Goal: Information Seeking & Learning: Learn about a topic

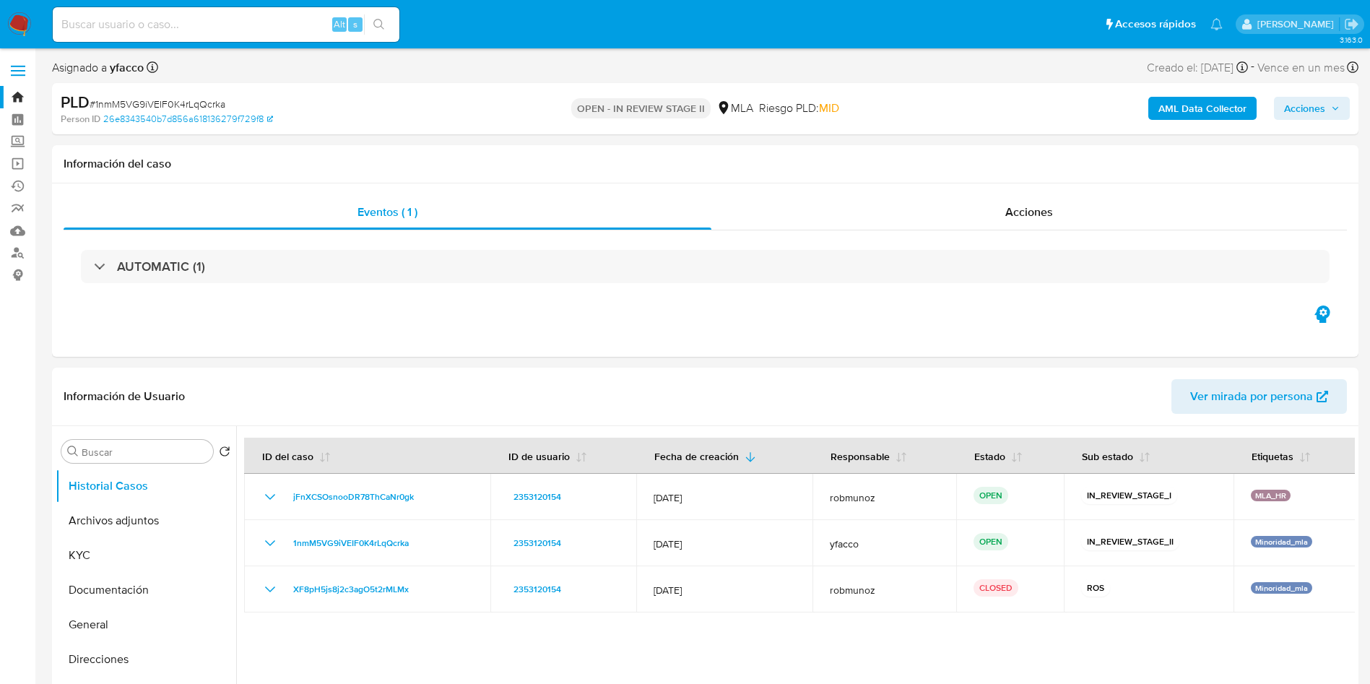
select select "10"
click at [934, 328] on div "Eventos ( 1 ) Acciones AUTOMATIC (1)" at bounding box center [705, 269] width 1306 height 173
click at [861, 342] on div "Eventos ( 1 ) Acciones AUTOMATIC (1)" at bounding box center [705, 269] width 1306 height 173
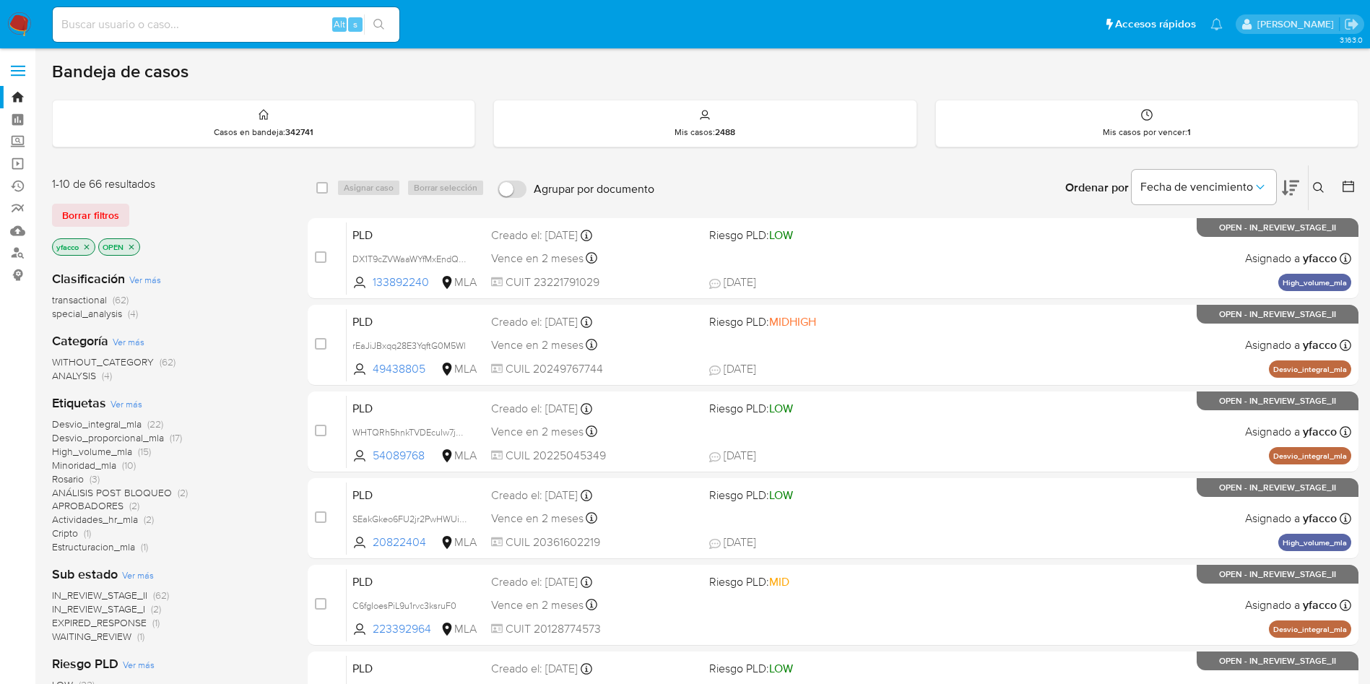
click at [238, 22] on input at bounding box center [226, 24] width 347 height 19
paste input "whEwqEzPyPvpkHq45NUYs9KQ"
type input "whEwqEzPyPvpkHq45NUYs9KQ"
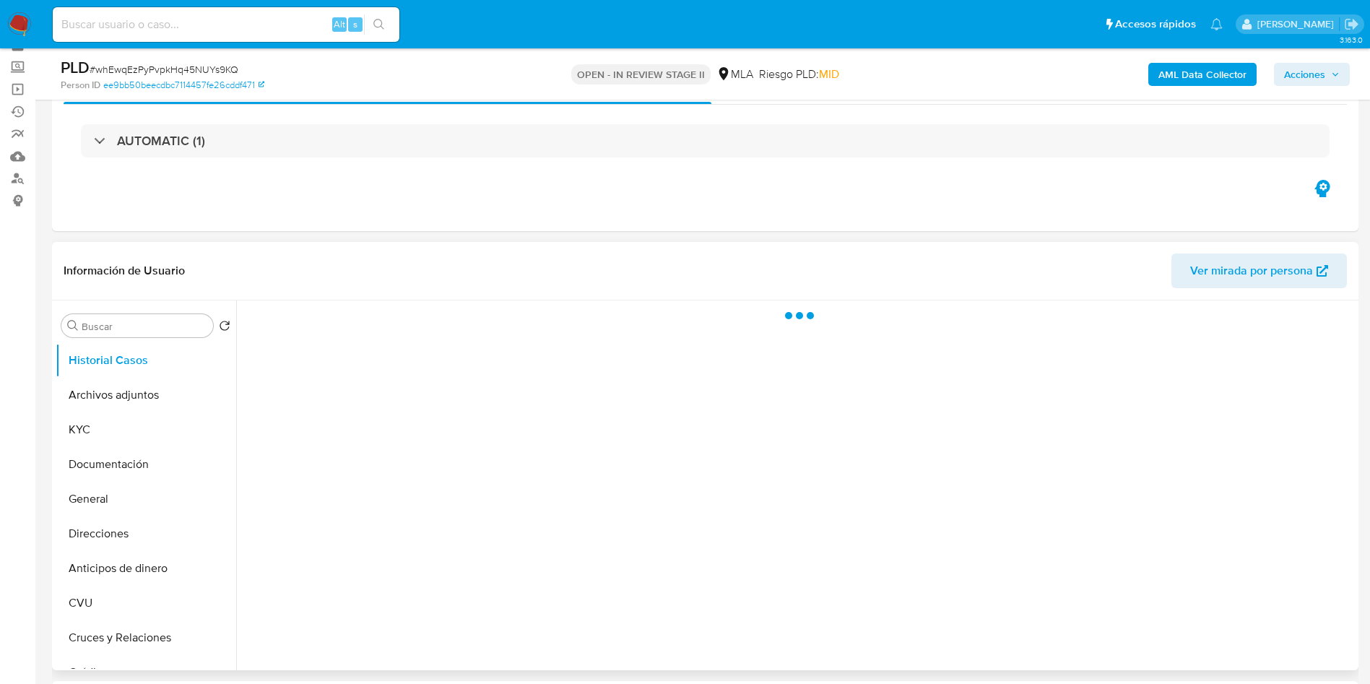
scroll to position [108, 0]
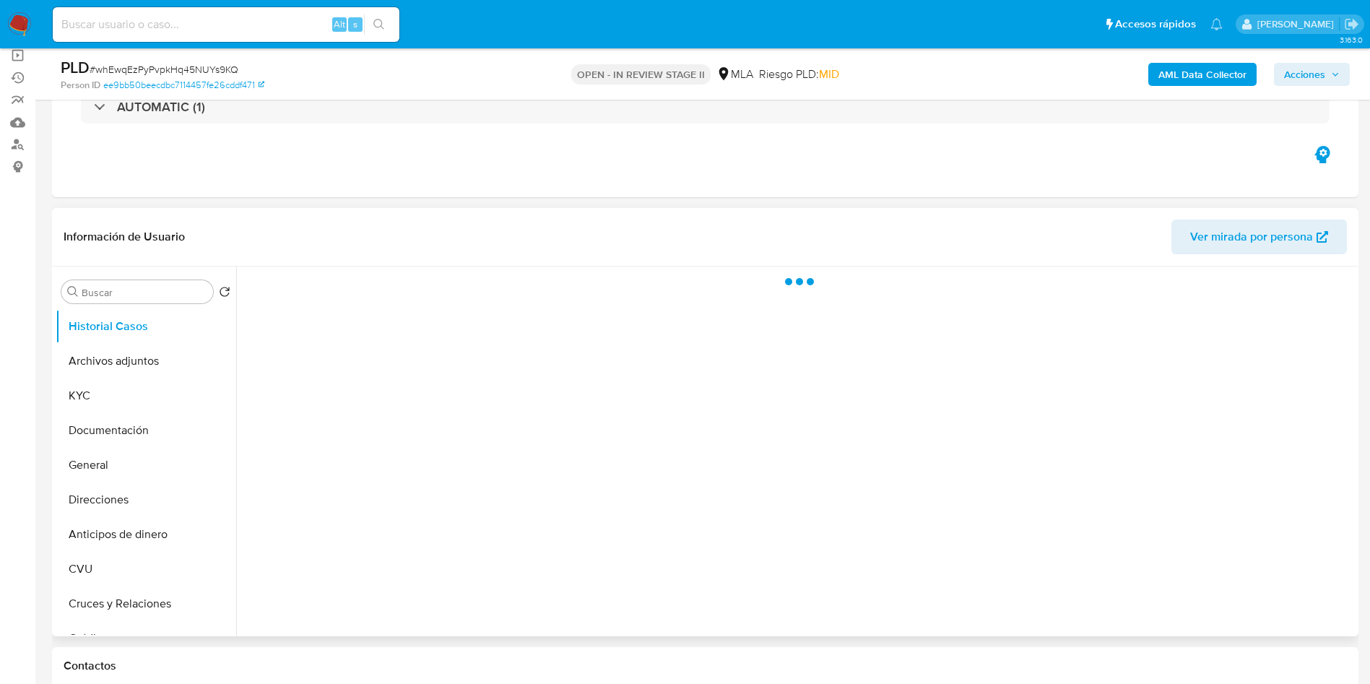
select select "10"
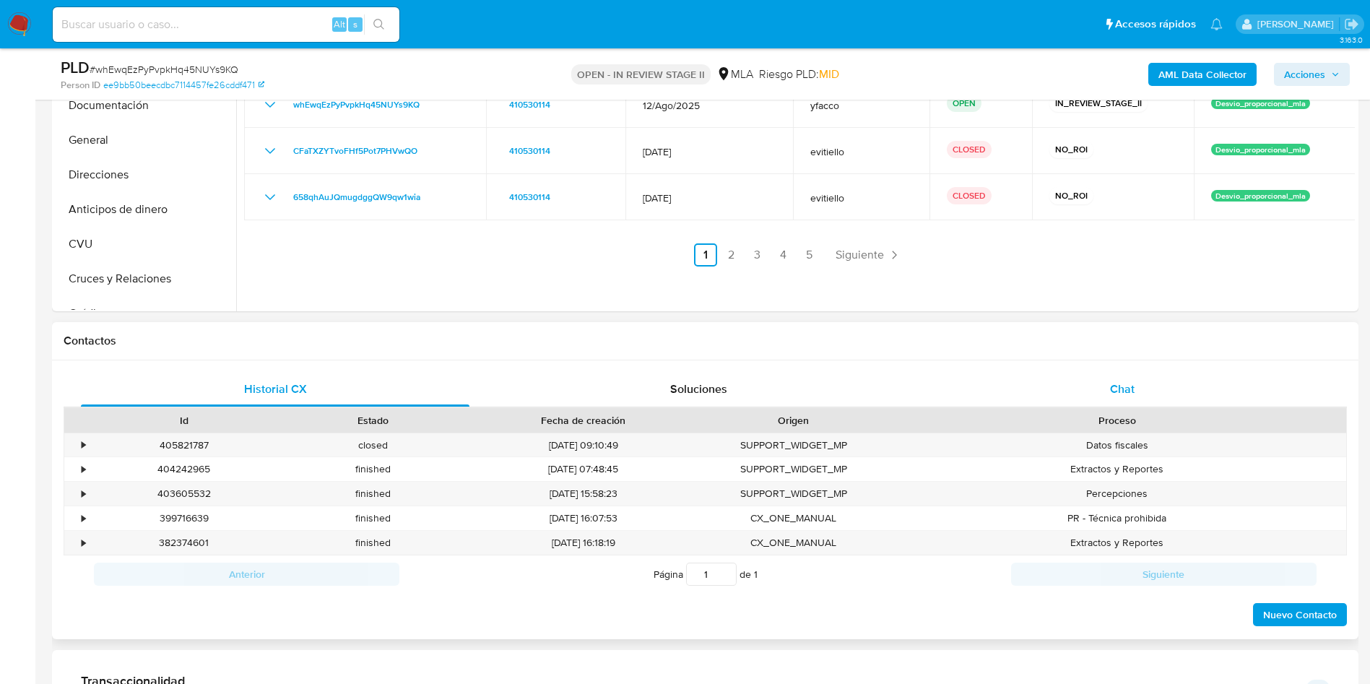
click at [1081, 391] on div "Chat" at bounding box center [1122, 389] width 388 height 35
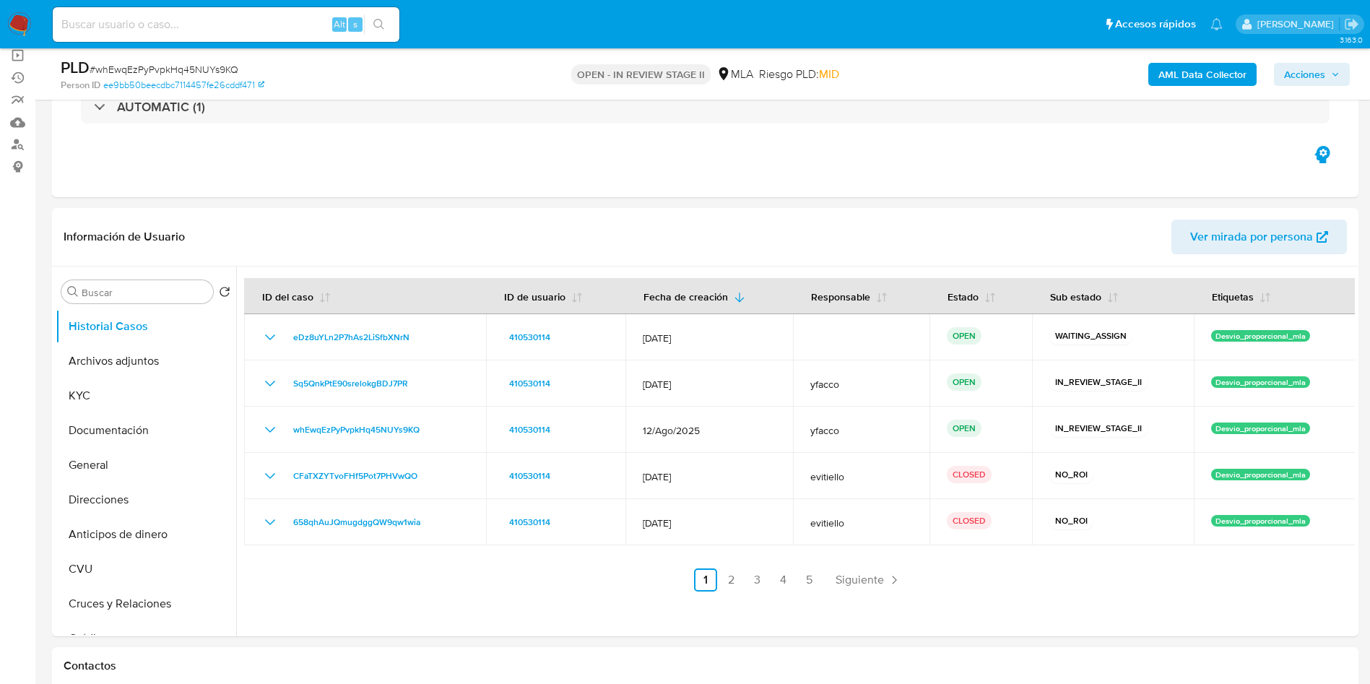
scroll to position [0, 0]
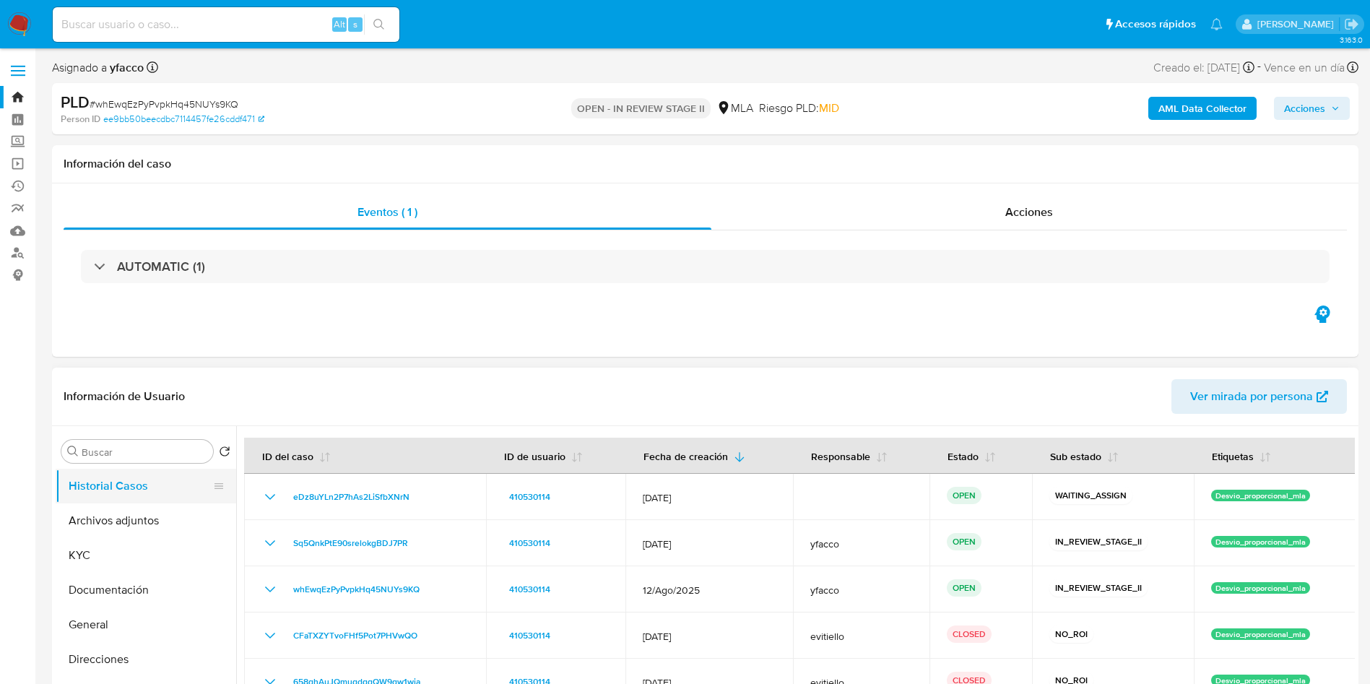
click at [136, 472] on button "Historial Casos" at bounding box center [140, 486] width 169 height 35
click at [117, 521] on button "Archivos adjuntos" at bounding box center [140, 520] width 169 height 35
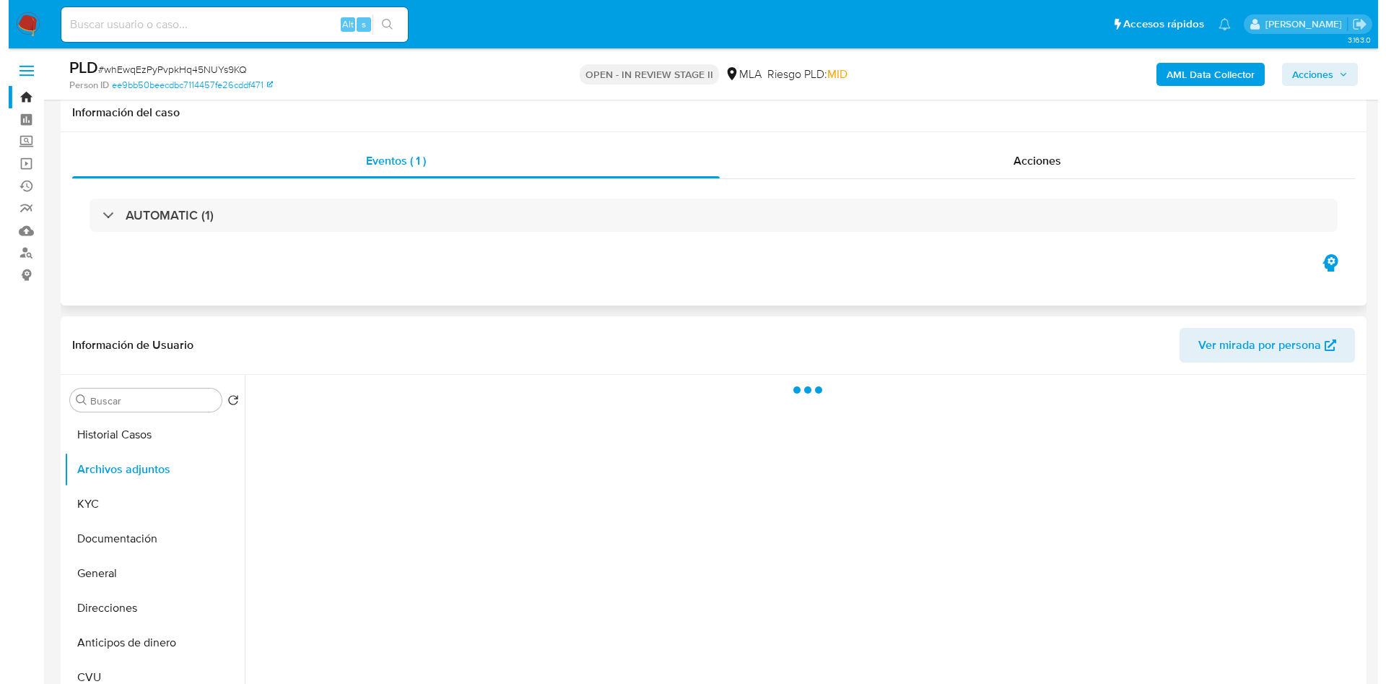
scroll to position [108, 0]
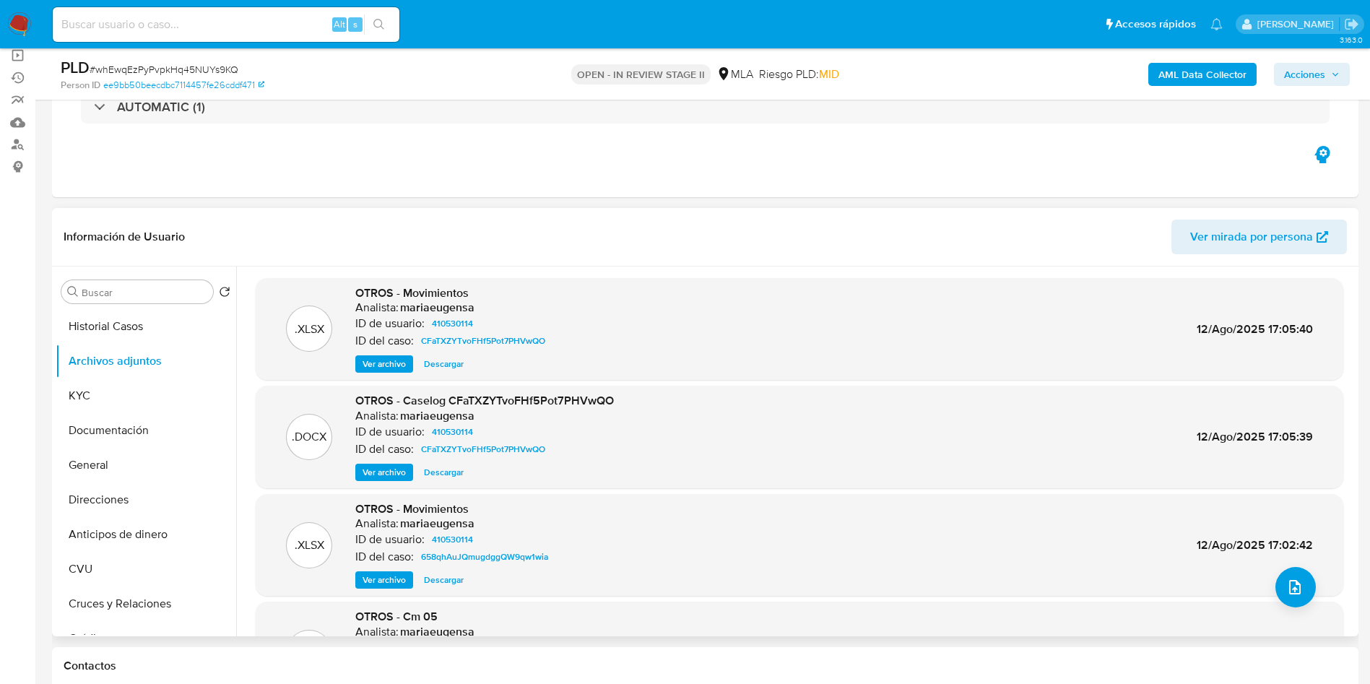
click at [377, 474] on span "Ver archivo" at bounding box center [383, 472] width 43 height 14
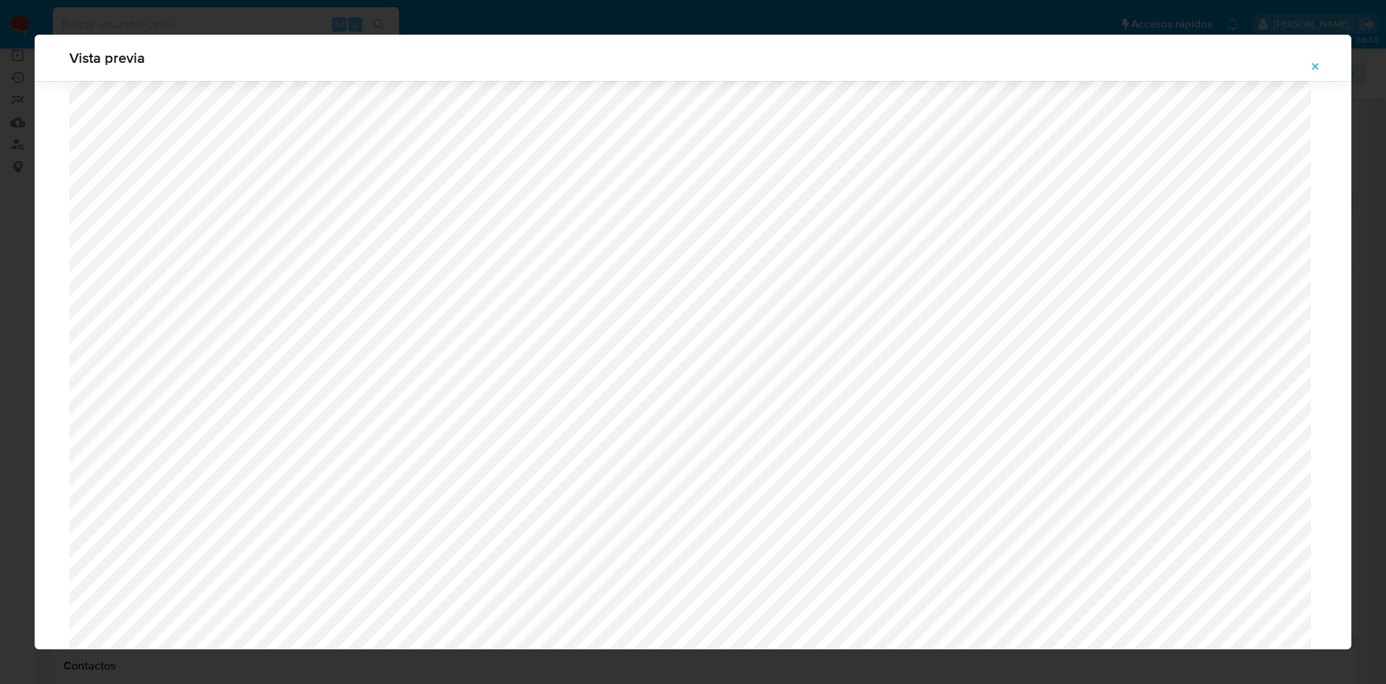
scroll to position [1921, 0]
click at [1317, 66] on icon "Attachment preview" at bounding box center [1316, 67] width 12 height 12
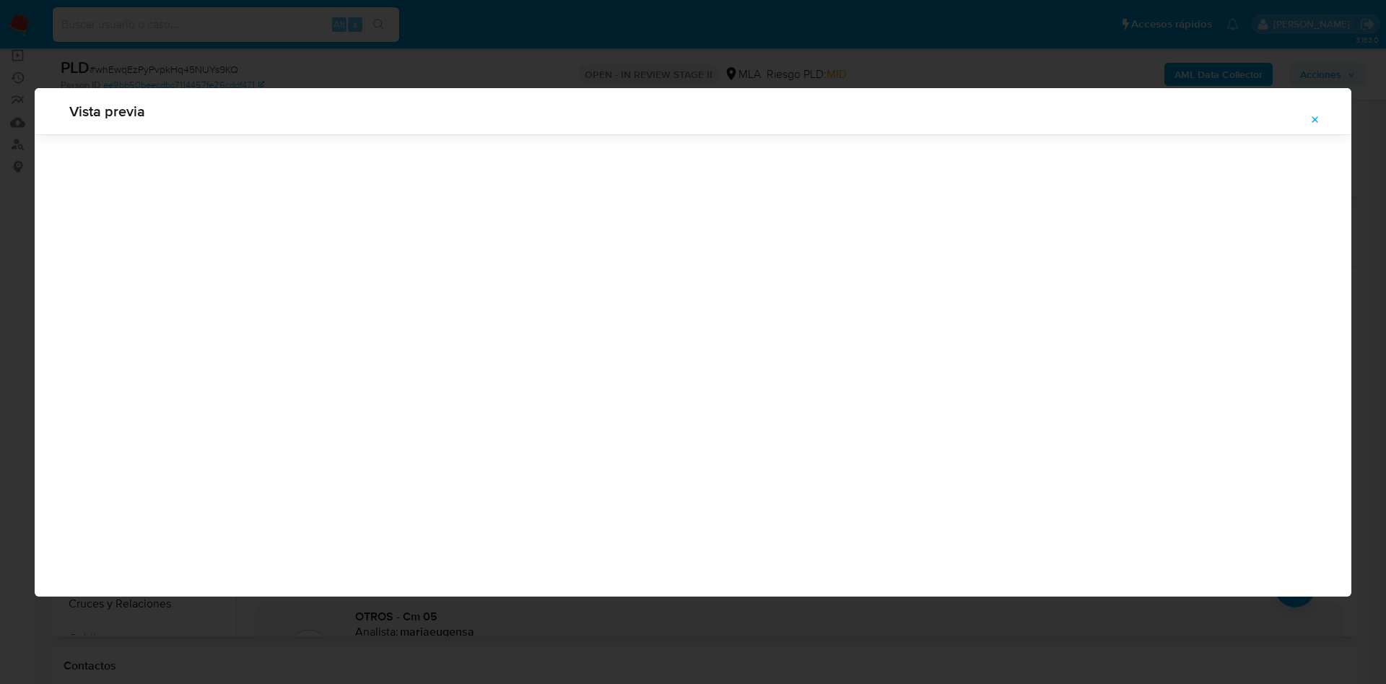
scroll to position [0, 0]
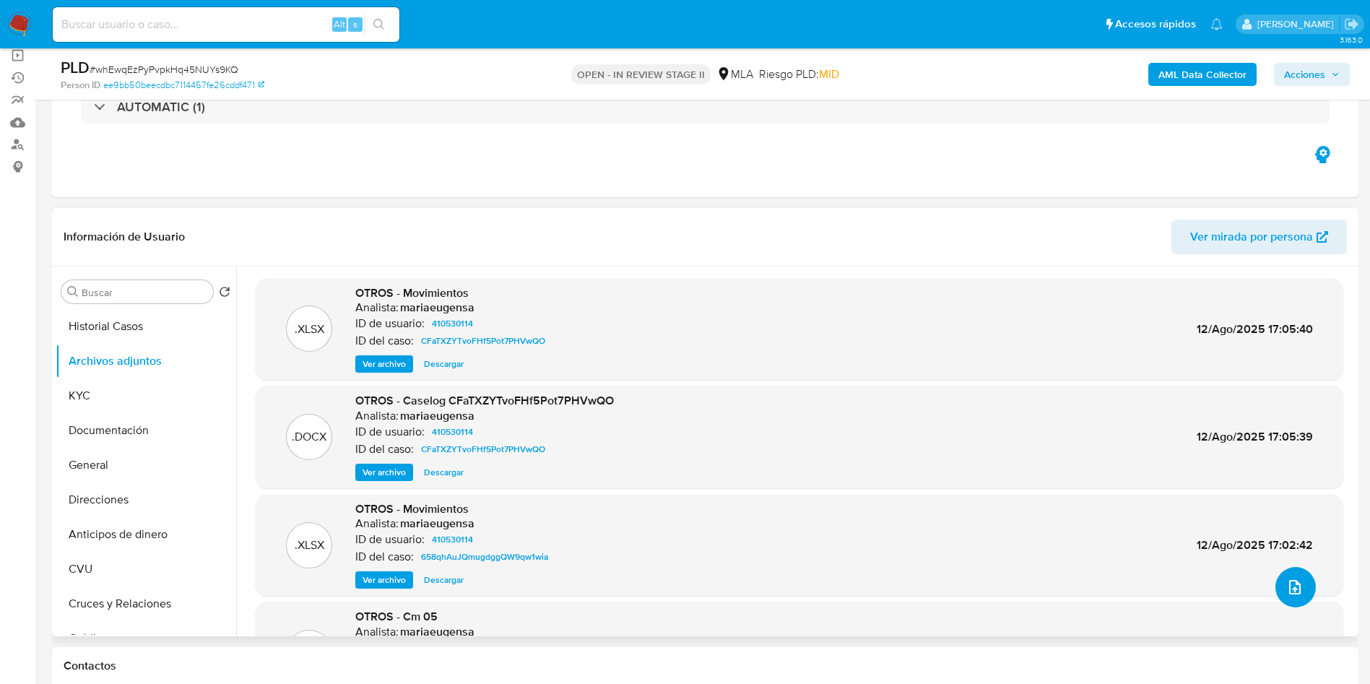
click at [1290, 583] on icon "upload-file" at bounding box center [1294, 586] width 17 height 17
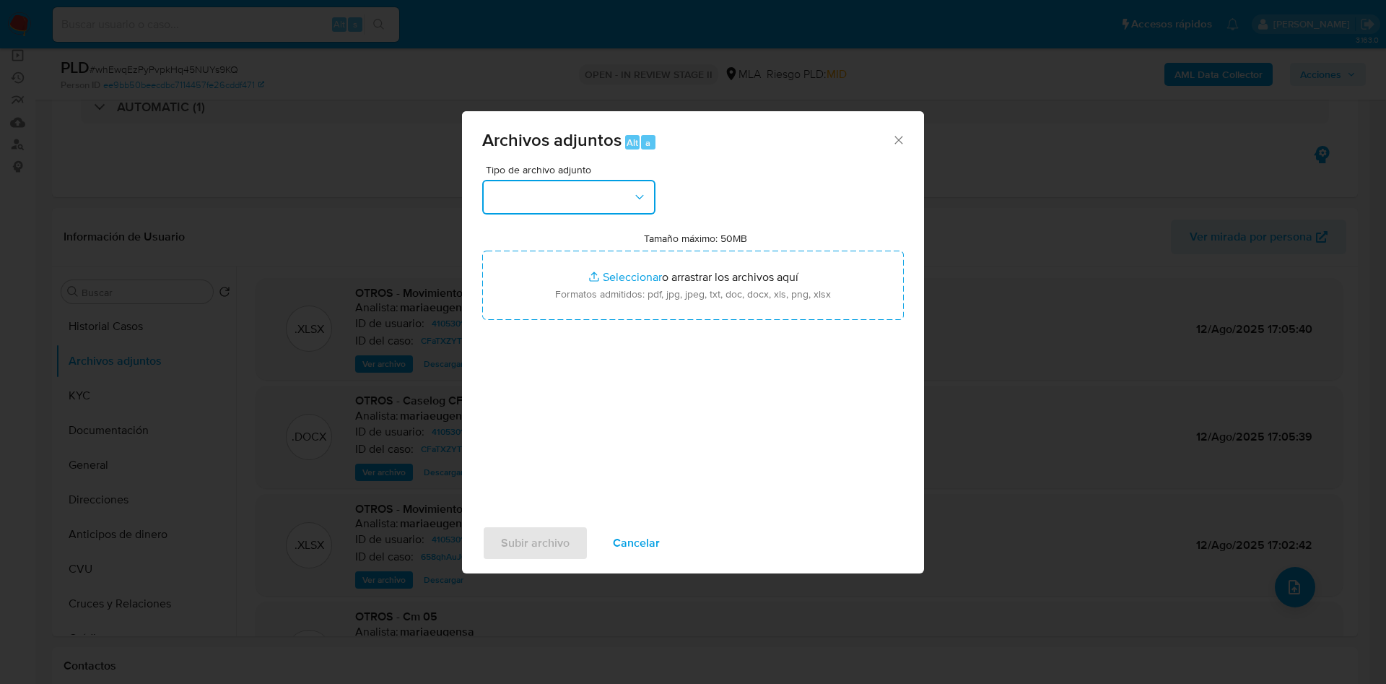
click at [573, 208] on button "button" at bounding box center [568, 197] width 173 height 35
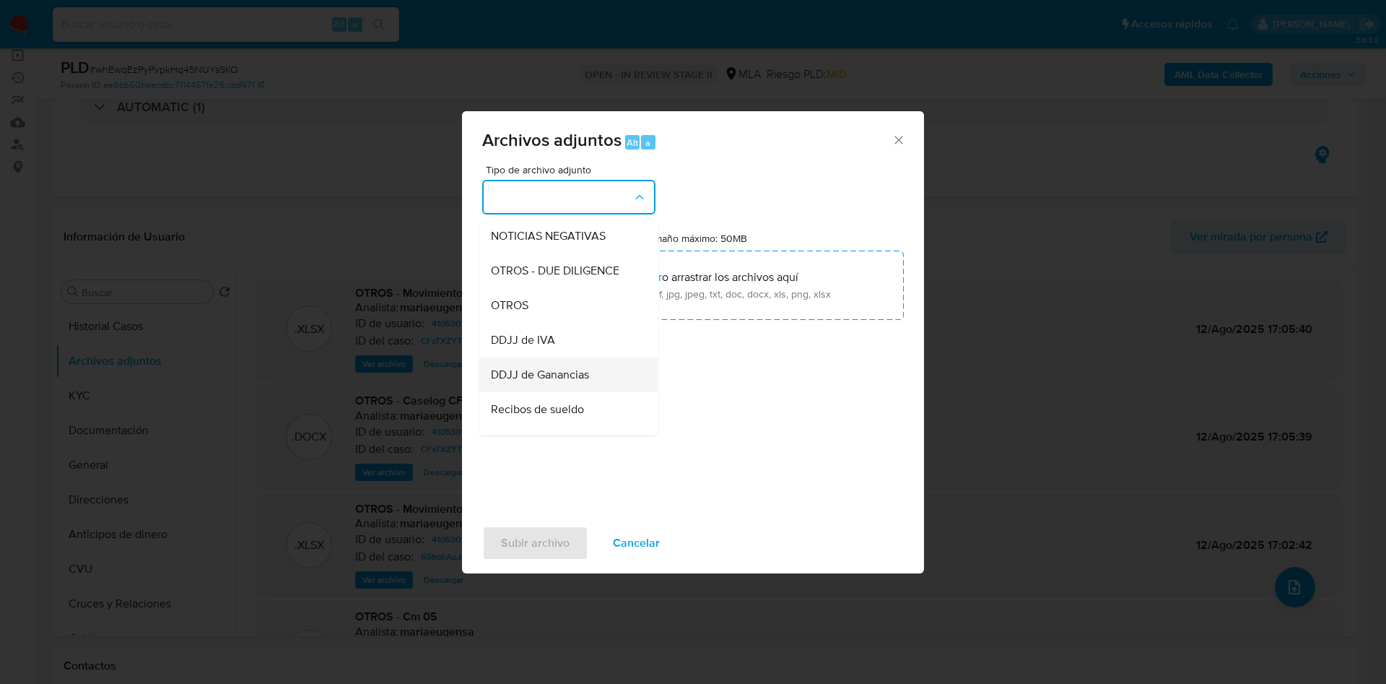
scroll to position [217, 0]
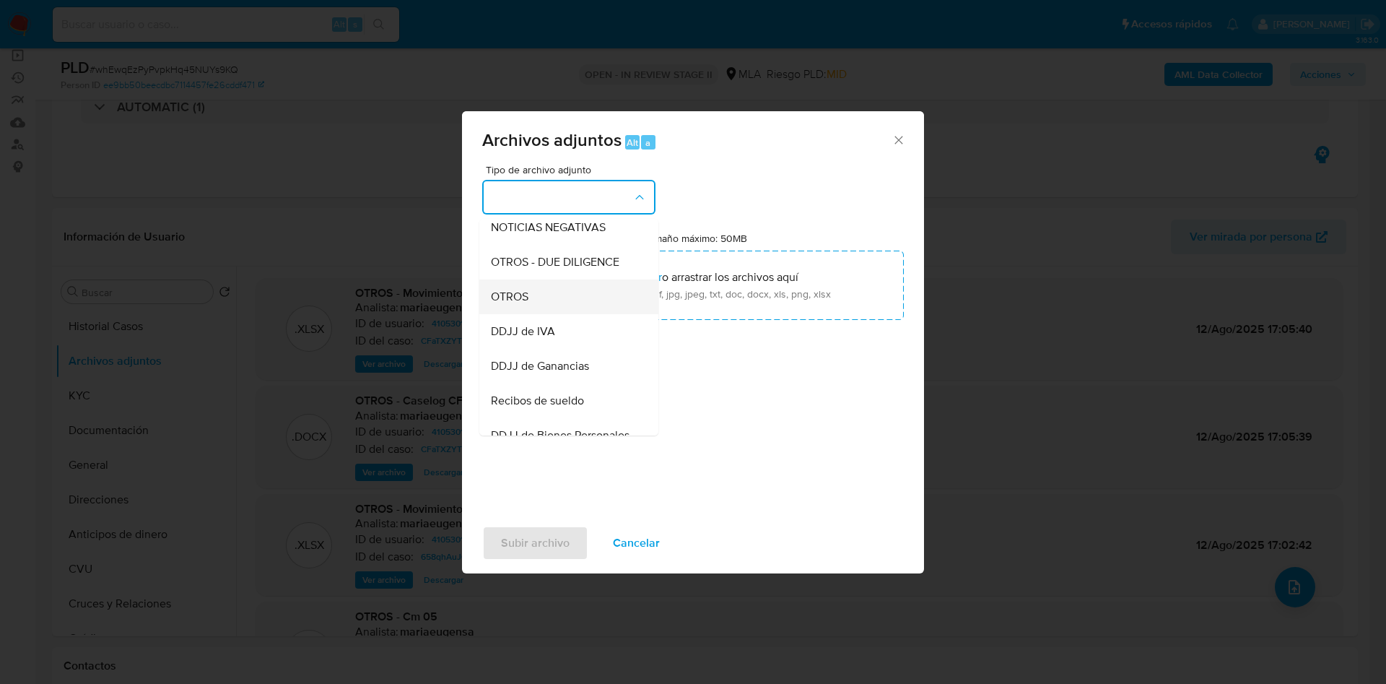
click at [528, 304] on span "OTROS" at bounding box center [510, 297] width 38 height 14
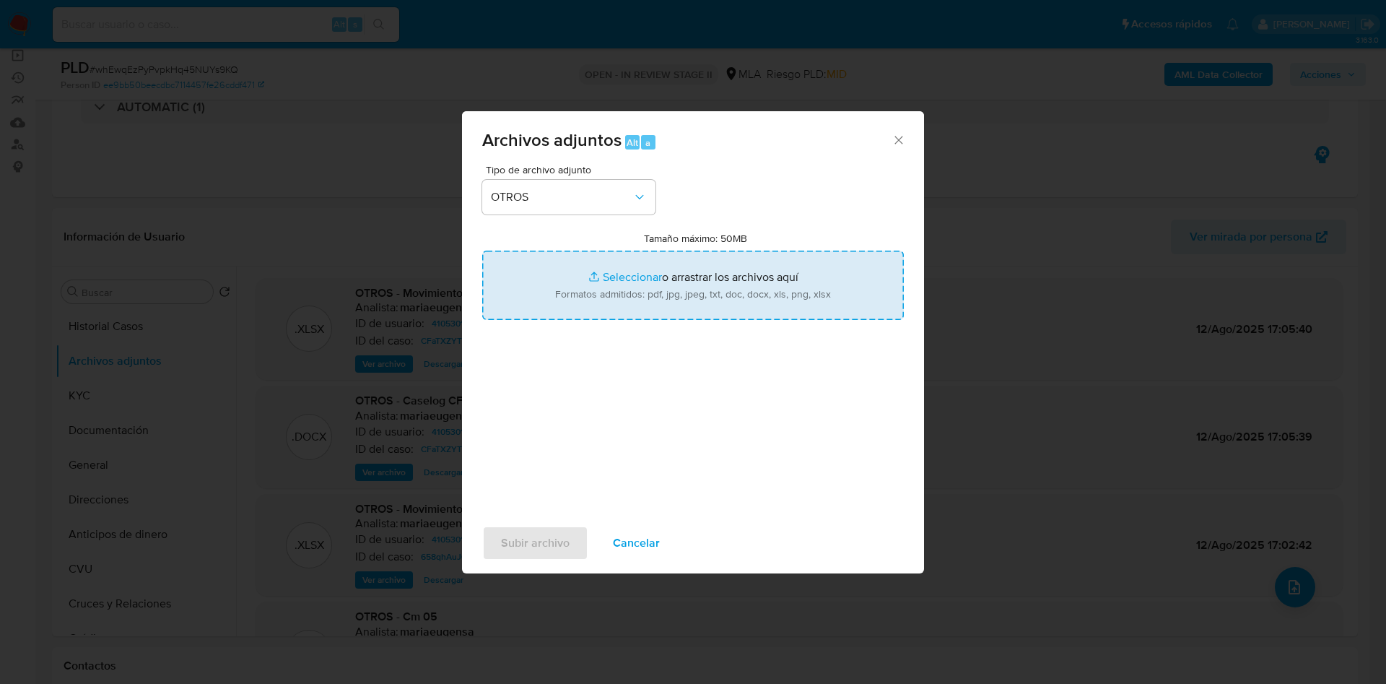
click at [630, 277] on input "Tamaño máximo: 50MB Seleccionar archivos" at bounding box center [693, 285] width 422 height 69
type input "C:\fakepath\Caselog whEwqEzPyPvpkHq45NUYs9KQ_2025_10_08_10_31_51.docx"
click at [635, 279] on input "Tamaño máximo: 50MB Seleccionar archivos" at bounding box center [693, 285] width 422 height 69
type input "C:\fakepath\Movimientos 410530114.xlsx"
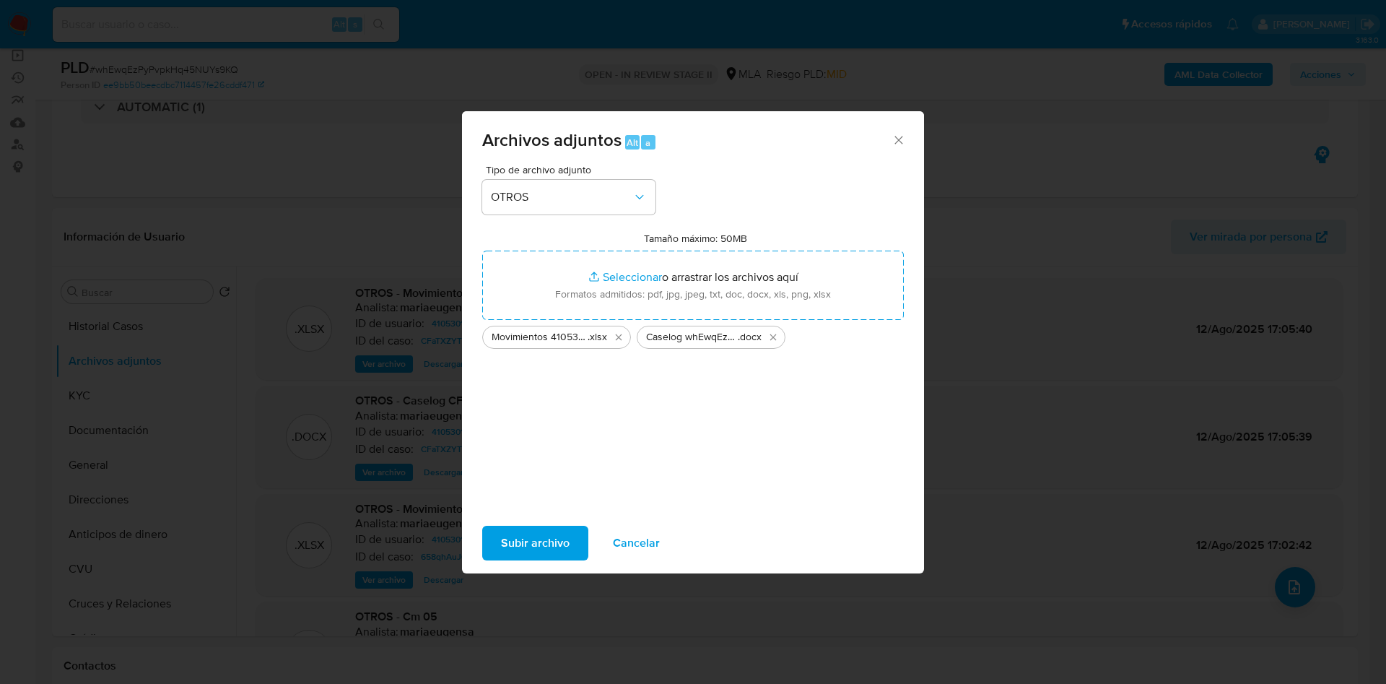
click at [524, 547] on span "Subir archivo" at bounding box center [535, 543] width 69 height 32
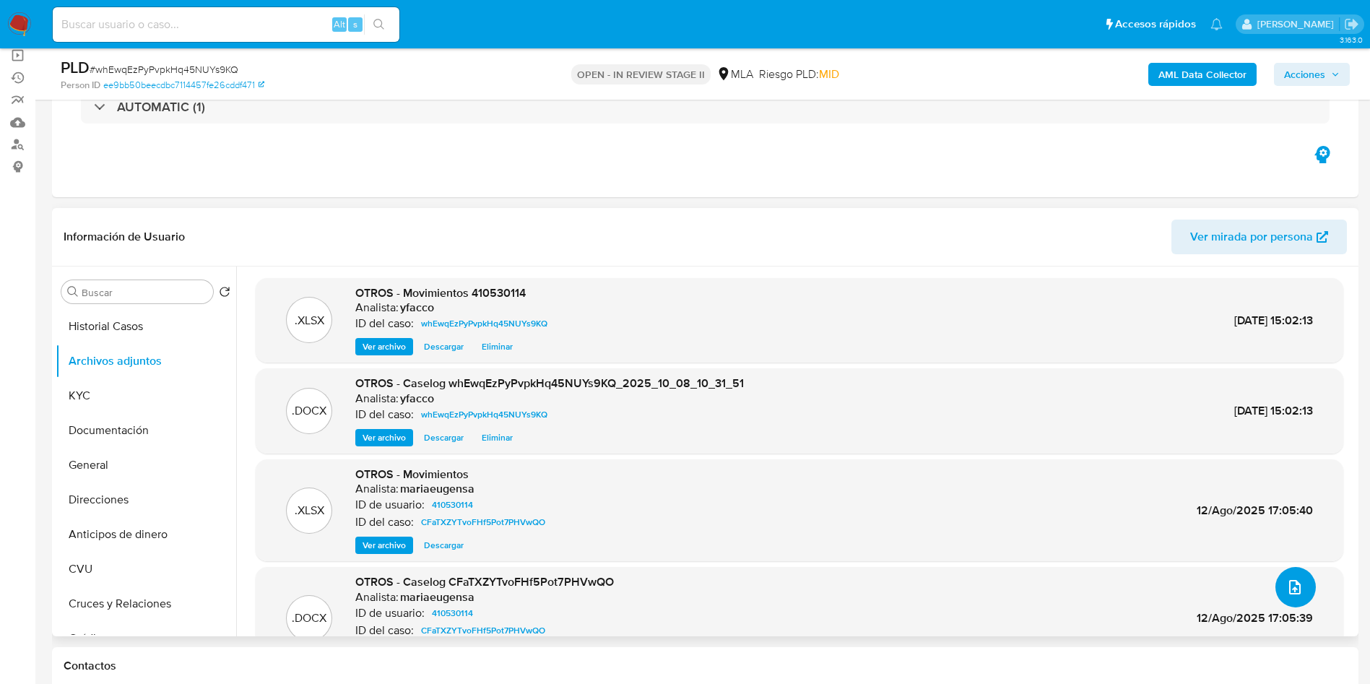
click at [1278, 590] on button "upload-file" at bounding box center [1295, 587] width 40 height 40
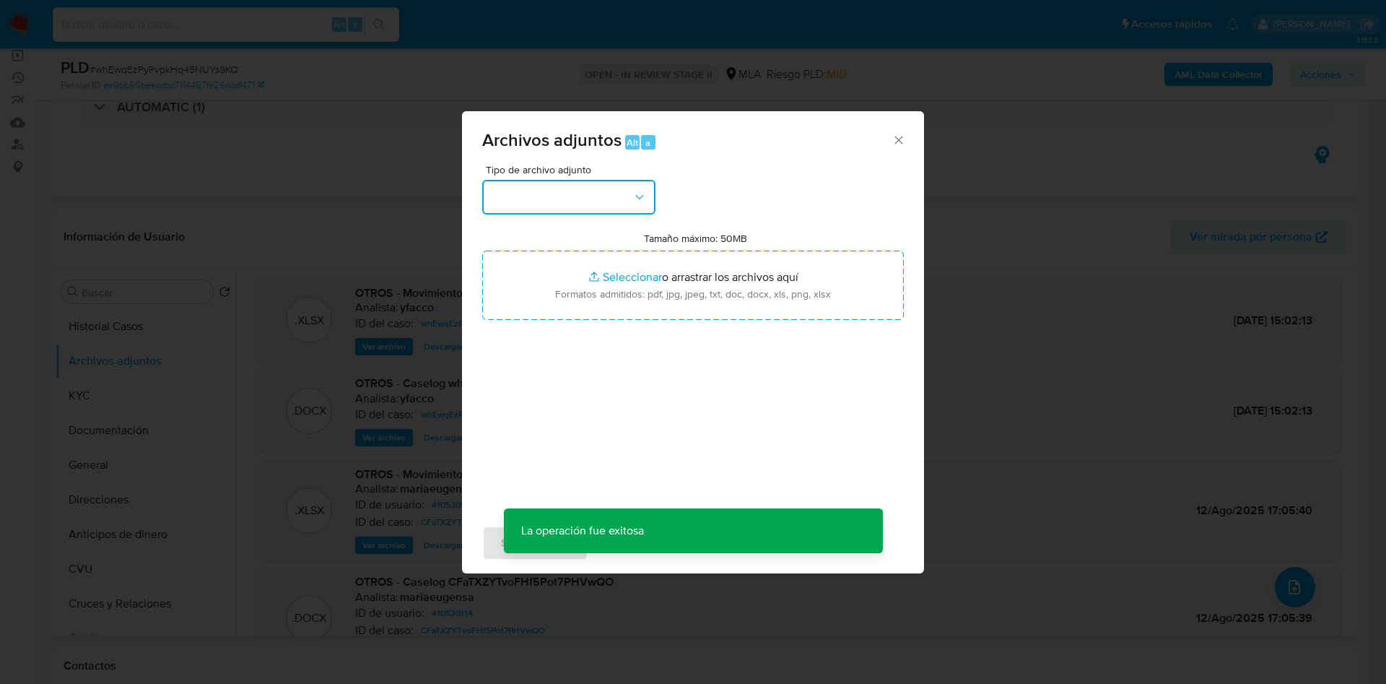
click at [609, 206] on button "button" at bounding box center [568, 197] width 173 height 35
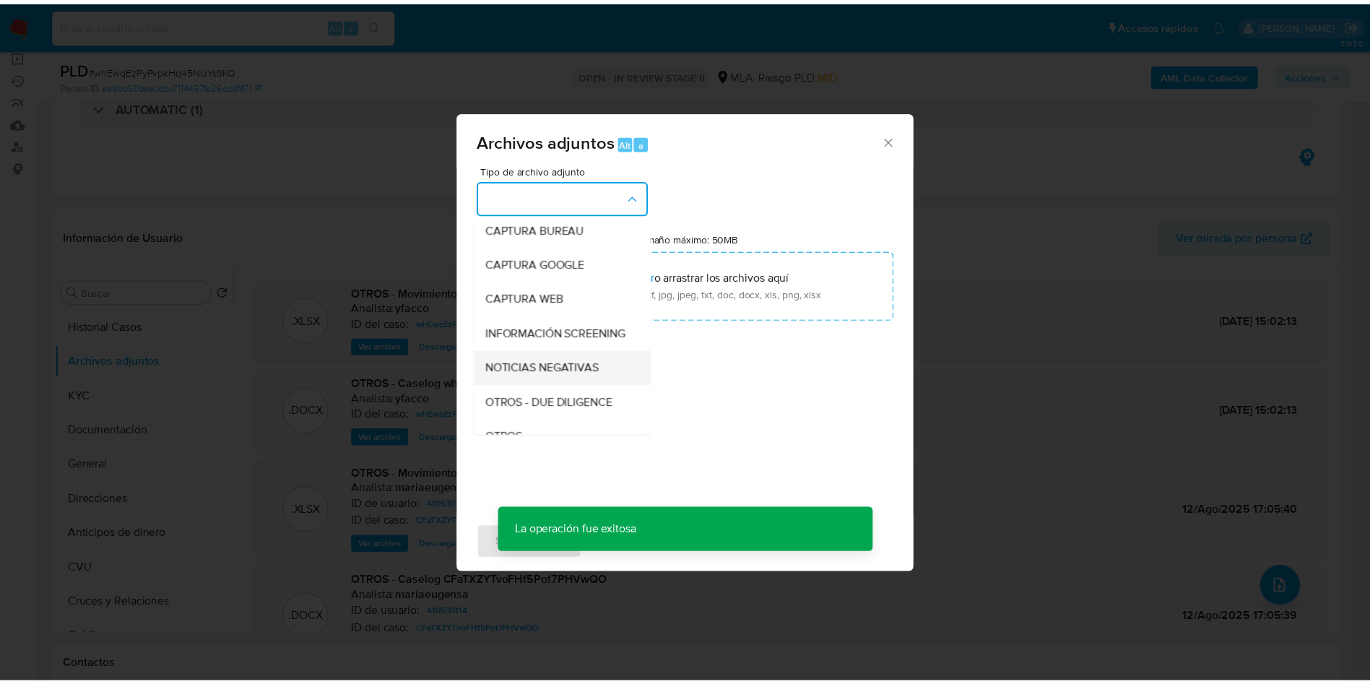
scroll to position [108, 0]
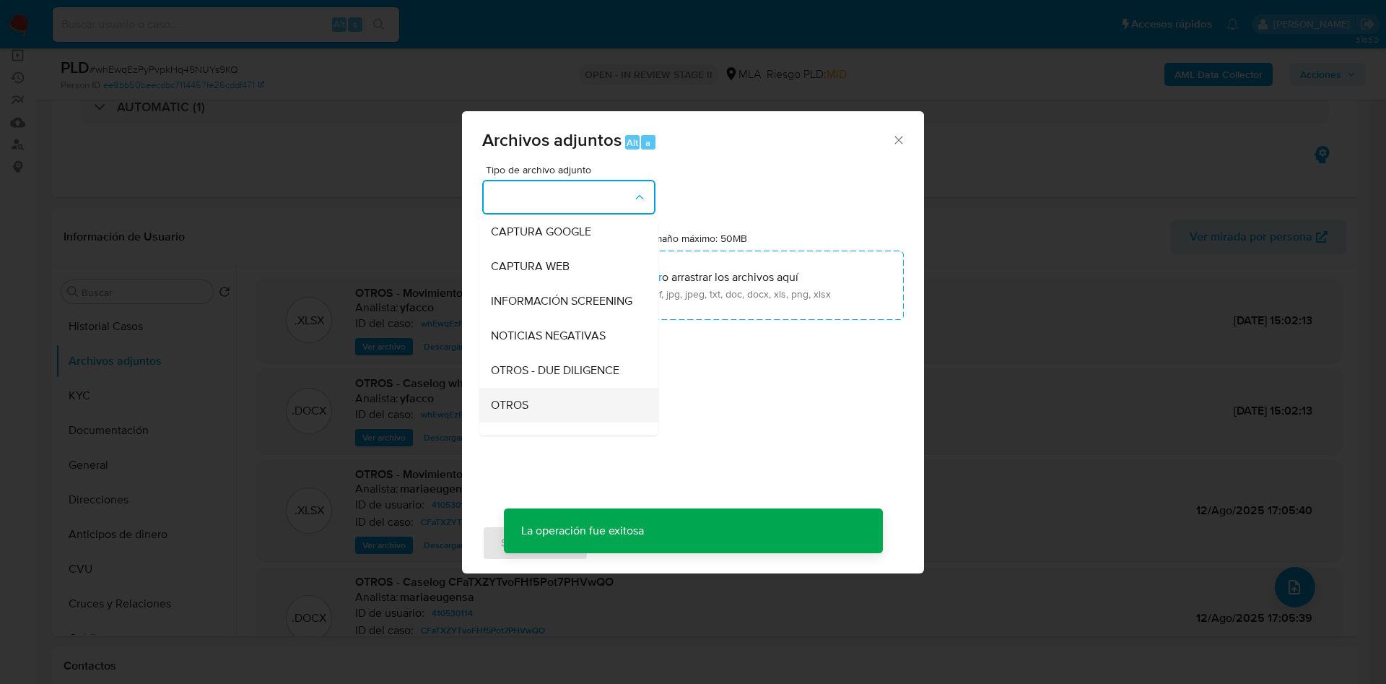
click at [536, 404] on div "OTROS" at bounding box center [564, 405] width 147 height 35
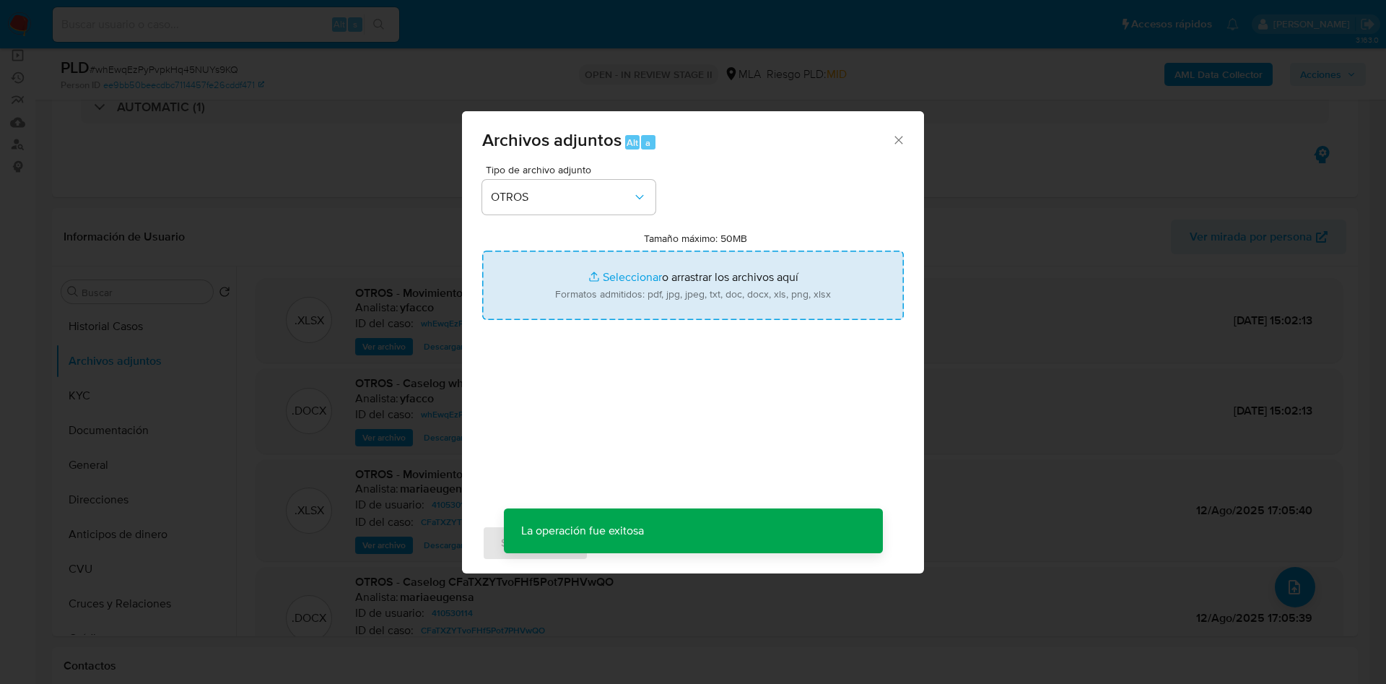
click at [612, 274] on input "Tamaño máximo: 50MB Seleccionar archivos" at bounding box center [693, 285] width 422 height 69
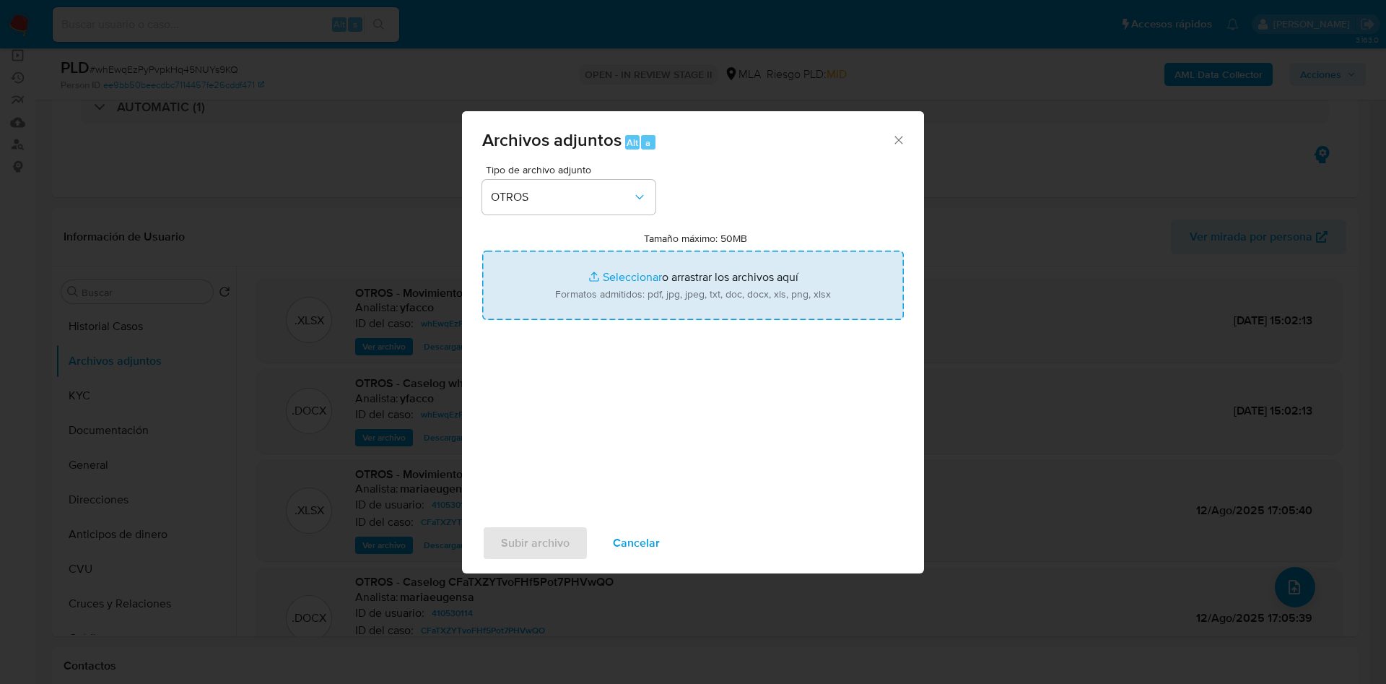
type input "C:\fakepath\Caselog whEwqEzPyPvpkHq45NUYs9KQ_2025_10_08_10_31_51 v2.docx"
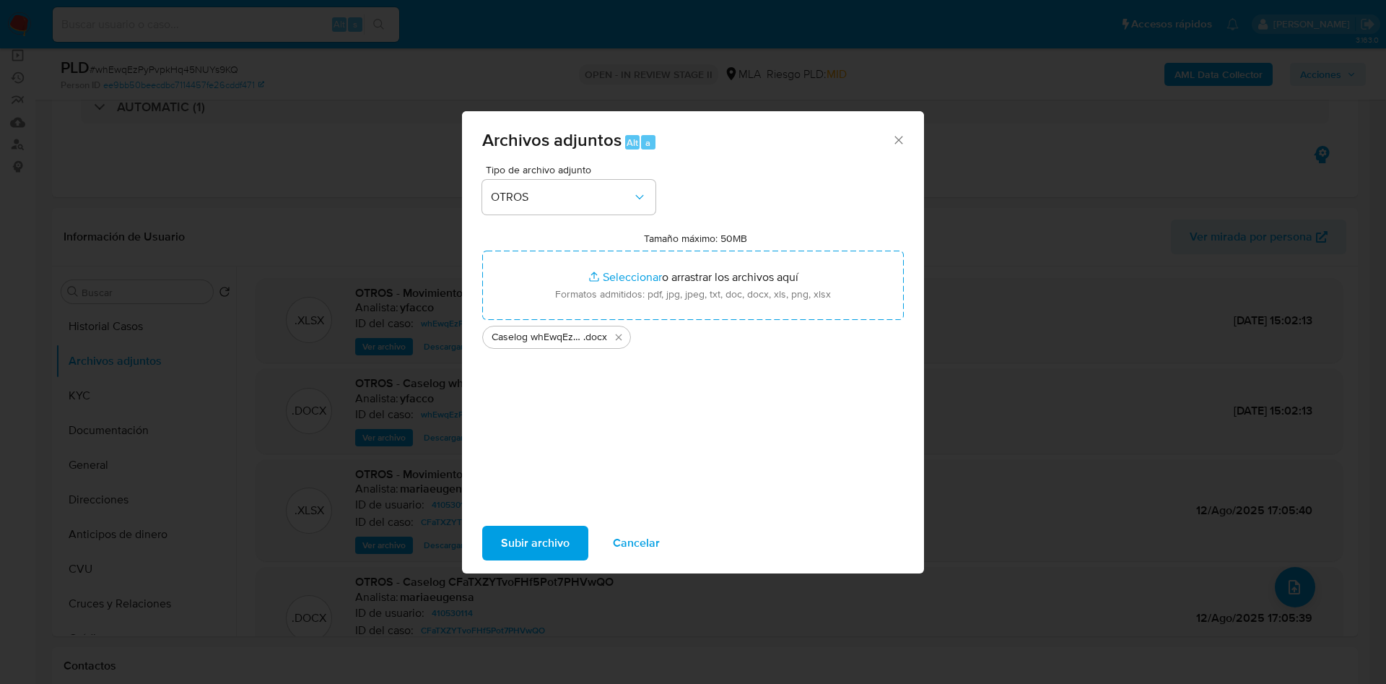
click at [527, 549] on span "Subir archivo" at bounding box center [535, 543] width 69 height 32
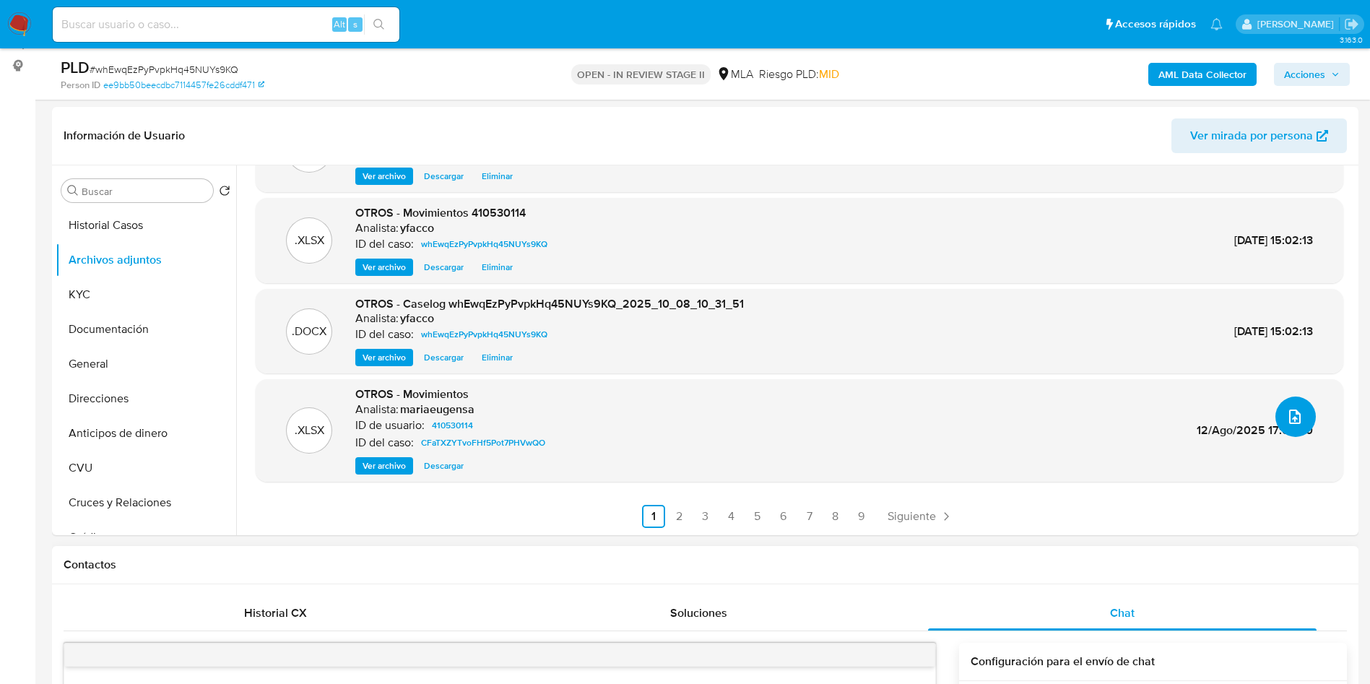
scroll to position [325, 0]
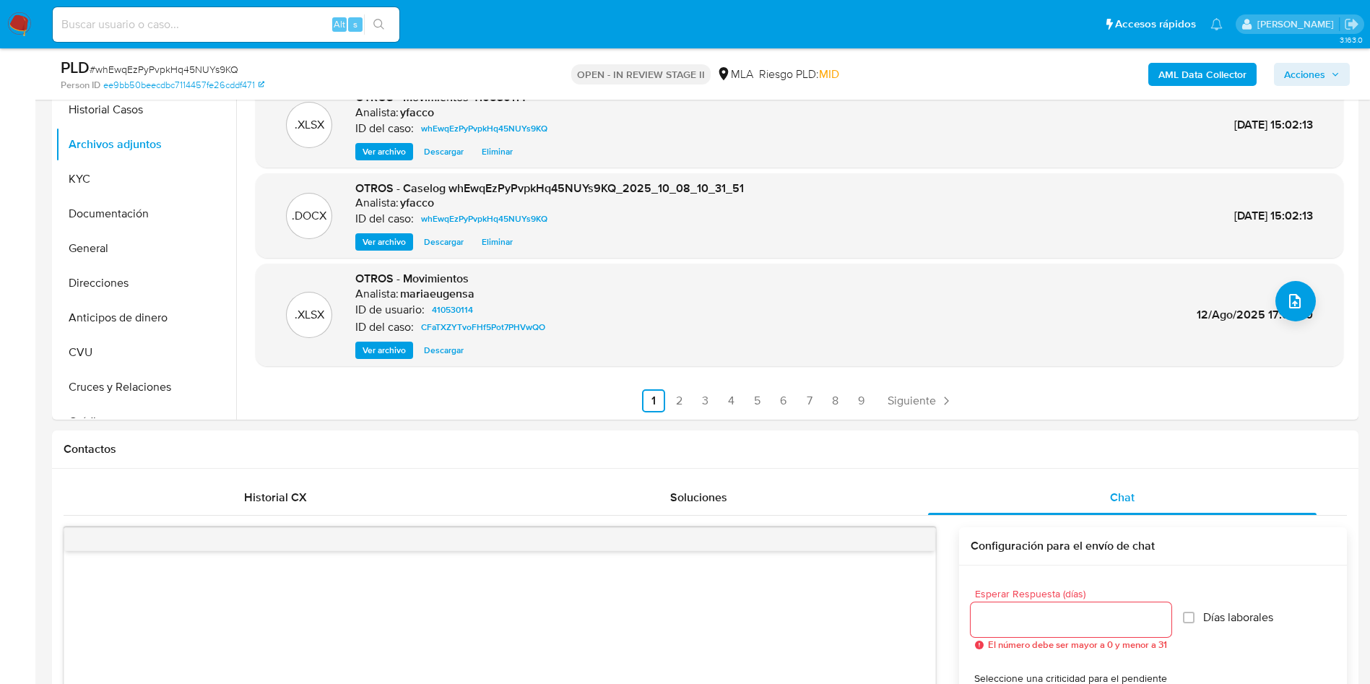
click at [1160, 61] on div "AML Data Collector Acciones" at bounding box center [1137, 74] width 426 height 34
click at [1200, 74] on b "AML Data Collector" at bounding box center [1202, 74] width 88 height 23
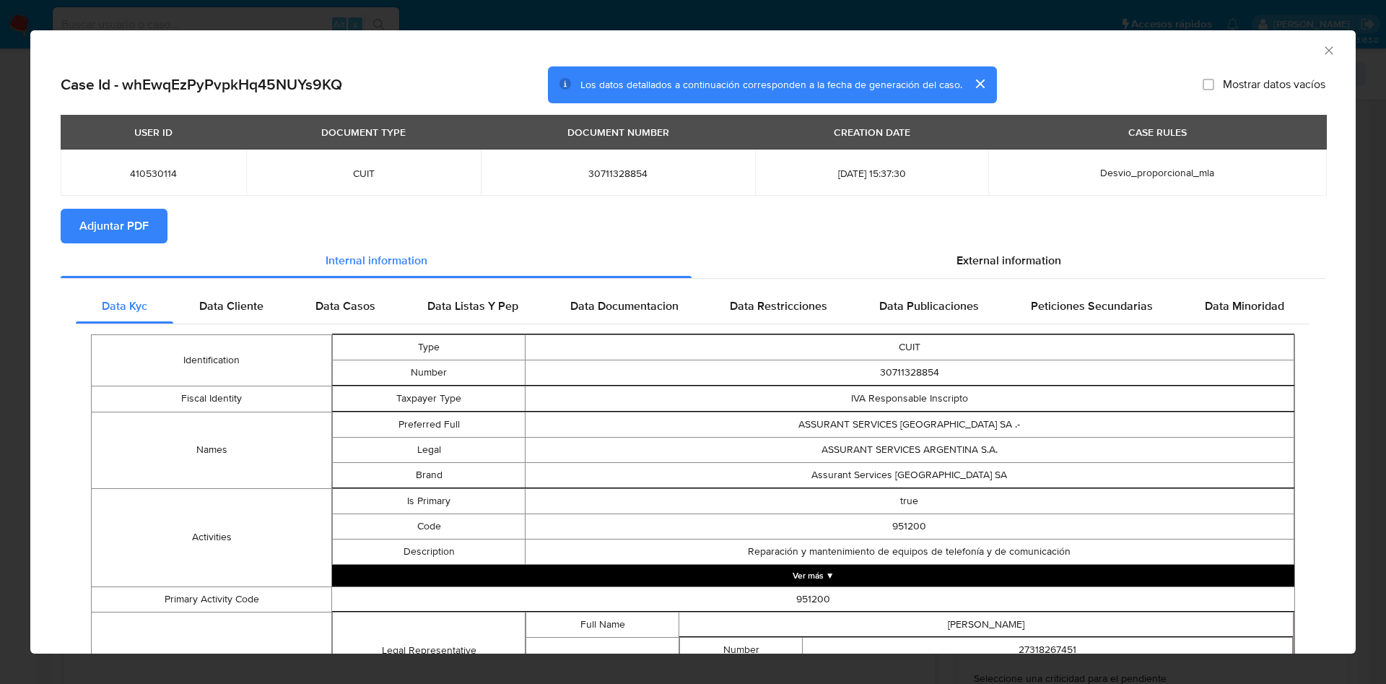
click at [119, 232] on span "Adjuntar PDF" at bounding box center [113, 226] width 69 height 32
click at [1322, 49] on icon "Cerrar ventana" at bounding box center [1329, 50] width 14 height 14
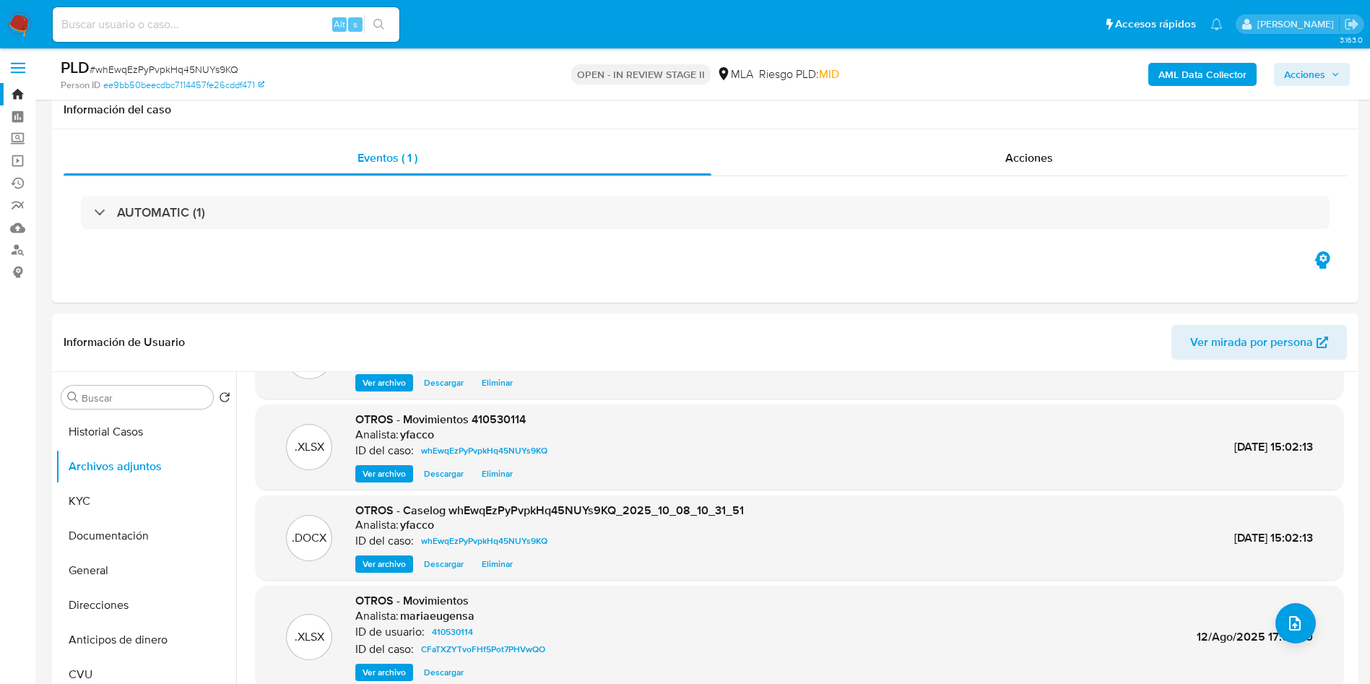
scroll to position [0, 0]
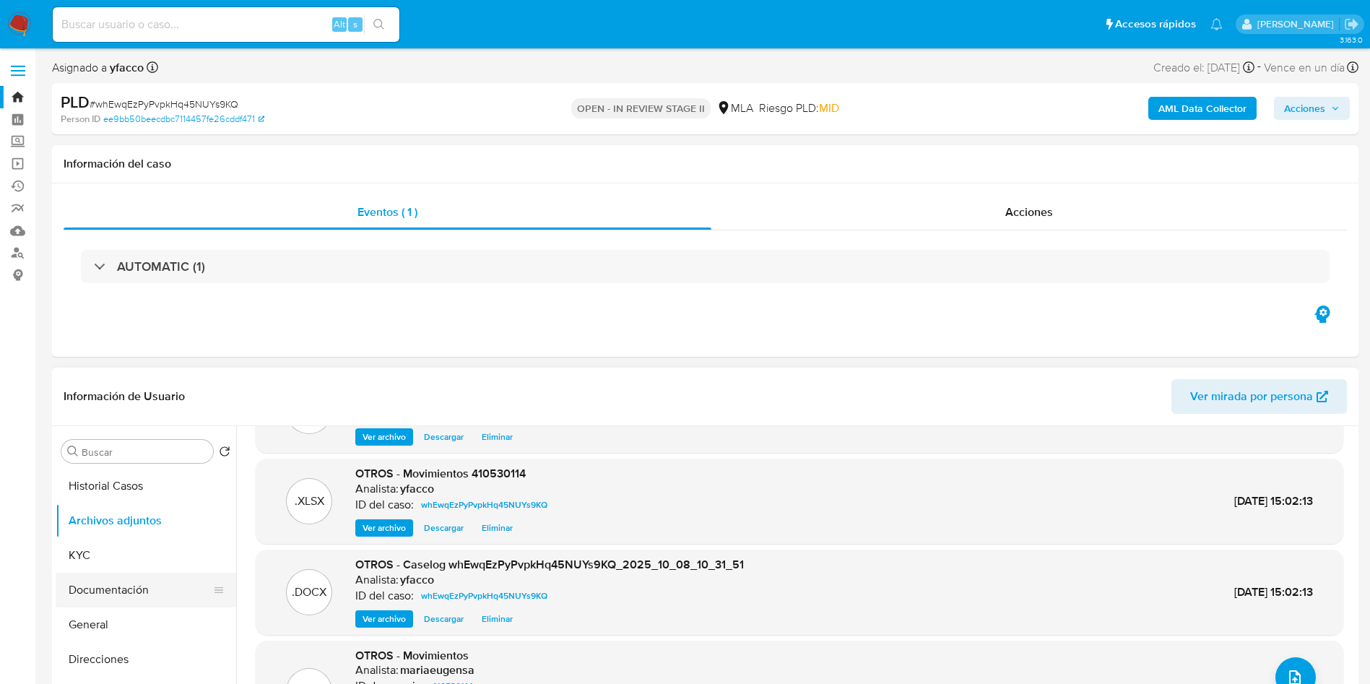
click at [113, 573] on button "Documentación" at bounding box center [140, 590] width 169 height 35
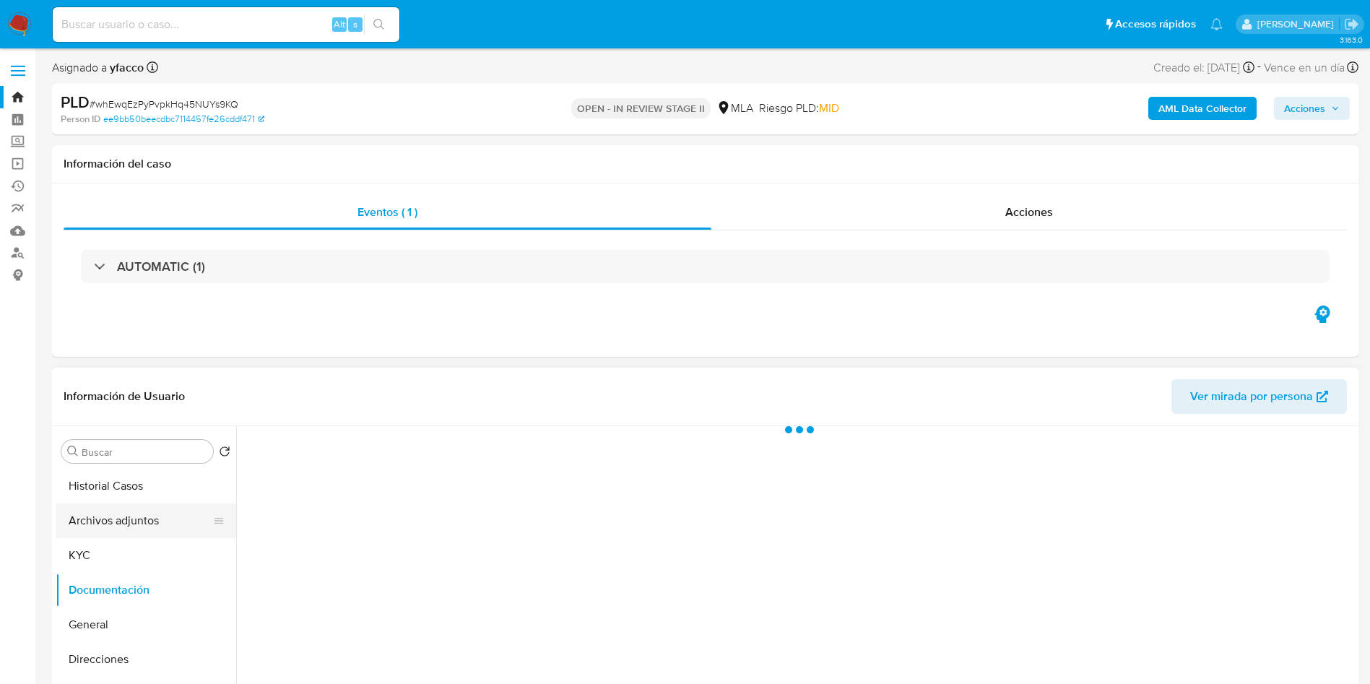
click at [110, 516] on button "Archivos adjuntos" at bounding box center [140, 520] width 169 height 35
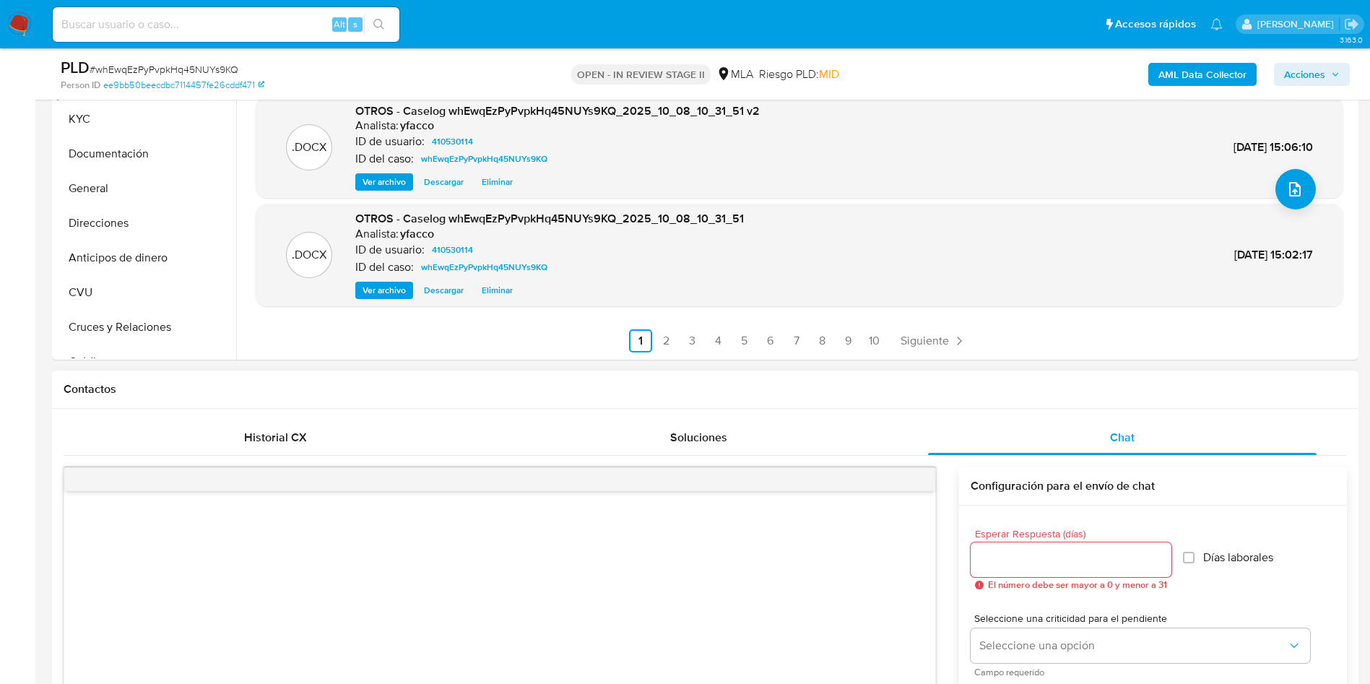
scroll to position [542, 0]
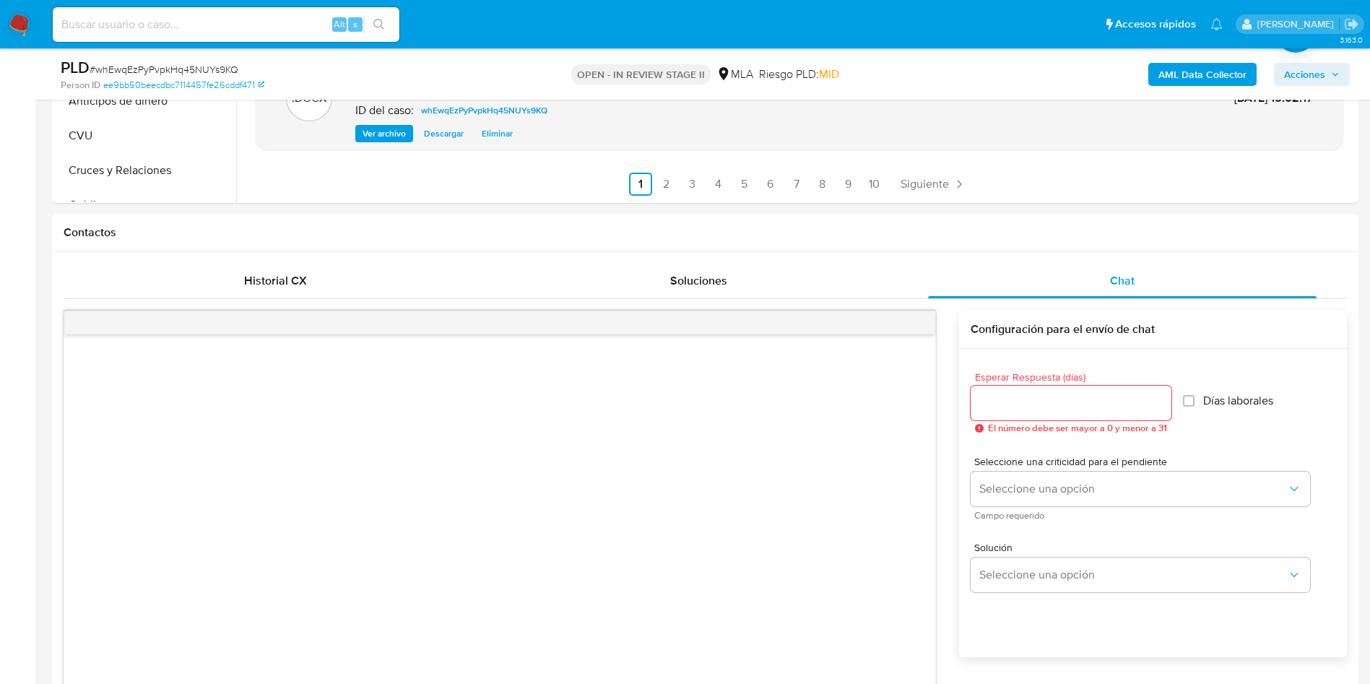
click at [1299, 77] on span "Acciones" at bounding box center [1304, 74] width 41 height 23
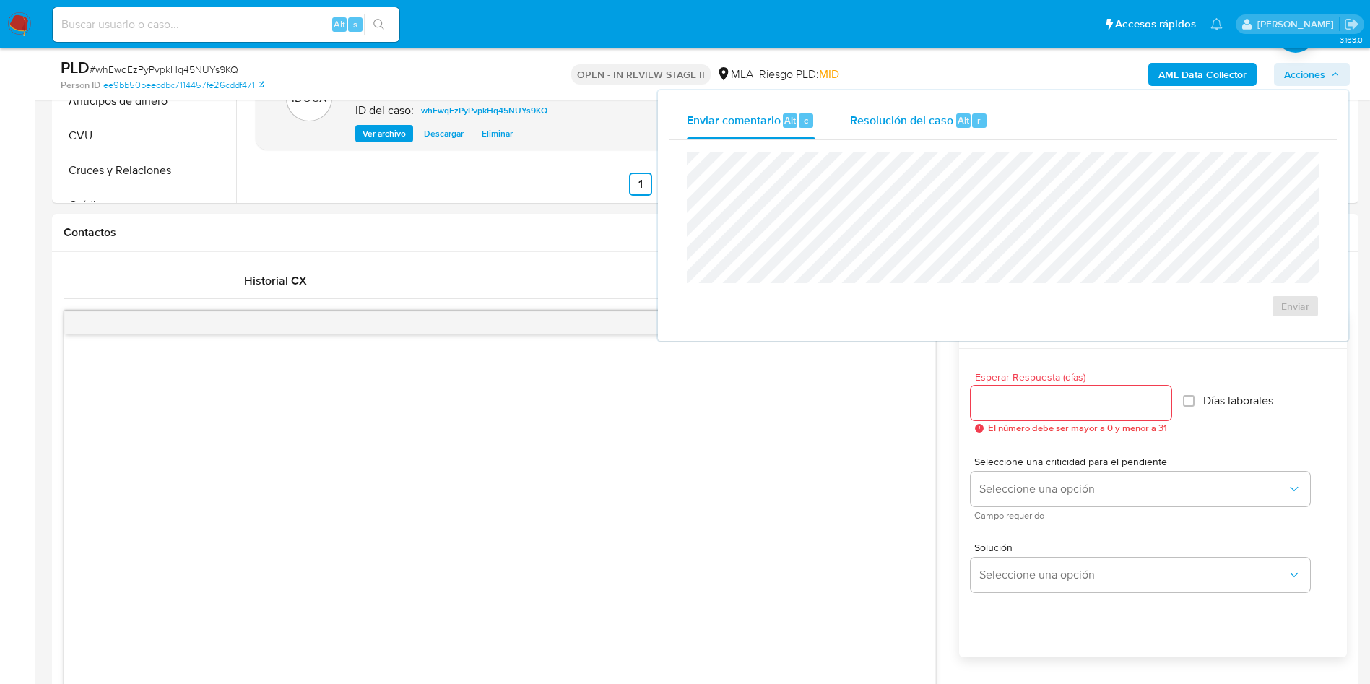
click at [916, 113] on span "Resolución del caso" at bounding box center [901, 119] width 103 height 17
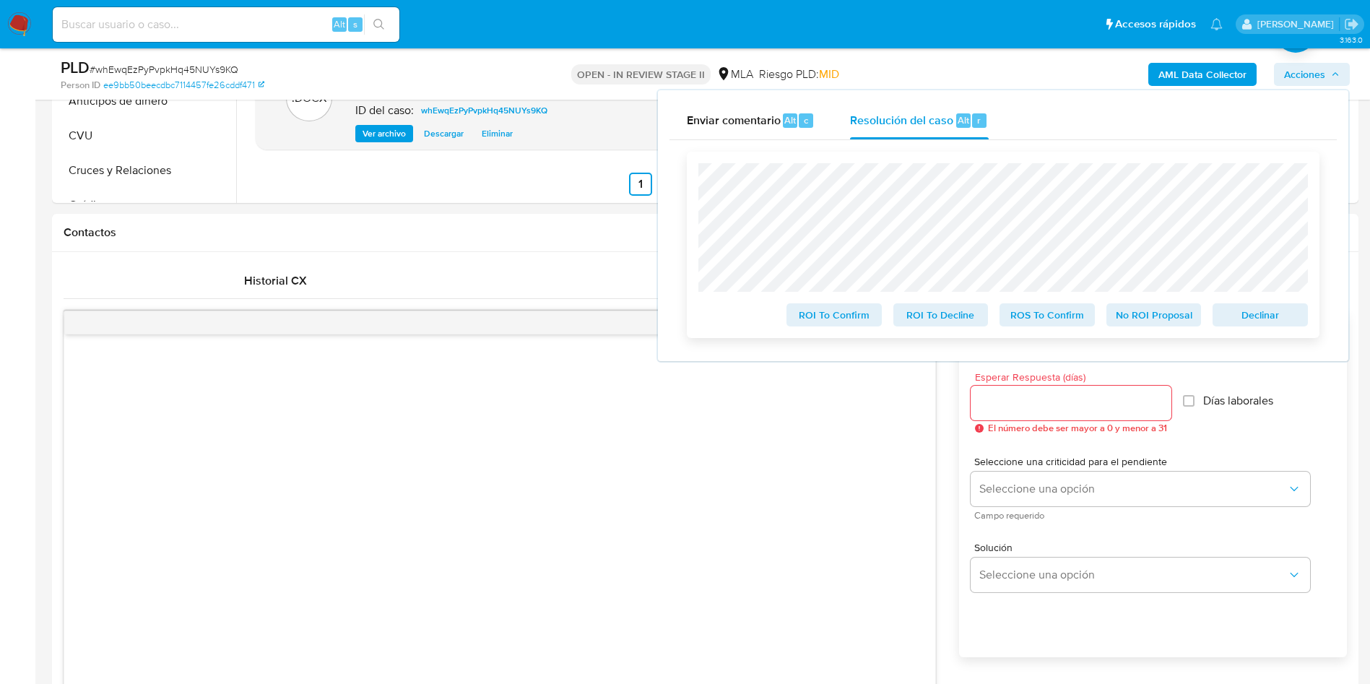
click at [1119, 315] on span "No ROI Proposal" at bounding box center [1153, 315] width 75 height 20
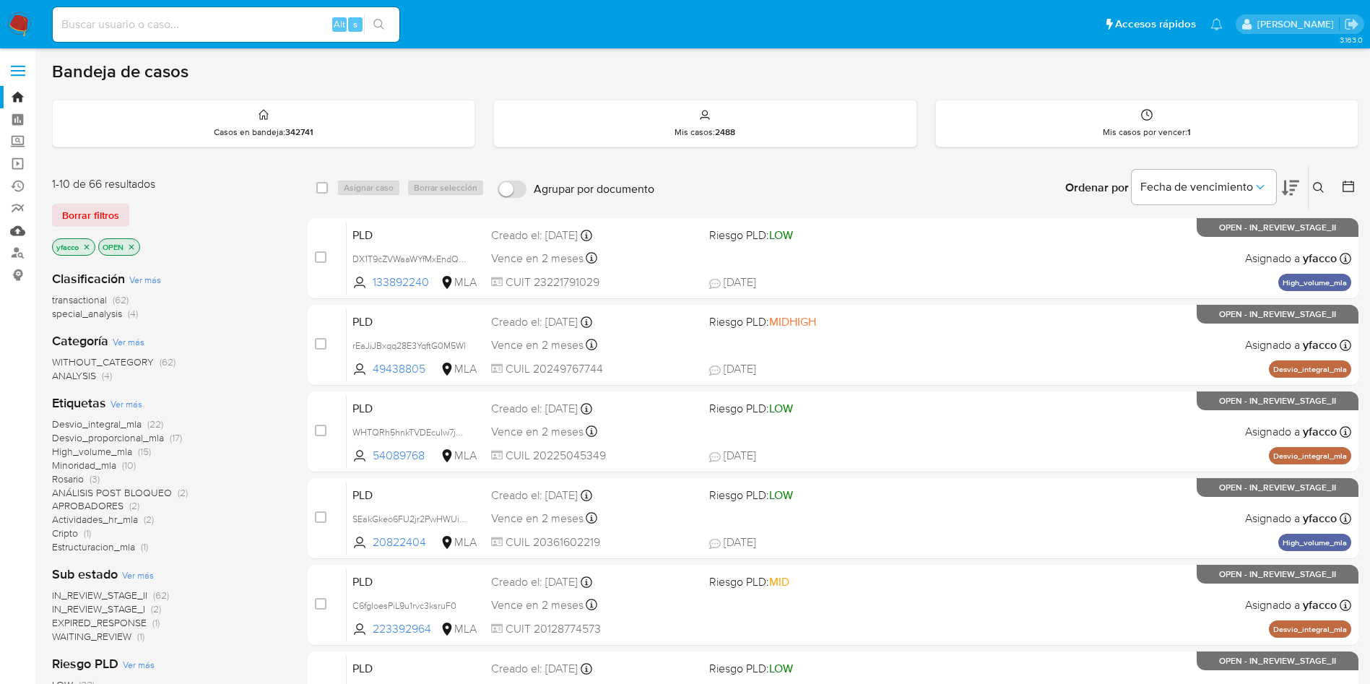
click at [25, 234] on link "Mulan" at bounding box center [86, 231] width 172 height 22
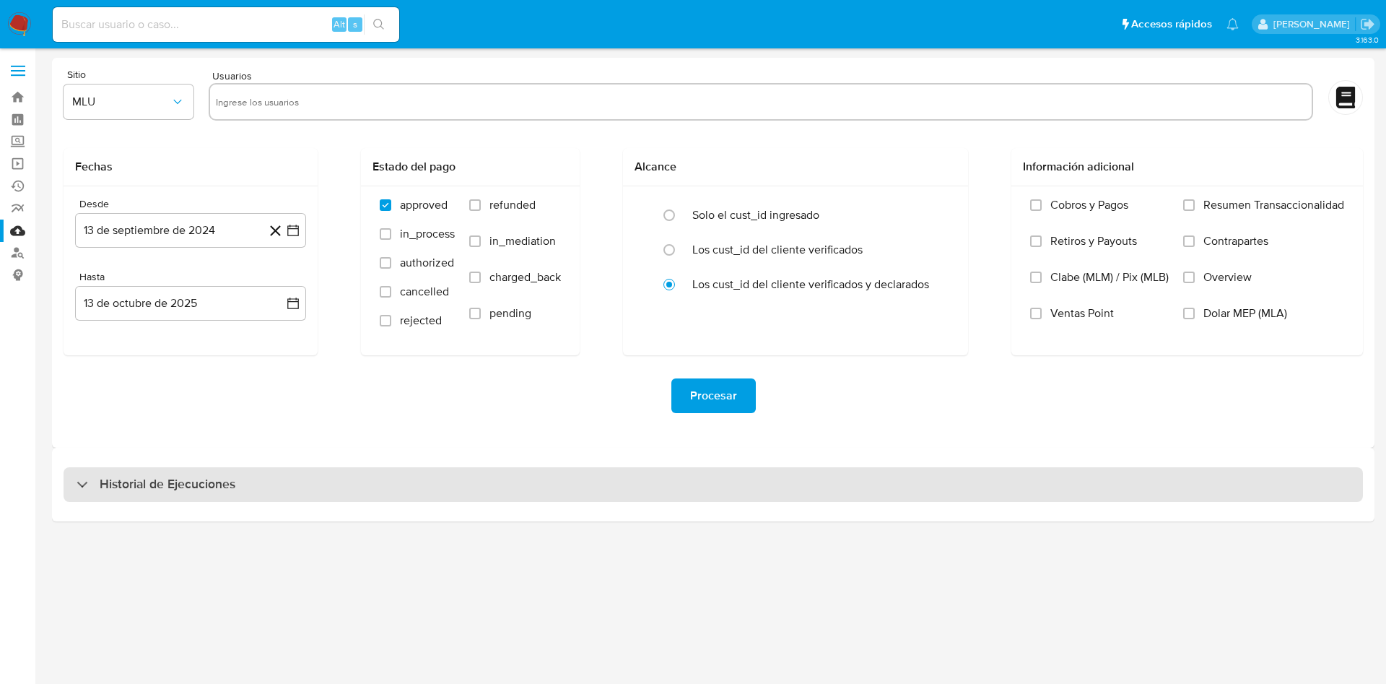
click at [160, 476] on h3 "Historial de Ejecuciones" at bounding box center [168, 484] width 136 height 17
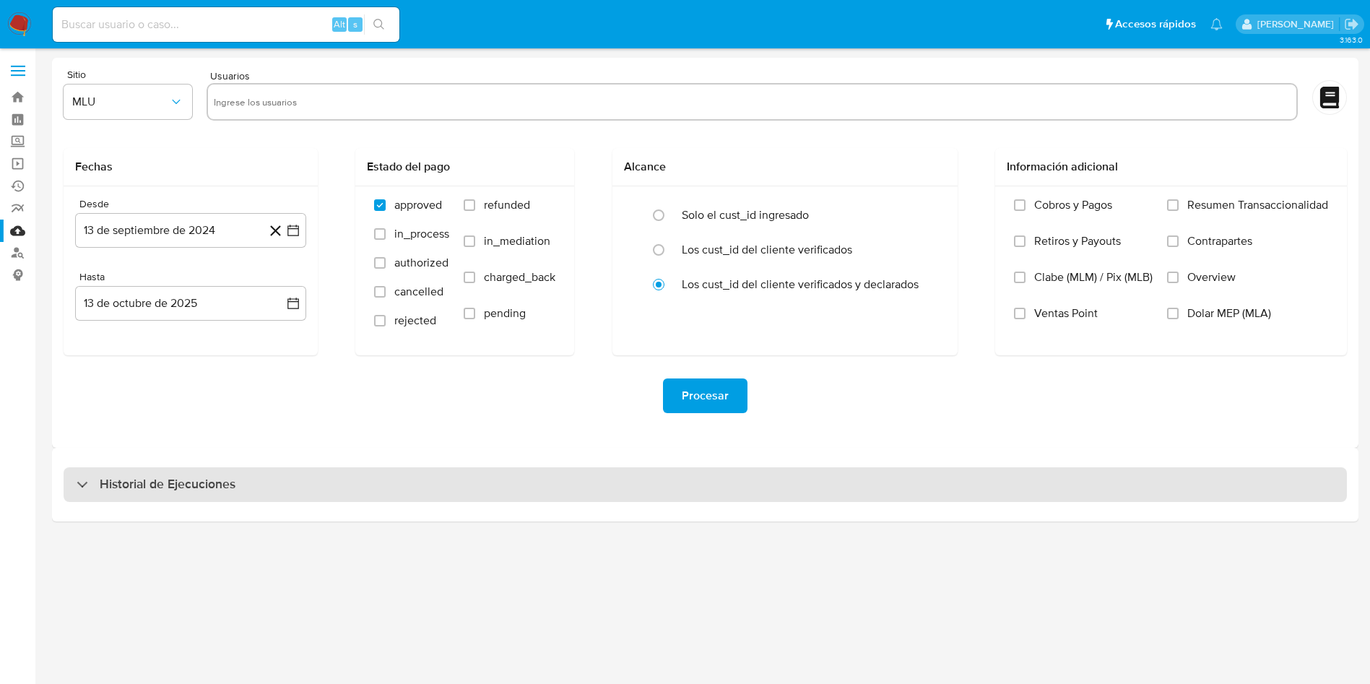
select select "10"
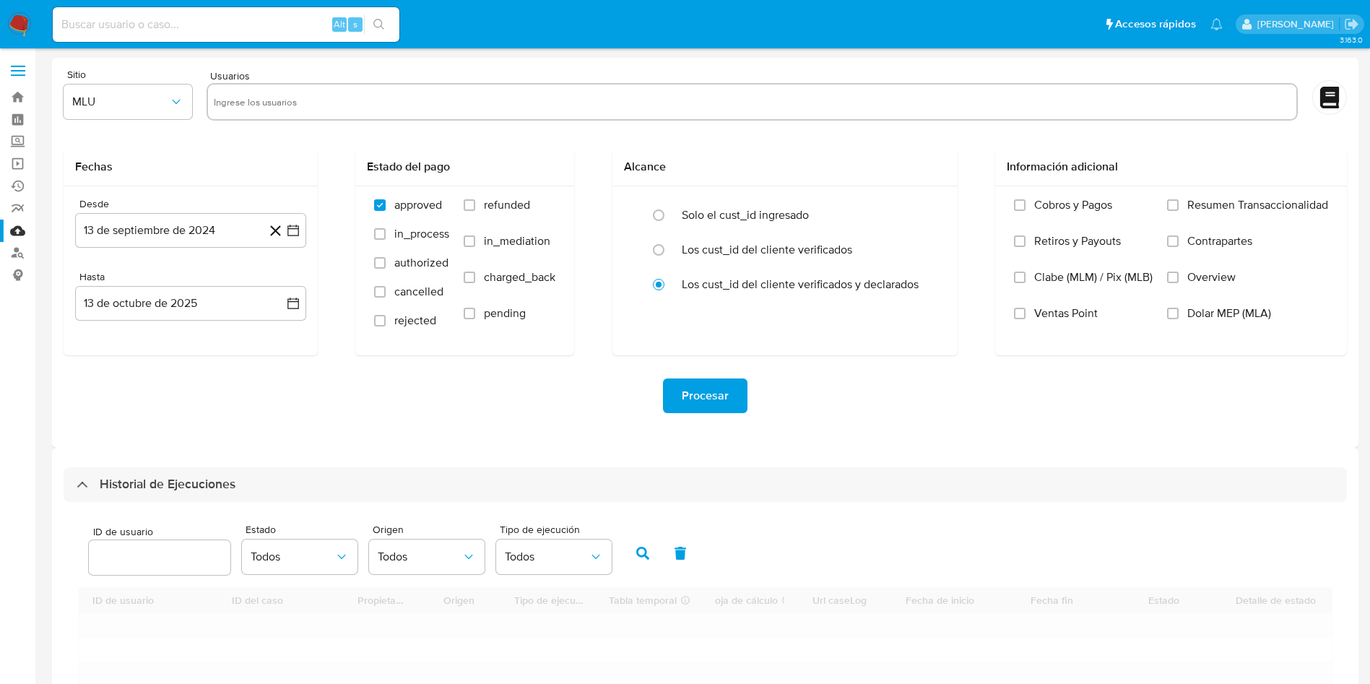
click at [139, 561] on input "number" at bounding box center [160, 557] width 142 height 19
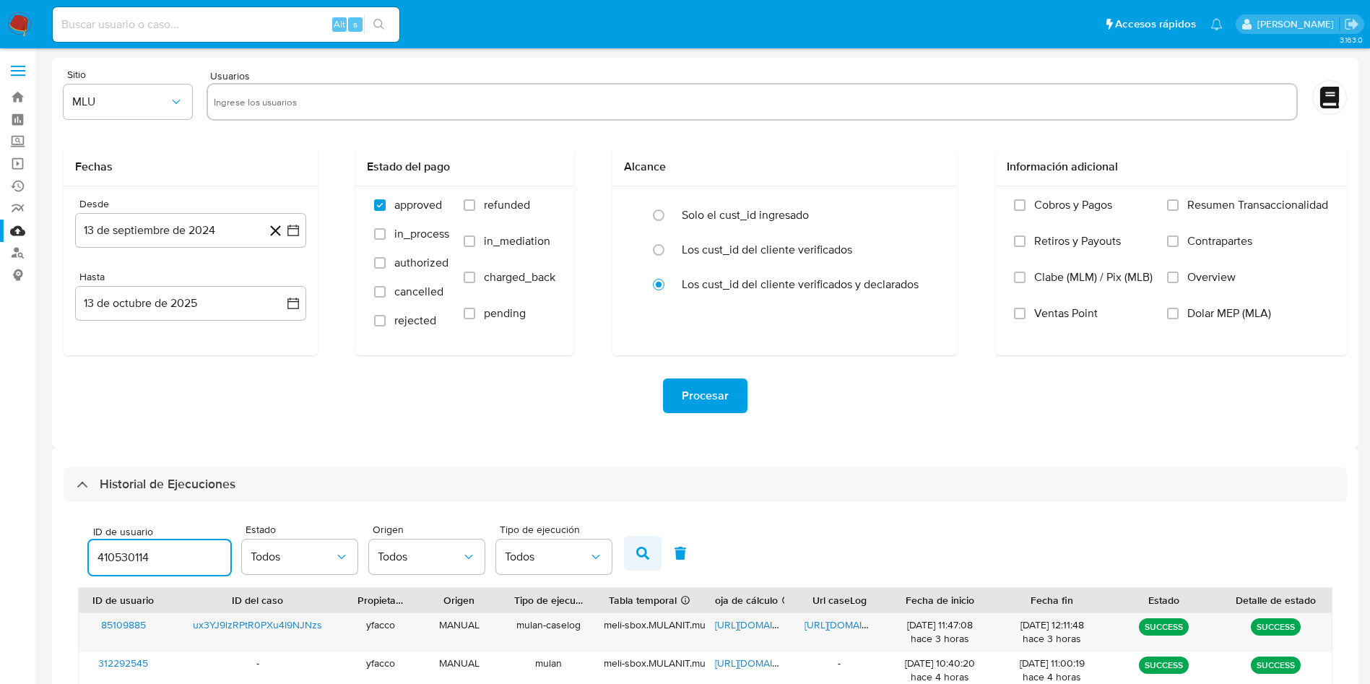
type input "410530114"
click at [634, 547] on button "button" at bounding box center [643, 553] width 38 height 35
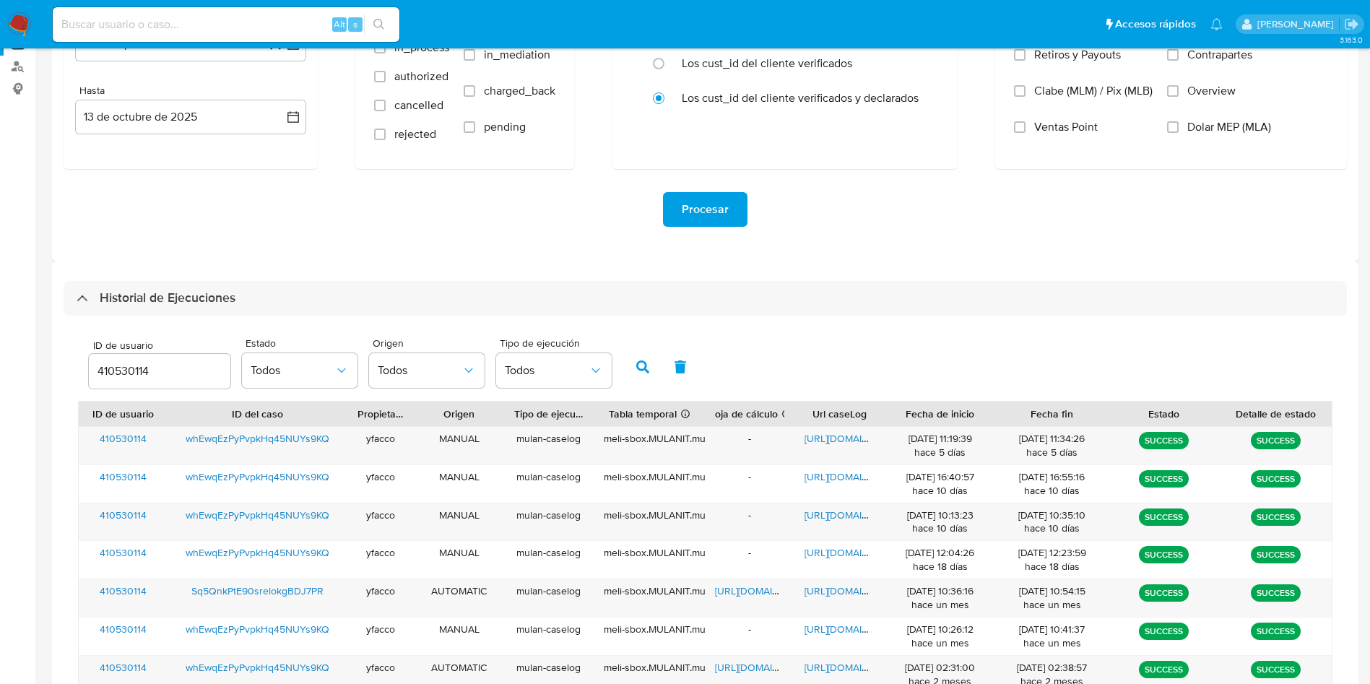
scroll to position [217, 0]
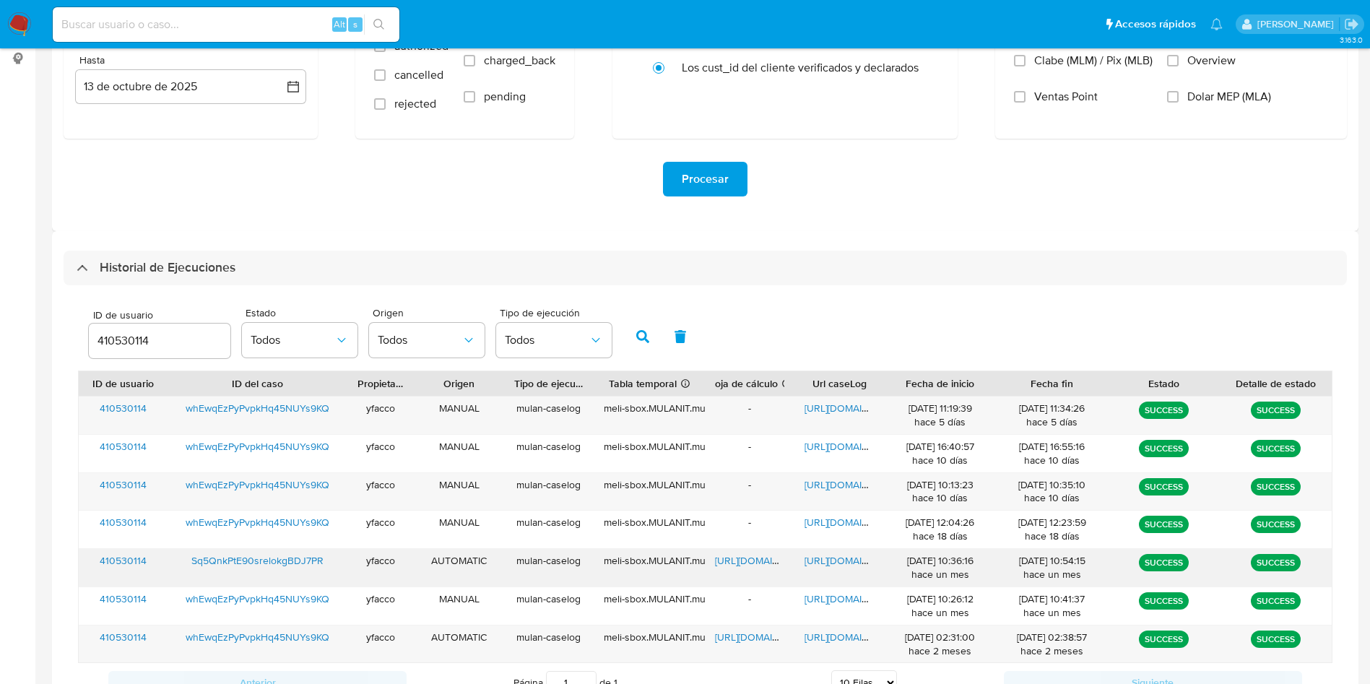
click at [826, 562] on span "https://docs.google.com/document/d/17RFLIC5XktHN9M-SphyoeexcS1N3WAGXSDCQxb232CA…" at bounding box center [854, 560] width 100 height 14
click at [840, 406] on span "https://docs.google.com/document/d/14s-1G4CzE7NljLqLNiXdSfUo5OmKHoeEEpo7AgABCps…" at bounding box center [854, 408] width 100 height 14
drag, startPoint x: 155, startPoint y: 344, endPoint x: 0, endPoint y: 298, distance: 162.0
click at [0, 298] on section "Bandeja Tablero Screening Búsqueda en Listas Watchlist Herramientas Operaciones…" at bounding box center [685, 290] width 1370 height 1014
type input "740424639"
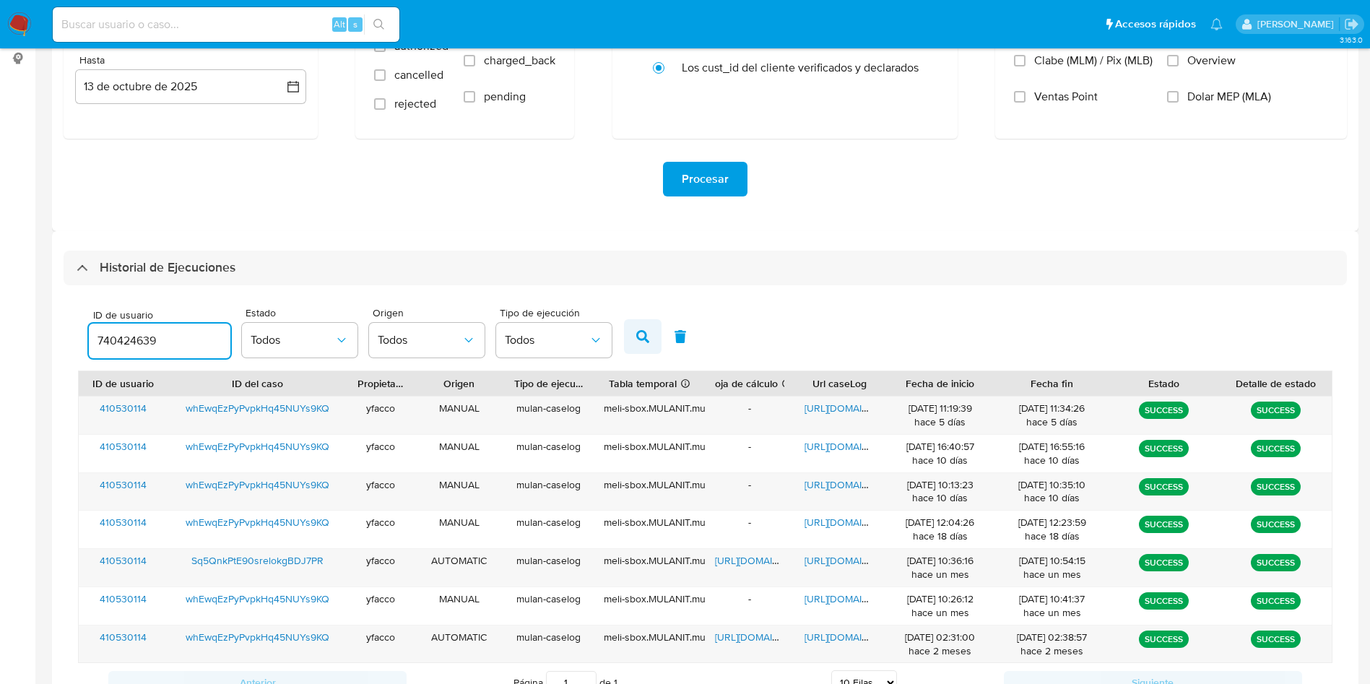
click at [631, 335] on button "button" at bounding box center [643, 336] width 38 height 35
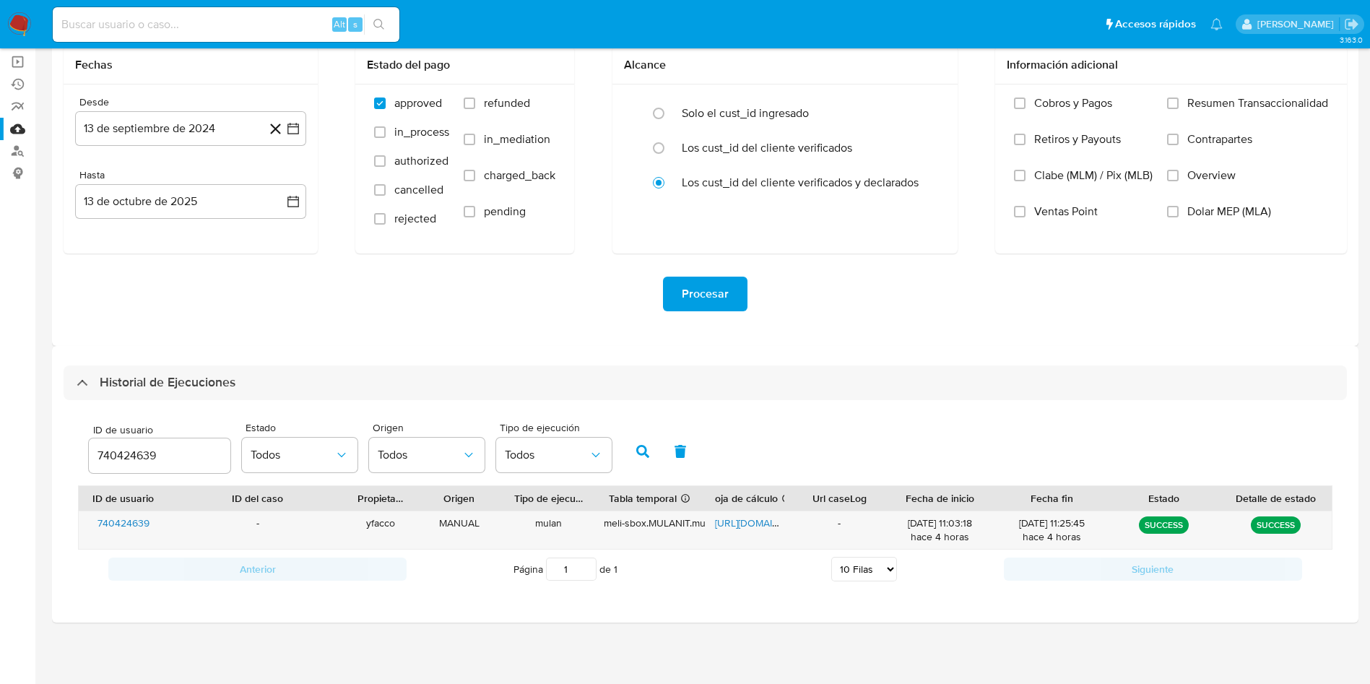
scroll to position [102, 0]
click at [734, 520] on span "https://docs.google.com/spreadsheets/d/1qm6iFZV1I22JBNQD9kWV3xl4AdNuFlbfadj1pYd…" at bounding box center [765, 523] width 100 height 14
drag, startPoint x: 168, startPoint y: 453, endPoint x: 0, endPoint y: 426, distance: 170.4
click at [0, 427] on section "Bandeja Tablero Screening Búsqueda en Listas Watchlist Herramientas Operaciones…" at bounding box center [685, 291] width 1370 height 786
type input "321272483"
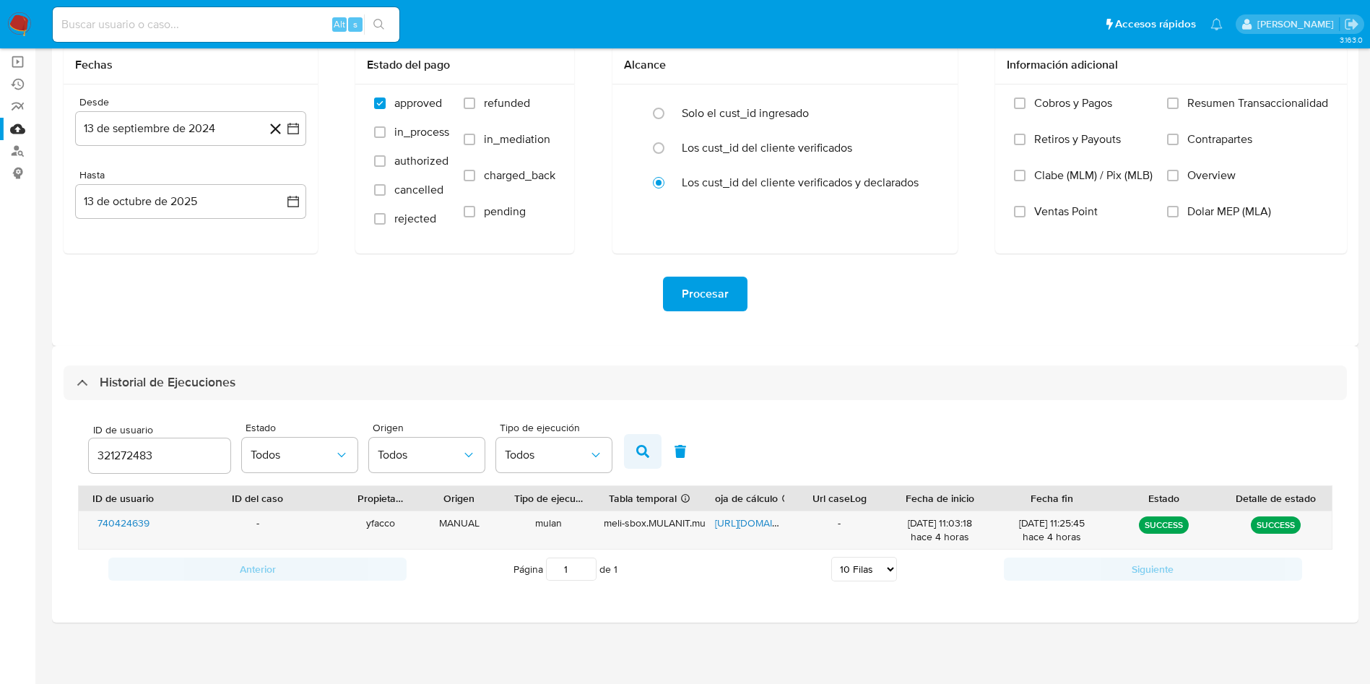
click at [636, 448] on icon "button" at bounding box center [642, 451] width 13 height 13
click at [733, 525] on span "https://docs.google.com/spreadsheets/d/1Kkc8LNLlpiFw3Hq1QHGVCxU2u7DVr7EOe9F4JGa…" at bounding box center [765, 523] width 100 height 14
drag, startPoint x: 162, startPoint y: 456, endPoint x: 0, endPoint y: 336, distance: 201.9
click at [0, 401] on section "Bandeja Tablero Screening Búsqueda en Listas Watchlist Herramientas Operaciones…" at bounding box center [685, 291] width 1370 height 786
type input "130876042"
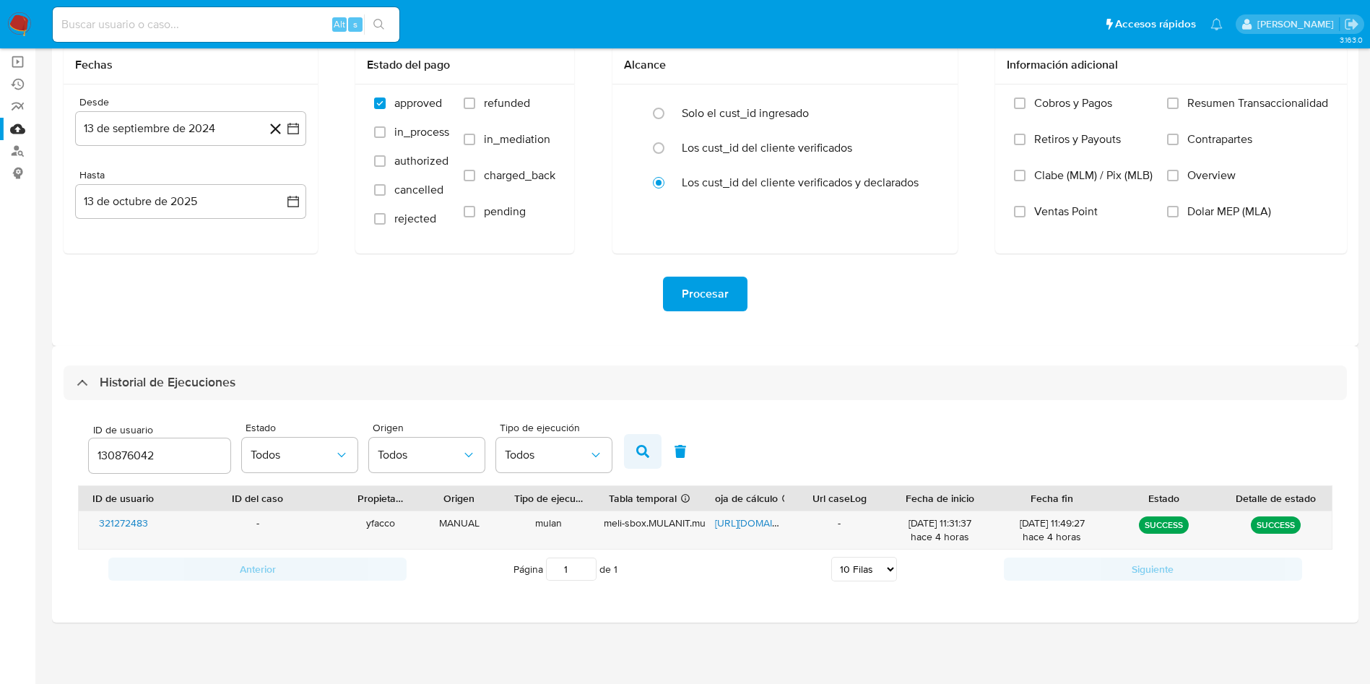
click at [627, 453] on button "button" at bounding box center [643, 451] width 38 height 35
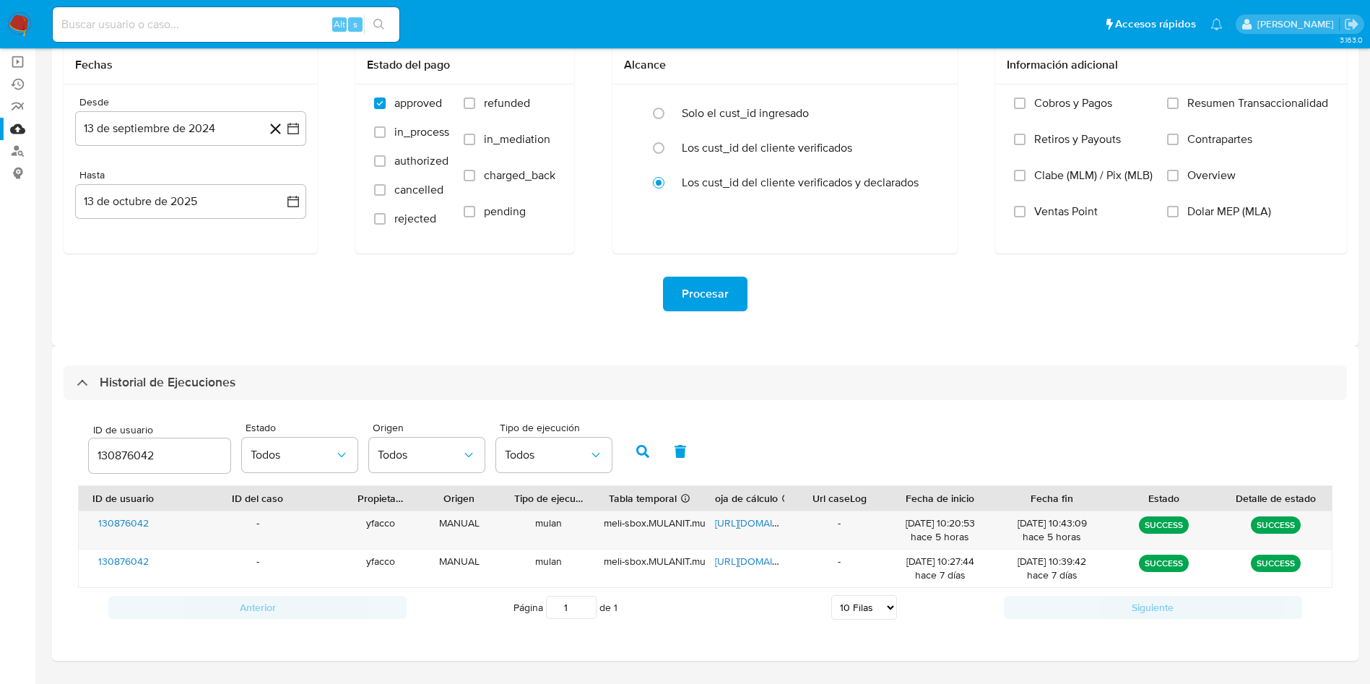
drag, startPoint x: 160, startPoint y: 459, endPoint x: 0, endPoint y: 388, distance: 175.2
click at [0, 389] on section "Bandeja Tablero Screening Búsqueda en Listas Watchlist Herramientas Operaciones…" at bounding box center [685, 309] width 1370 height 823
paste input "130876042"
type input "130876042"
click at [640, 446] on icon "button" at bounding box center [642, 451] width 13 height 13
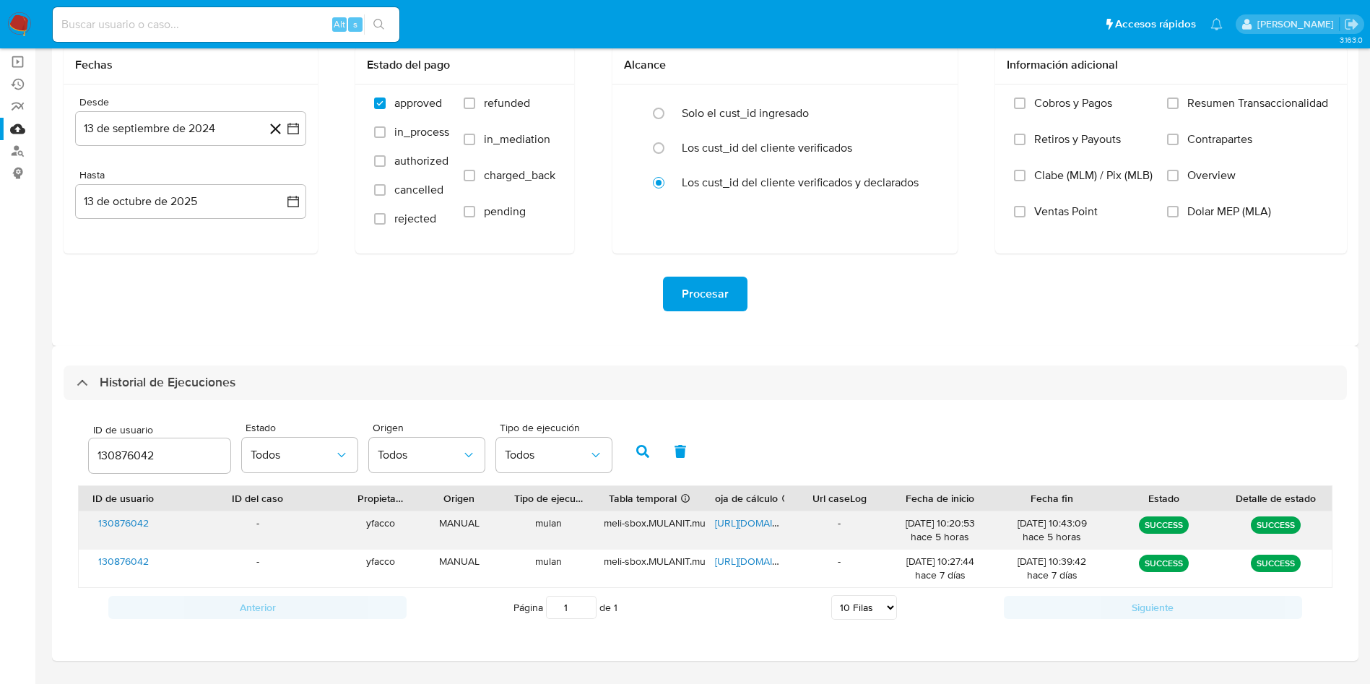
click at [742, 518] on span "https://docs.google.com/spreadsheets/d/1pmAvsH1GkwCWsJ3Ovg80Y6bRNMeflmHfC_acBXq…" at bounding box center [765, 523] width 100 height 14
drag, startPoint x: 178, startPoint y: 451, endPoint x: 0, endPoint y: 428, distance: 179.8
click at [0, 435] on section "Bandeja Tablero Screening Búsqueda en Listas Watchlist Herramientas Operaciones…" at bounding box center [685, 309] width 1370 height 823
type input "1108300926"
click at [646, 457] on icon "button" at bounding box center [642, 451] width 13 height 13
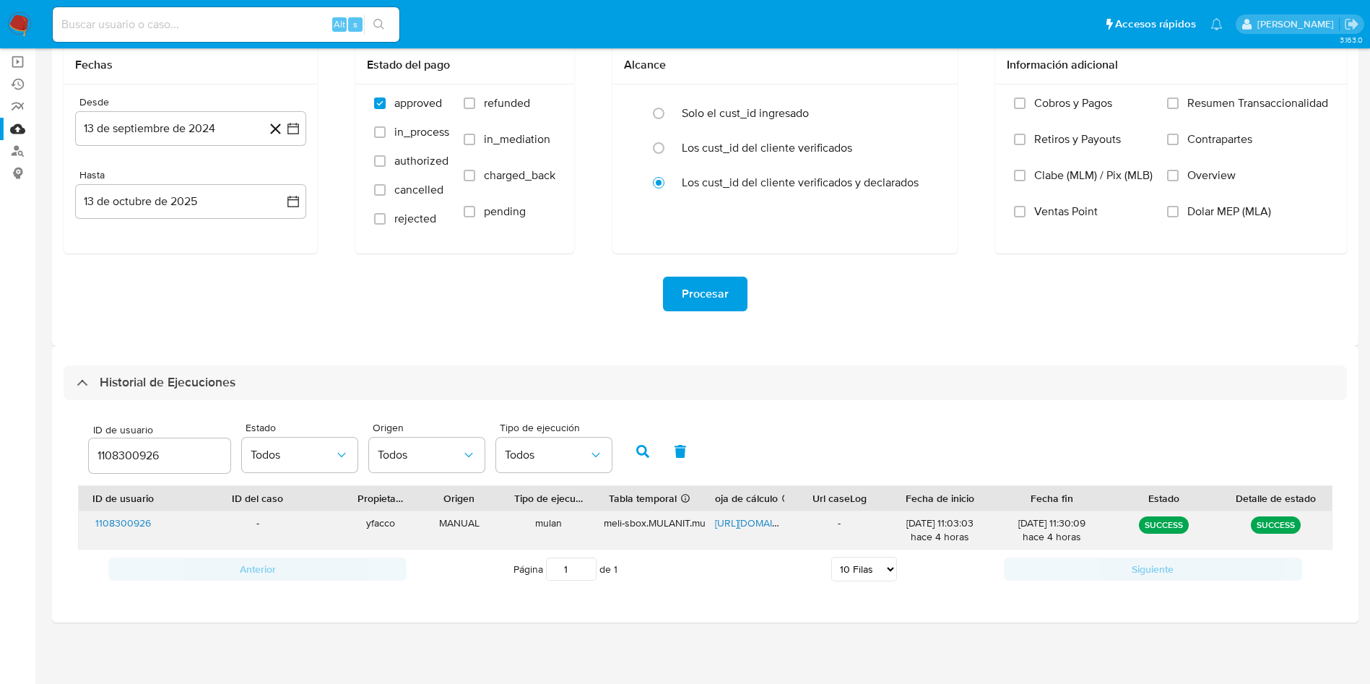
click at [741, 527] on span "https://docs.google.com/spreadsheets/d/1dv23ov59Btd0yPyAuF27pfEd8yj5lcJ3-zeHox-…" at bounding box center [765, 523] width 100 height 14
drag, startPoint x: 175, startPoint y: 459, endPoint x: 0, endPoint y: 416, distance: 180.7
click at [0, 417] on section "Bandeja Tablero Screening Búsqueda en Listas Watchlist Herramientas Operaciones…" at bounding box center [685, 291] width 1370 height 786
type input "430320605"
click at [634, 453] on button "button" at bounding box center [643, 451] width 38 height 35
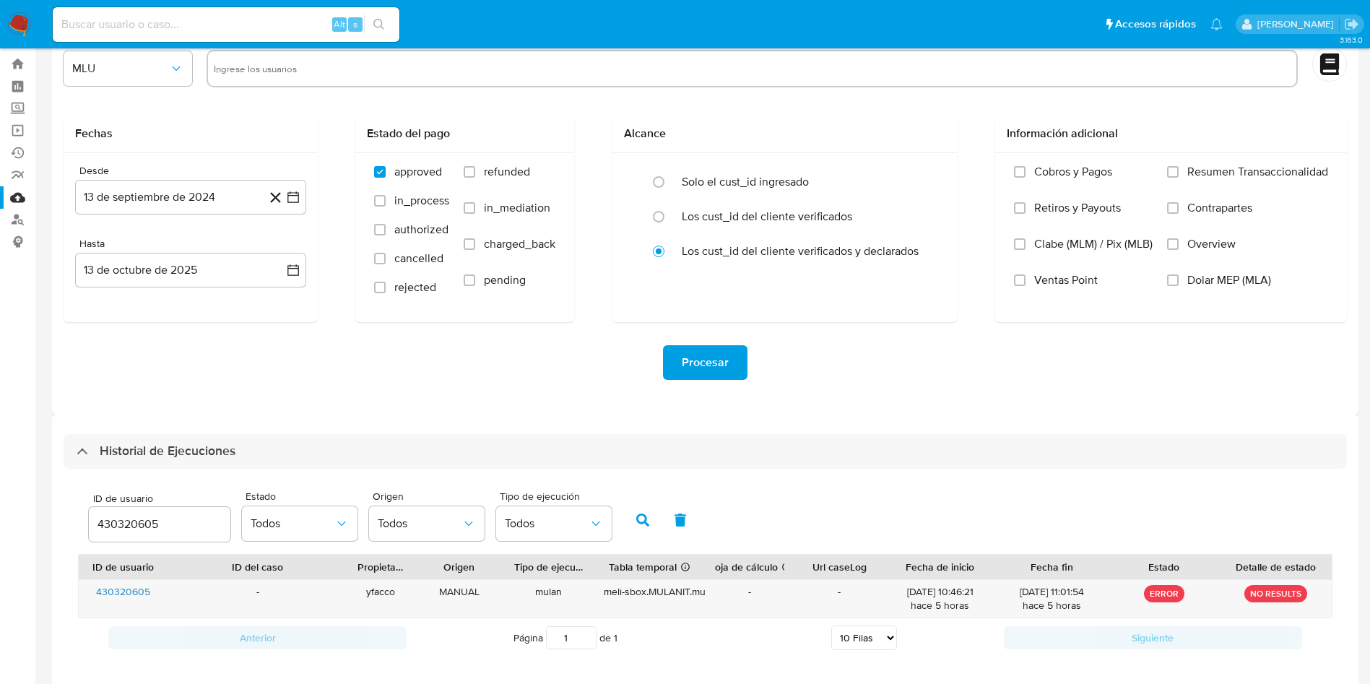
scroll to position [0, 0]
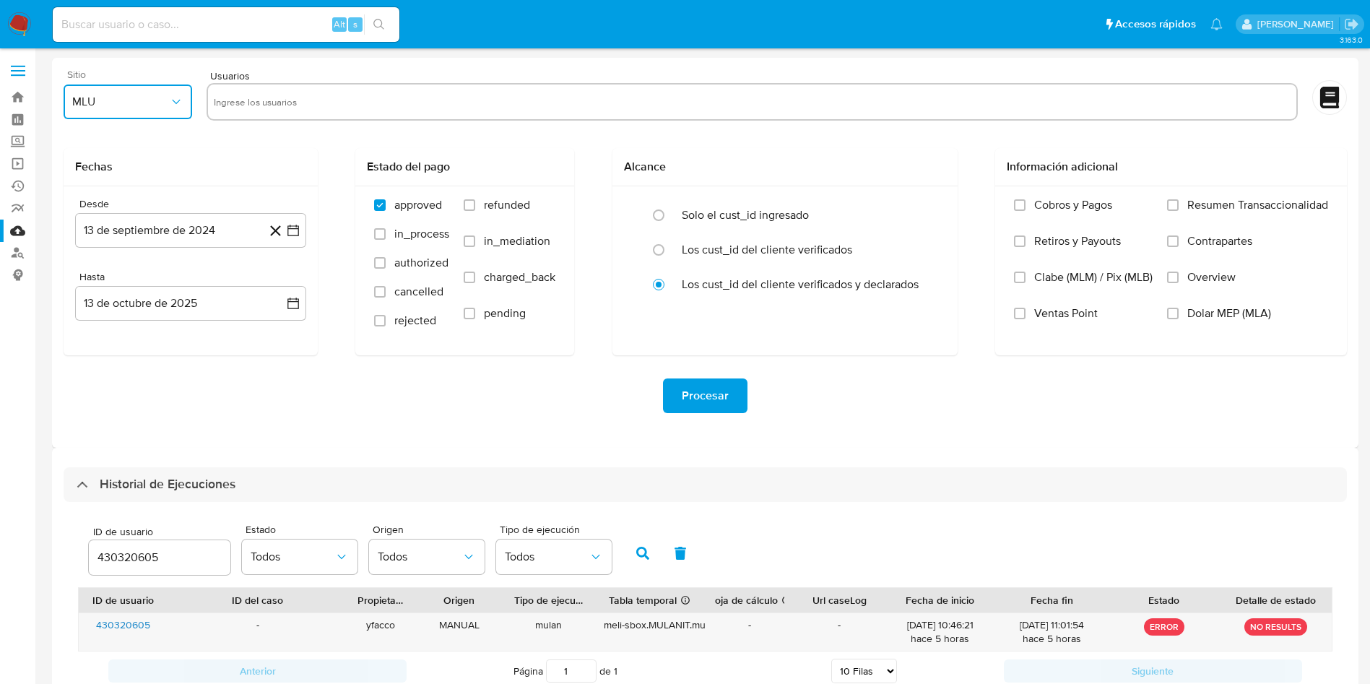
click at [153, 104] on span "MLU" at bounding box center [120, 102] width 97 height 14
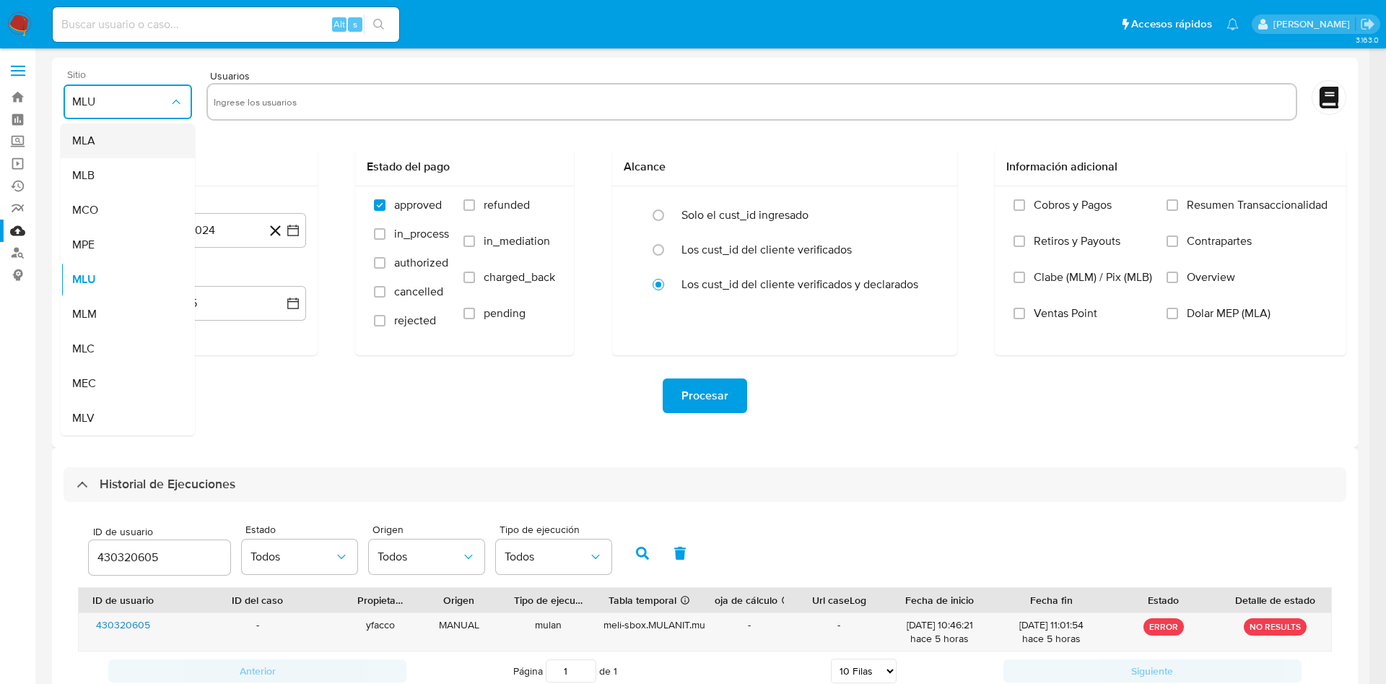
click at [137, 147] on div "MLA" at bounding box center [123, 140] width 103 height 35
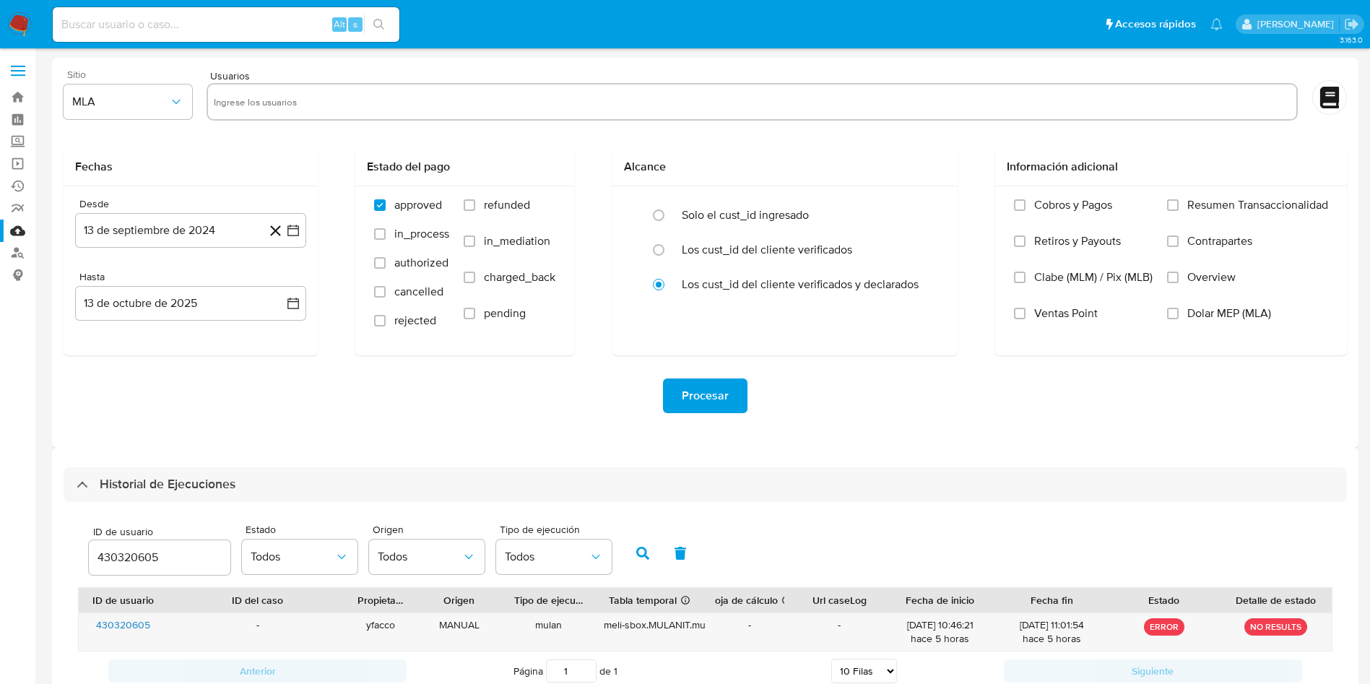
click at [209, 105] on div at bounding box center [752, 102] width 1090 height 38
click at [238, 98] on input "text" at bounding box center [752, 101] width 1076 height 23
paste input "430320605"
type input "430320605"
click at [186, 238] on button "13 de septiembre de 2024" at bounding box center [190, 230] width 231 height 35
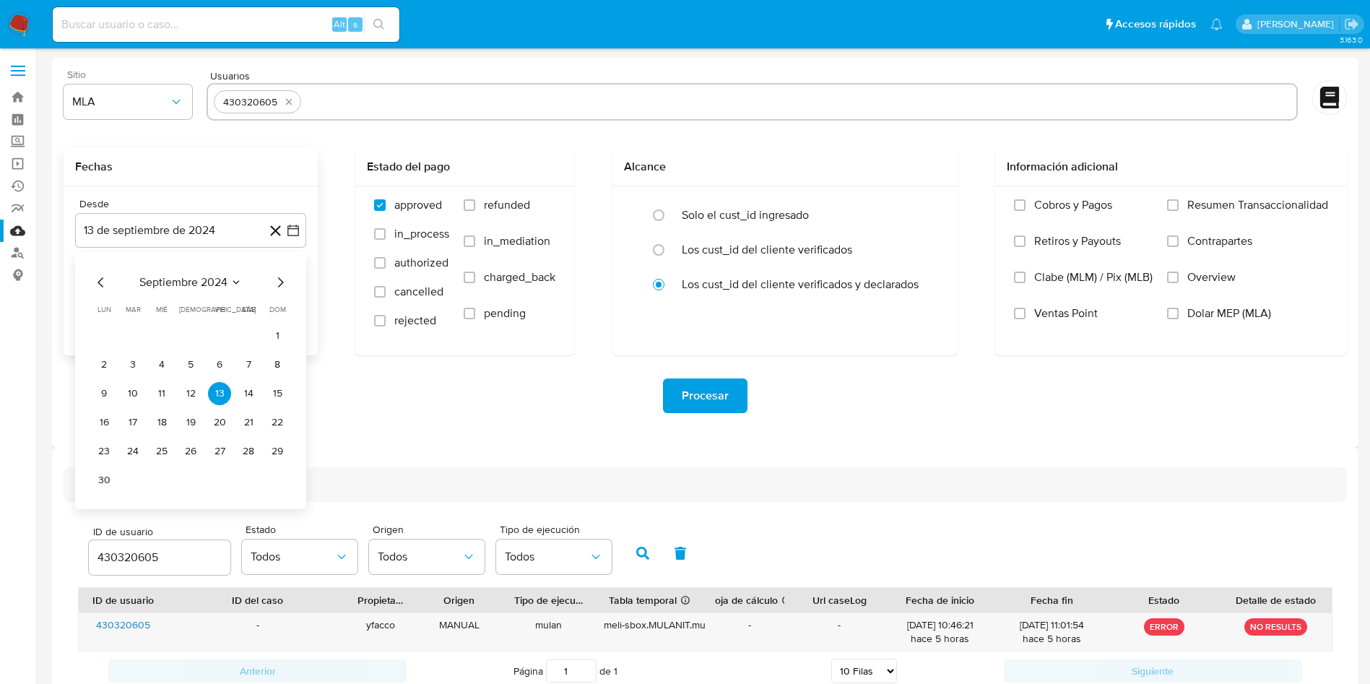
click at [191, 284] on span "septiembre 2024" at bounding box center [183, 282] width 88 height 14
click at [278, 284] on icon "Año siguiente" at bounding box center [278, 282] width 6 height 10
click at [250, 380] on span "jun" at bounding box center [251, 376] width 17 height 12
click at [269, 333] on button "1" at bounding box center [277, 335] width 23 height 23
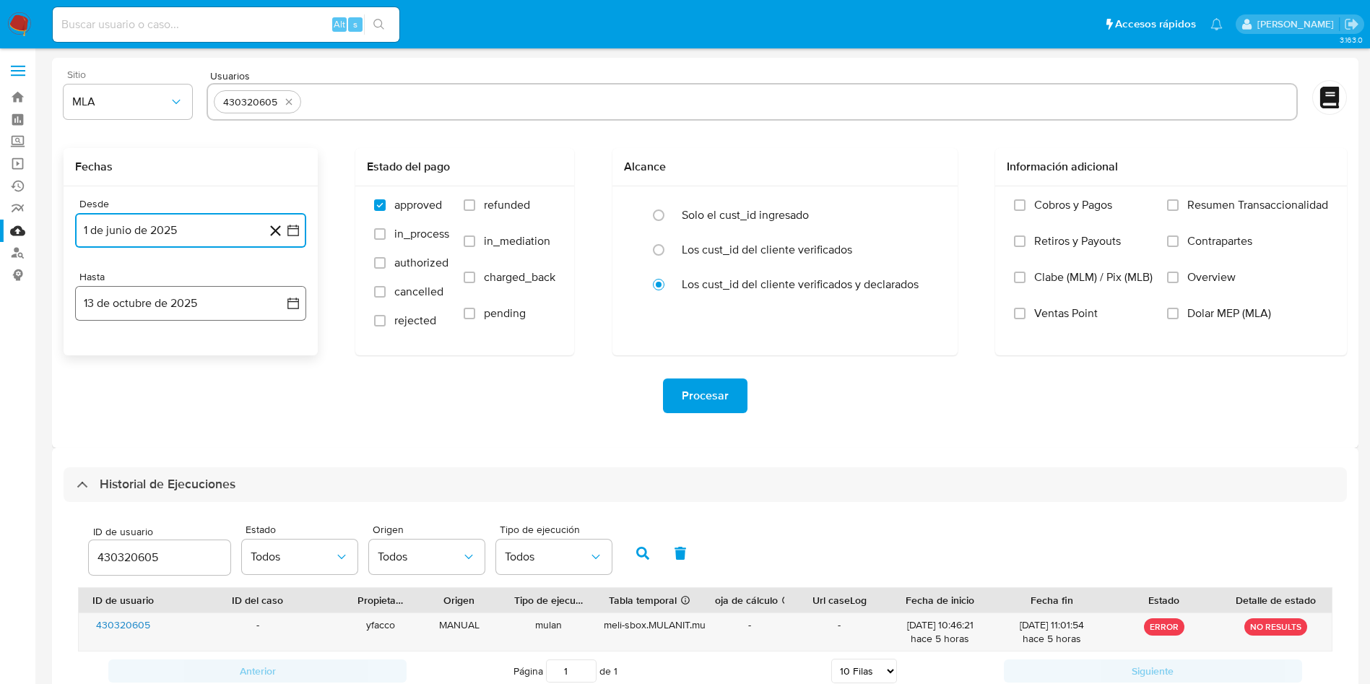
click at [210, 303] on button "13 de octubre de 2025" at bounding box center [190, 303] width 231 height 35
click at [100, 350] on icon "Mes anterior" at bounding box center [100, 355] width 17 height 17
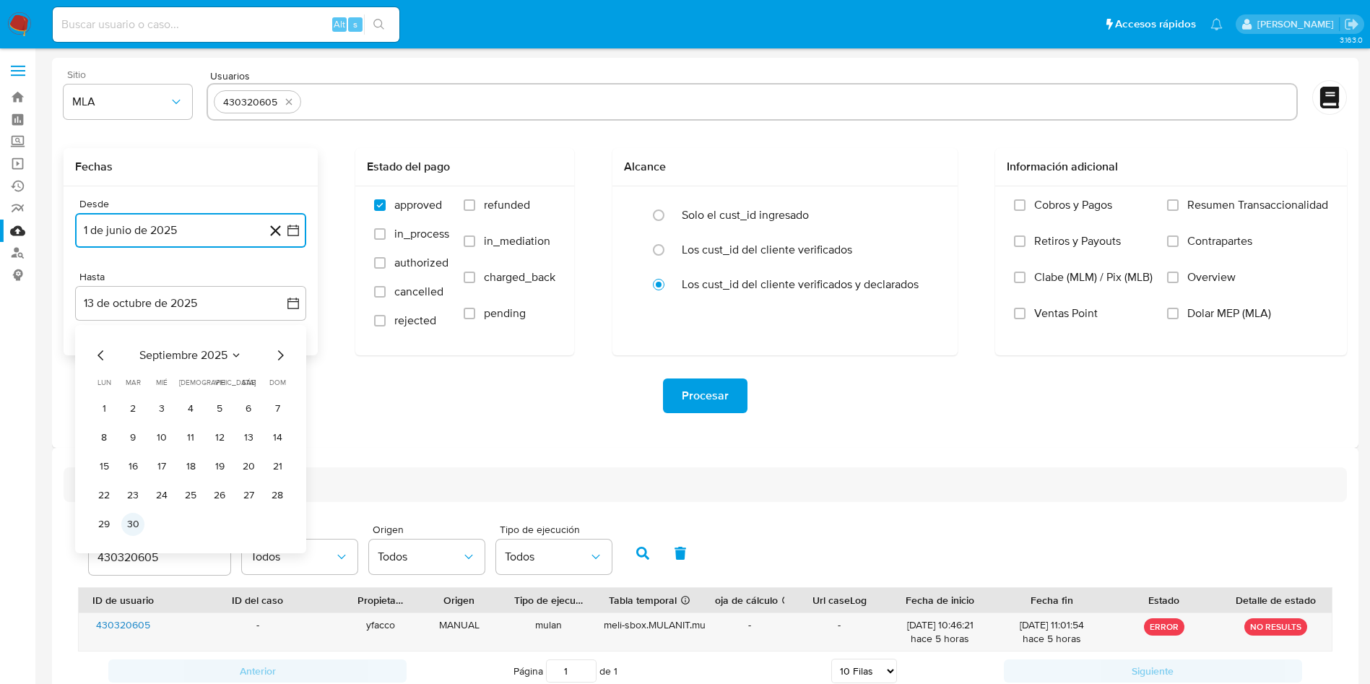
click at [138, 518] on button "30" at bounding box center [132, 524] width 23 height 23
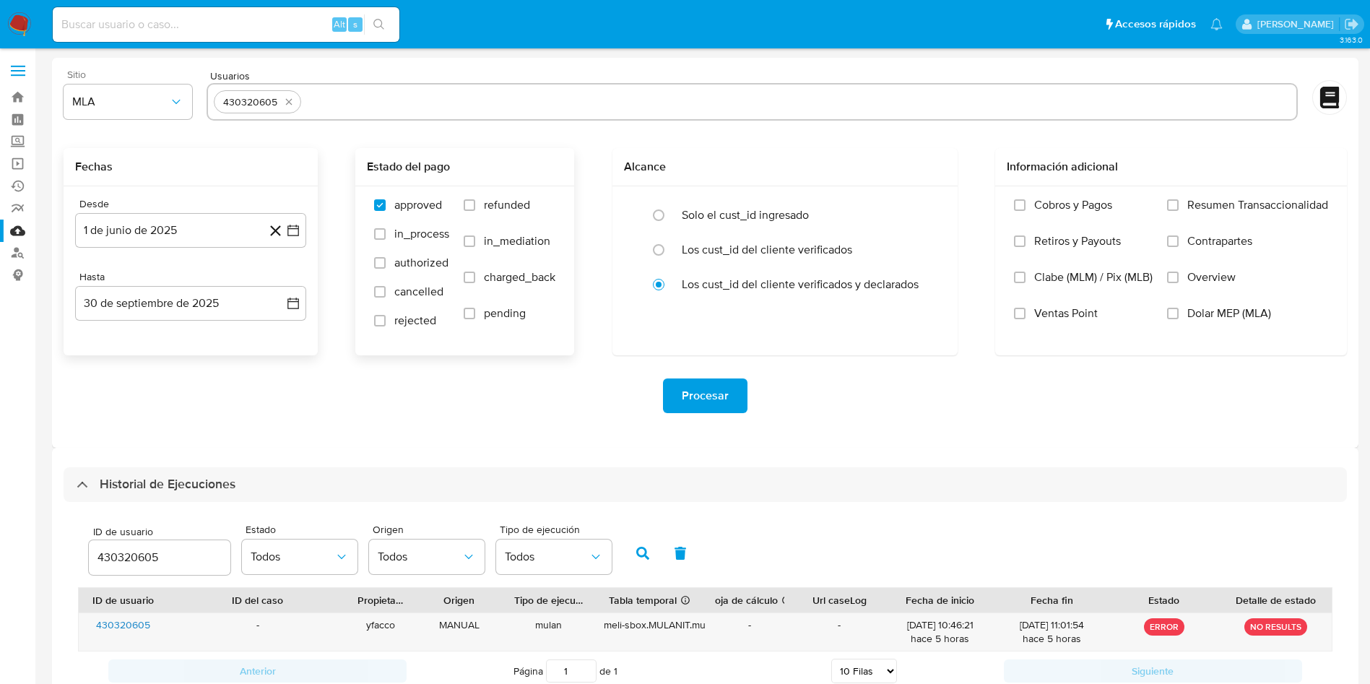
click at [504, 207] on span "refunded" at bounding box center [507, 205] width 46 height 14
click at [475, 207] on input "refunded" at bounding box center [470, 205] width 12 height 12
checkbox input "true"
click at [1199, 310] on span "Dolar MEP (MLA)" at bounding box center [1229, 313] width 84 height 14
click at [1178, 310] on input "Dolar MEP (MLA)" at bounding box center [1173, 314] width 12 height 12
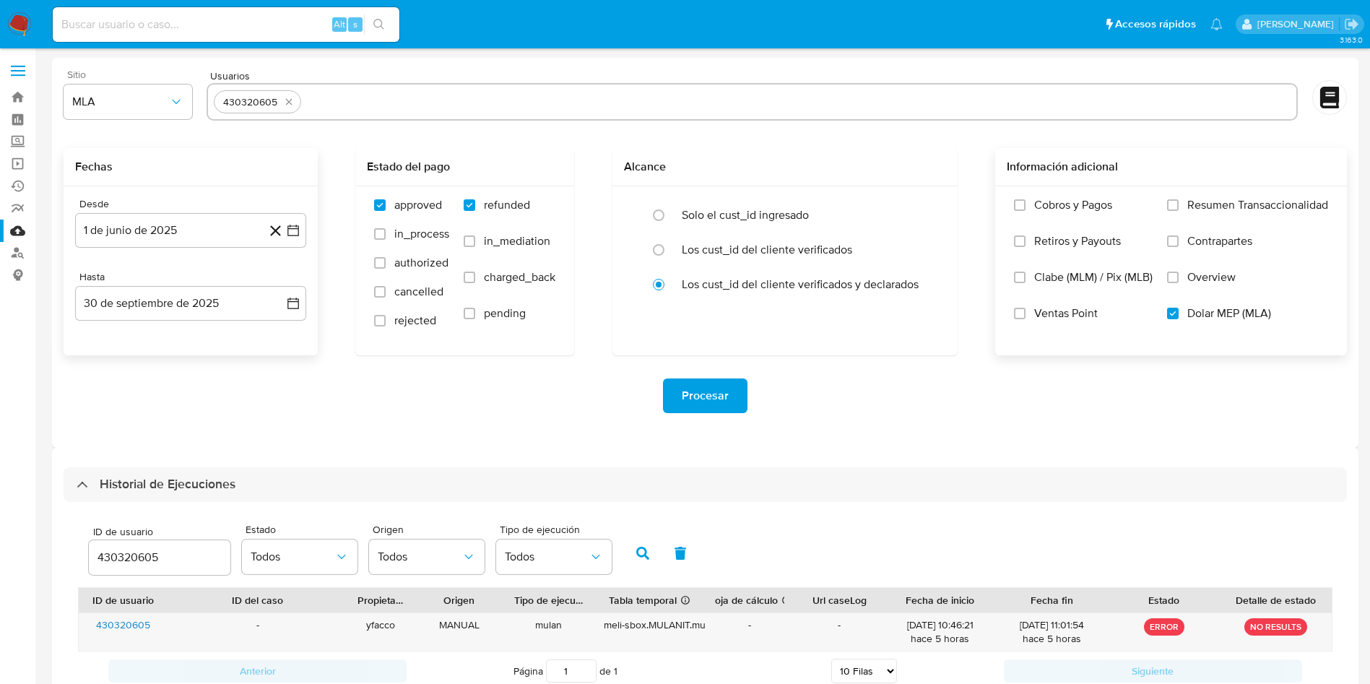
click at [724, 391] on span "Procesar" at bounding box center [705, 396] width 47 height 32
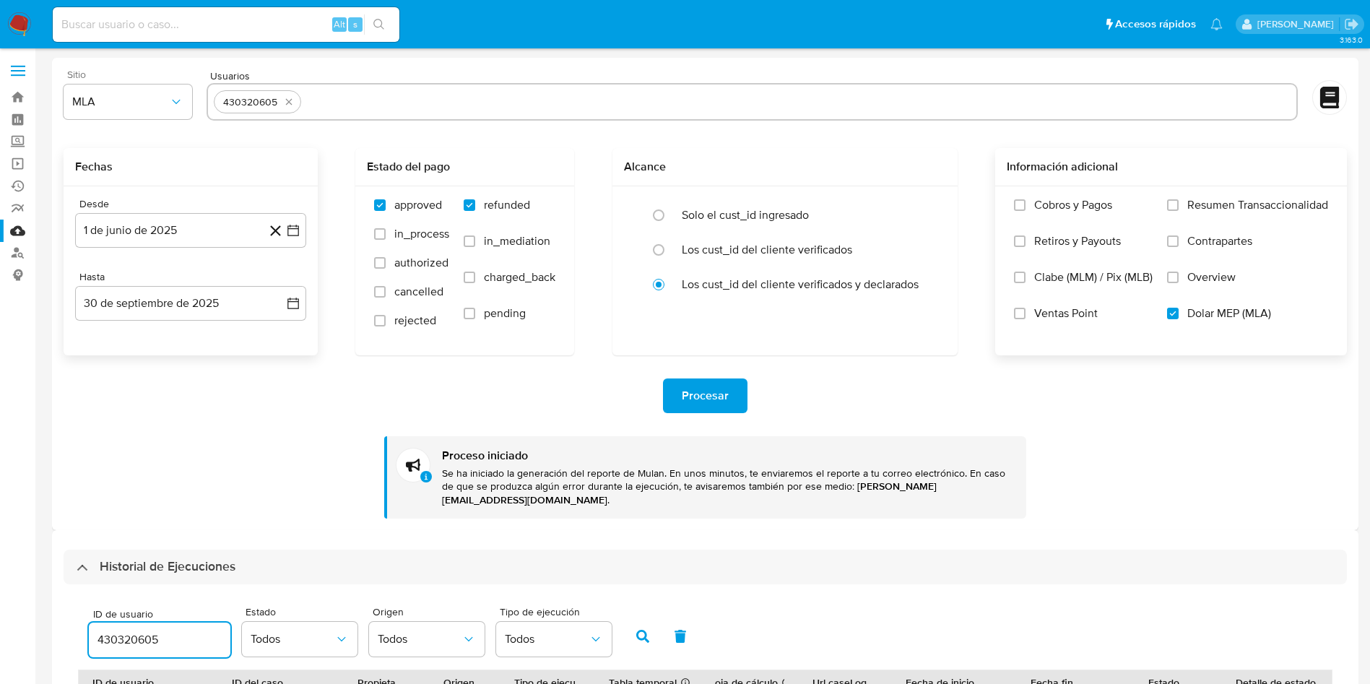
drag, startPoint x: 170, startPoint y: 620, endPoint x: 0, endPoint y: 544, distance: 185.6
click at [0, 567] on section "Bandeja Tablero Screening Búsqueda en Listas Watchlist Herramientas Operaciones…" at bounding box center [685, 434] width 1370 height 868
type input "312292545"
click at [641, 630] on icon "button" at bounding box center [642, 636] width 13 height 13
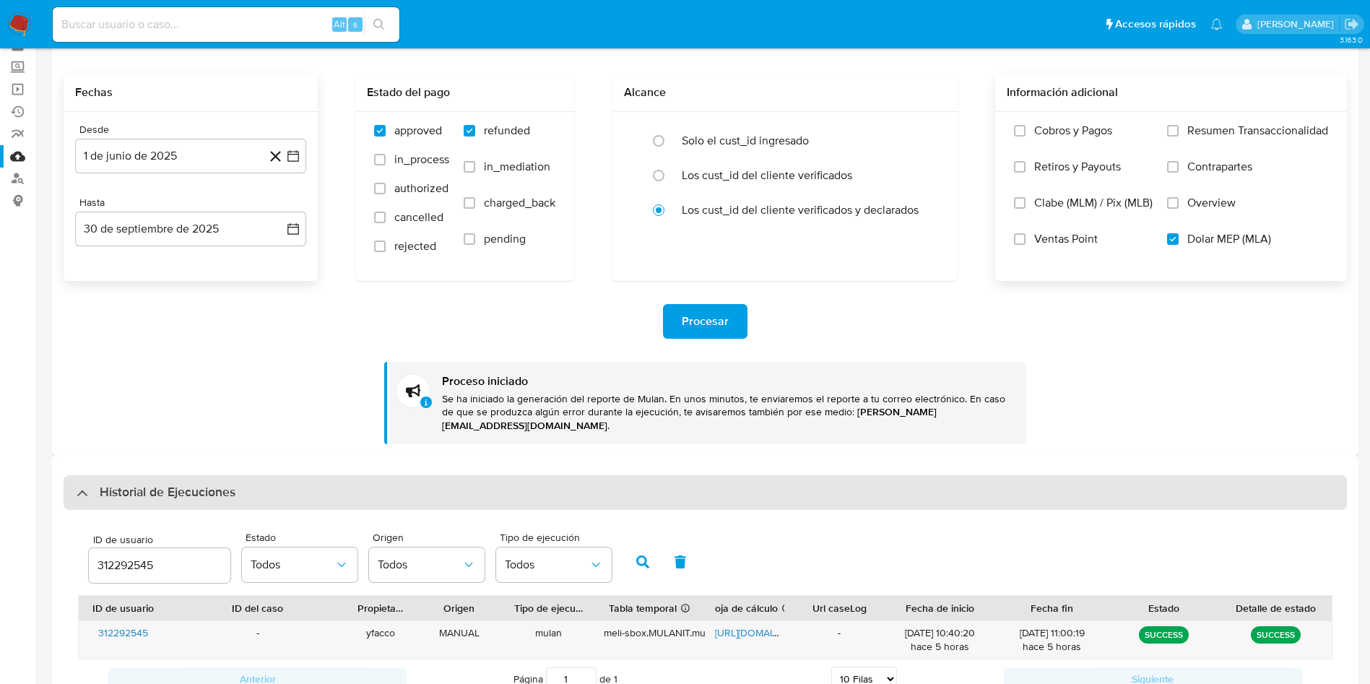
scroll to position [108, 0]
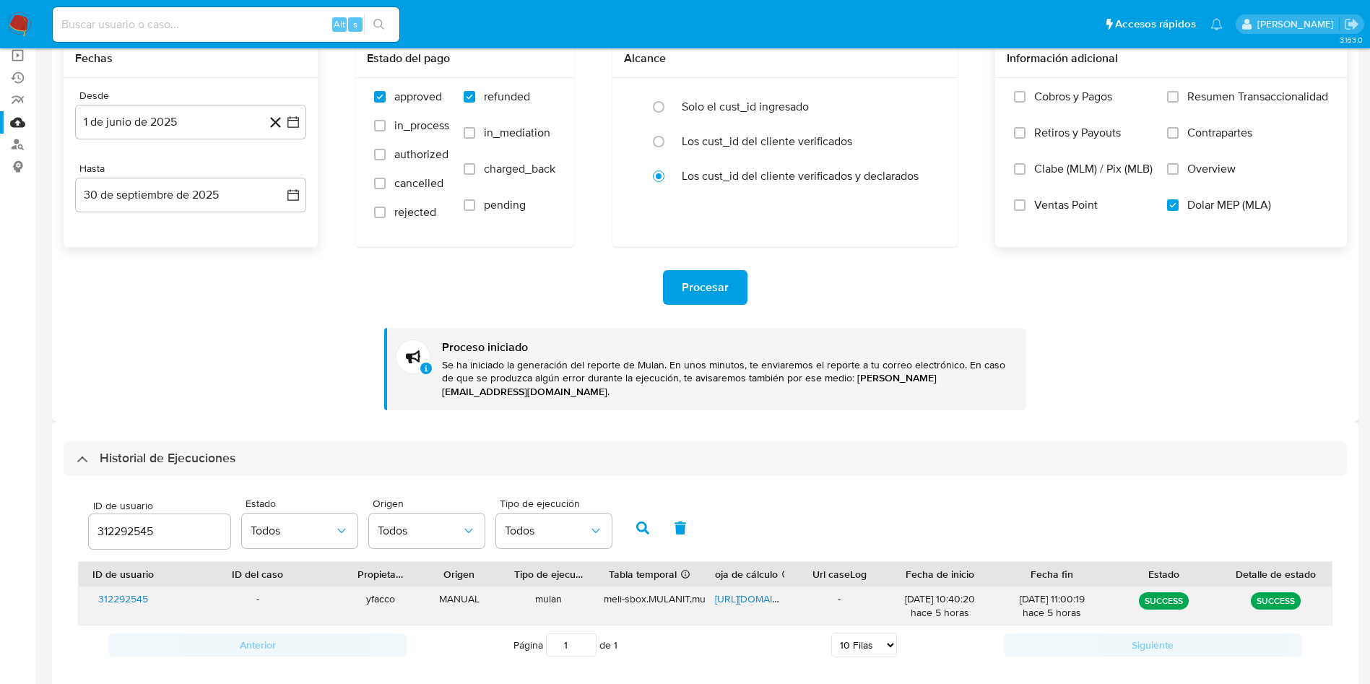
click at [737, 591] on span "https://docs.google.com/spreadsheets/d/1kYJvH6VhUgdM3t58sIrQ29P5GLzJAhK--qtx3A3…" at bounding box center [765, 598] width 100 height 14
click at [730, 591] on span "https://docs.google.com/spreadsheets/d/1kYJvH6VhUgdM3t58sIrQ29P5GLzJAhK--qtx3A3…" at bounding box center [765, 598] width 100 height 14
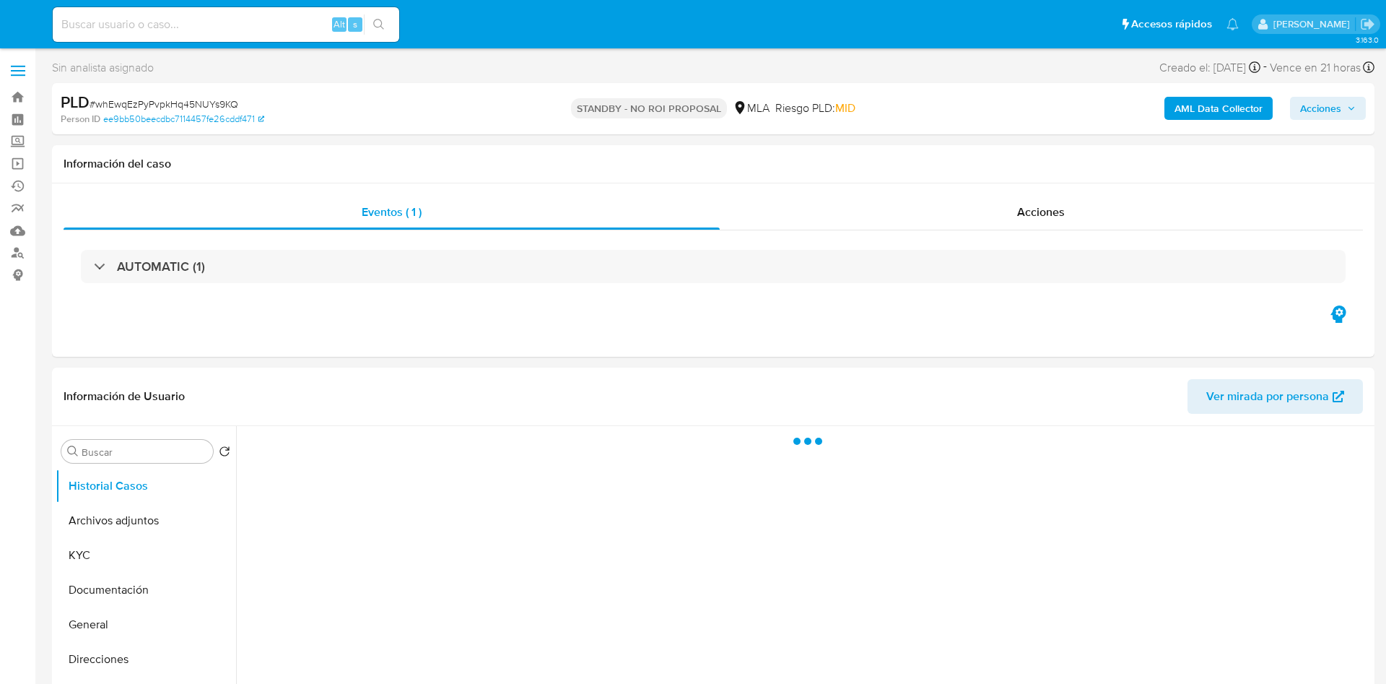
select select "10"
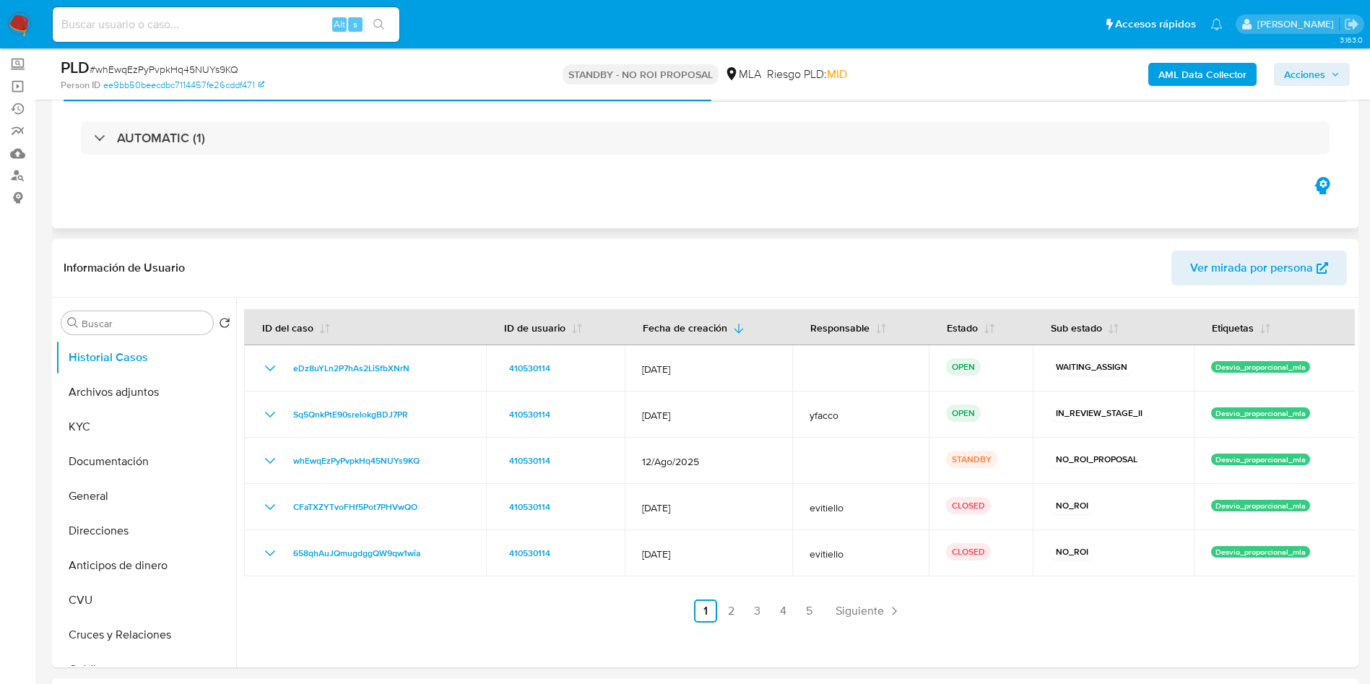
scroll to position [108, 0]
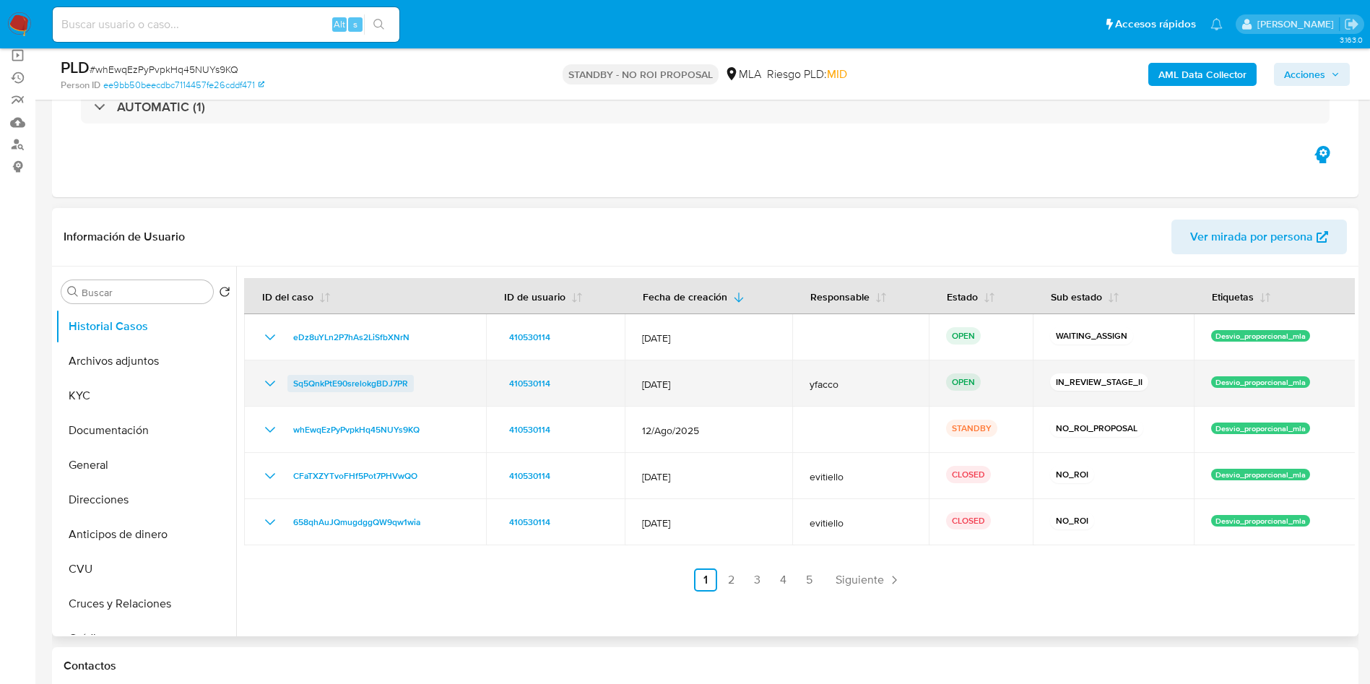
click at [389, 383] on span "Sq5QnkPtE90srelokgBDJ7PR" at bounding box center [350, 383] width 115 height 17
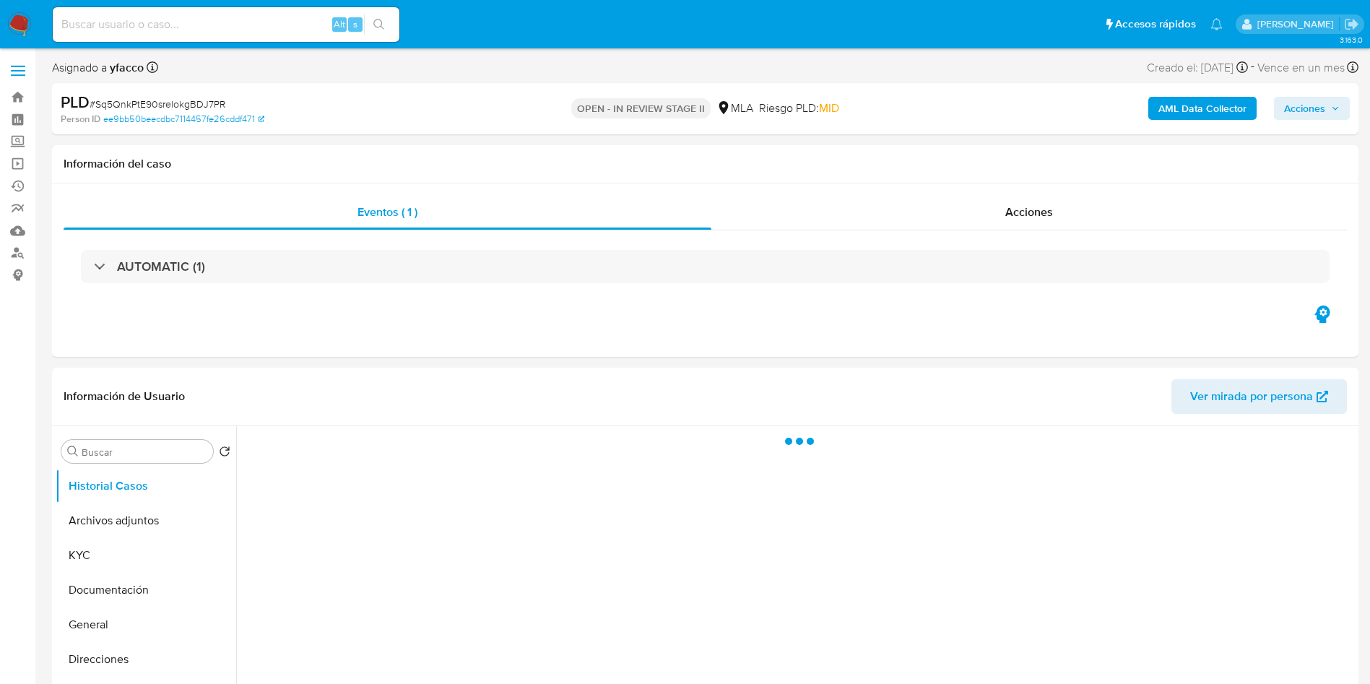
click at [1308, 111] on span "Acciones" at bounding box center [1304, 108] width 41 height 23
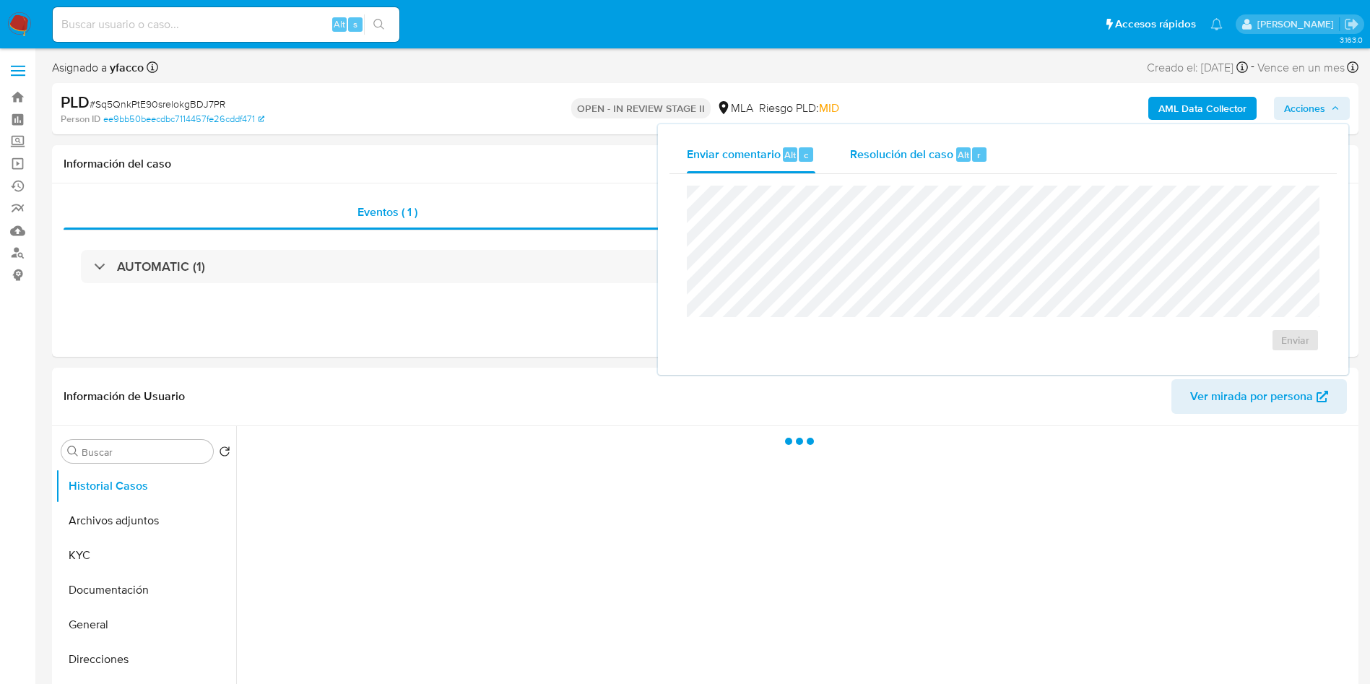
click at [921, 155] on span "Resolución del caso" at bounding box center [901, 154] width 103 height 17
select select "10"
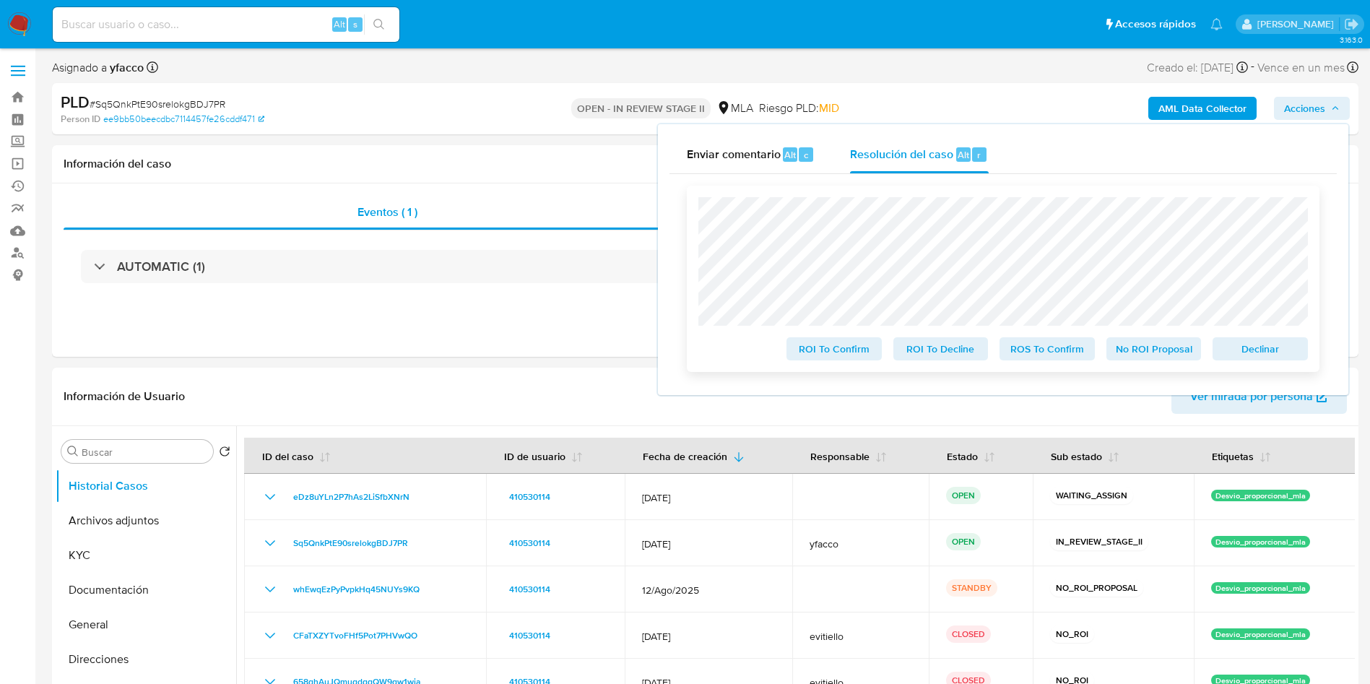
click at [1142, 352] on span "No ROI Proposal" at bounding box center [1153, 349] width 75 height 20
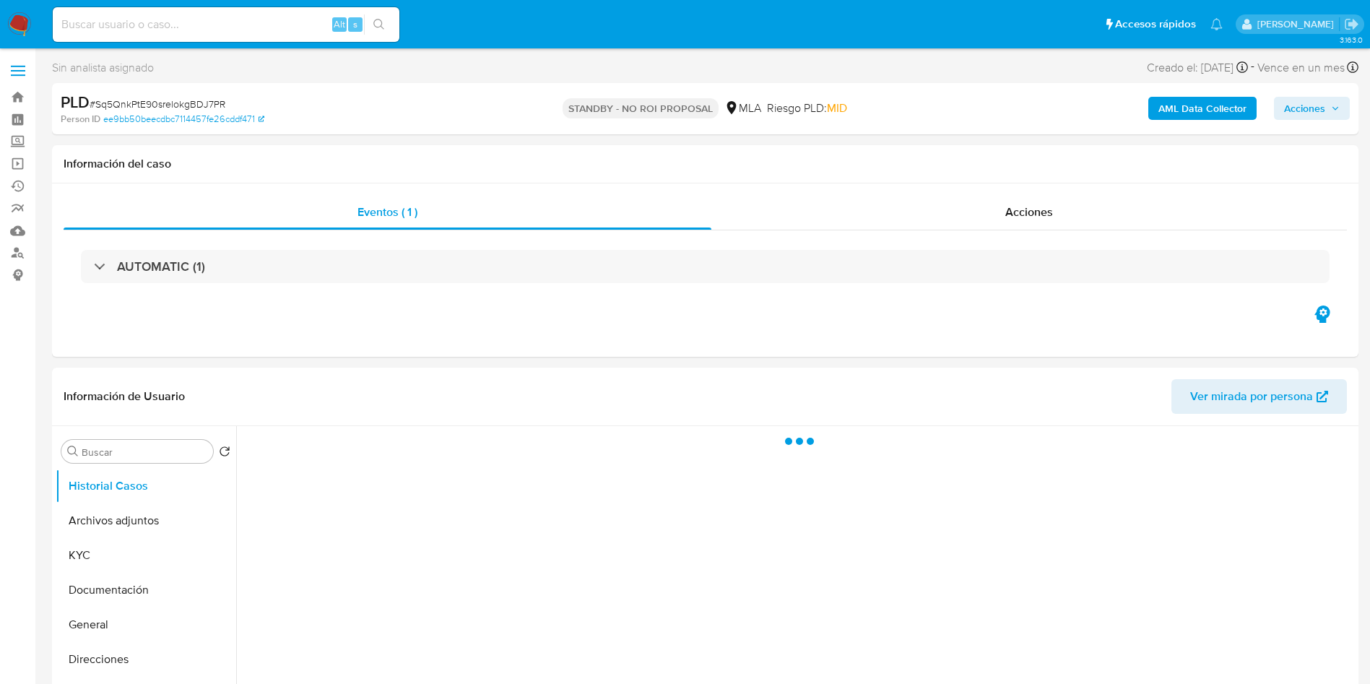
select select "10"
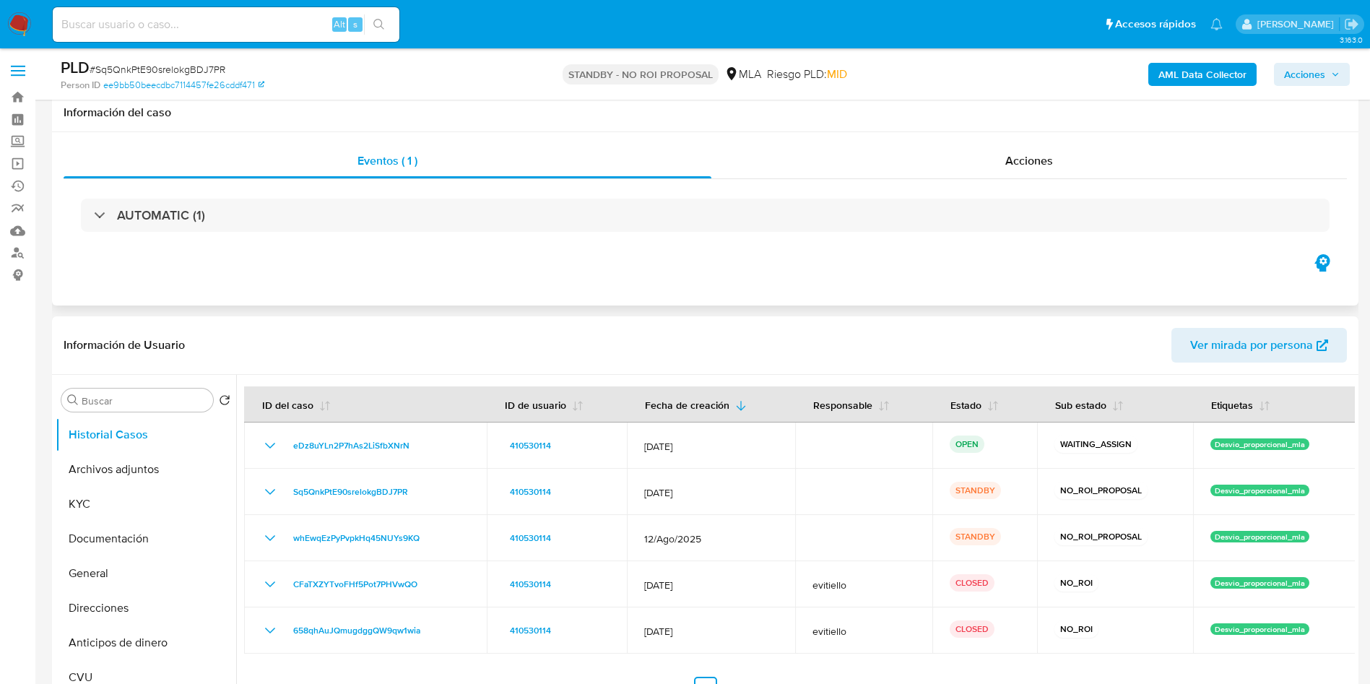
scroll to position [108, 0]
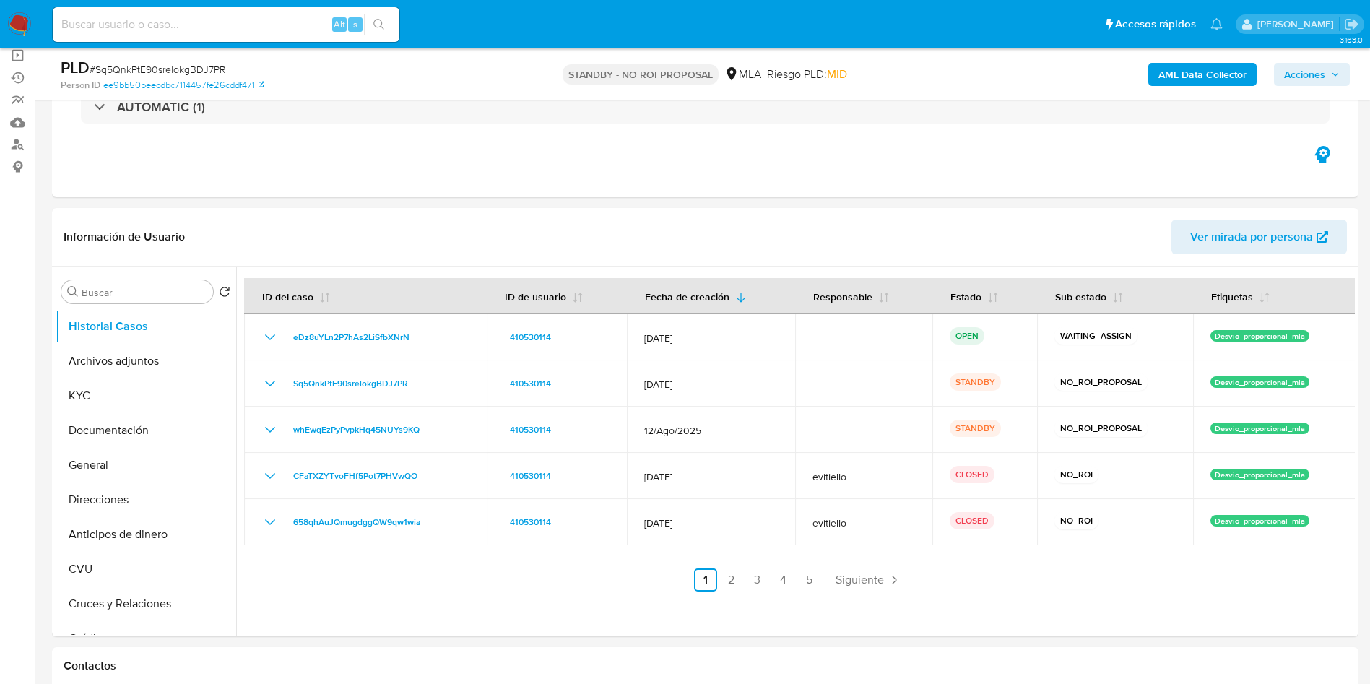
click at [261, 35] on div "Alt s" at bounding box center [226, 24] width 347 height 35
click at [260, 26] on input at bounding box center [226, 24] width 347 height 19
paste input "740424639"
type input "740424639"
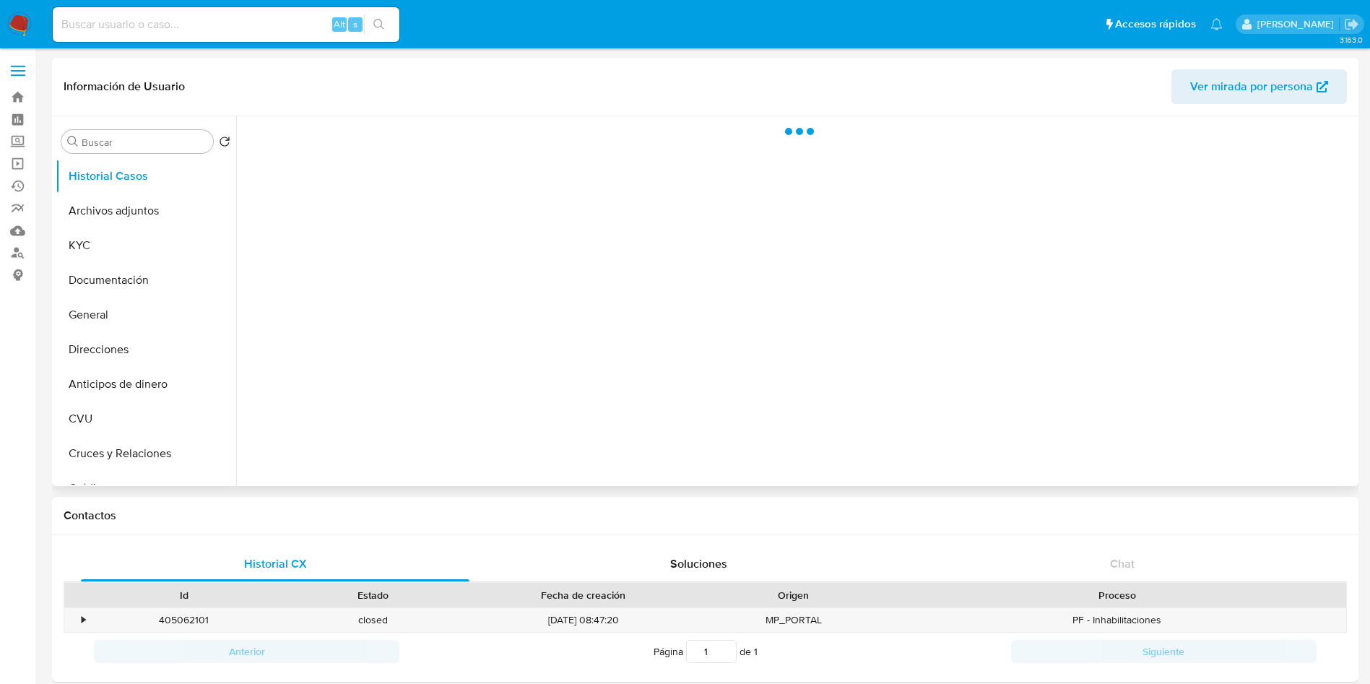
select select "10"
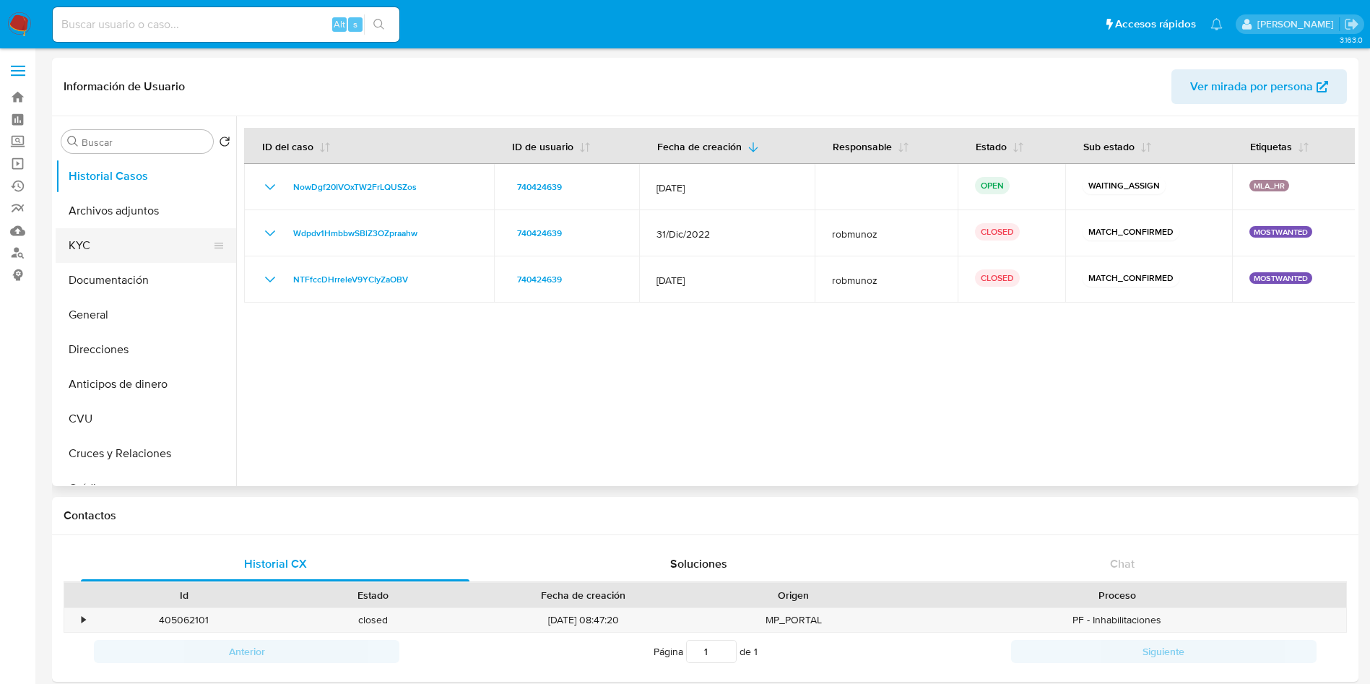
click at [125, 256] on button "KYC" at bounding box center [140, 245] width 169 height 35
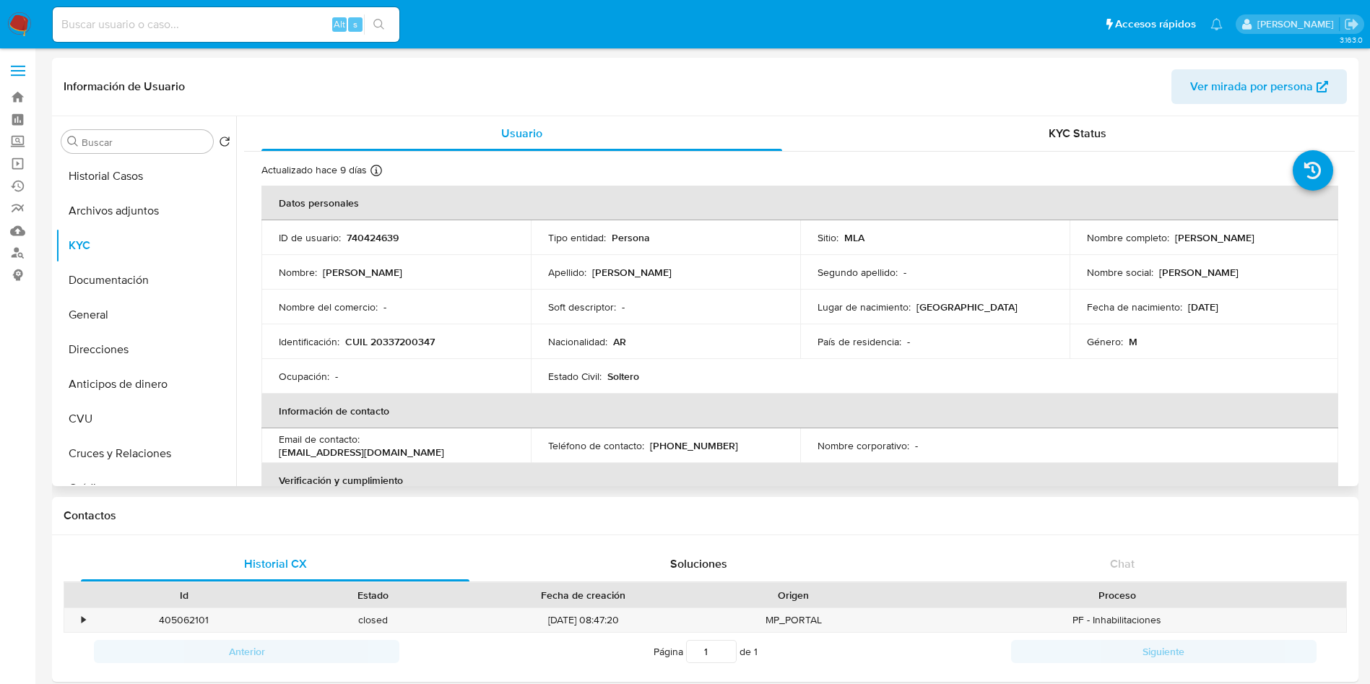
click at [427, 342] on p "CUIL 20337200347" at bounding box center [390, 341] width 90 height 13
copy p "20337200347"
click at [290, 21] on input at bounding box center [226, 24] width 347 height 19
paste input "130876042"
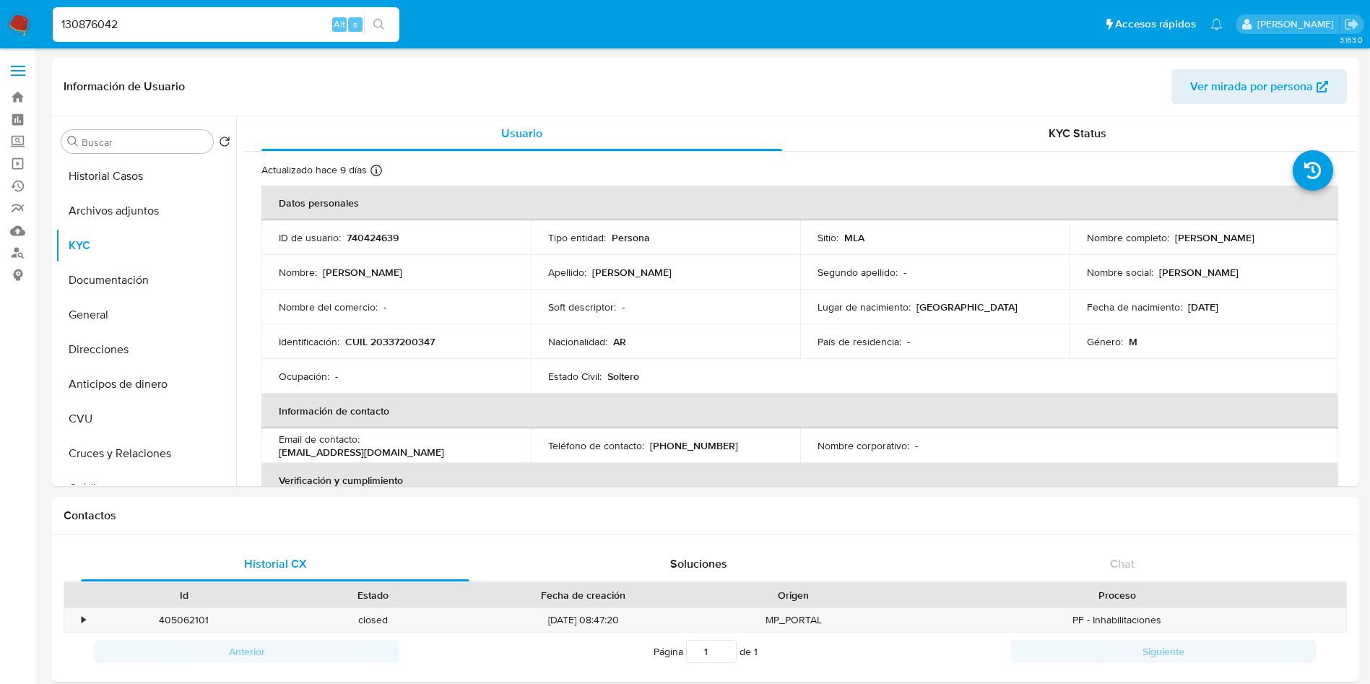
type input "130876042"
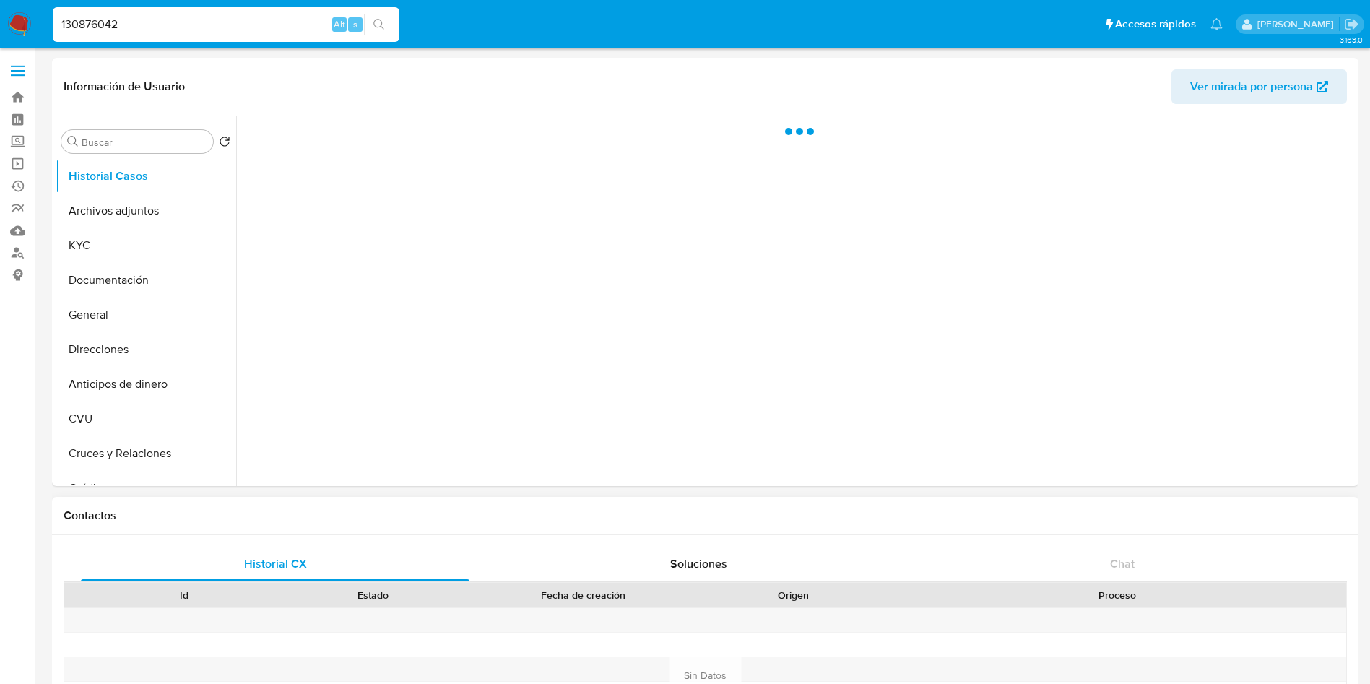
select select "10"
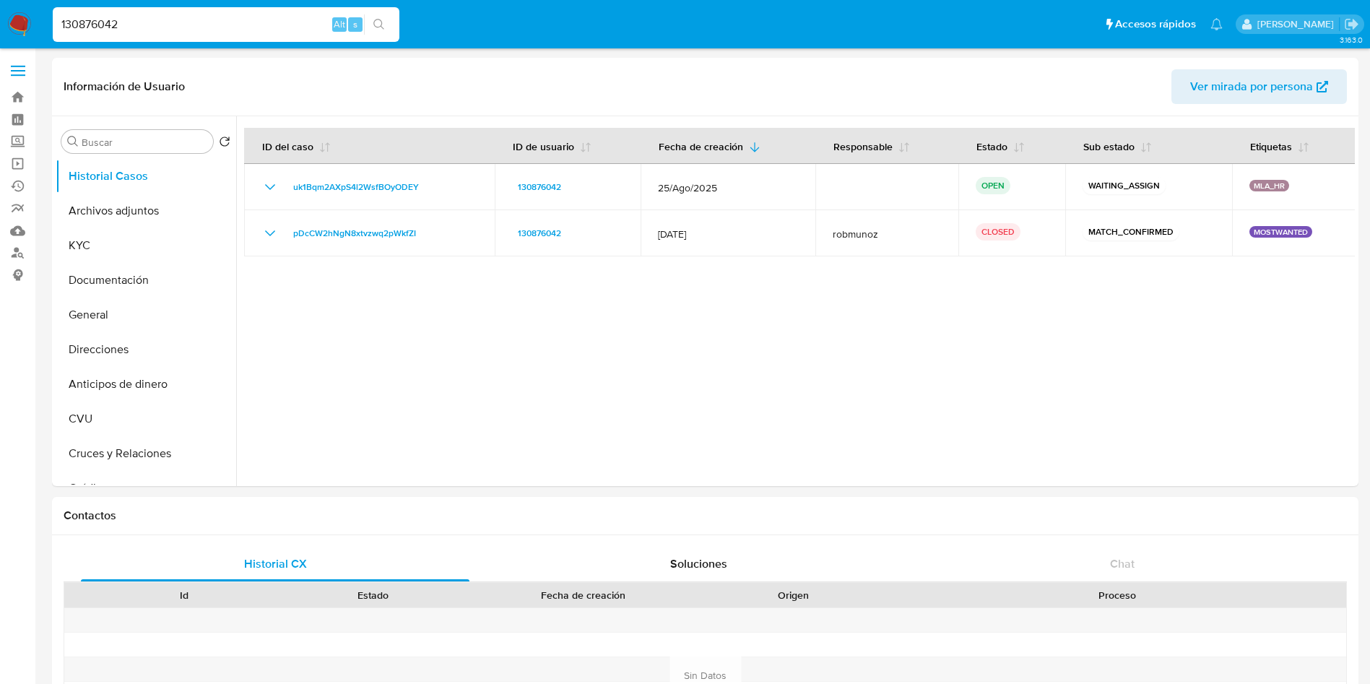
click at [136, 14] on div "130876042 Alt s" at bounding box center [226, 24] width 347 height 35
click at [141, 15] on input "130876042" at bounding box center [226, 24] width 347 height 19
paste input "321272483"
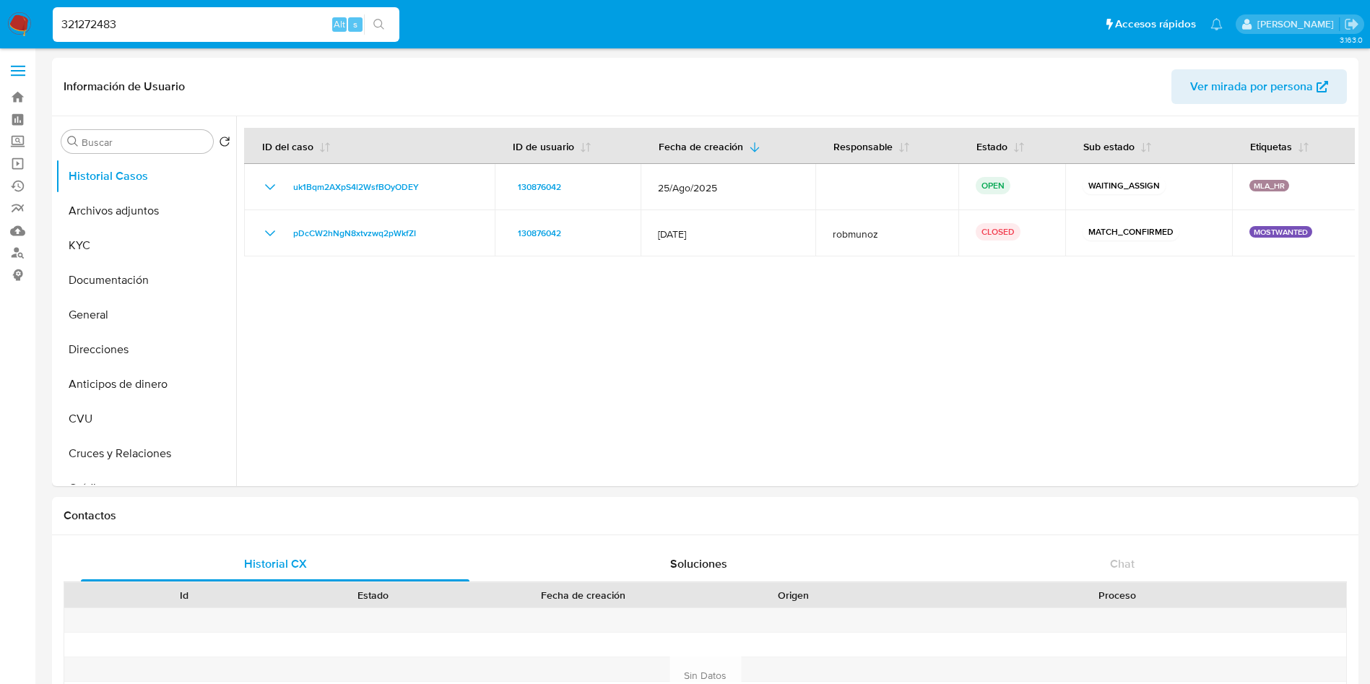
type input "321272483"
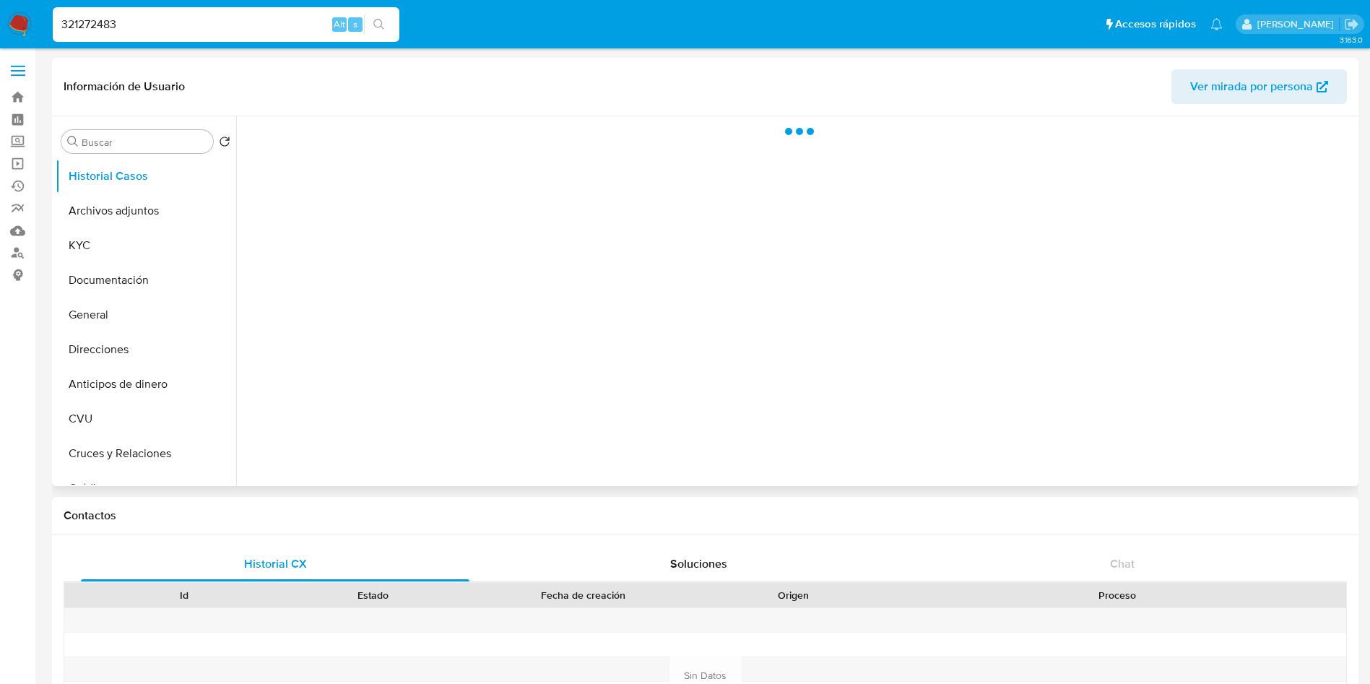
select select "10"
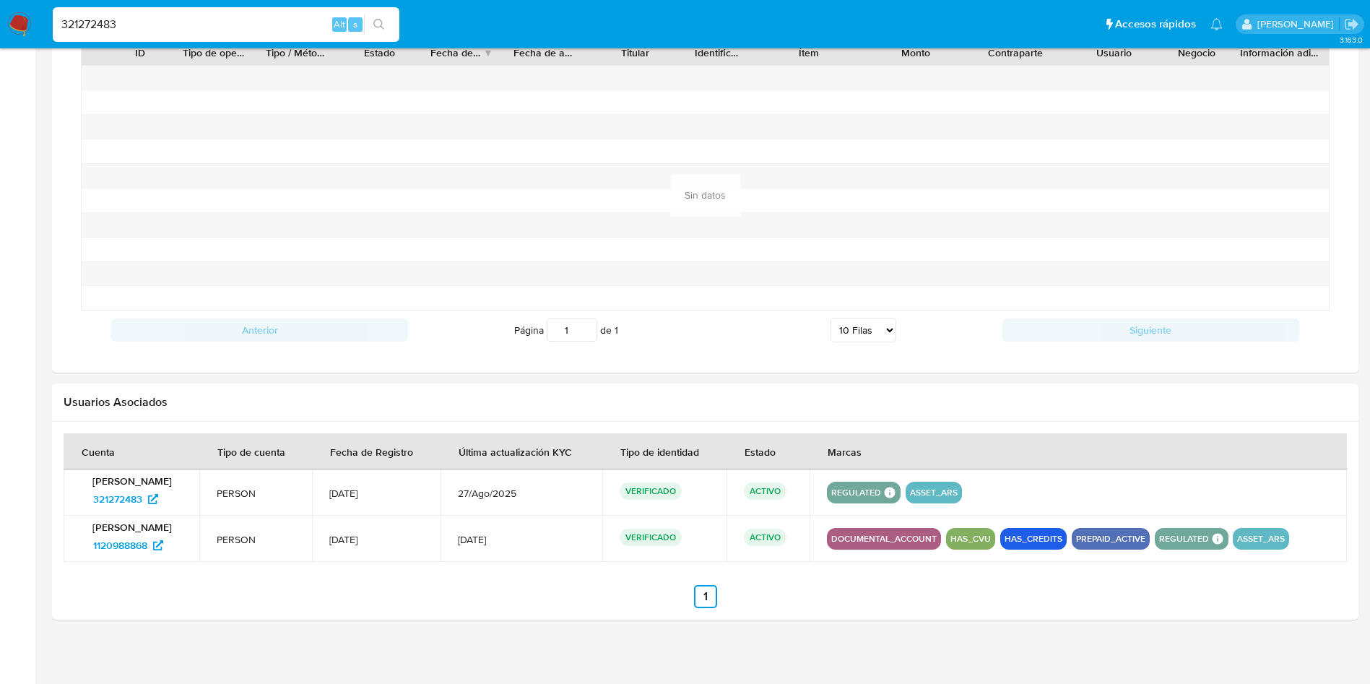
scroll to position [1105, 0]
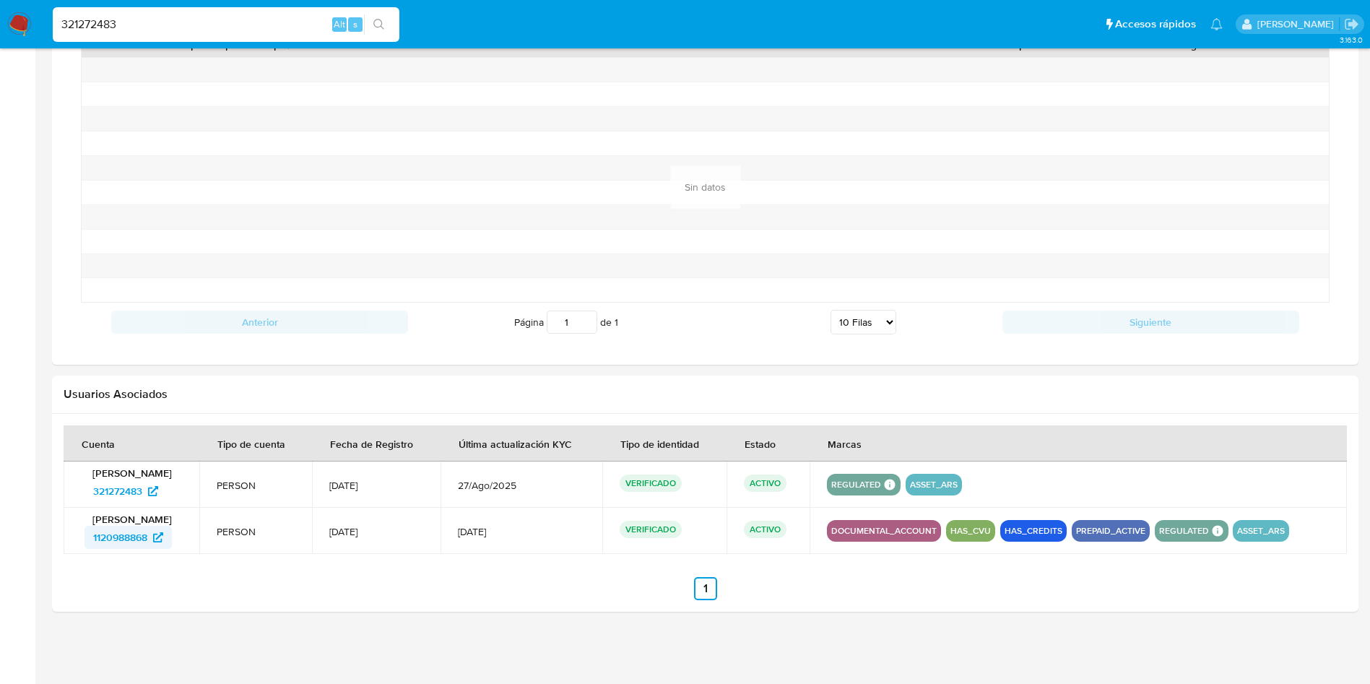
click at [123, 537] on span "1120988868" at bounding box center [120, 537] width 54 height 23
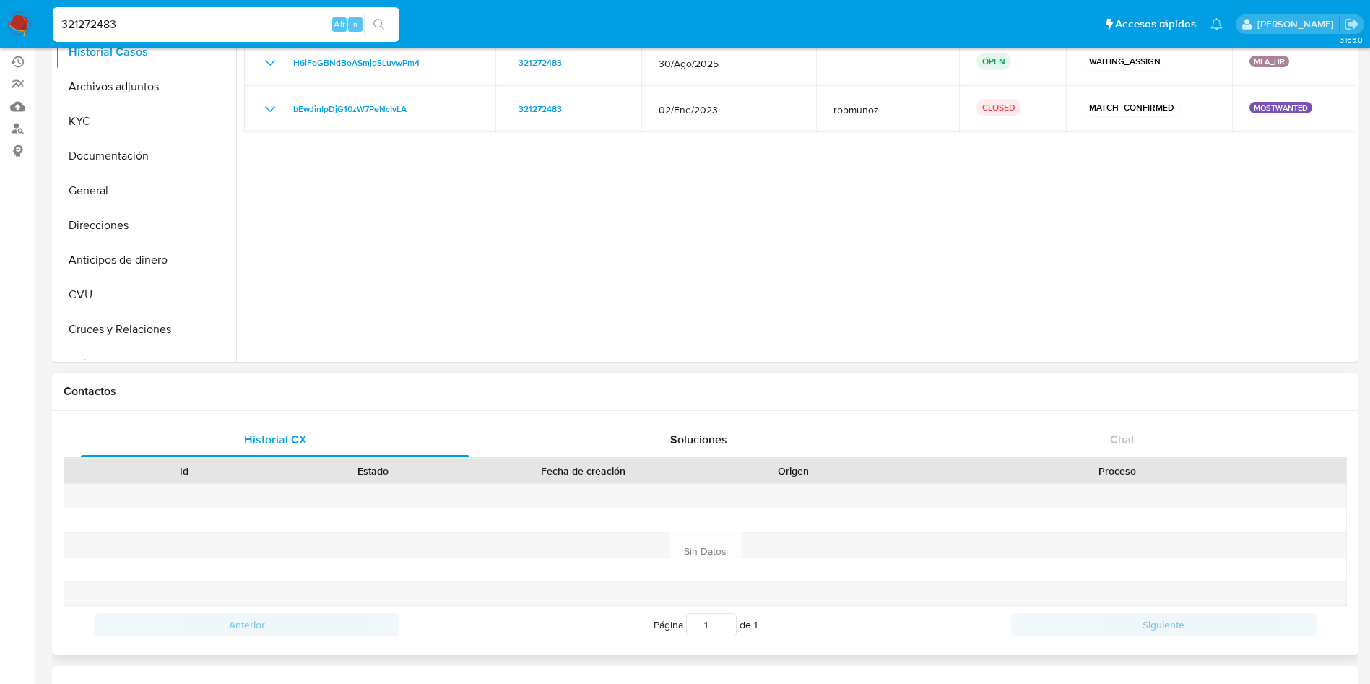
scroll to position [0, 0]
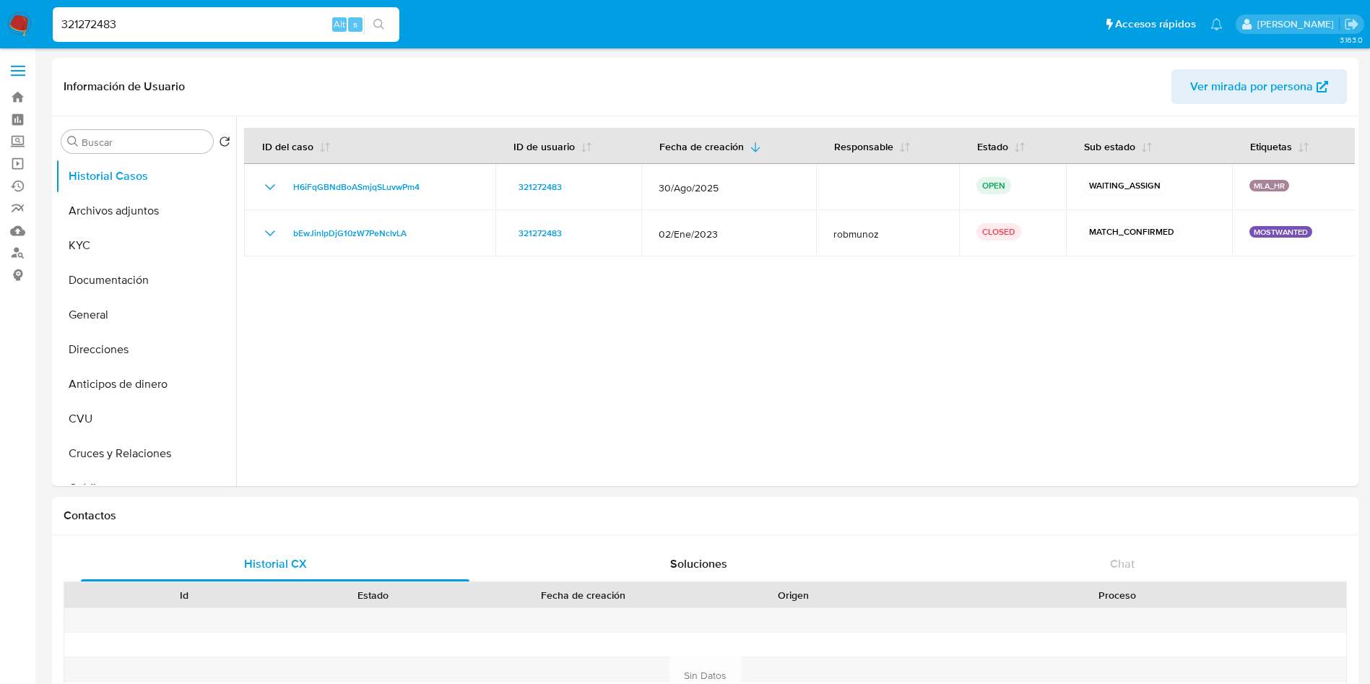
click at [255, 32] on input "321272483" at bounding box center [226, 24] width 347 height 19
paste input "130876042"
type input "130876042"
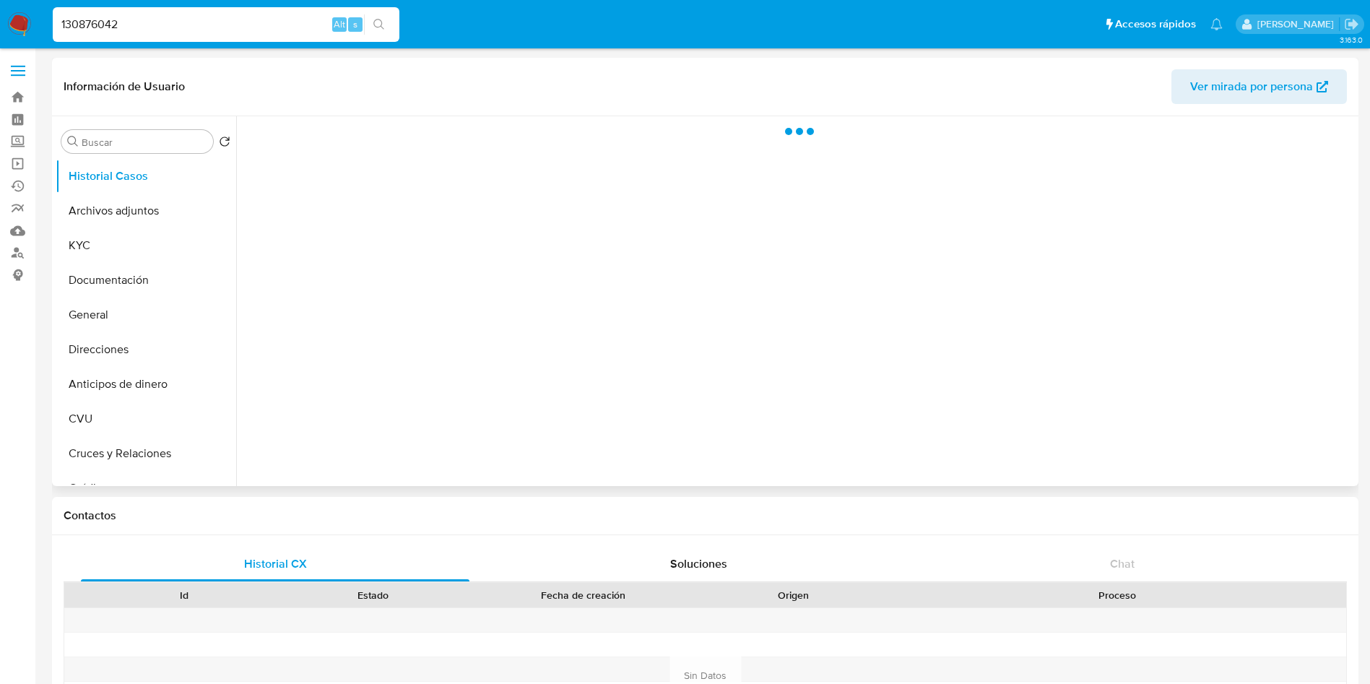
select select "10"
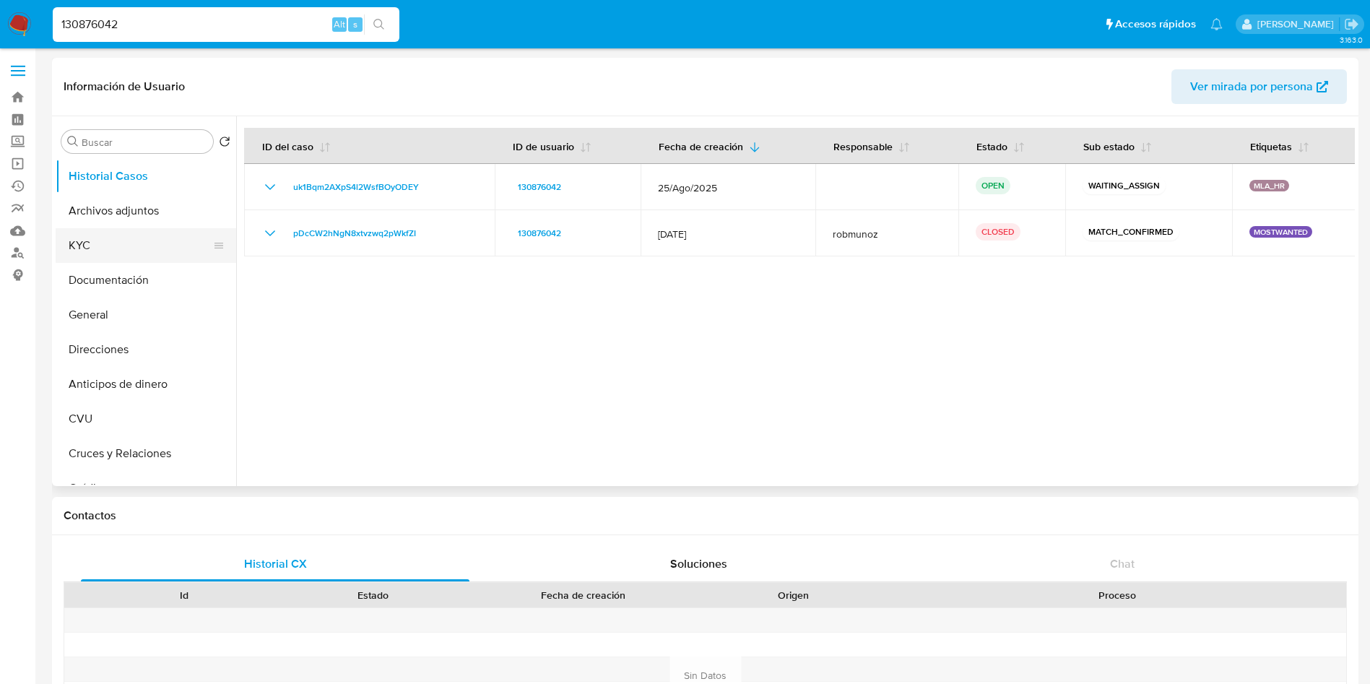
click at [87, 256] on button "KYC" at bounding box center [140, 245] width 169 height 35
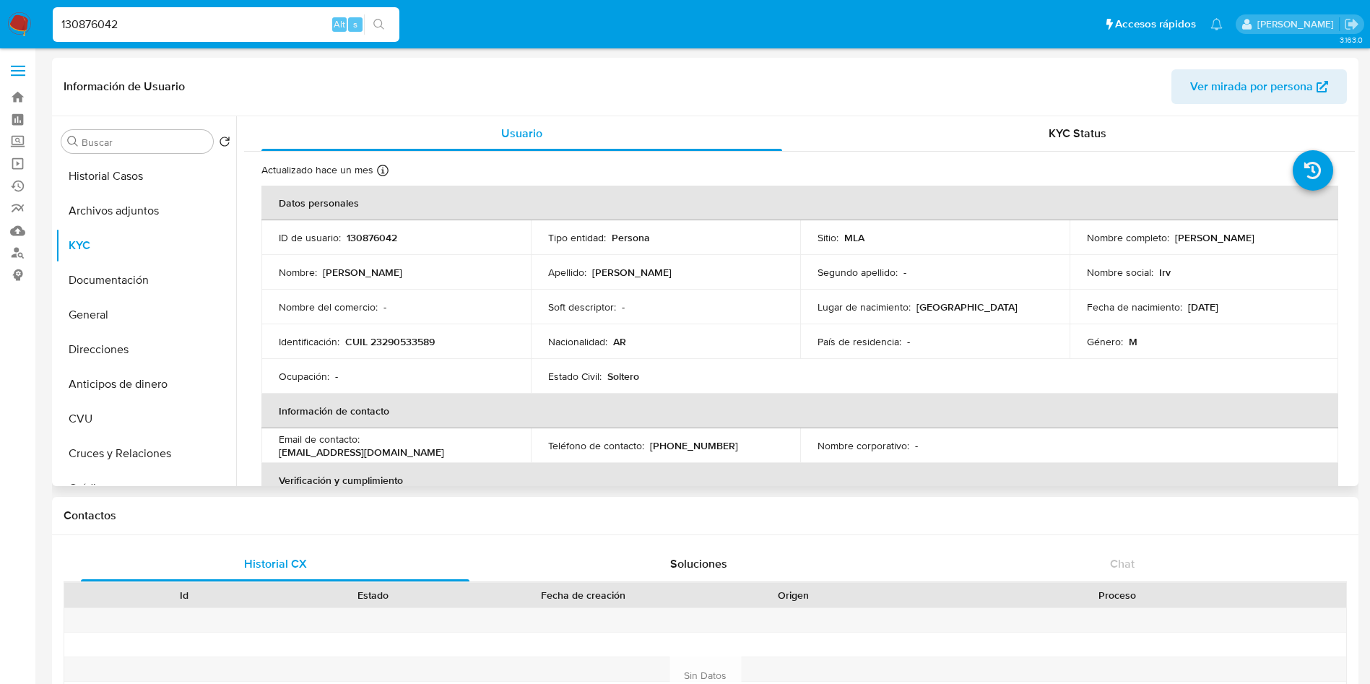
click at [427, 342] on p "CUIL 23290533589" at bounding box center [390, 341] width 90 height 13
copy p "23290533589"
click at [116, 318] on button "General" at bounding box center [140, 314] width 169 height 35
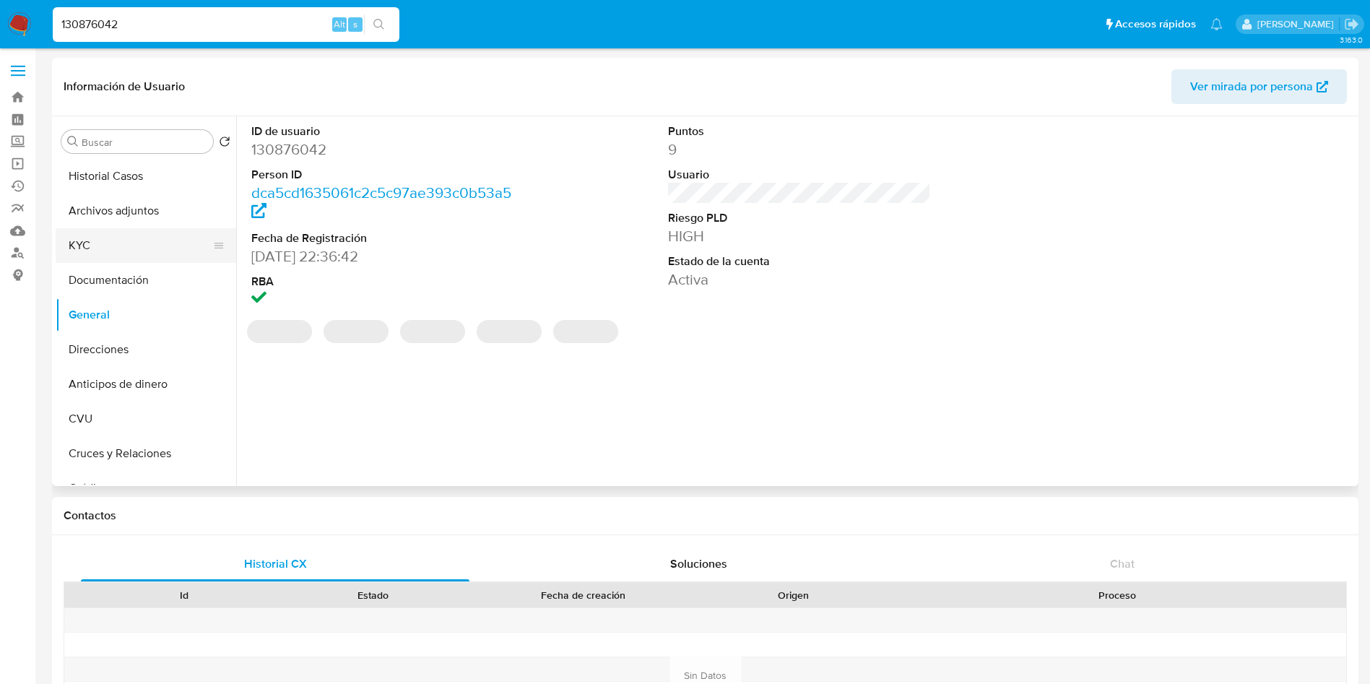
click at [105, 249] on button "KYC" at bounding box center [140, 245] width 169 height 35
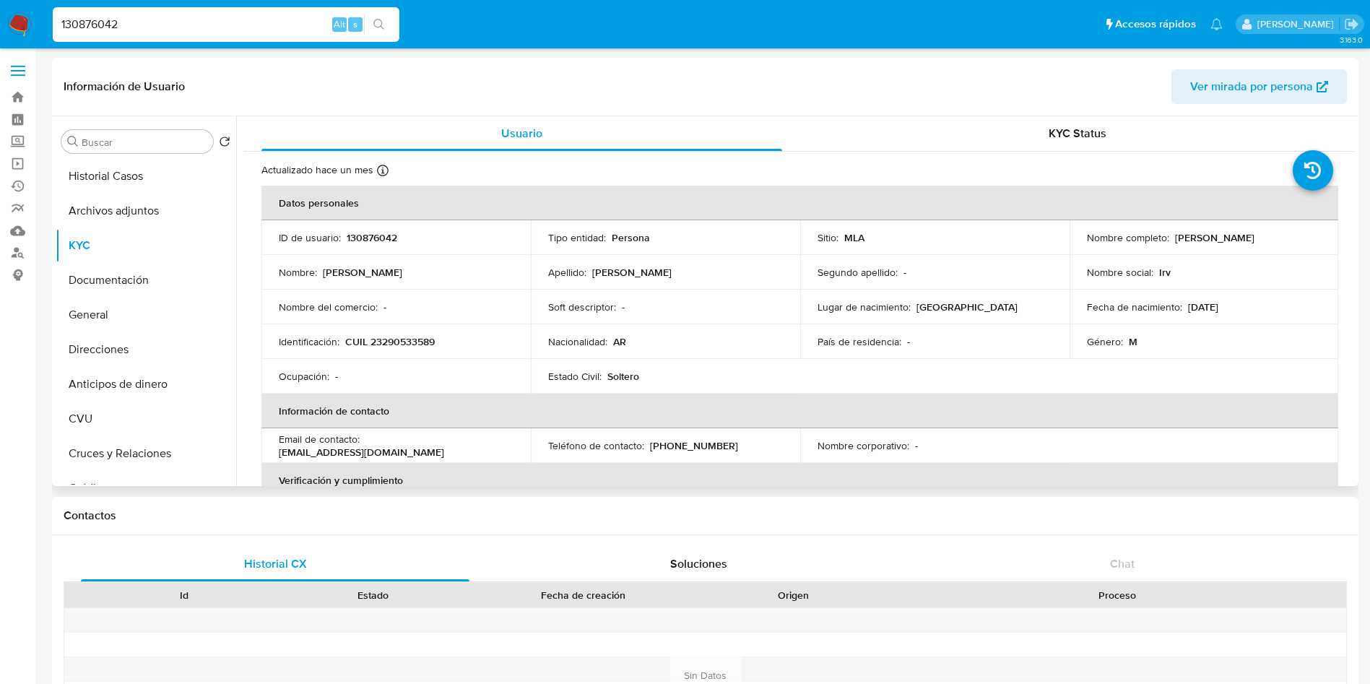
click at [412, 337] on p "CUIL 23290533589" at bounding box center [390, 341] width 90 height 13
copy p "23290533589"
click at [248, 28] on input "130876042" at bounding box center [226, 24] width 347 height 19
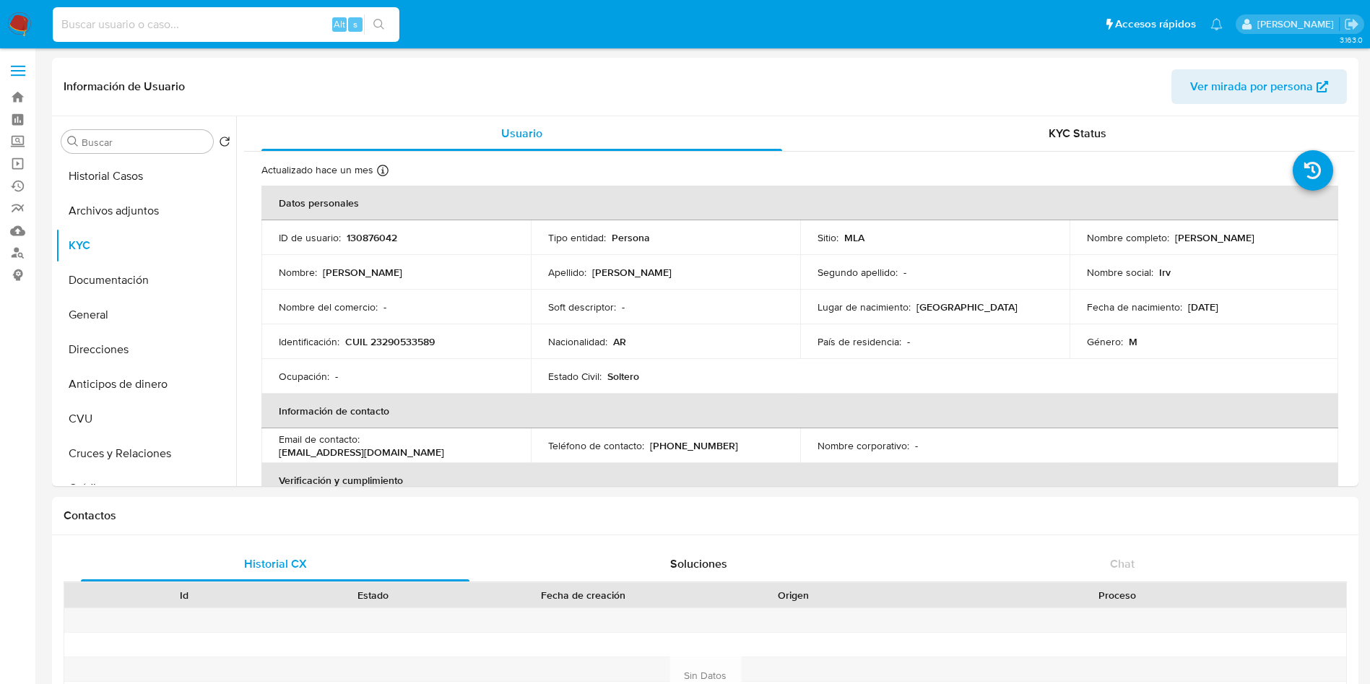
paste input "1108300926"
type input "1108300926"
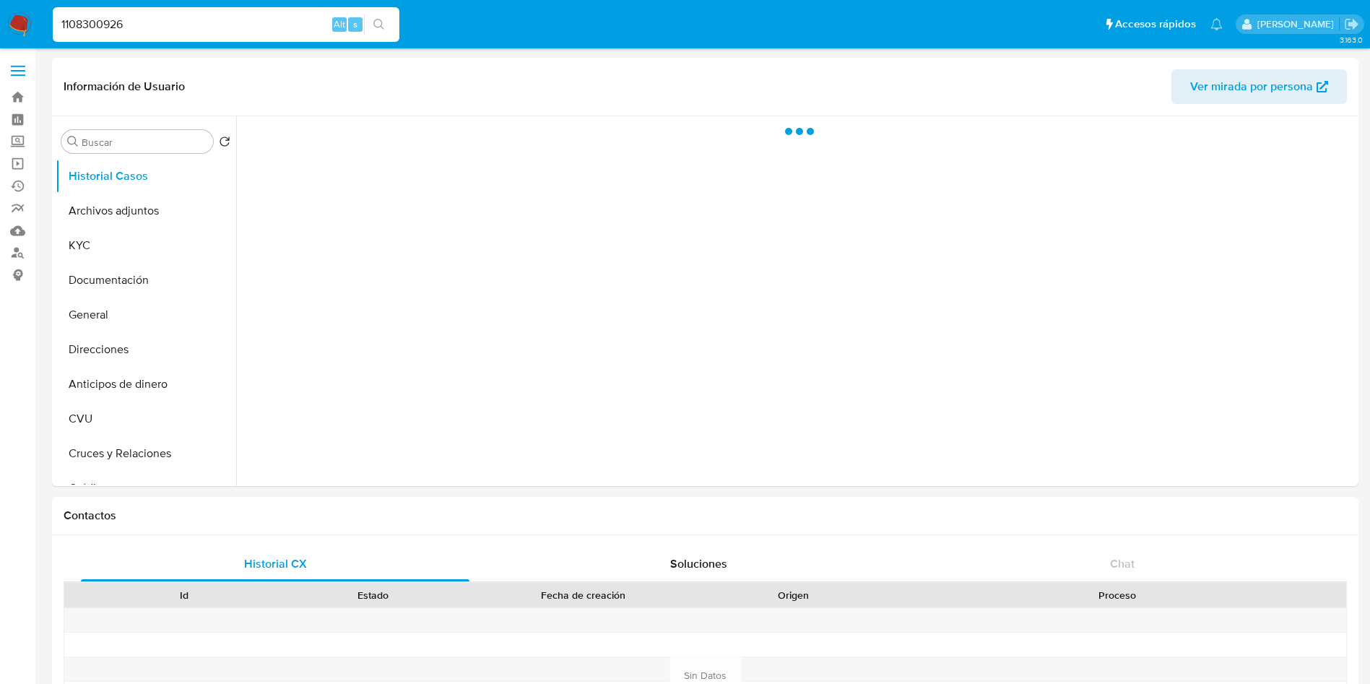
select select "10"
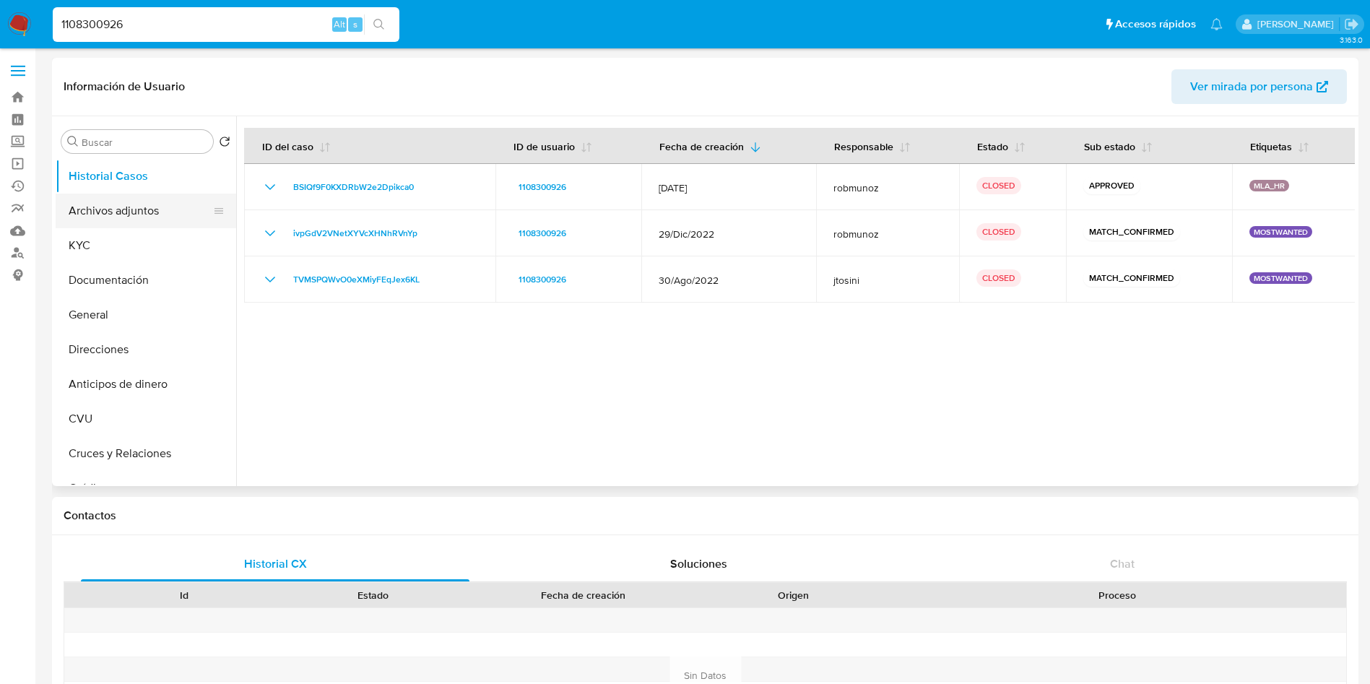
click at [155, 226] on button "Archivos adjuntos" at bounding box center [140, 211] width 169 height 35
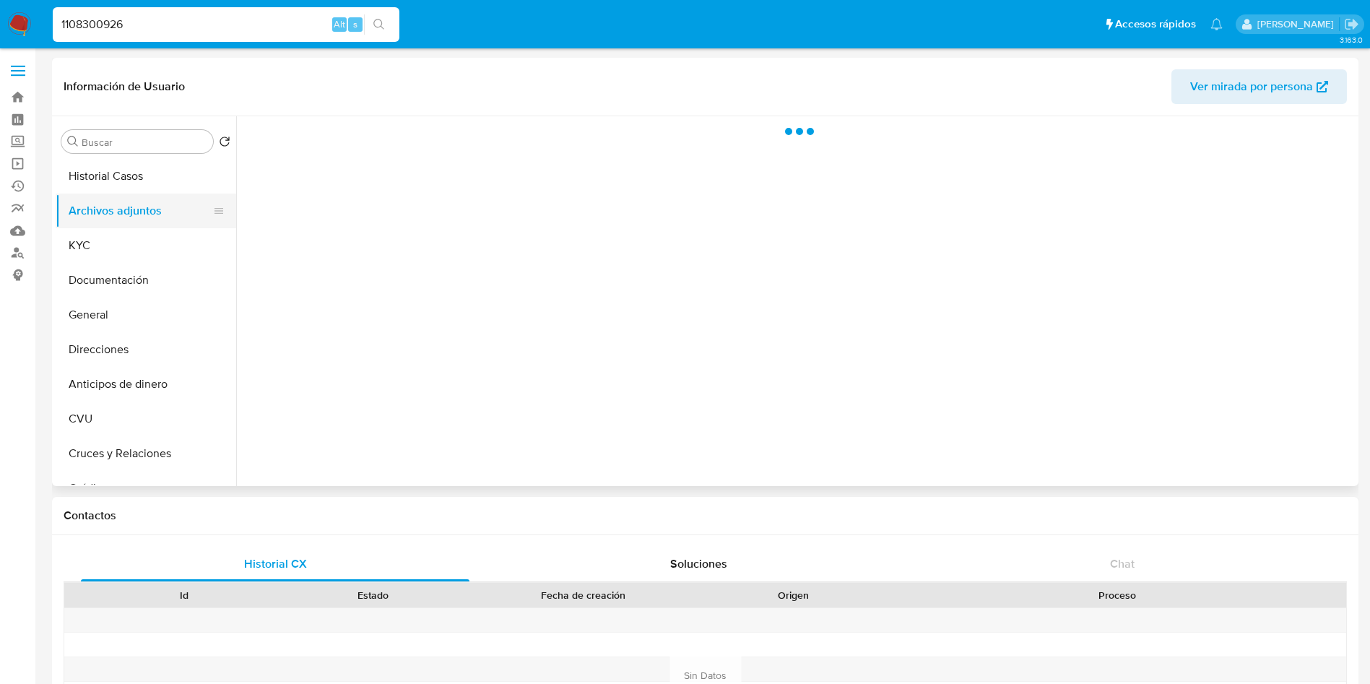
click at [130, 222] on button "Archivos adjuntos" at bounding box center [140, 211] width 169 height 35
click at [139, 241] on button "KYC" at bounding box center [140, 245] width 169 height 35
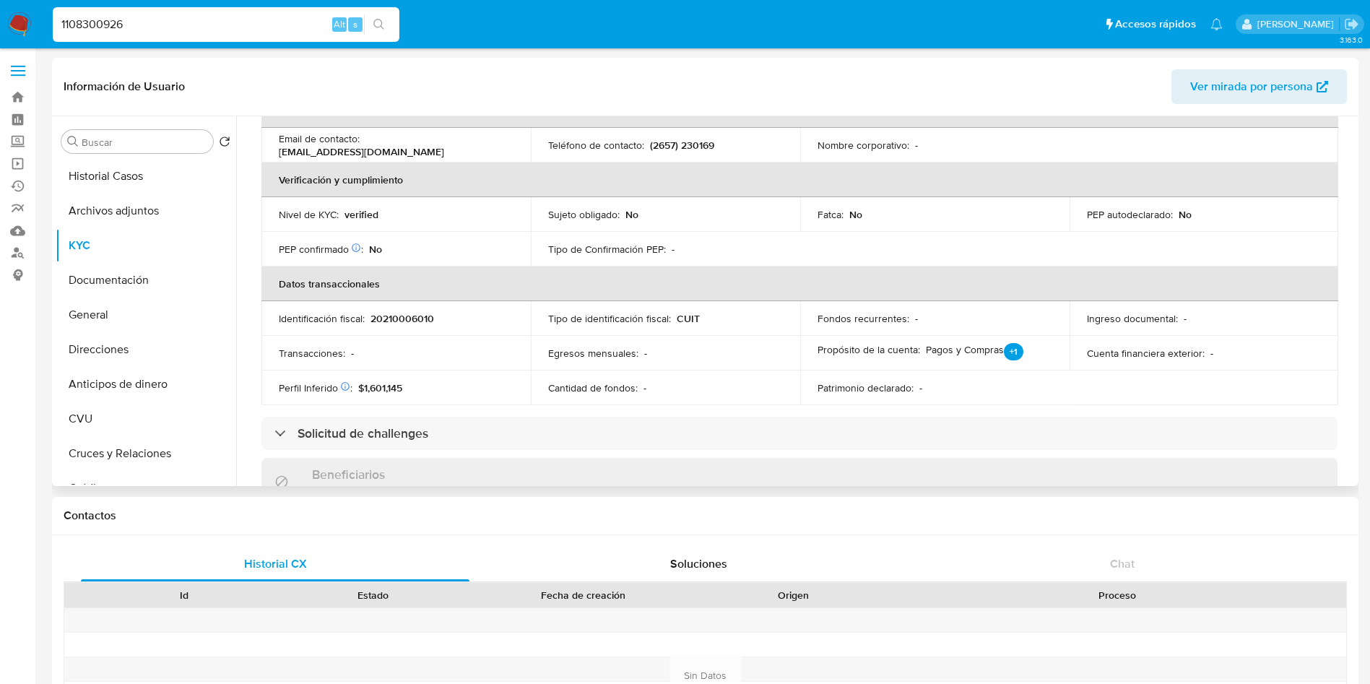
scroll to position [84, 0]
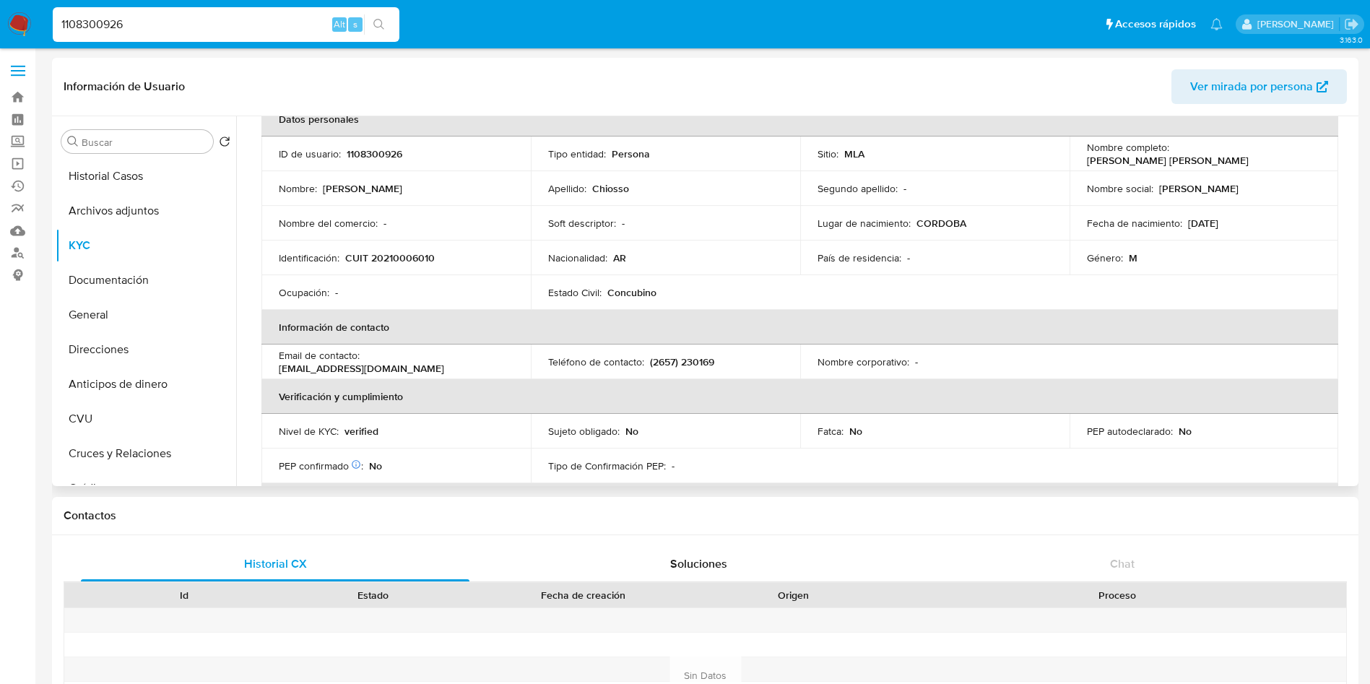
click at [410, 240] on td "Identificación : CUIT 20210006010" at bounding box center [395, 257] width 269 height 35
click at [410, 249] on td "Identificación : CUIT 20210006010" at bounding box center [395, 257] width 269 height 35
click at [412, 266] on td "Identificación : CUIT 20210006010" at bounding box center [395, 257] width 269 height 35
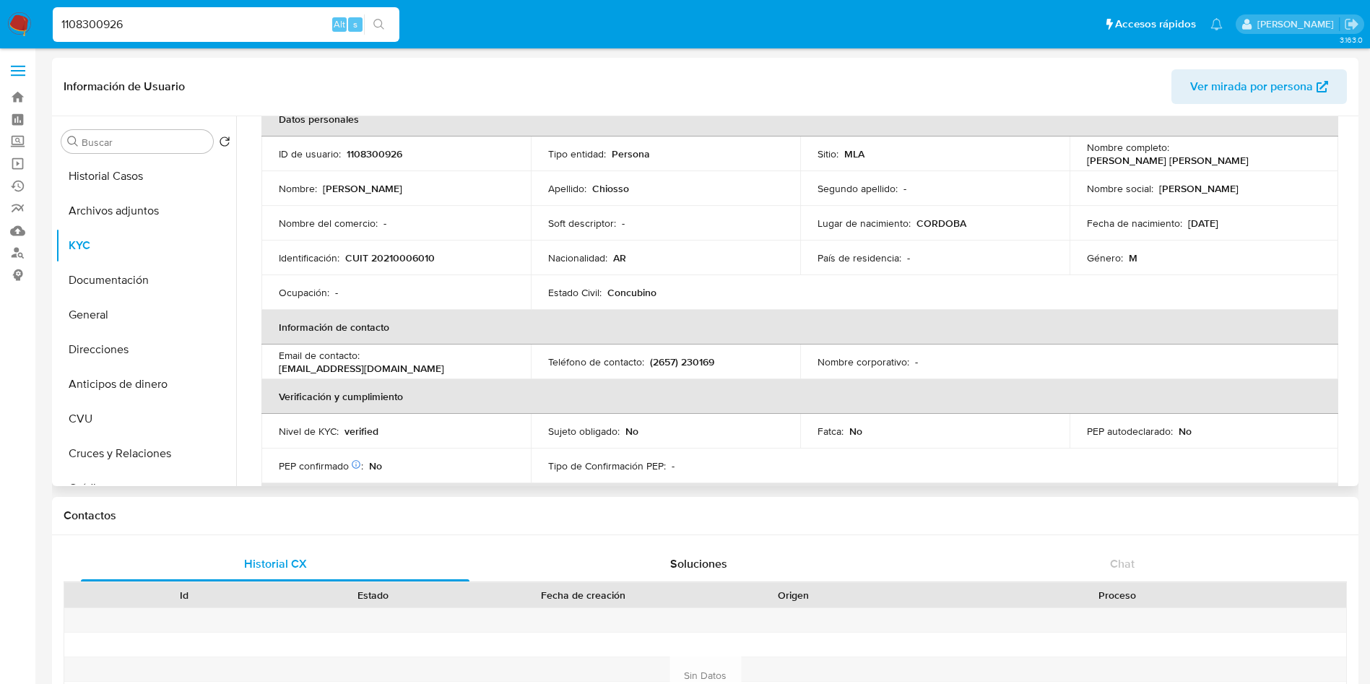
click at [412, 261] on p "CUIT 20210006010" at bounding box center [390, 257] width 90 height 13
copy p "20210006010"
click at [118, 305] on button "General" at bounding box center [140, 314] width 169 height 35
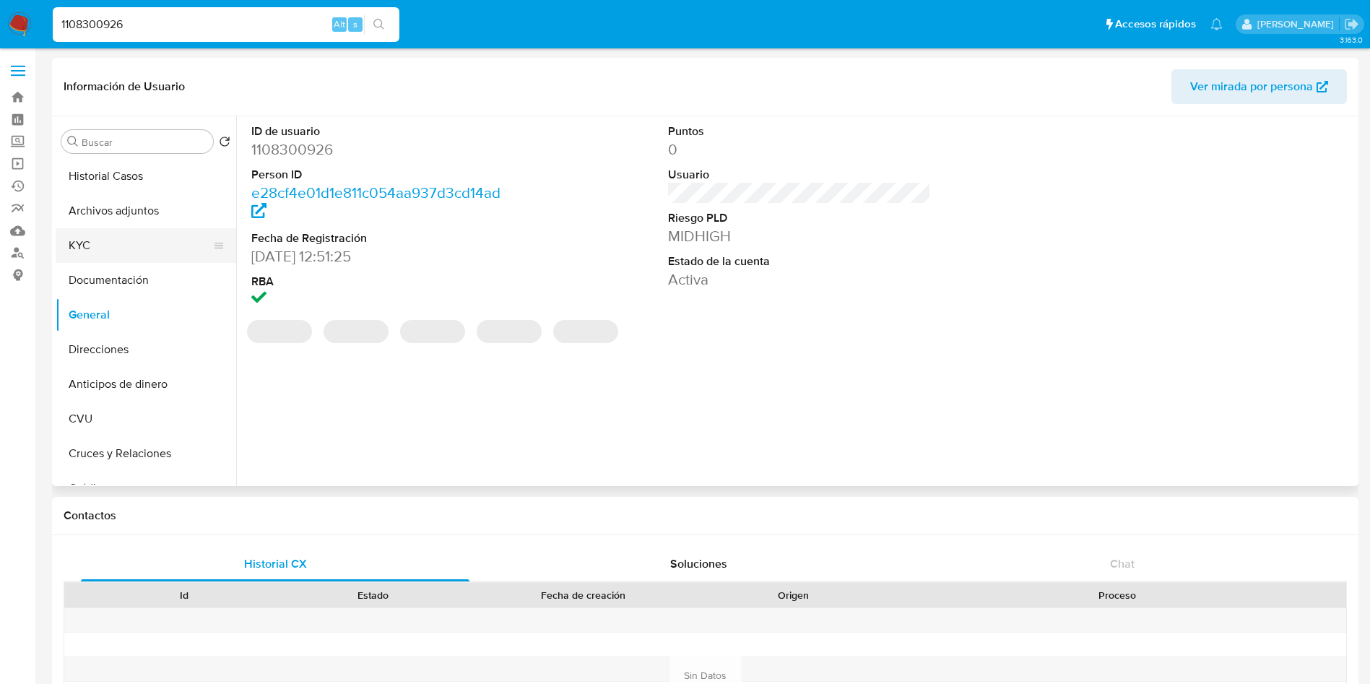
click at [119, 240] on button "KYC" at bounding box center [140, 245] width 169 height 35
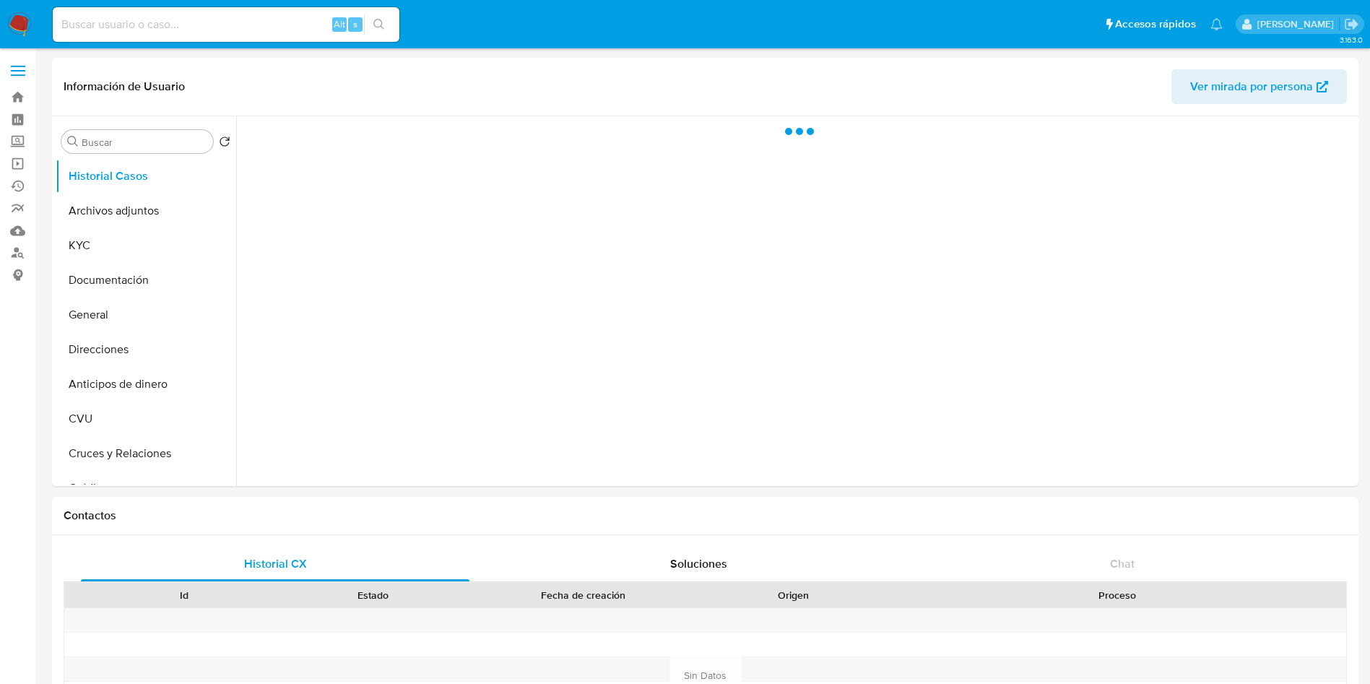
select select "10"
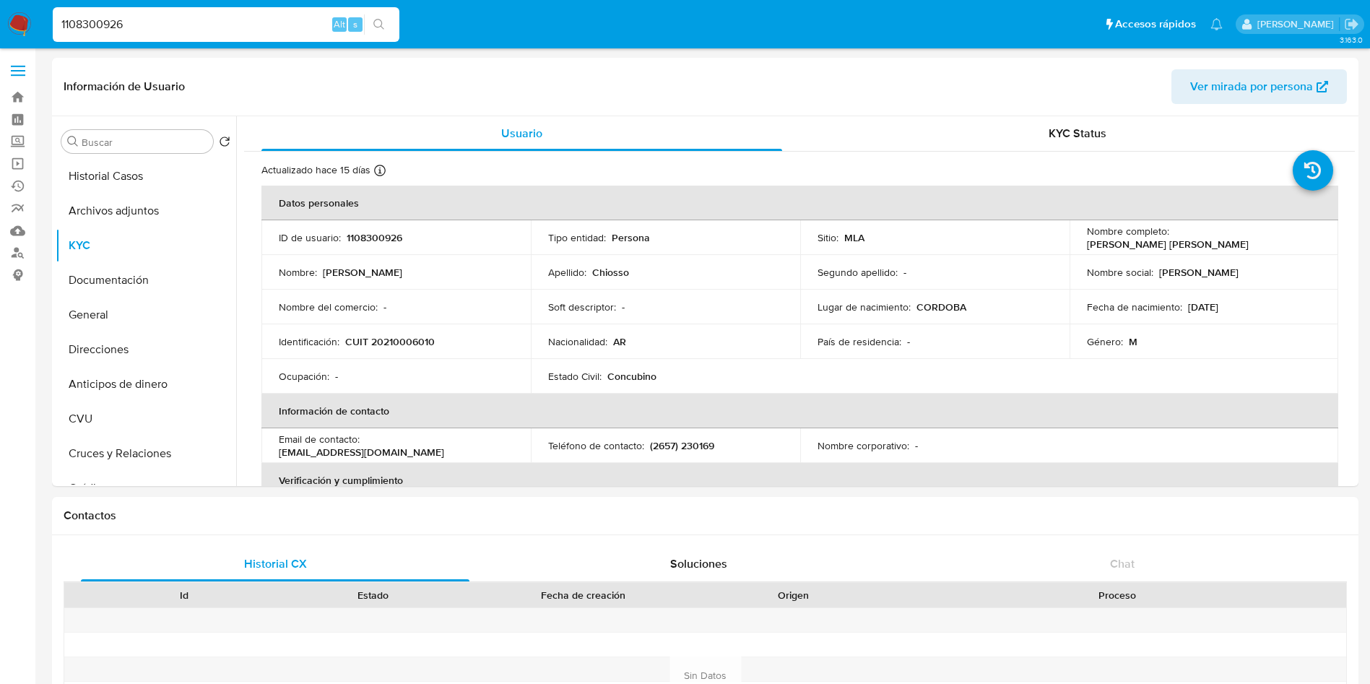
select select "10"
click at [143, 188] on button "Historial Casos" at bounding box center [140, 176] width 169 height 35
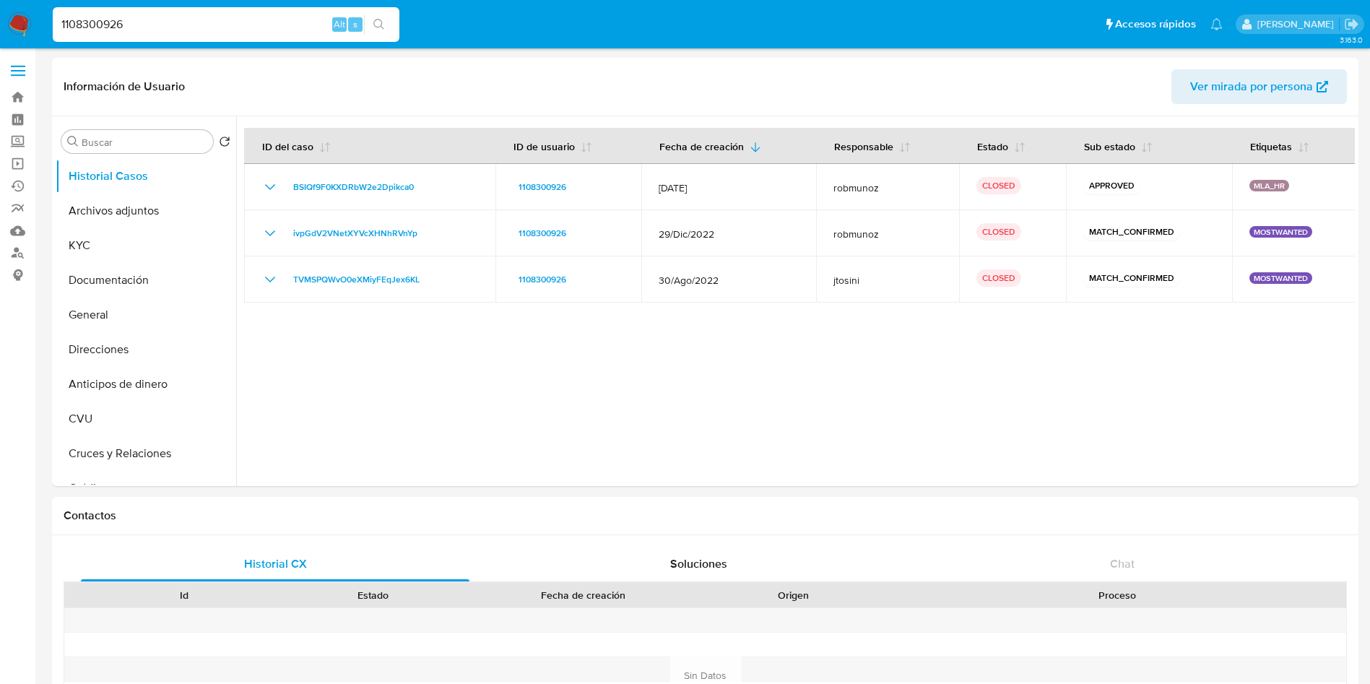
click at [199, 20] on input "1108300926" at bounding box center [226, 24] width 347 height 19
paste input "430320605"
type input "430320605"
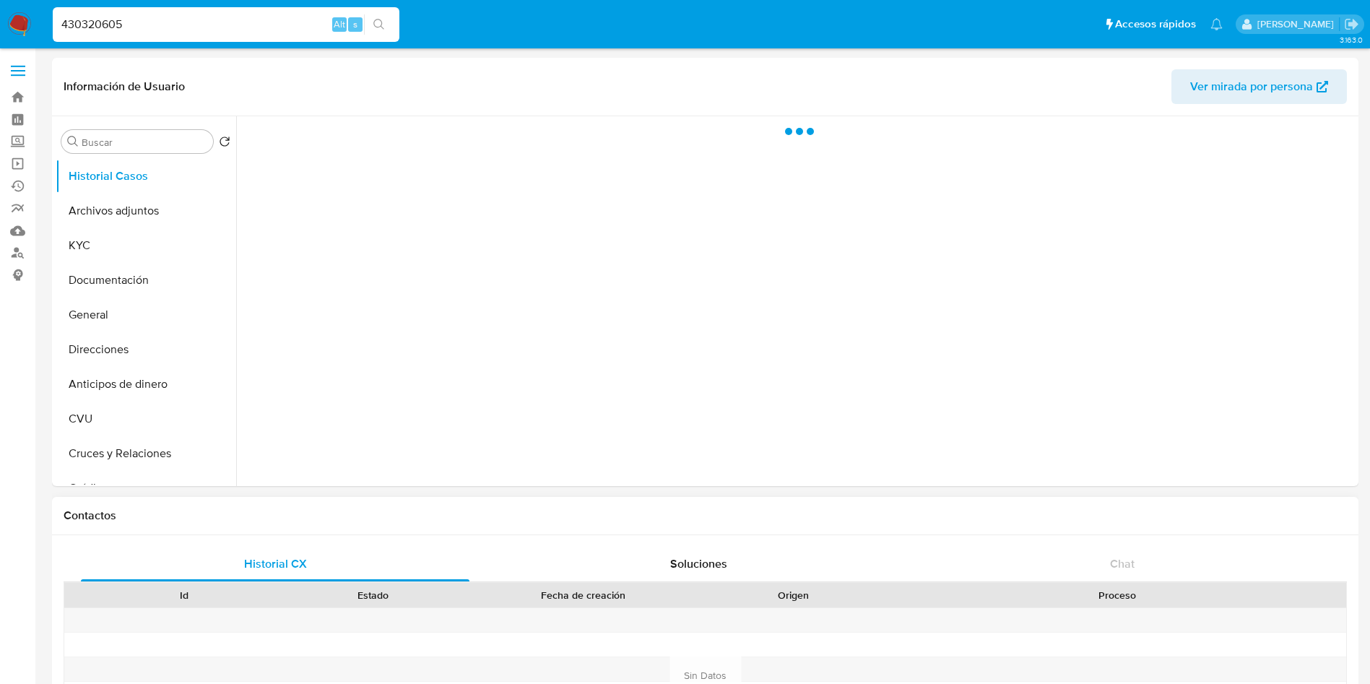
select select "10"
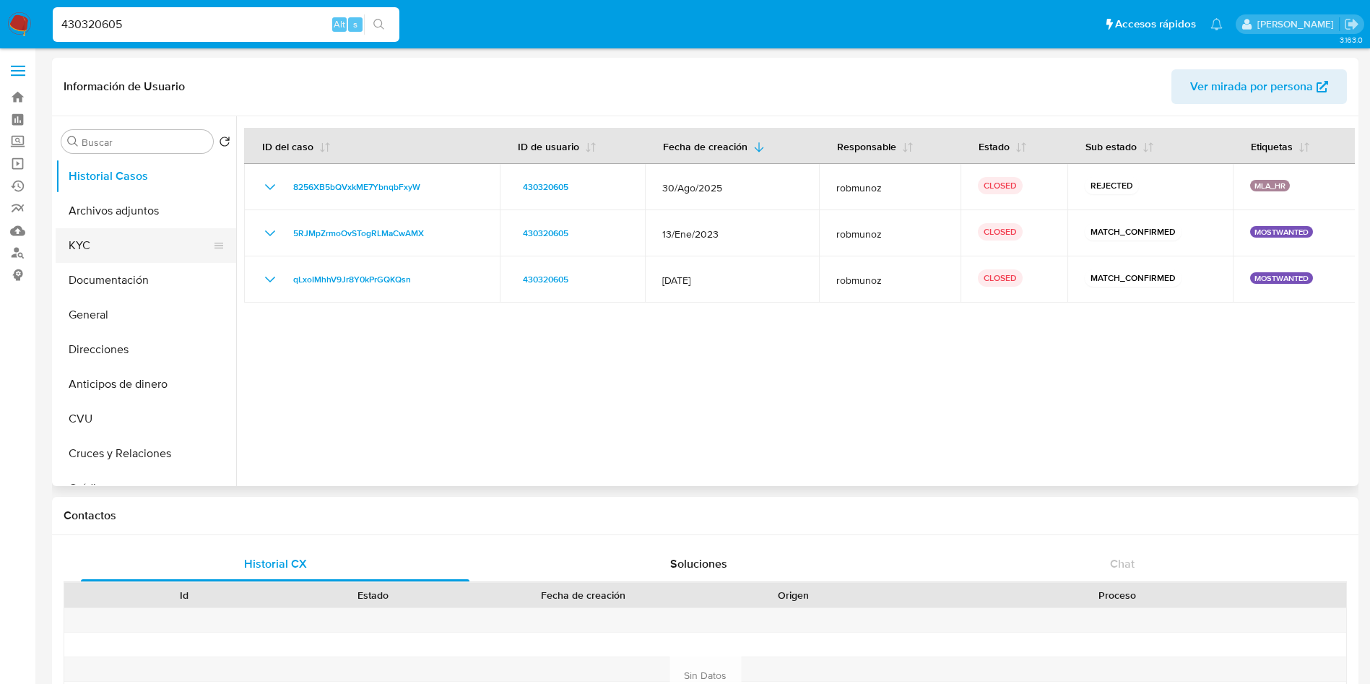
click at [140, 245] on button "KYC" at bounding box center [140, 245] width 169 height 35
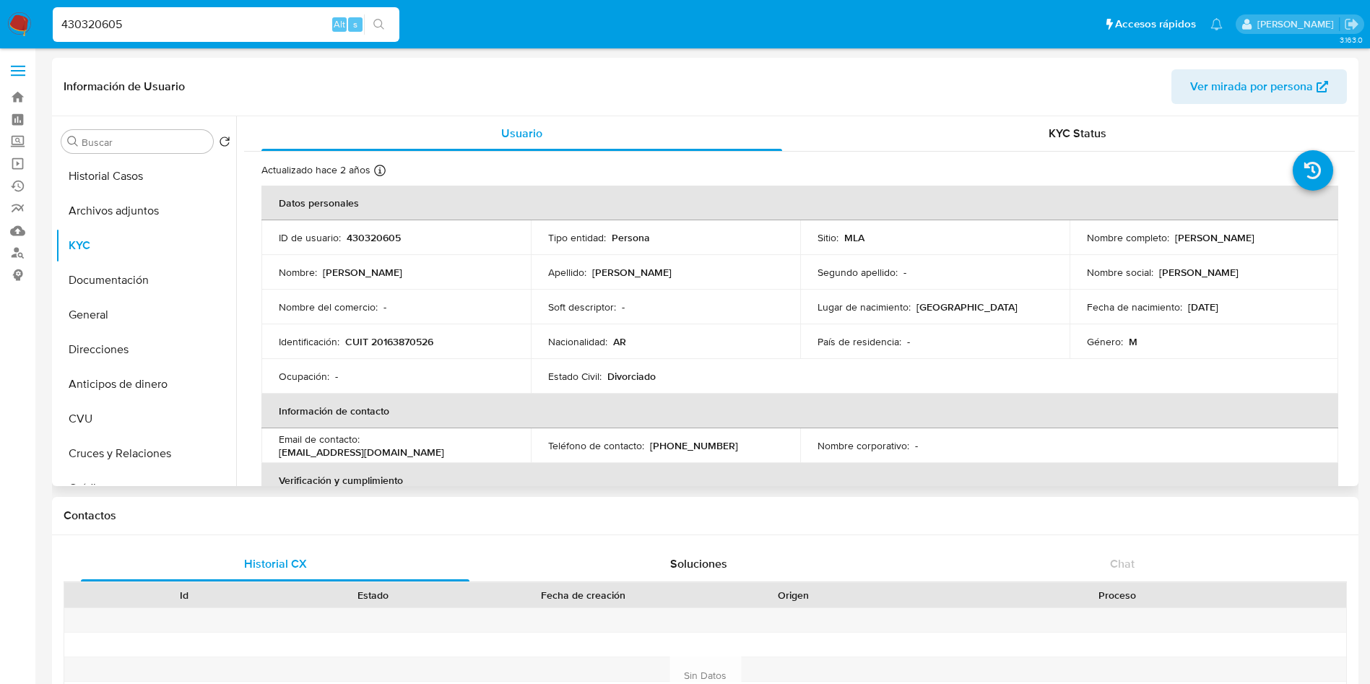
click at [407, 322] on td "Nombre del comercio : -" at bounding box center [395, 307] width 269 height 35
click at [410, 342] on p "CUIT 20163870526" at bounding box center [389, 341] width 88 height 13
copy p "20163870526"
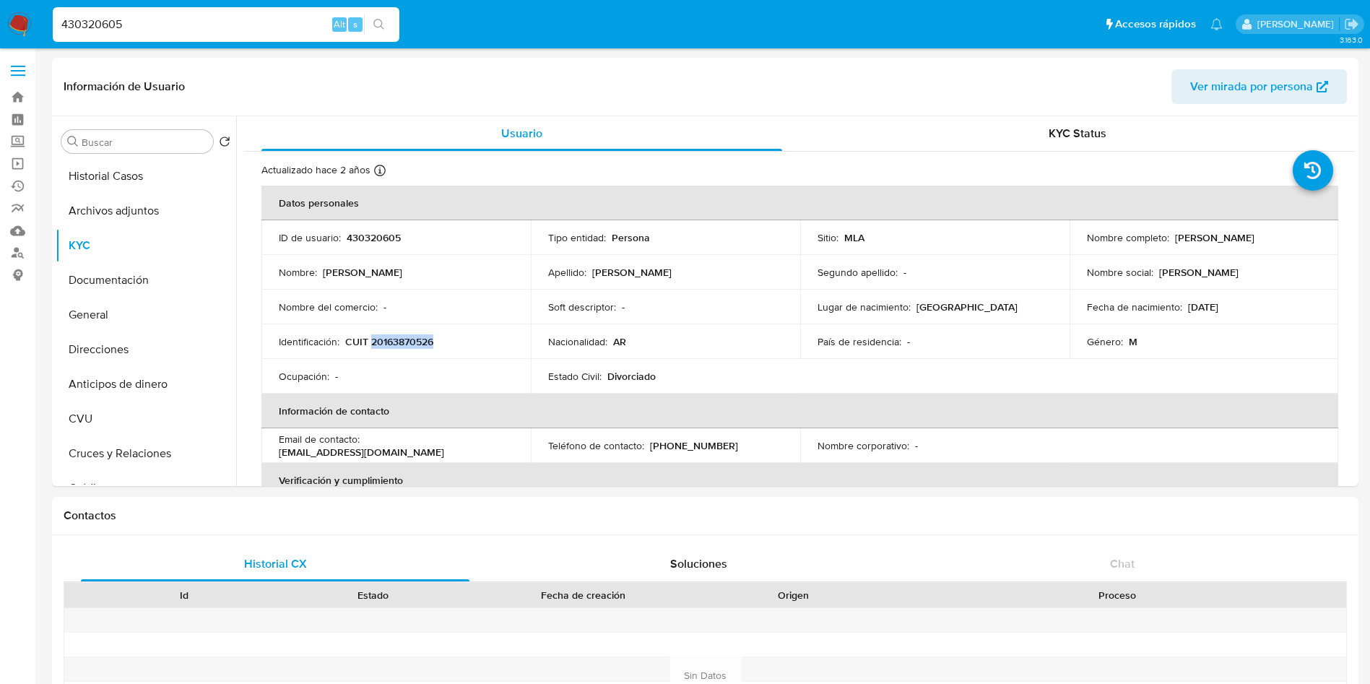
click at [174, 15] on input "430320605" at bounding box center [226, 24] width 347 height 19
paste input "312292545"
type input "312292545"
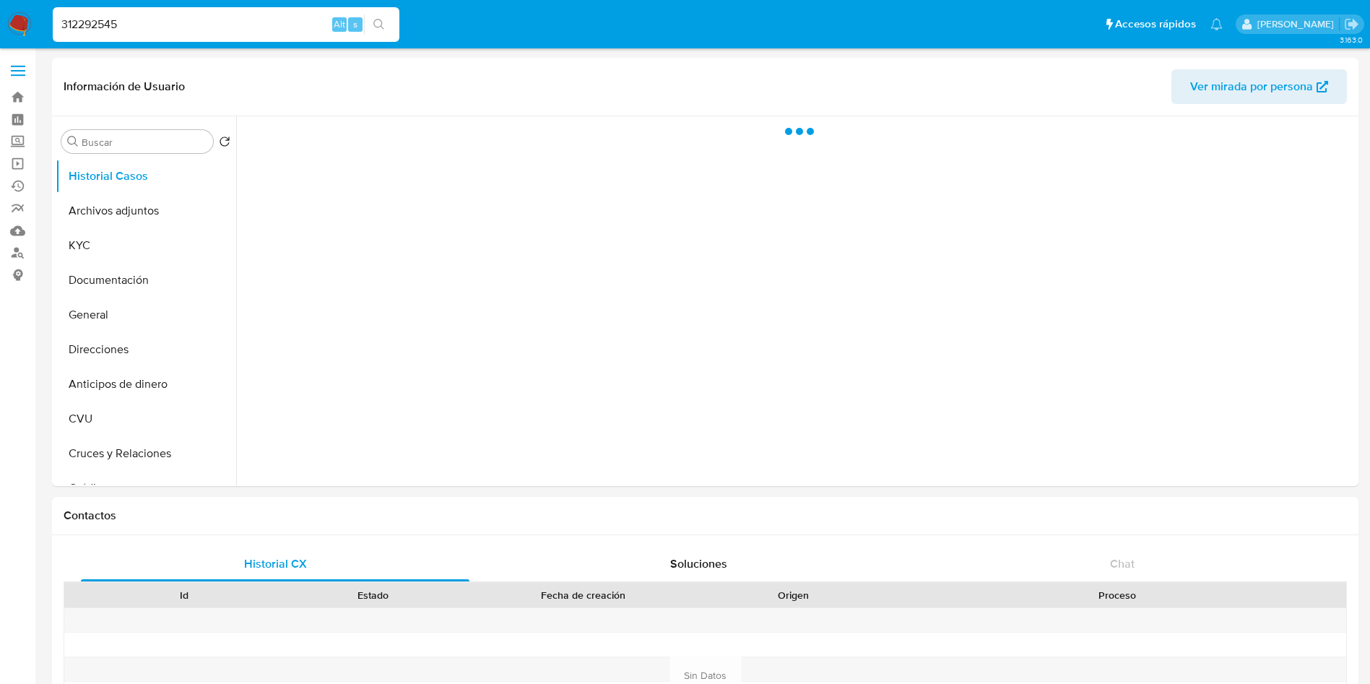
select select "10"
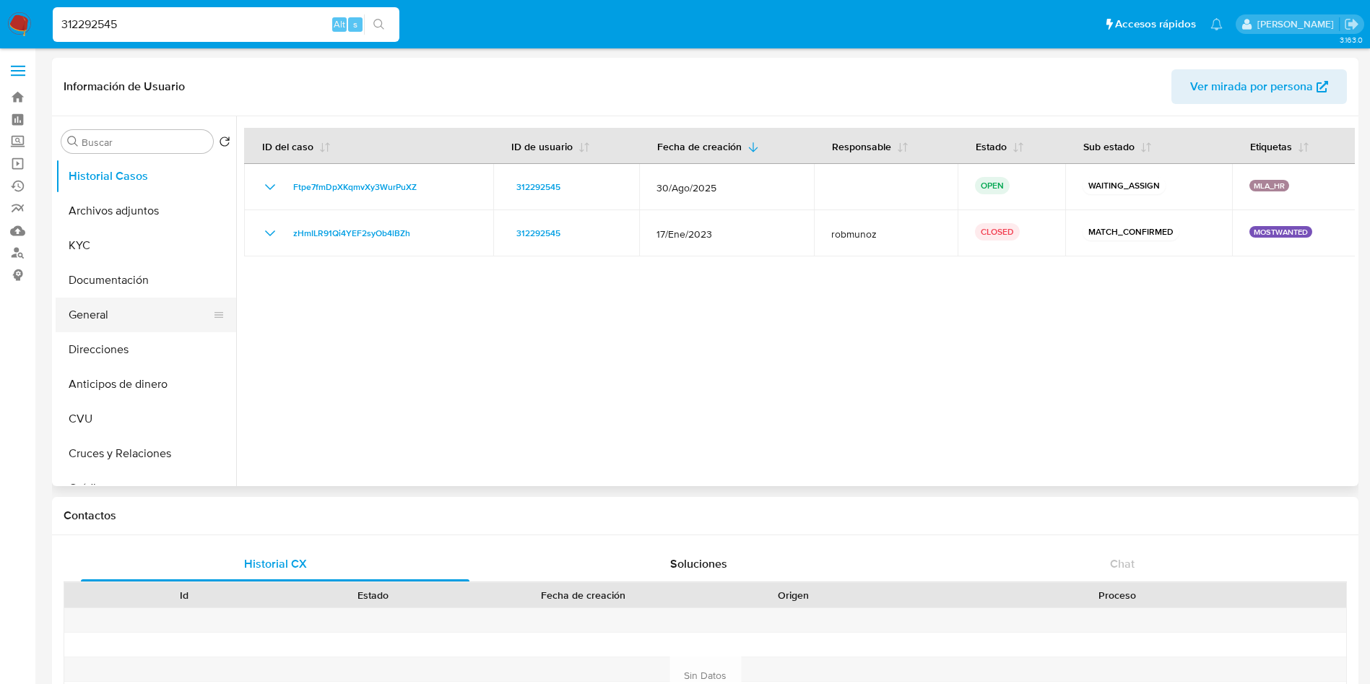
click at [97, 329] on button "General" at bounding box center [140, 314] width 169 height 35
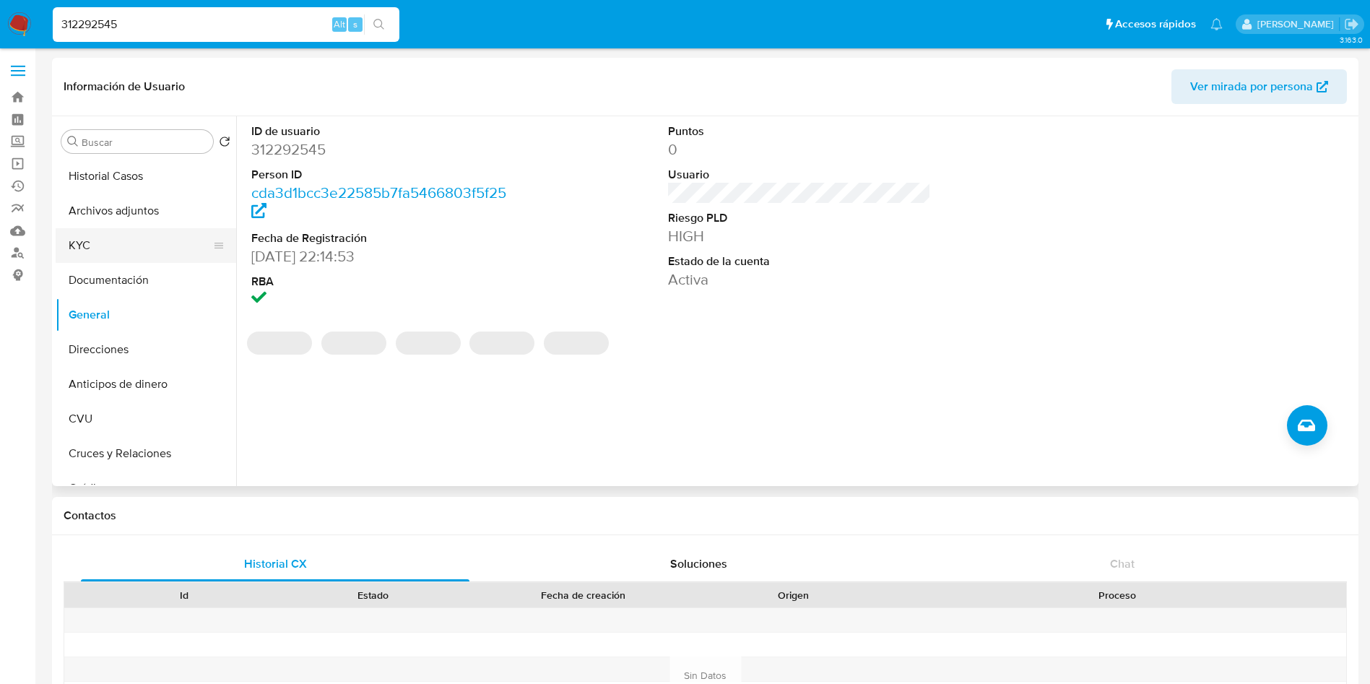
click at [116, 239] on button "KYC" at bounding box center [140, 245] width 169 height 35
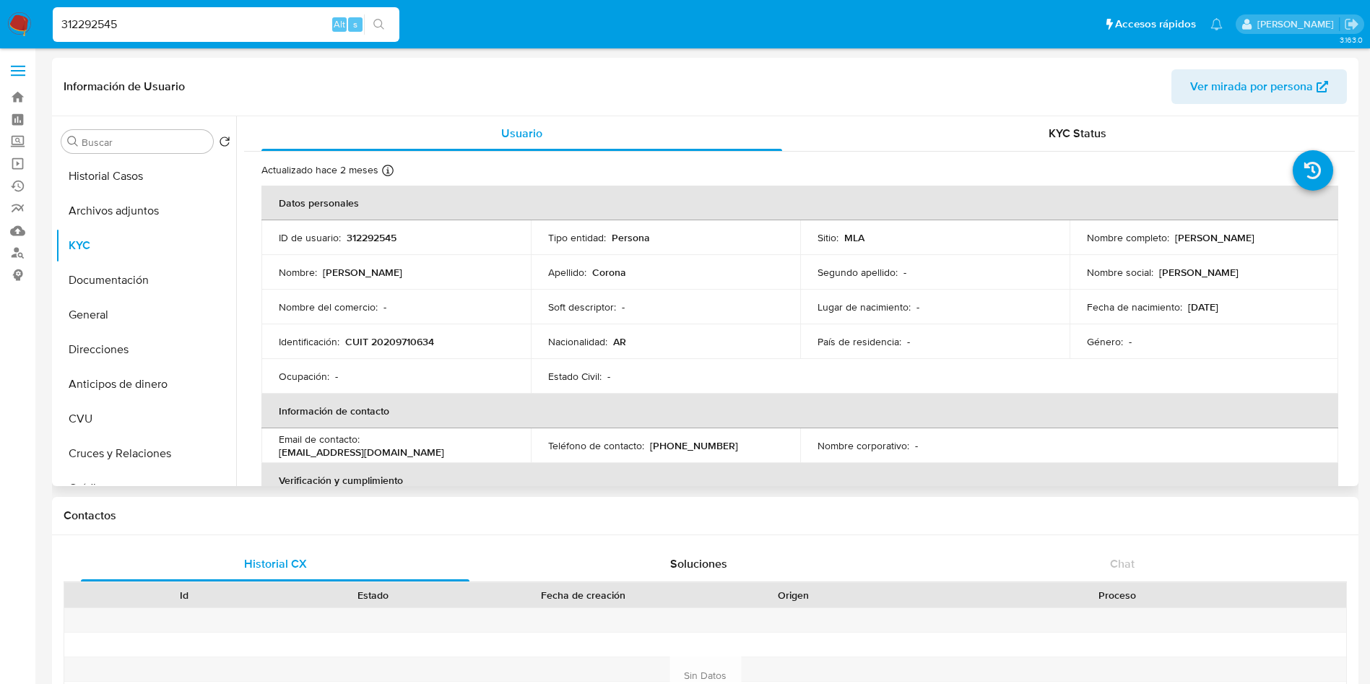
click at [404, 342] on p "CUIT 20209710634" at bounding box center [389, 341] width 89 height 13
copy p "20209710634"
click at [79, 313] on button "General" at bounding box center [140, 314] width 169 height 35
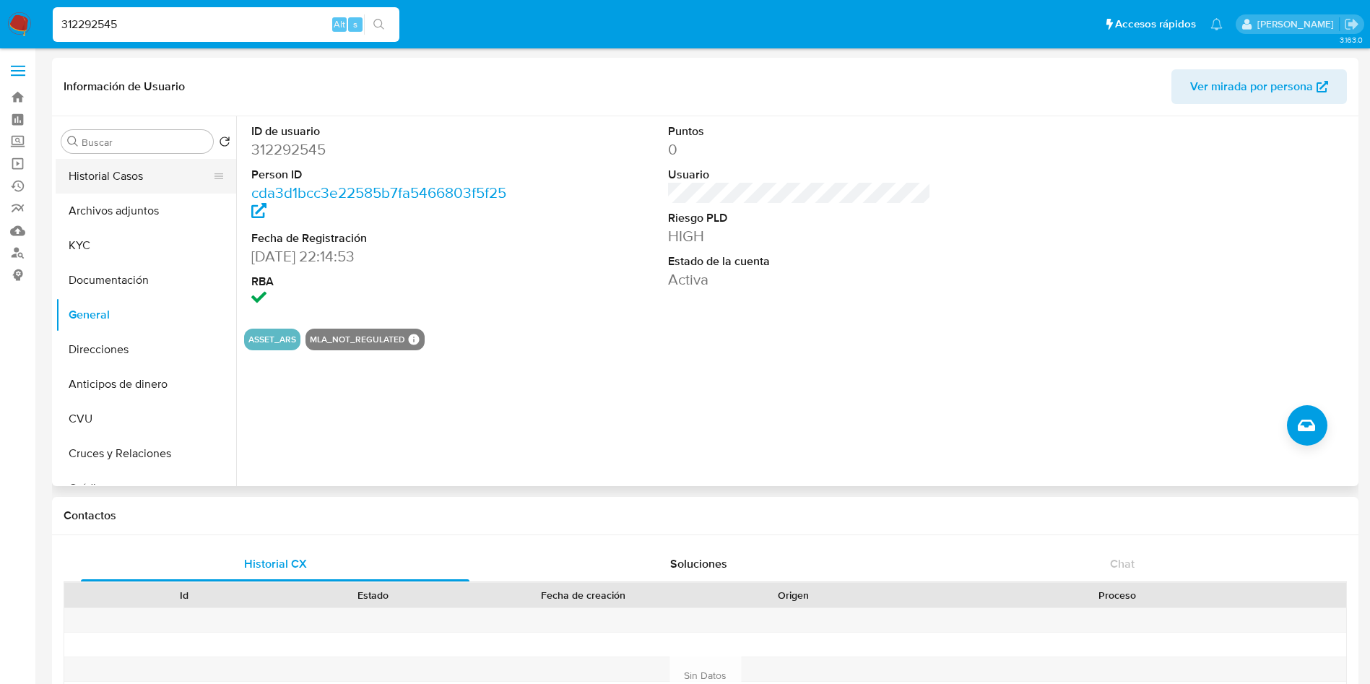
click at [116, 179] on button "Historial Casos" at bounding box center [140, 176] width 169 height 35
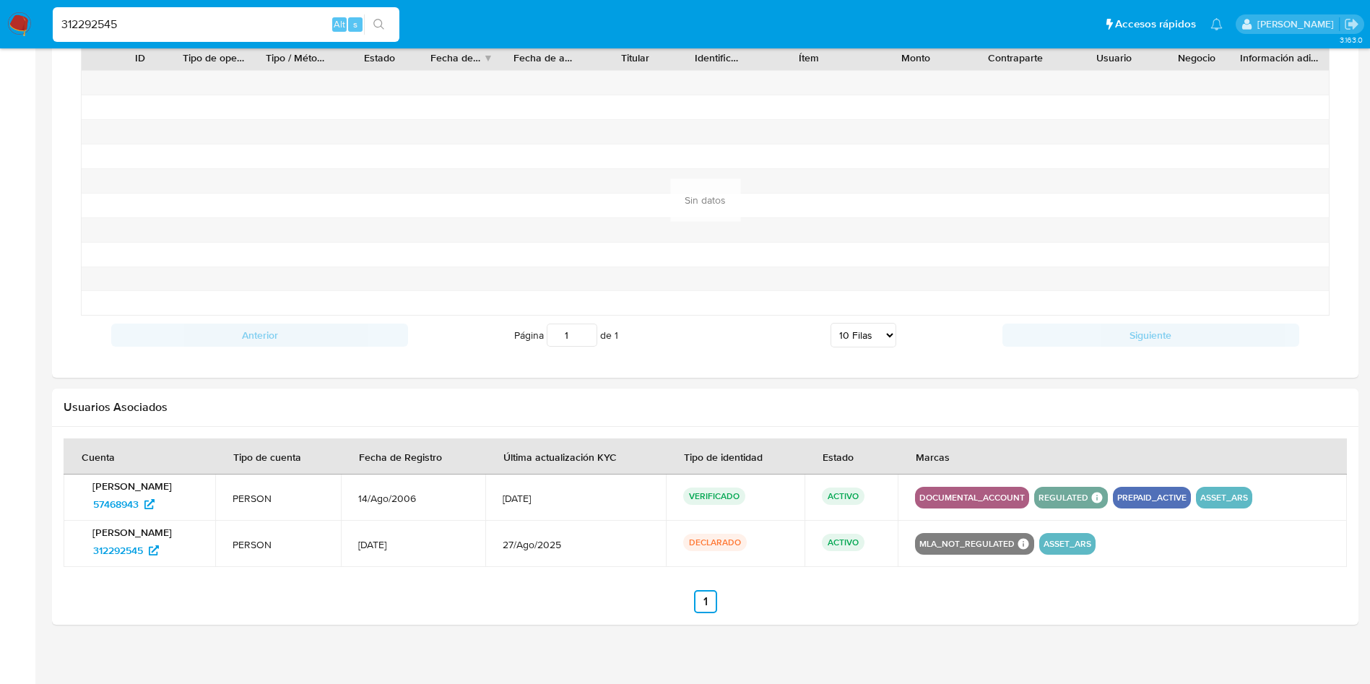
scroll to position [1105, 0]
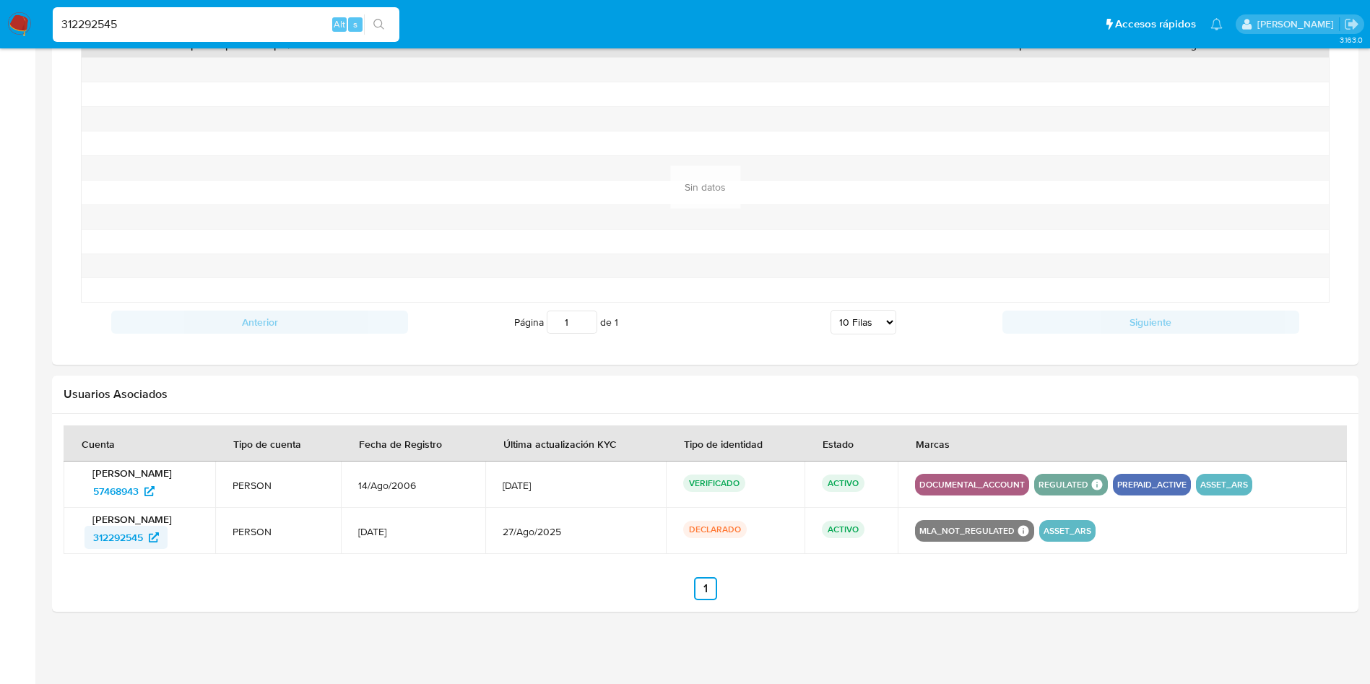
click at [127, 531] on span "312292545" at bounding box center [118, 537] width 50 height 23
click at [118, 482] on span "57468943" at bounding box center [115, 490] width 45 height 23
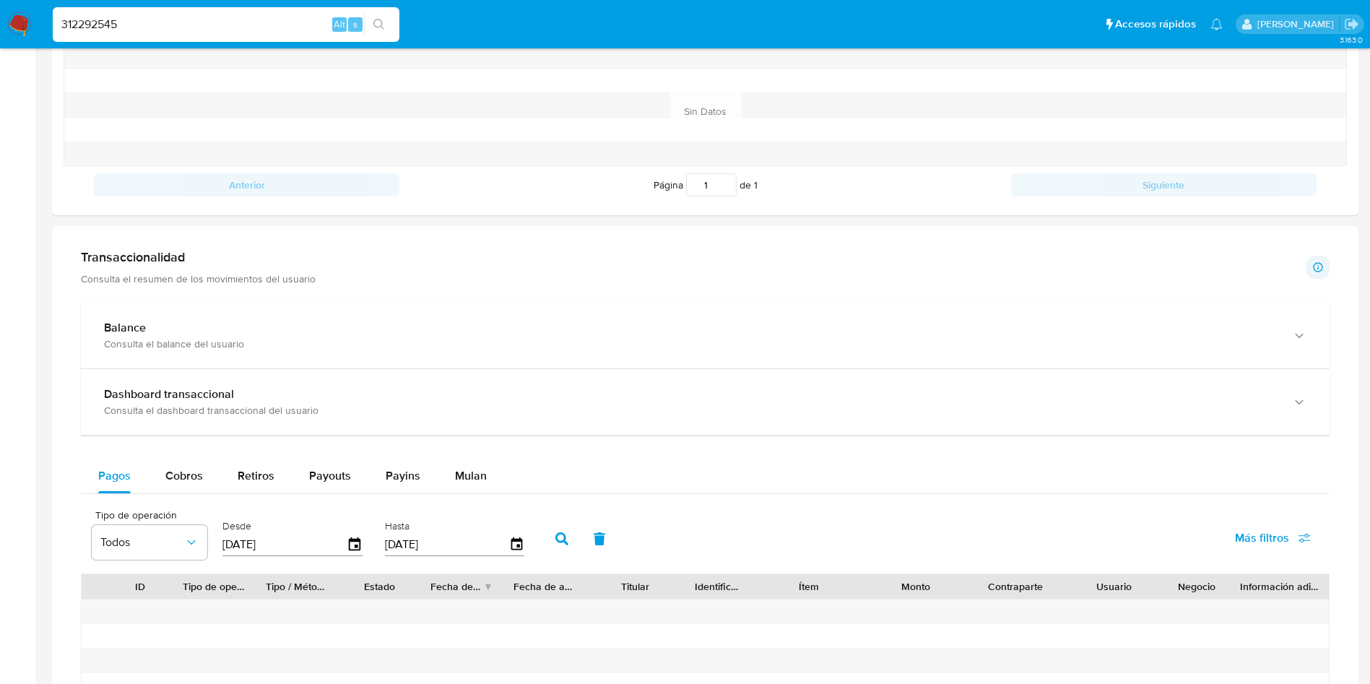
scroll to position [131, 0]
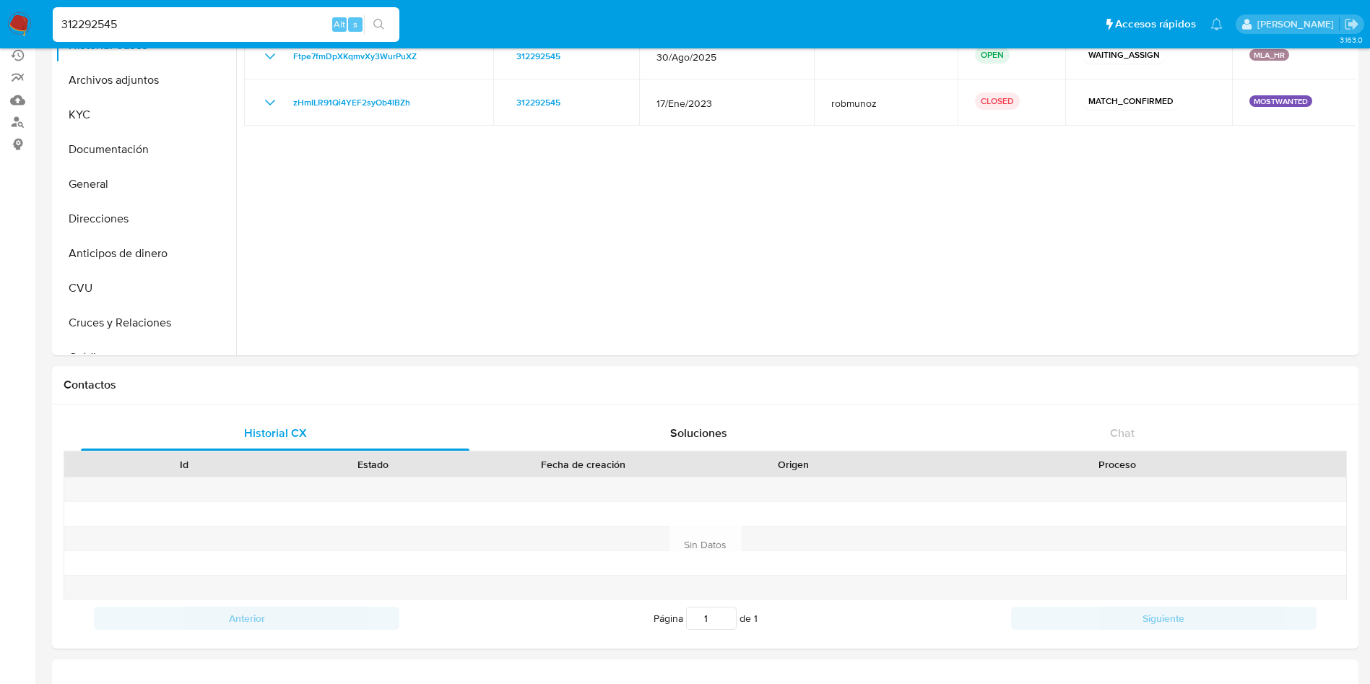
click at [264, 19] on input "312292545" at bounding box center [226, 24] width 347 height 19
paste input "2403203999"
type input "2403203999"
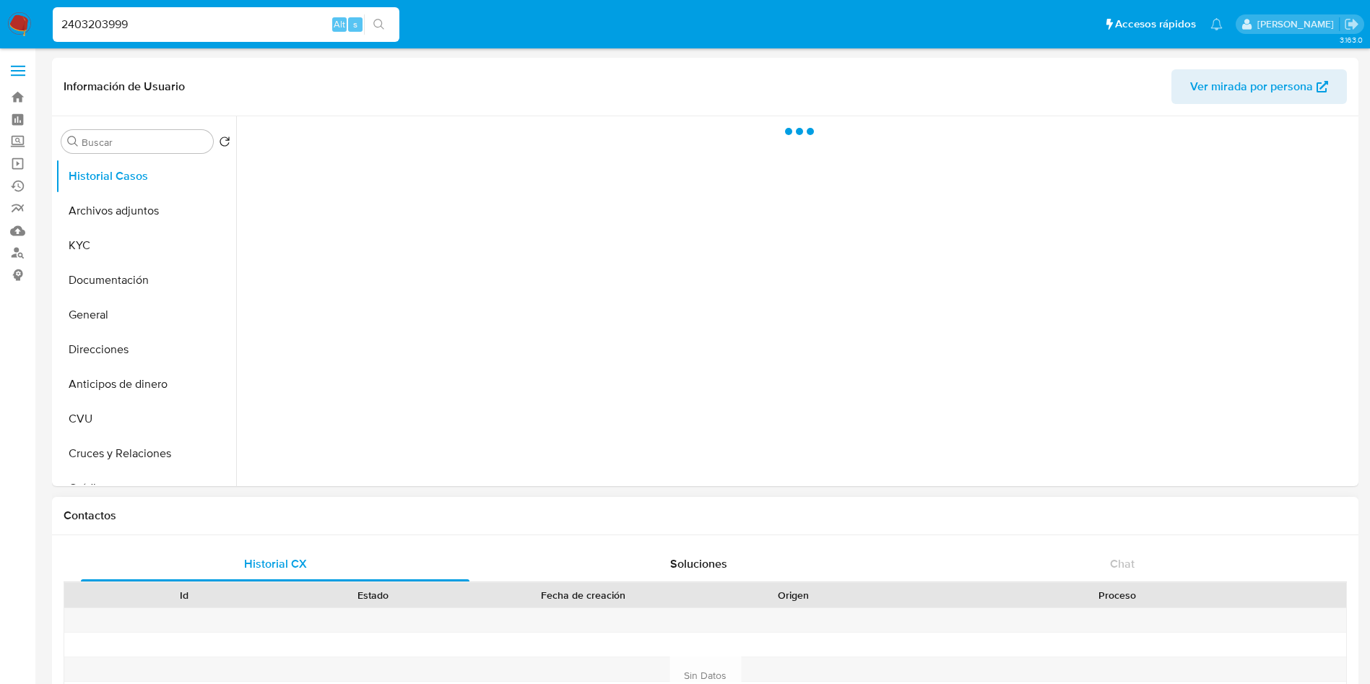
select select "10"
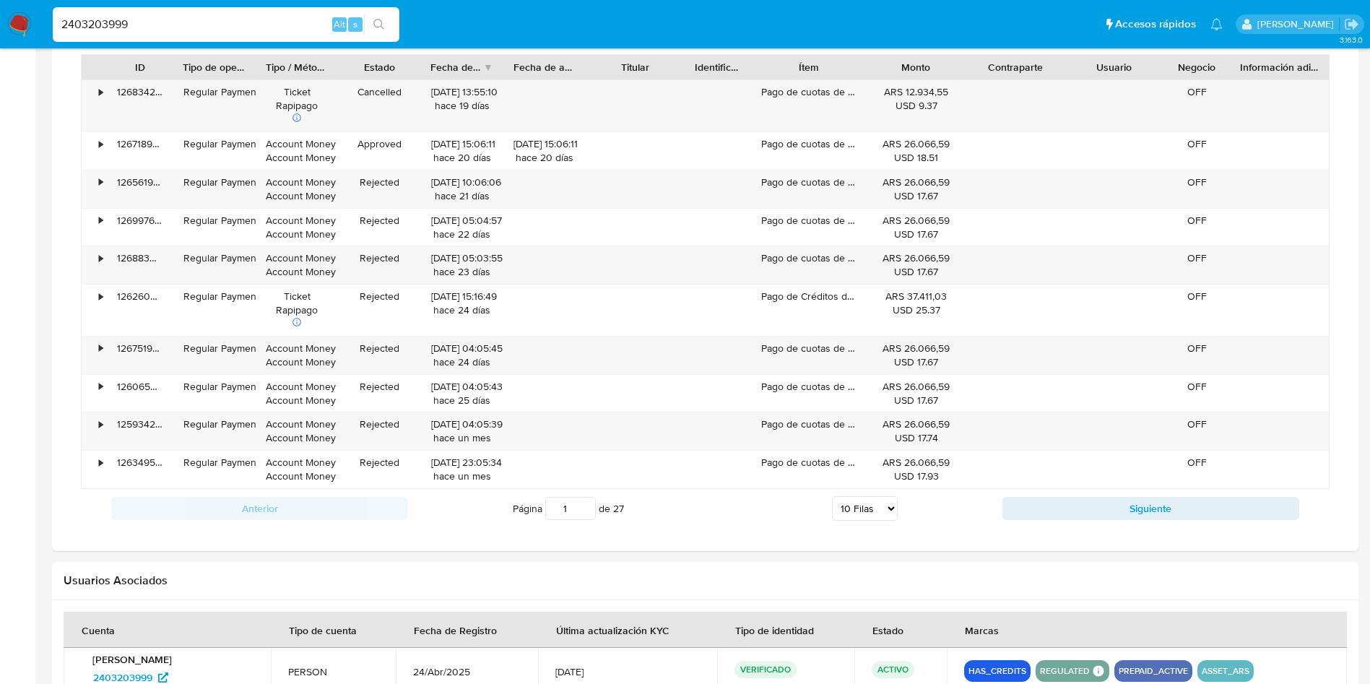
scroll to position [1269, 0]
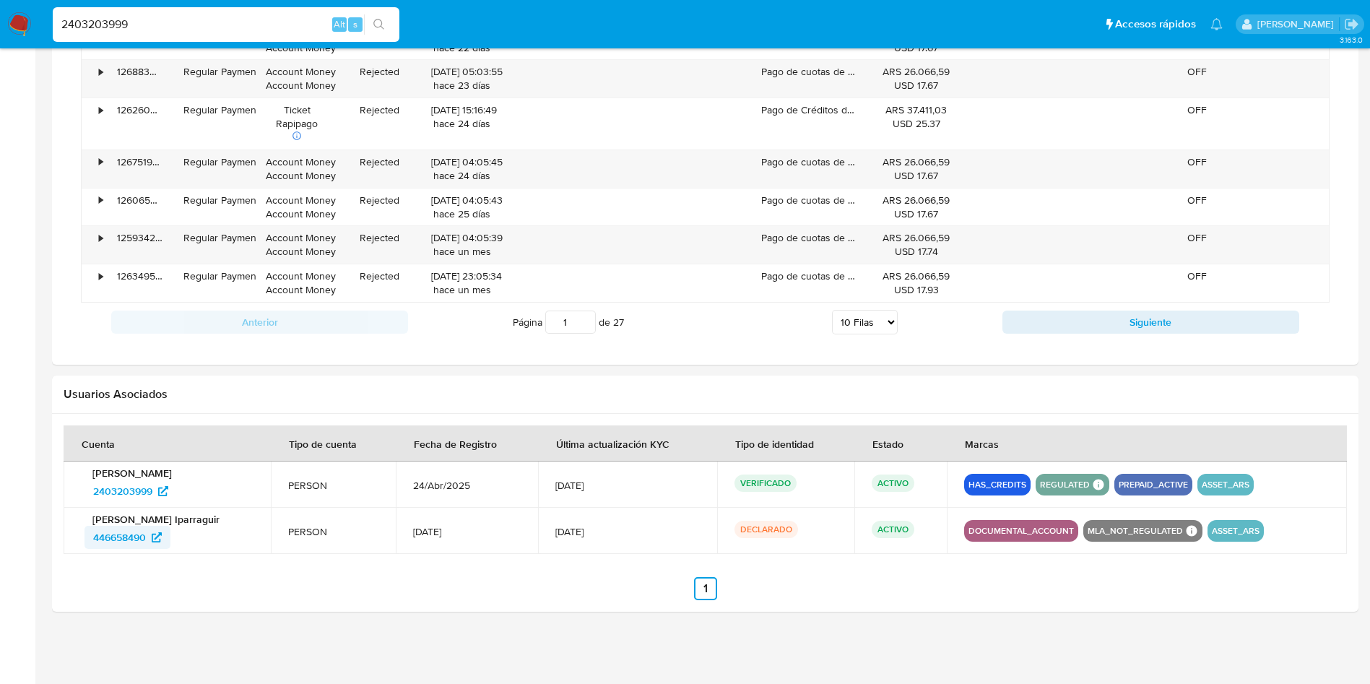
click at [129, 538] on span "446658490" at bounding box center [119, 537] width 53 height 23
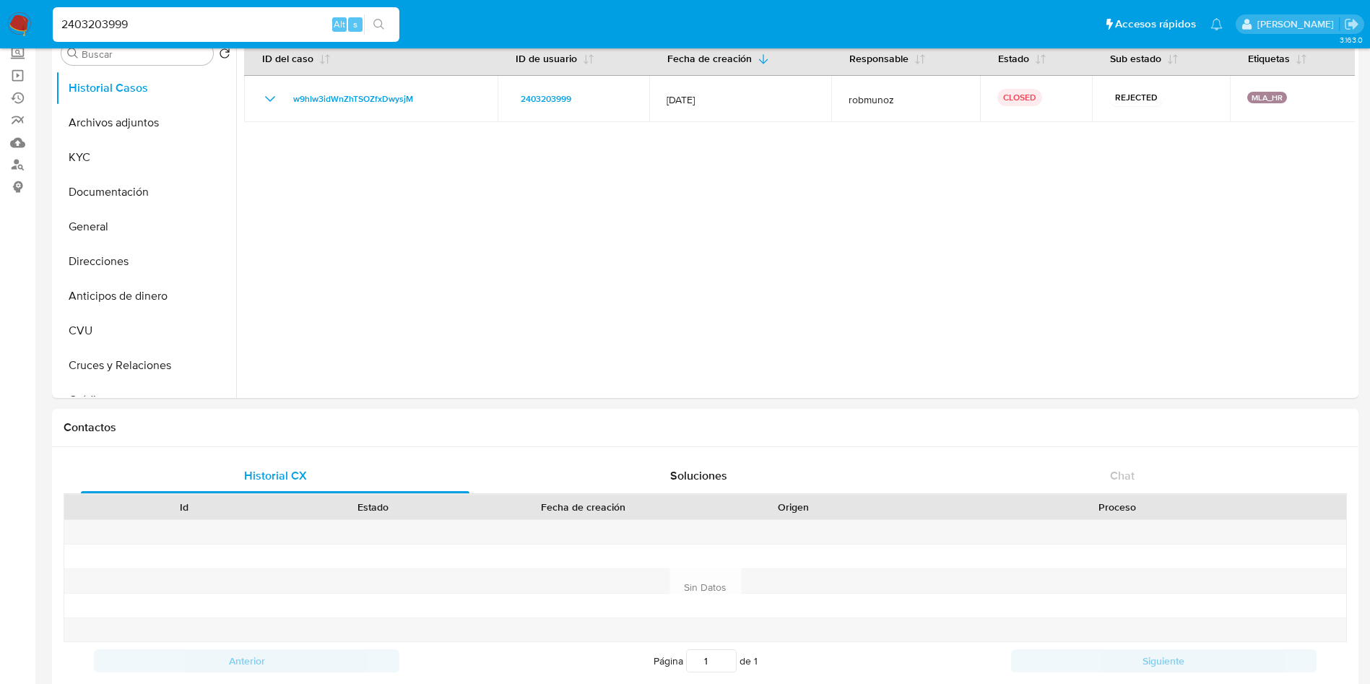
scroll to position [0, 0]
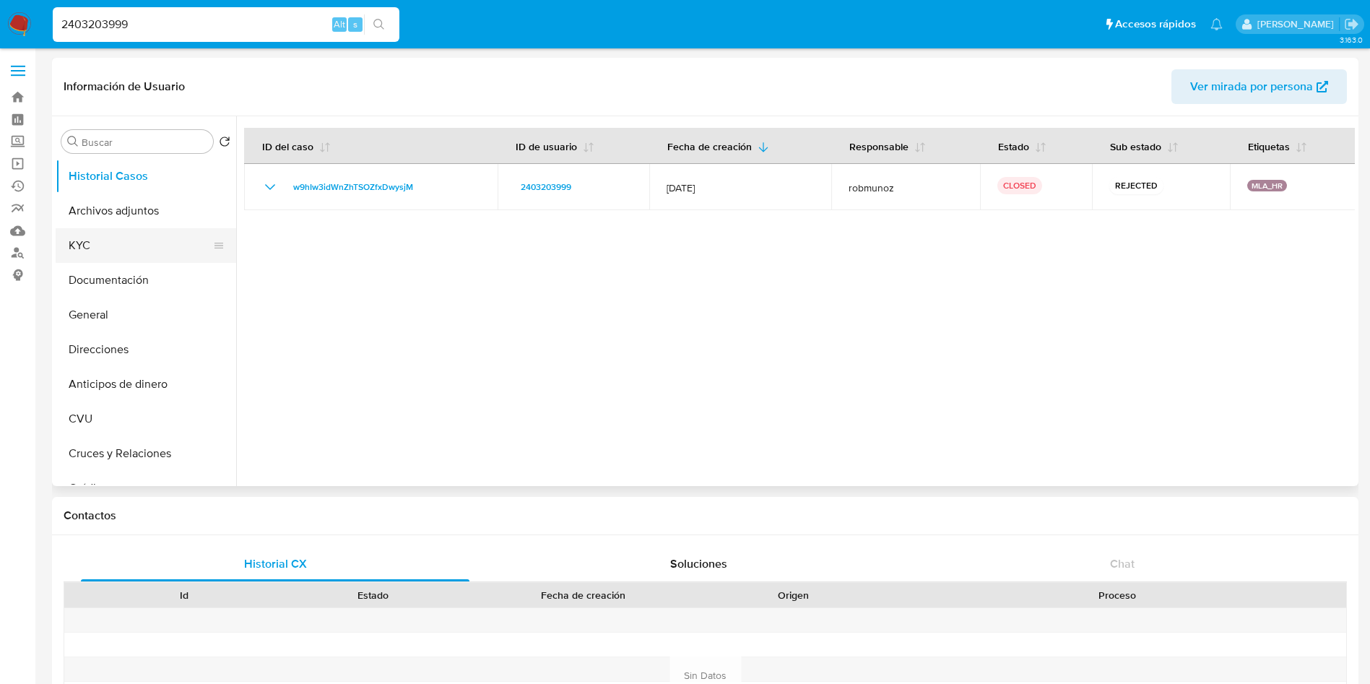
click at [123, 253] on button "KYC" at bounding box center [140, 245] width 169 height 35
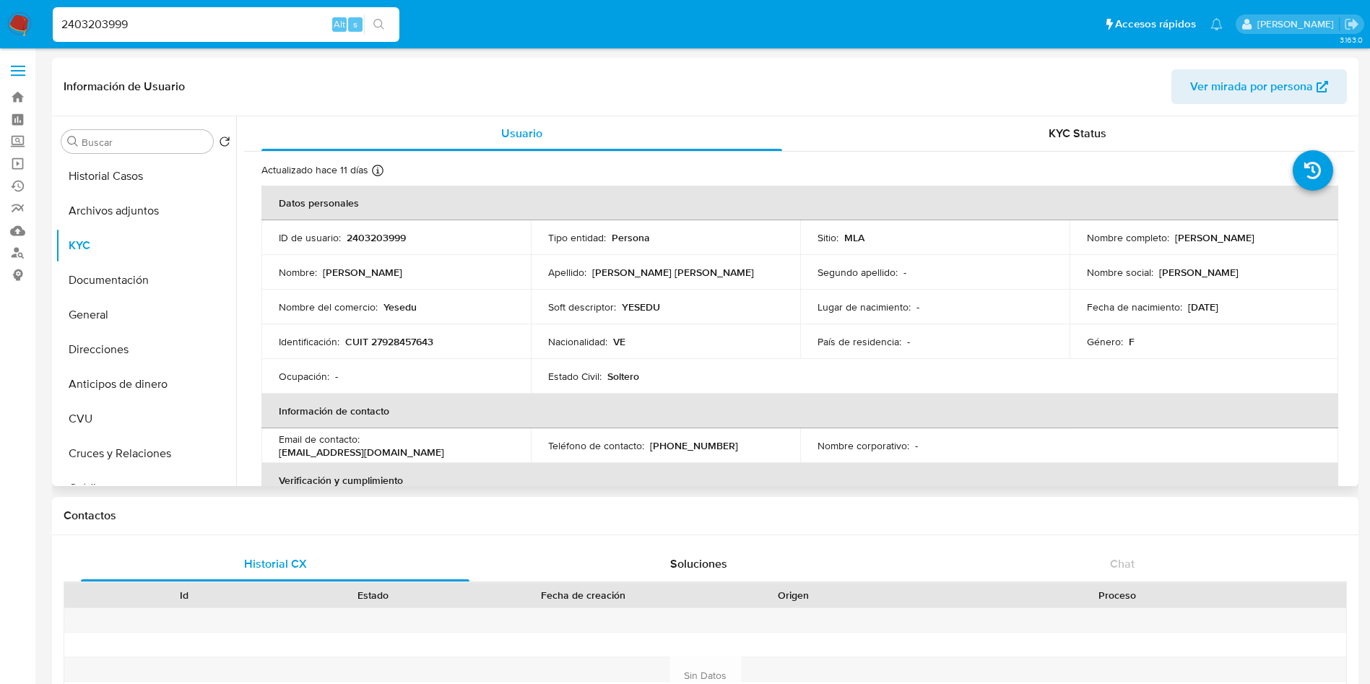
click at [418, 344] on p "CUIT 27928457643" at bounding box center [389, 341] width 88 height 13
copy p "27928457643"
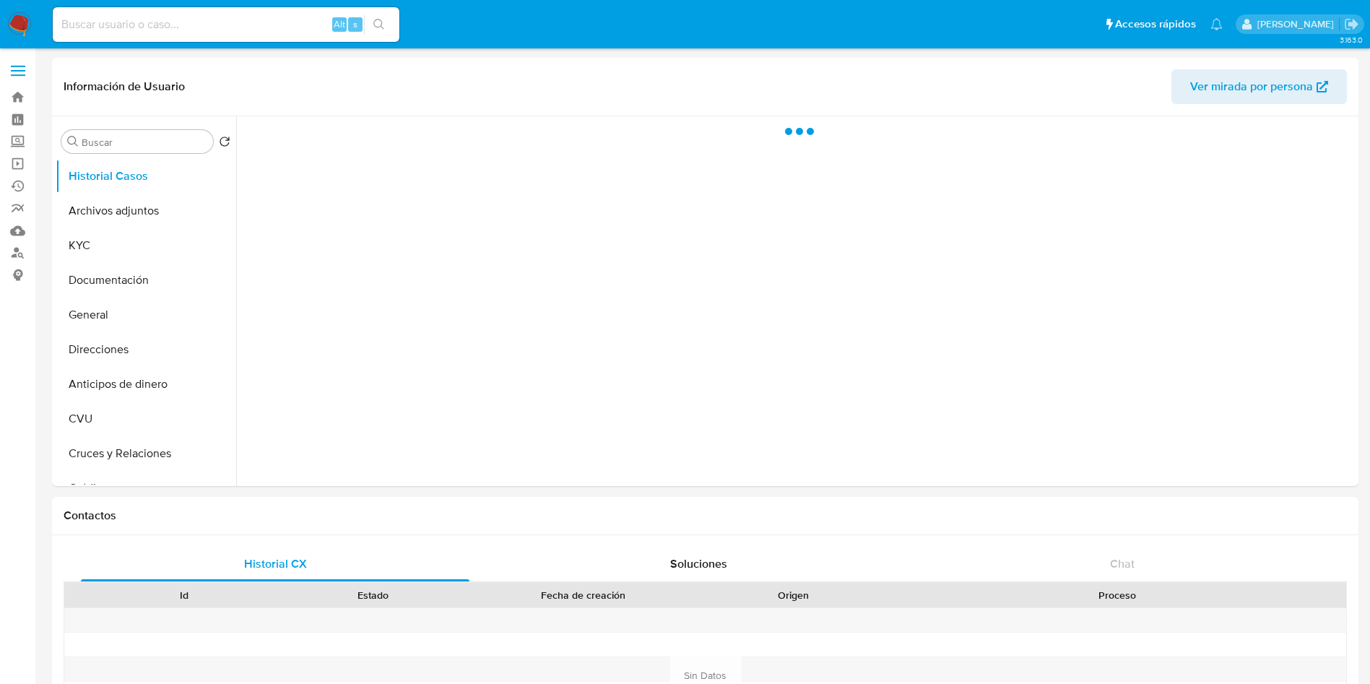
select select "10"
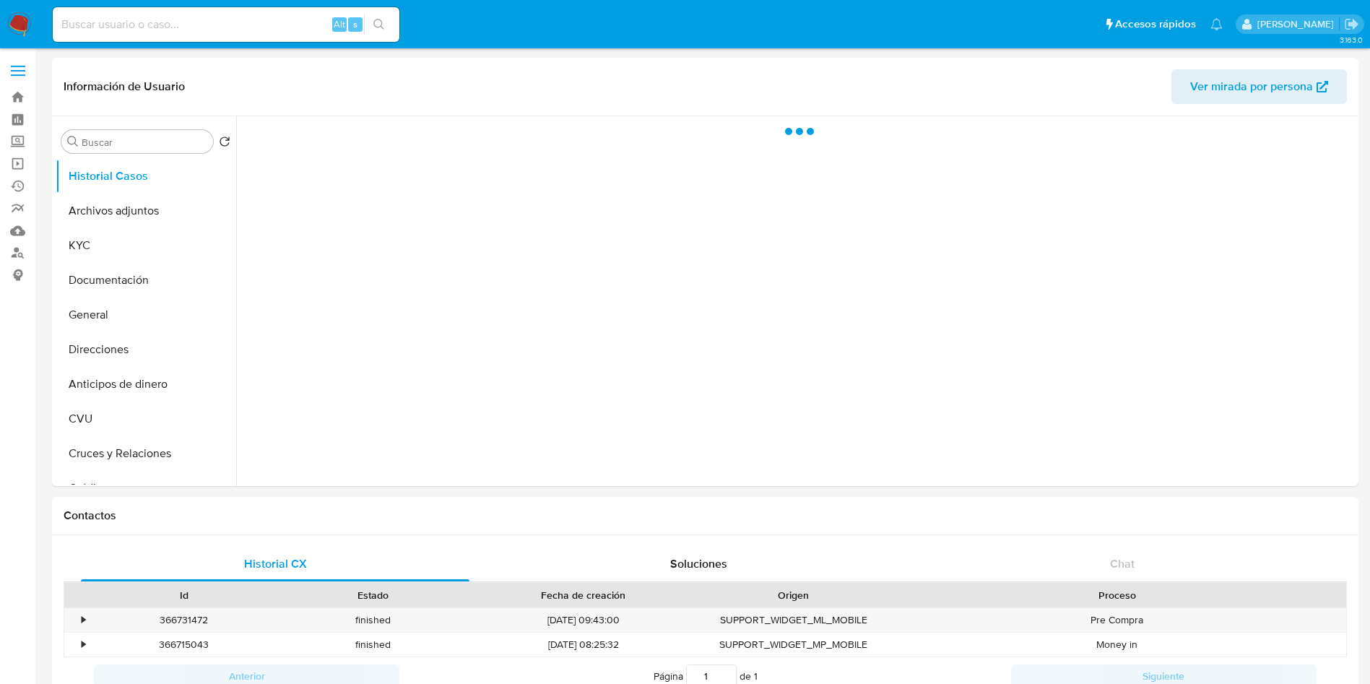
select select "10"
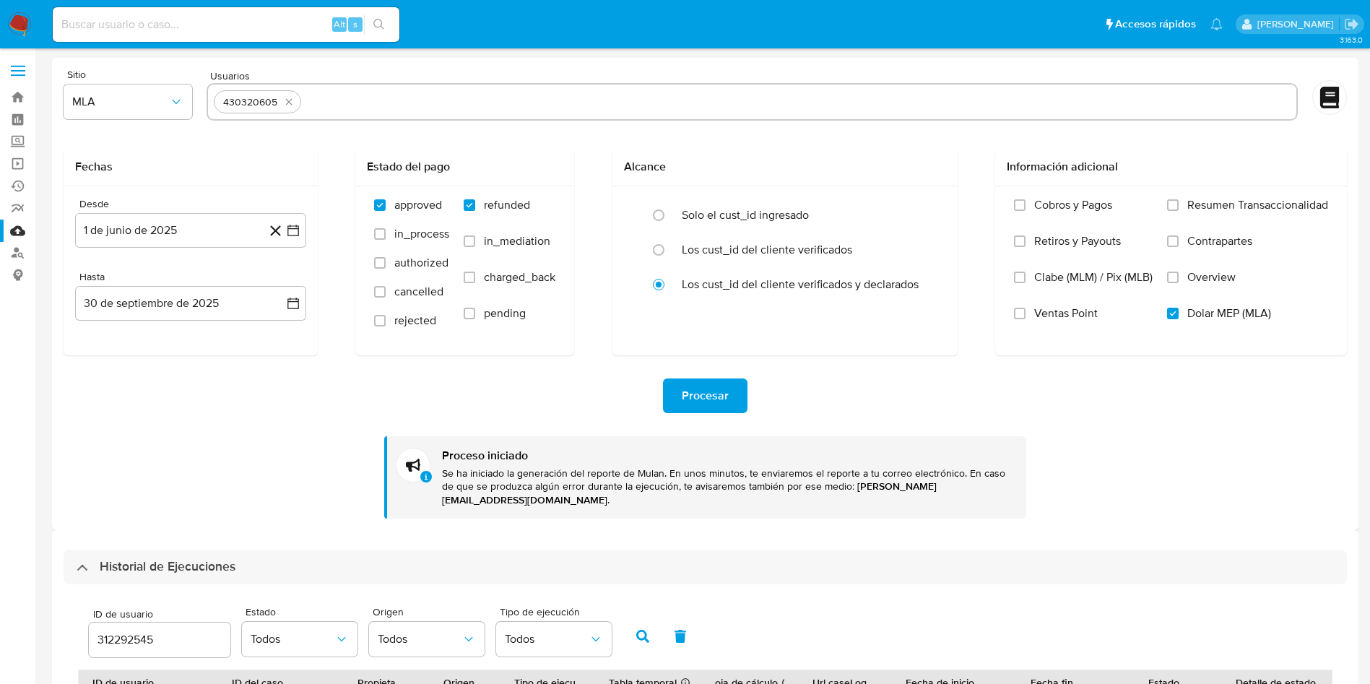
select select "10"
click at [292, 101] on icon "quitar 430320605" at bounding box center [289, 102] width 12 height 12
click at [323, 106] on input "text" at bounding box center [752, 101] width 1076 height 23
paste input "2403203999"
type input "2403203999"
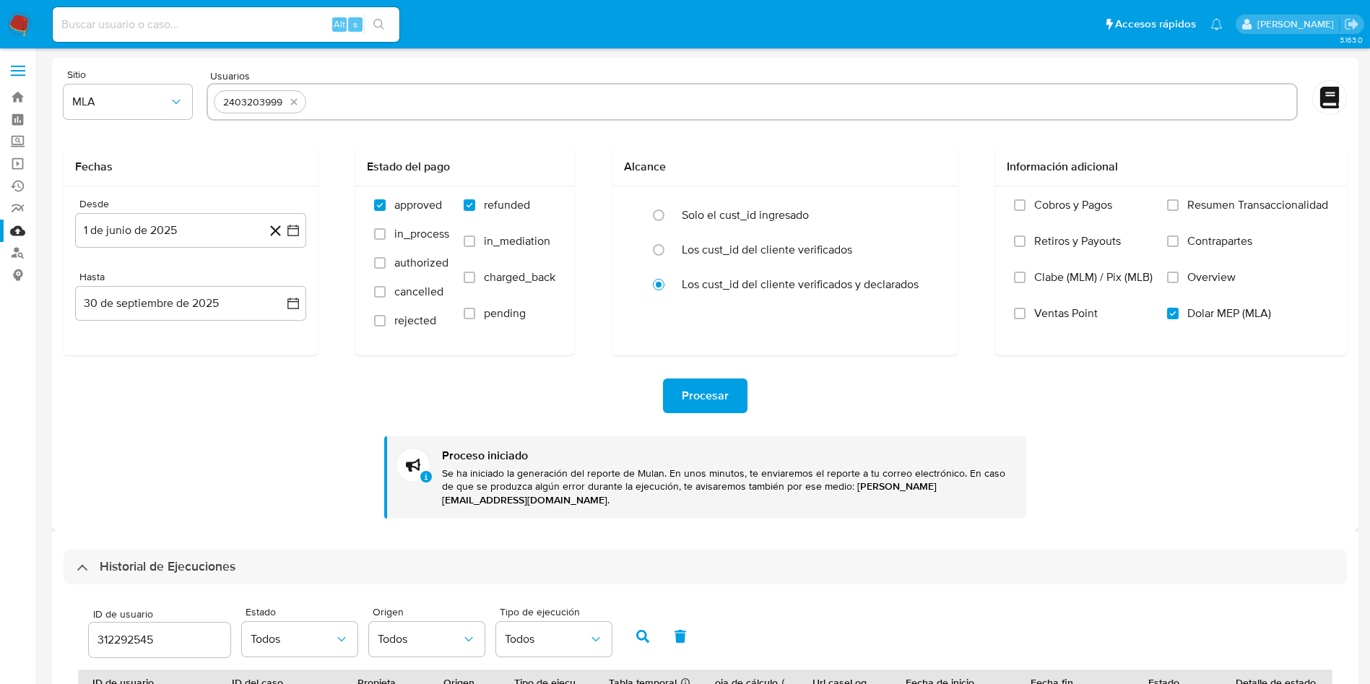
paste input "2415474458"
type input "2415474458"
paste input "659949832"
type input "659949832"
click at [277, 435] on div "Procesar Proceso iniciado Se ha iniciado la generación del reporte de Mulan. En…" at bounding box center [705, 436] width 1283 height 163
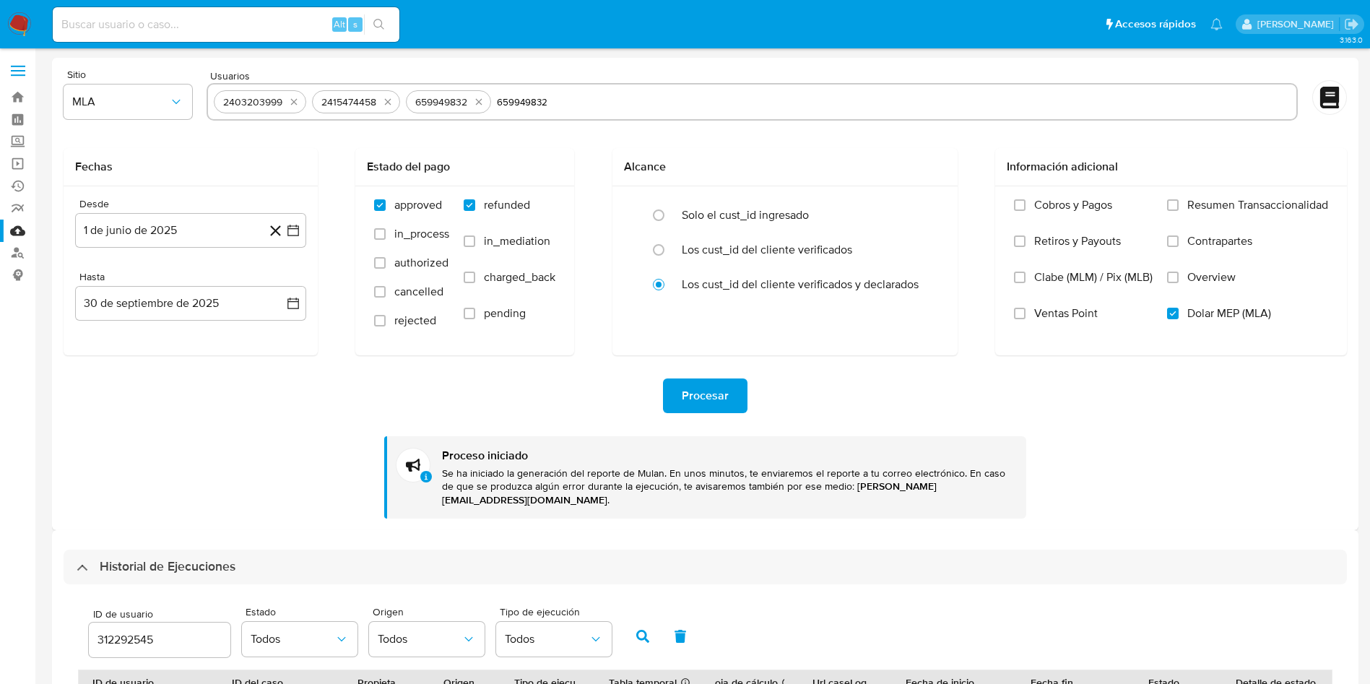
click at [681, 395] on button "Procesar" at bounding box center [705, 395] width 84 height 35
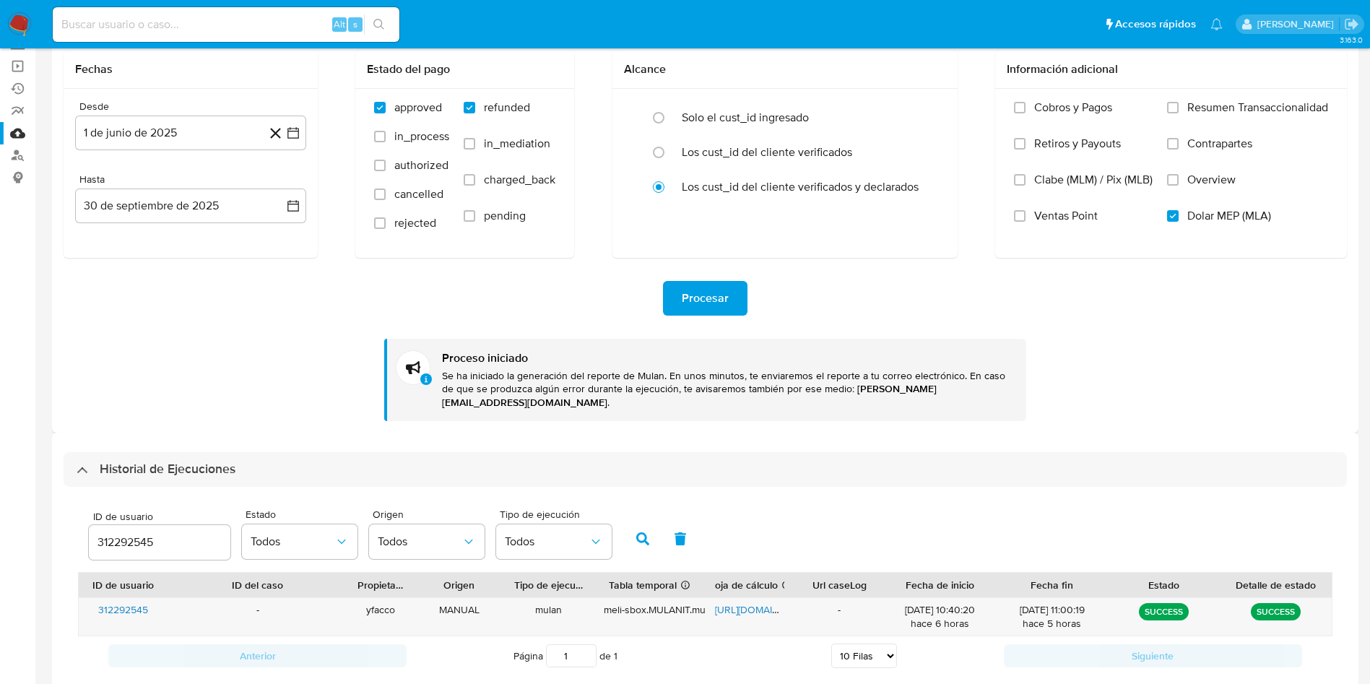
scroll to position [170, 0]
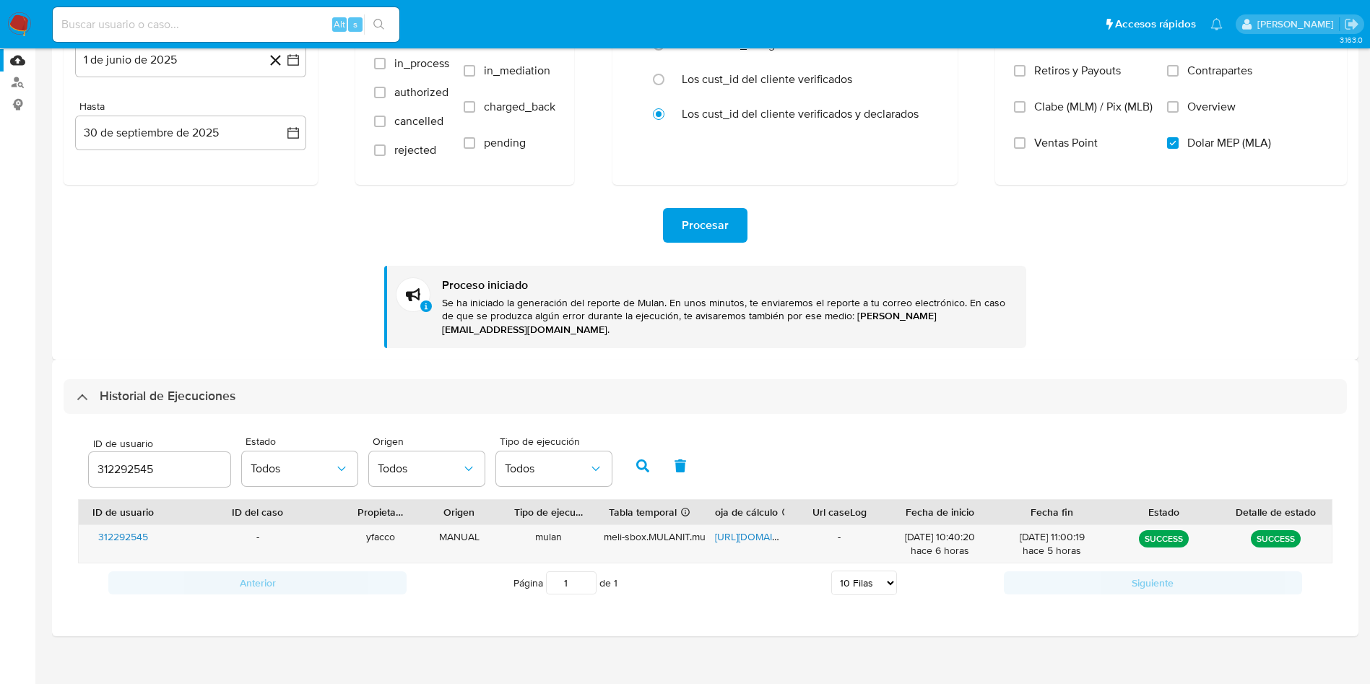
drag, startPoint x: 191, startPoint y: 454, endPoint x: 0, endPoint y: 401, distance: 197.8
click at [0, 401] on section "Bandeja Tablero Screening Búsqueda en Listas Watchlist Herramientas Operaciones…" at bounding box center [685, 264] width 1370 height 868
type input "2403203999"
click at [628, 448] on button "button" at bounding box center [643, 465] width 38 height 35
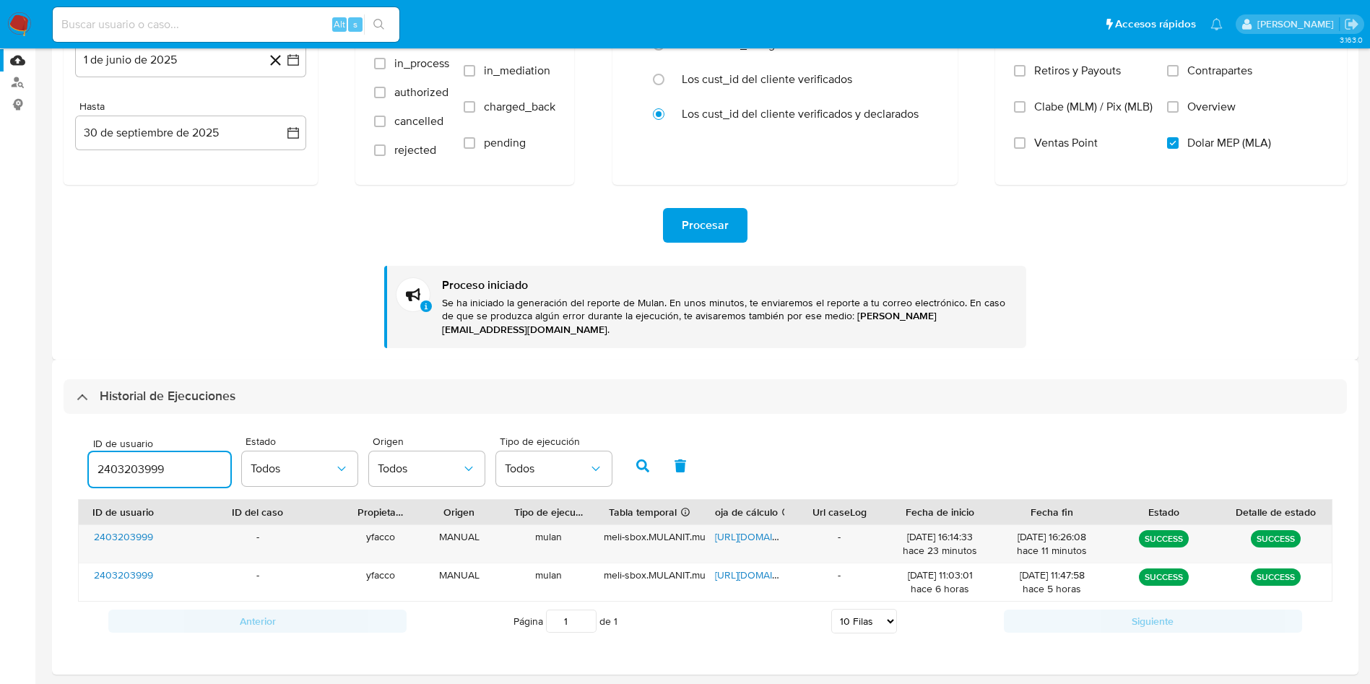
drag, startPoint x: 191, startPoint y: 456, endPoint x: 0, endPoint y: 348, distance: 219.5
click at [0, 404] on section "Bandeja Tablero Screening Búsqueda en Listas Watchlist Herramientas Operaciones…" at bounding box center [685, 283] width 1370 height 906
paste input "2403203999"
type input "2403203999"
click at [638, 448] on button "button" at bounding box center [643, 465] width 38 height 35
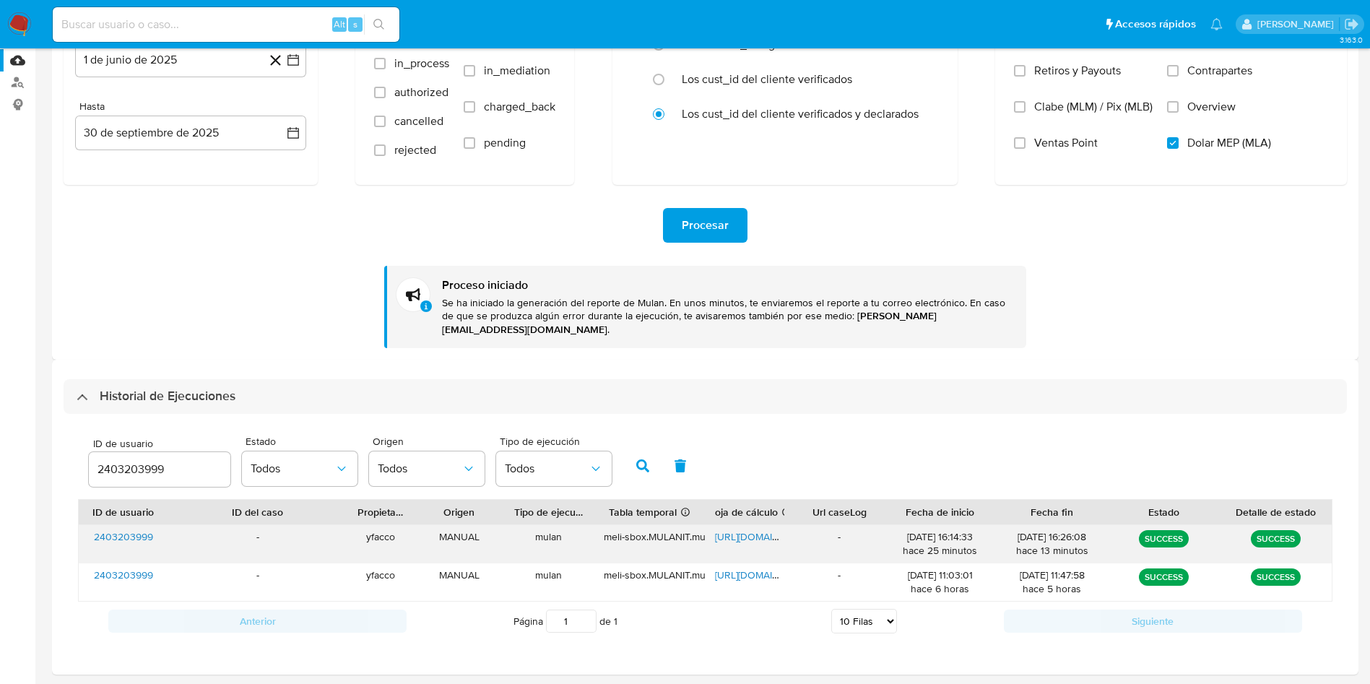
click at [752, 529] on span "[URL][DOMAIN_NAME]" at bounding box center [765, 536] width 100 height 14
drag, startPoint x: 189, startPoint y: 454, endPoint x: 0, endPoint y: 358, distance: 212.2
click at [0, 410] on section "Bandeja Tablero Screening Búsqueda en Listas Watchlist Herramientas Operaciones…" at bounding box center [685, 283] width 1370 height 906
type input "2415474458"
click at [622, 458] on div "ID de usuario 2415474458 Estado Todos Origen Todos Tipo de ejecución Todos" at bounding box center [705, 463] width 1254 height 71
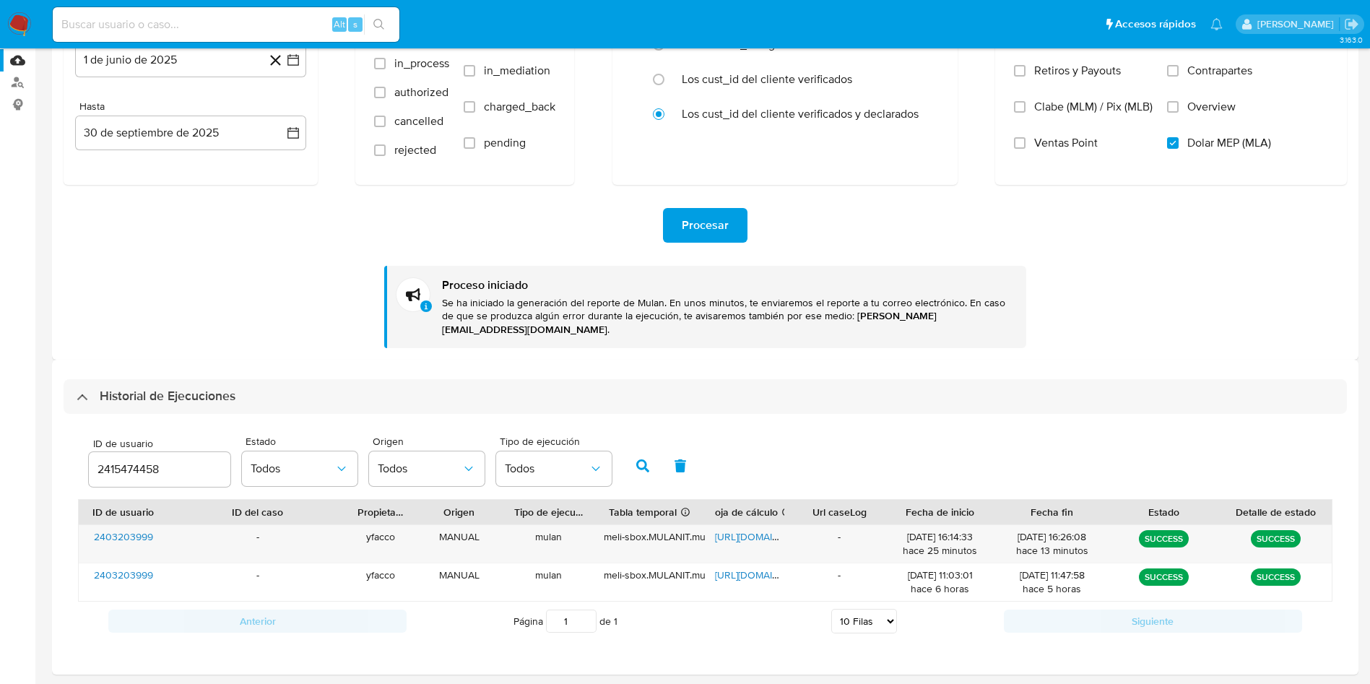
click at [639, 459] on icon "button" at bounding box center [642, 465] width 13 height 13
click at [751, 529] on span "[URL][DOMAIN_NAME]" at bounding box center [765, 536] width 100 height 14
drag, startPoint x: 173, startPoint y: 464, endPoint x: 0, endPoint y: 381, distance: 192.2
click at [0, 383] on section "Bandeja Tablero Screening Búsqueda en Listas Watchlist Herramientas Operaciones…" at bounding box center [685, 283] width 1370 height 906
type input "430320605"
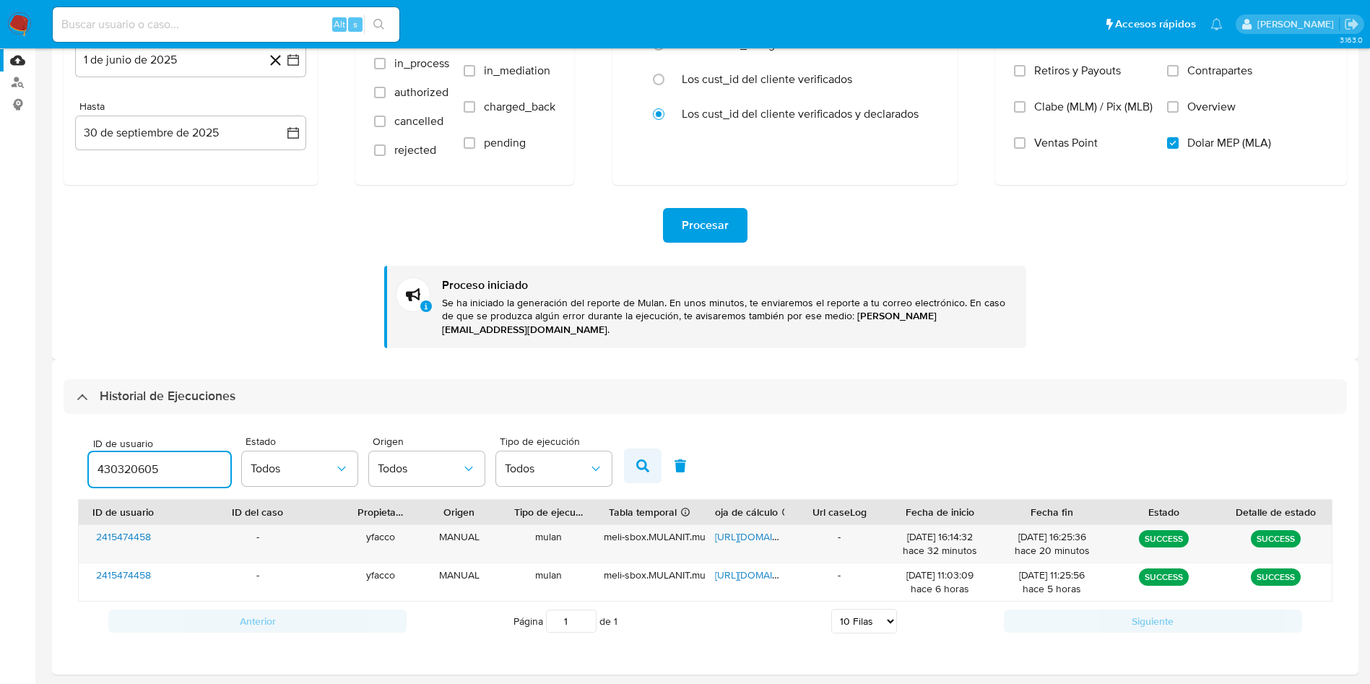
click at [651, 448] on button "button" at bounding box center [643, 465] width 38 height 35
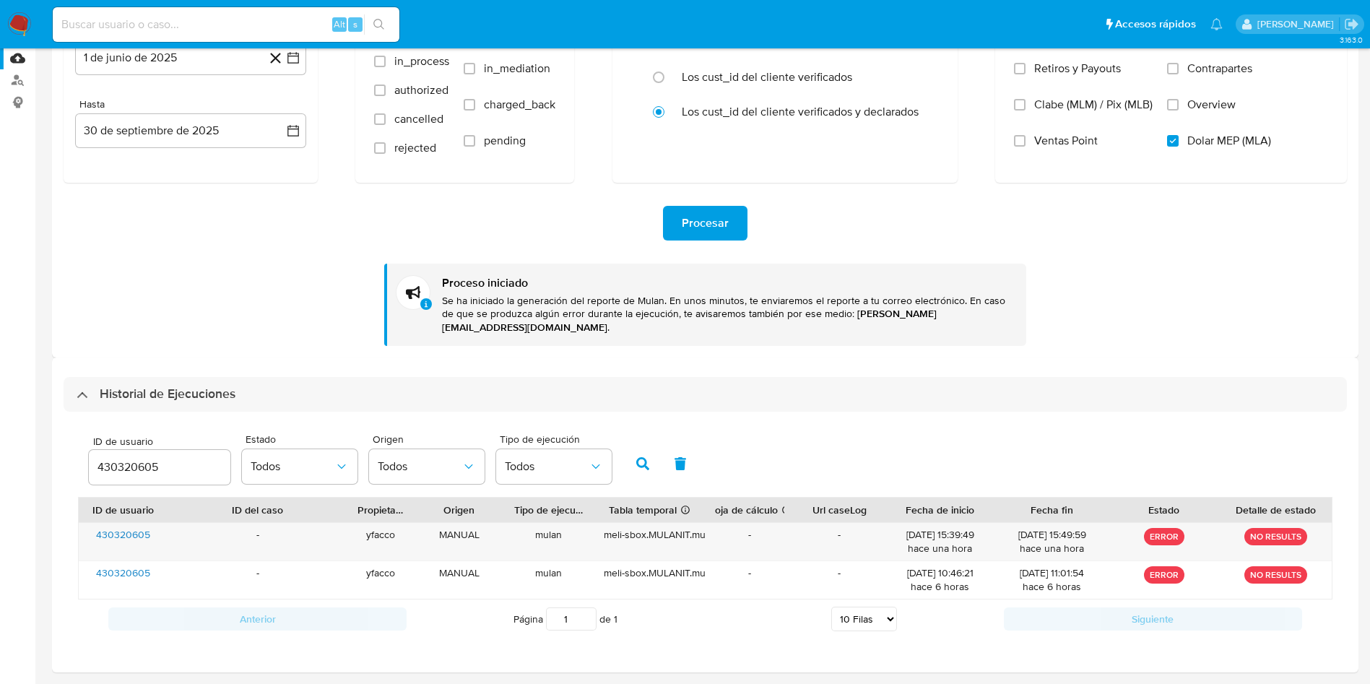
scroll to position [209, 0]
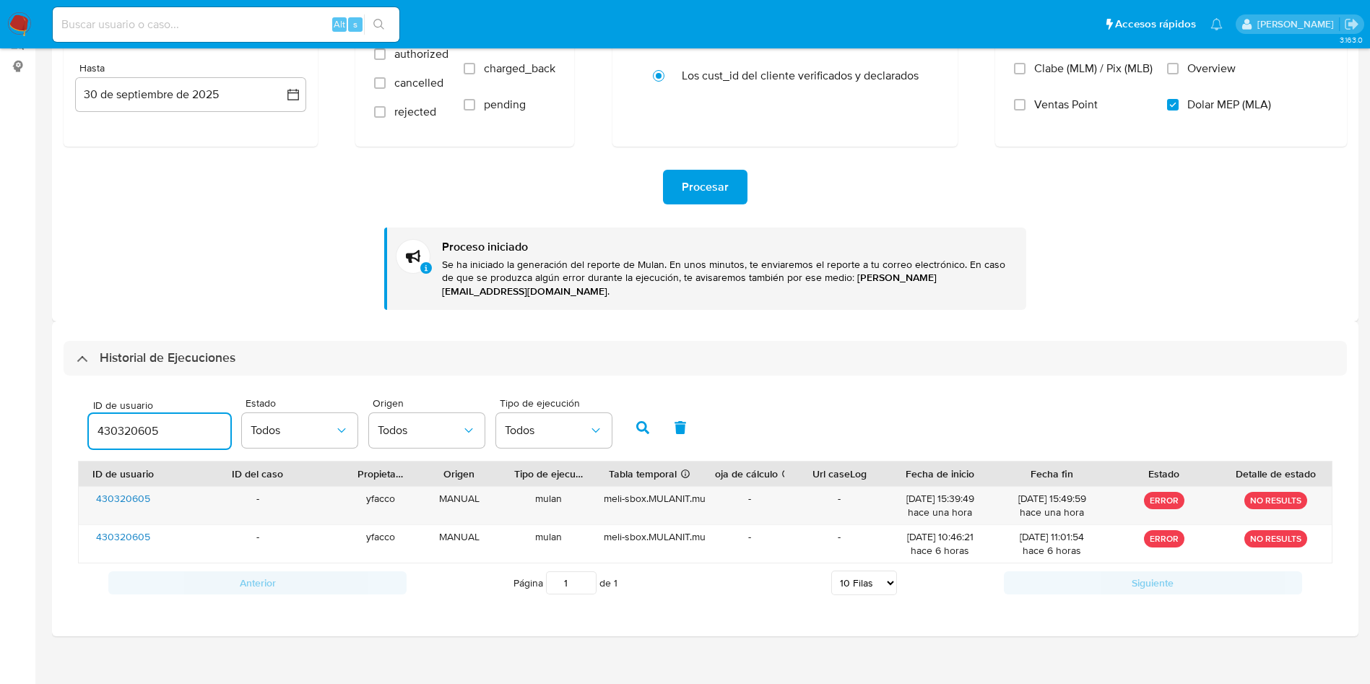
drag, startPoint x: 191, startPoint y: 410, endPoint x: 0, endPoint y: 303, distance: 219.2
click at [0, 382] on section "Bandeja Tablero Screening Búsqueda en Listas Watchlist Herramientas Operaciones…" at bounding box center [685, 244] width 1370 height 906
paste input "2353120154"
type input "2353120154"
click at [645, 421] on icon "button" at bounding box center [642, 427] width 13 height 13
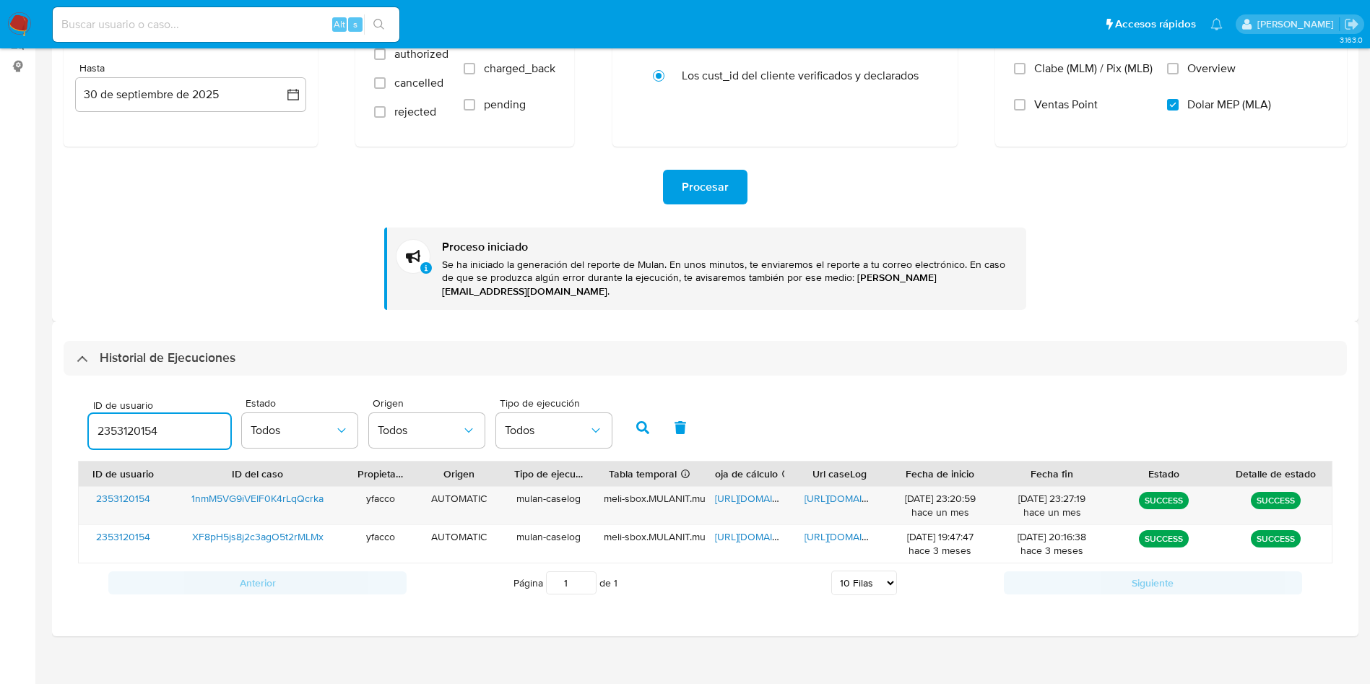
drag, startPoint x: 160, startPoint y: 417, endPoint x: 0, endPoint y: 330, distance: 181.9
click at [0, 358] on section "Bandeja Tablero Screening Búsqueda en Listas Watchlist Herramientas Operaciones…" at bounding box center [685, 244] width 1370 height 906
paste input "2582742333"
type input "2582742333"
click at [638, 421] on icon "button" at bounding box center [642, 427] width 13 height 13
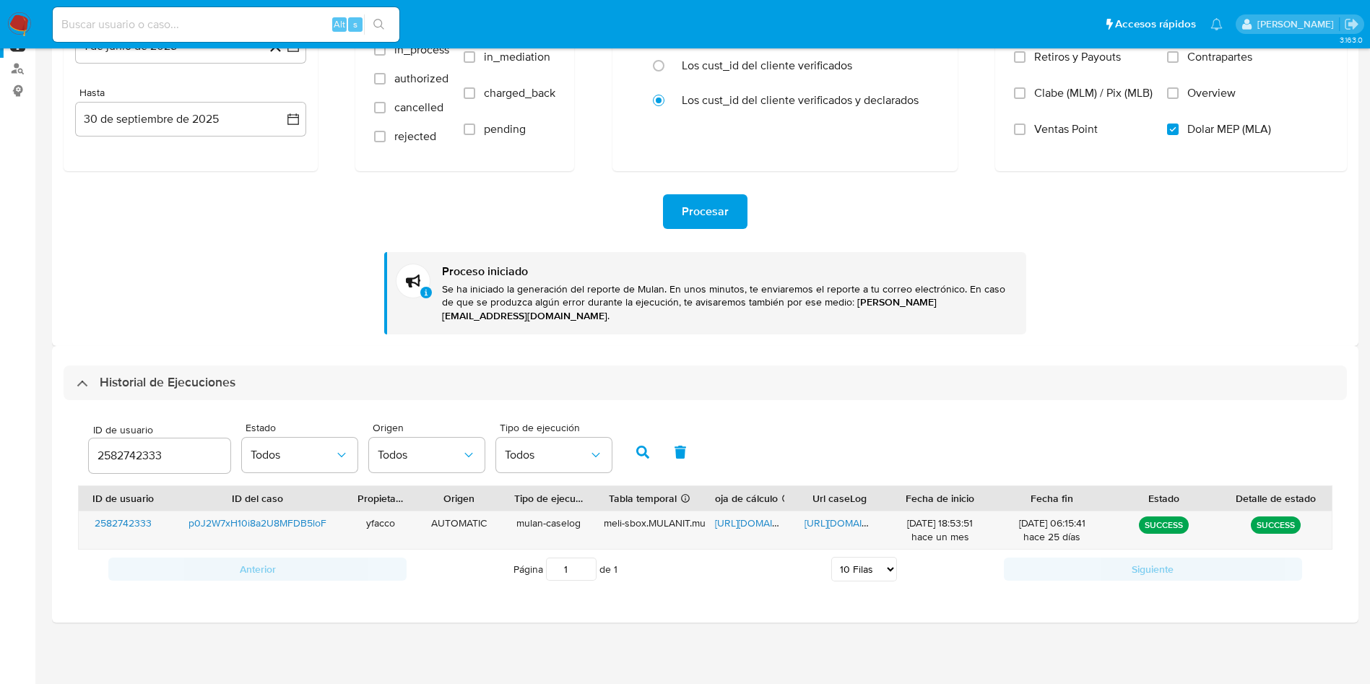
scroll to position [170, 0]
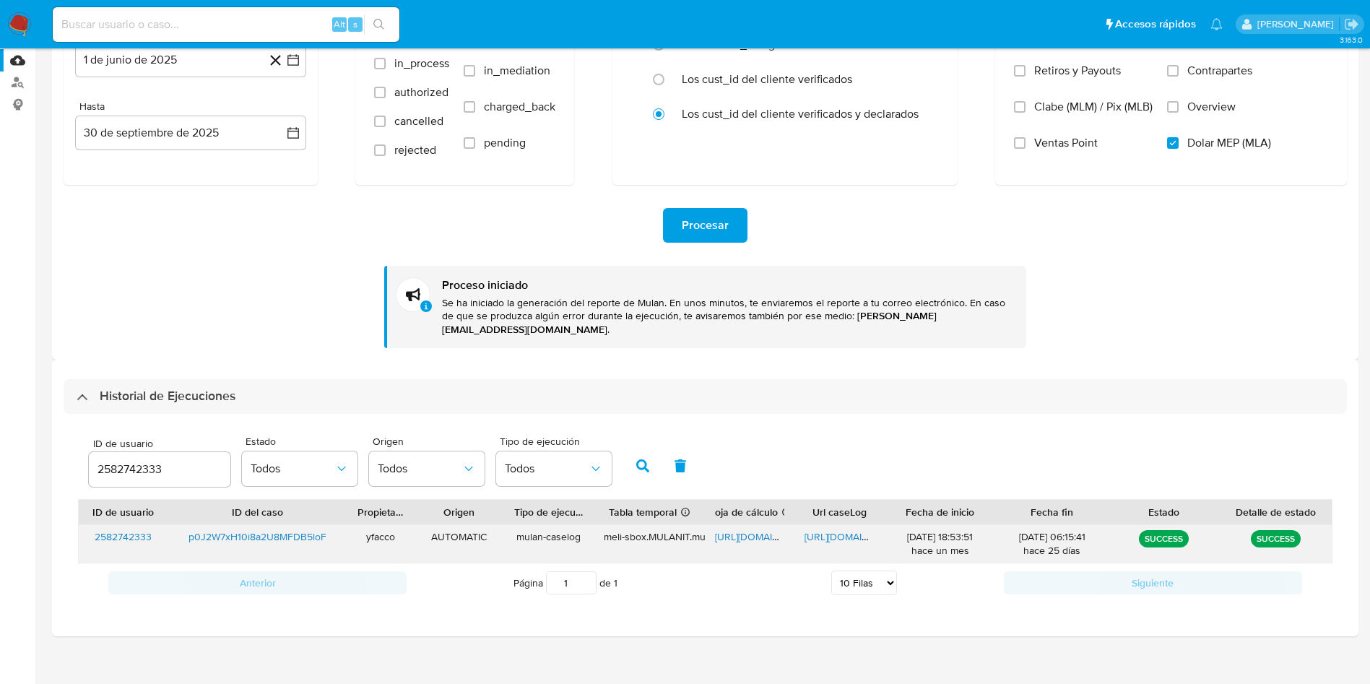
click at [729, 529] on span "[URL][DOMAIN_NAME]" at bounding box center [765, 536] width 100 height 14
click at [832, 531] on div "[URL][DOMAIN_NAME]" at bounding box center [839, 544] width 90 height 38
click at [833, 529] on span "[URL][DOMAIN_NAME]" at bounding box center [854, 536] width 100 height 14
drag, startPoint x: 191, startPoint y: 453, endPoint x: 7, endPoint y: 365, distance: 204.1
click at [0, 404] on section "Bandeja Tablero Screening Búsqueda en Listas Watchlist Herramientas Operaciones…" at bounding box center [685, 264] width 1370 height 868
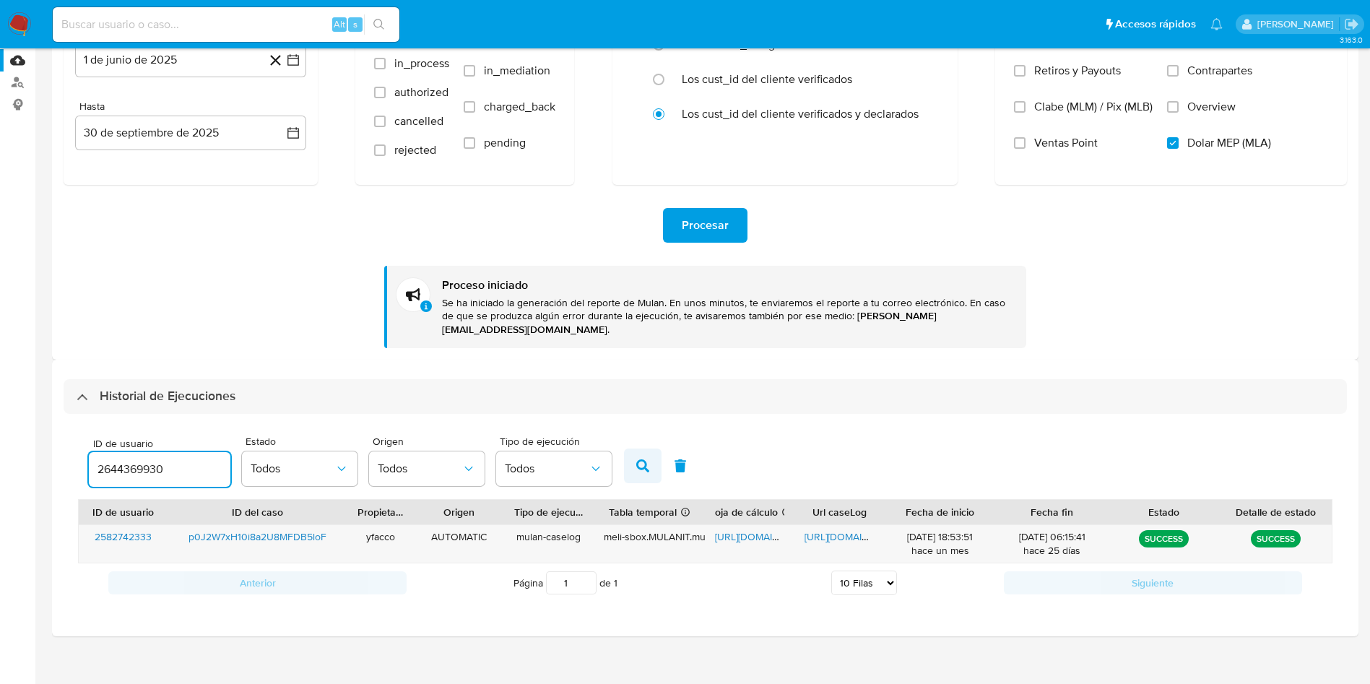
type input "2644369930"
click at [642, 459] on icon "button" at bounding box center [642, 465] width 13 height 13
click at [736, 529] on span "[URL][DOMAIN_NAME]" at bounding box center [765, 536] width 100 height 14
click at [836, 529] on span "[URL][DOMAIN_NAME]" at bounding box center [854, 536] width 100 height 14
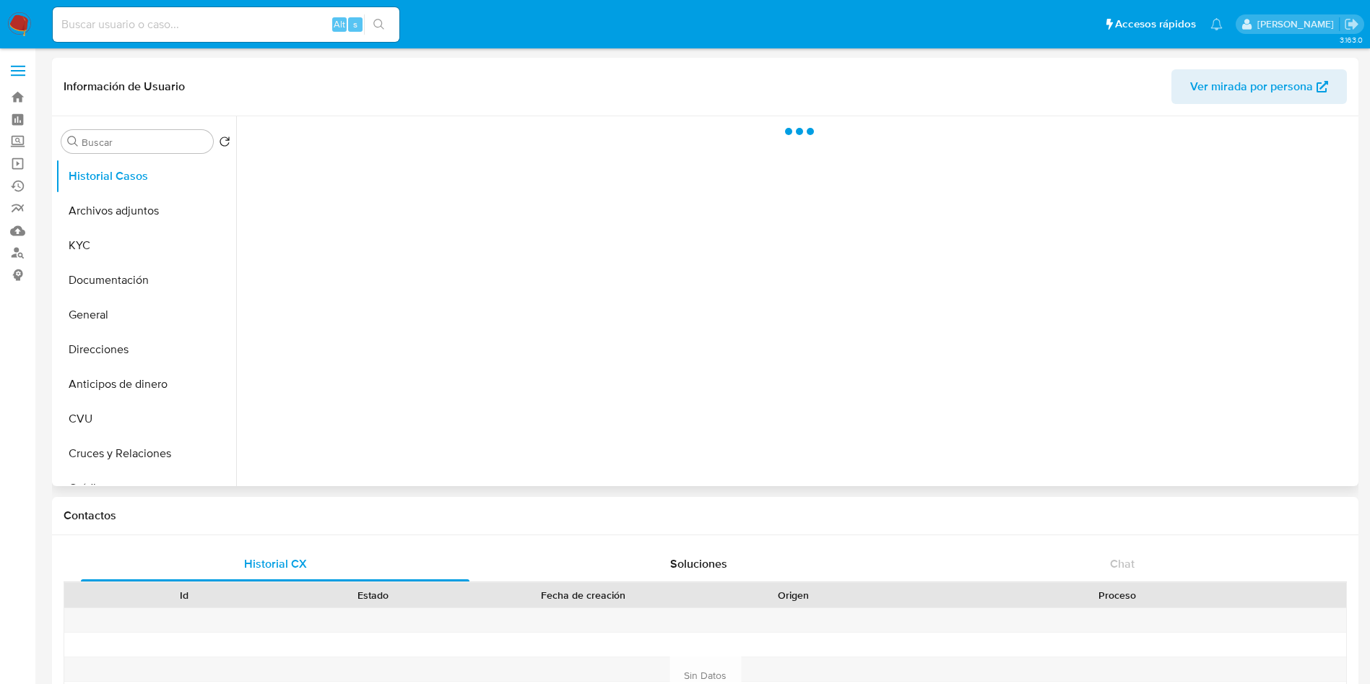
select select "10"
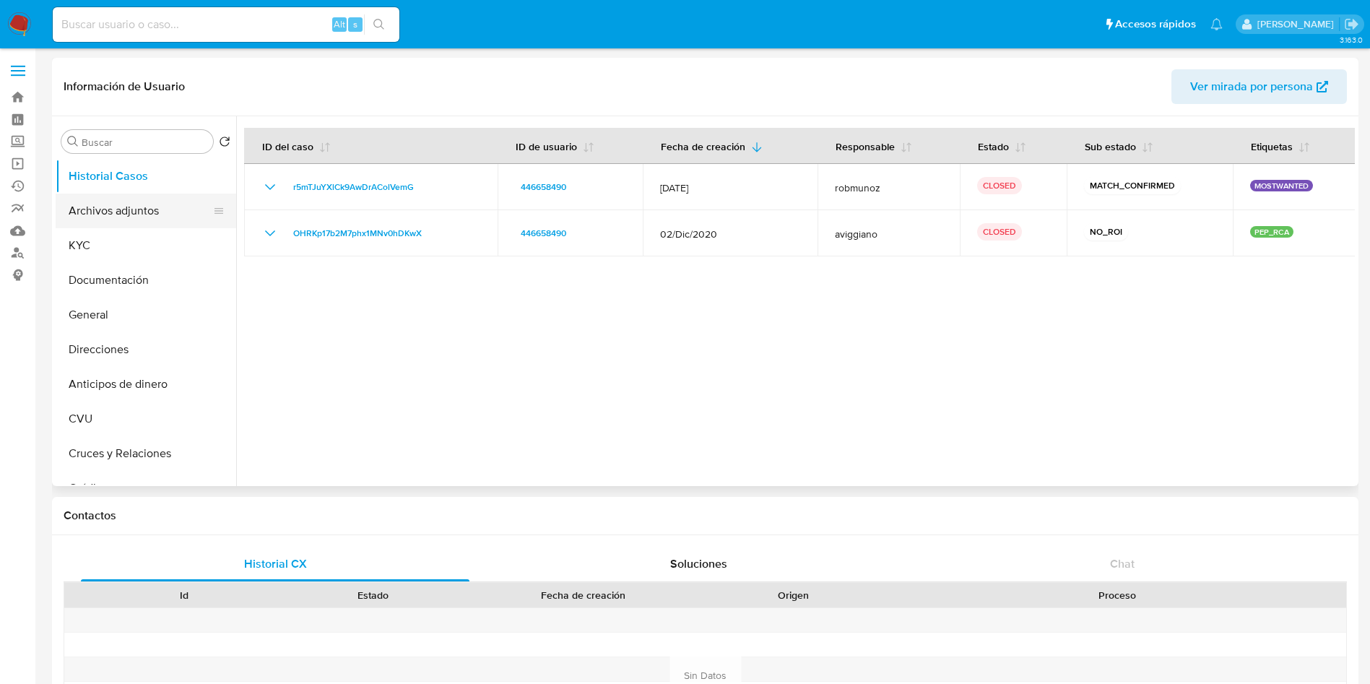
click at [143, 215] on button "Archivos adjuntos" at bounding box center [140, 211] width 169 height 35
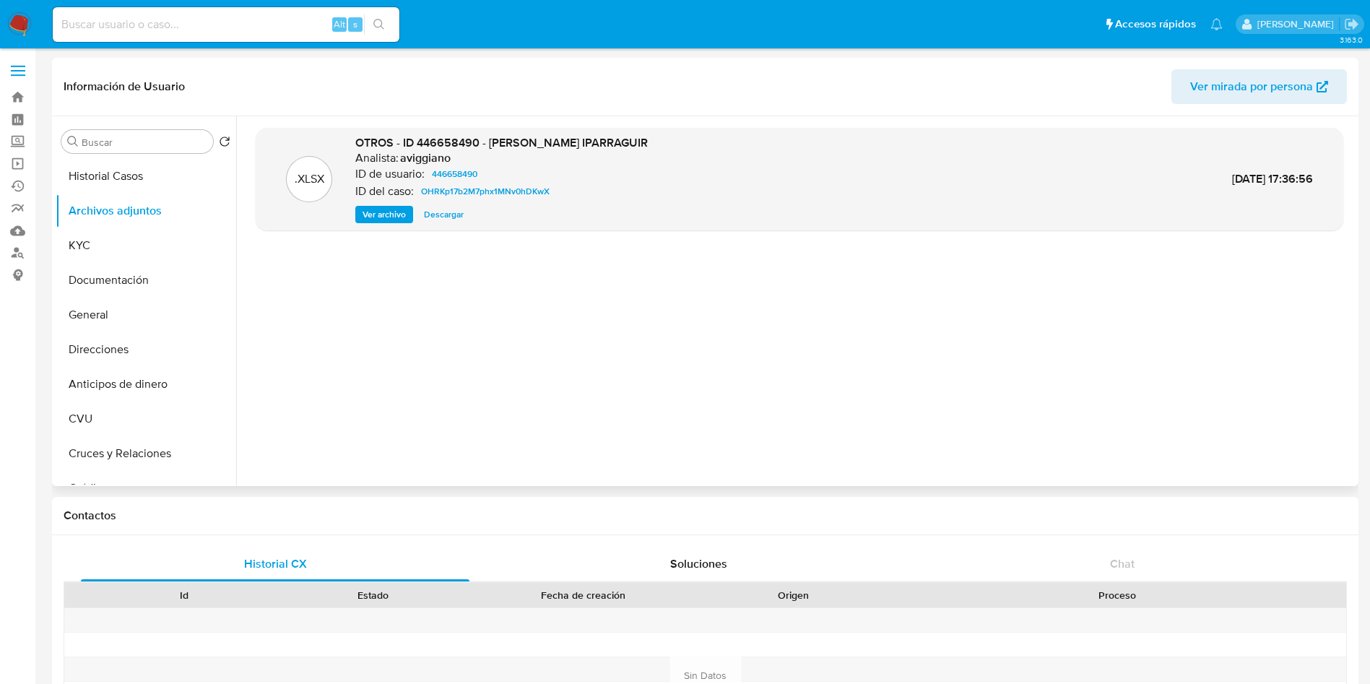
click at [375, 220] on span "Ver archivo" at bounding box center [383, 214] width 43 height 14
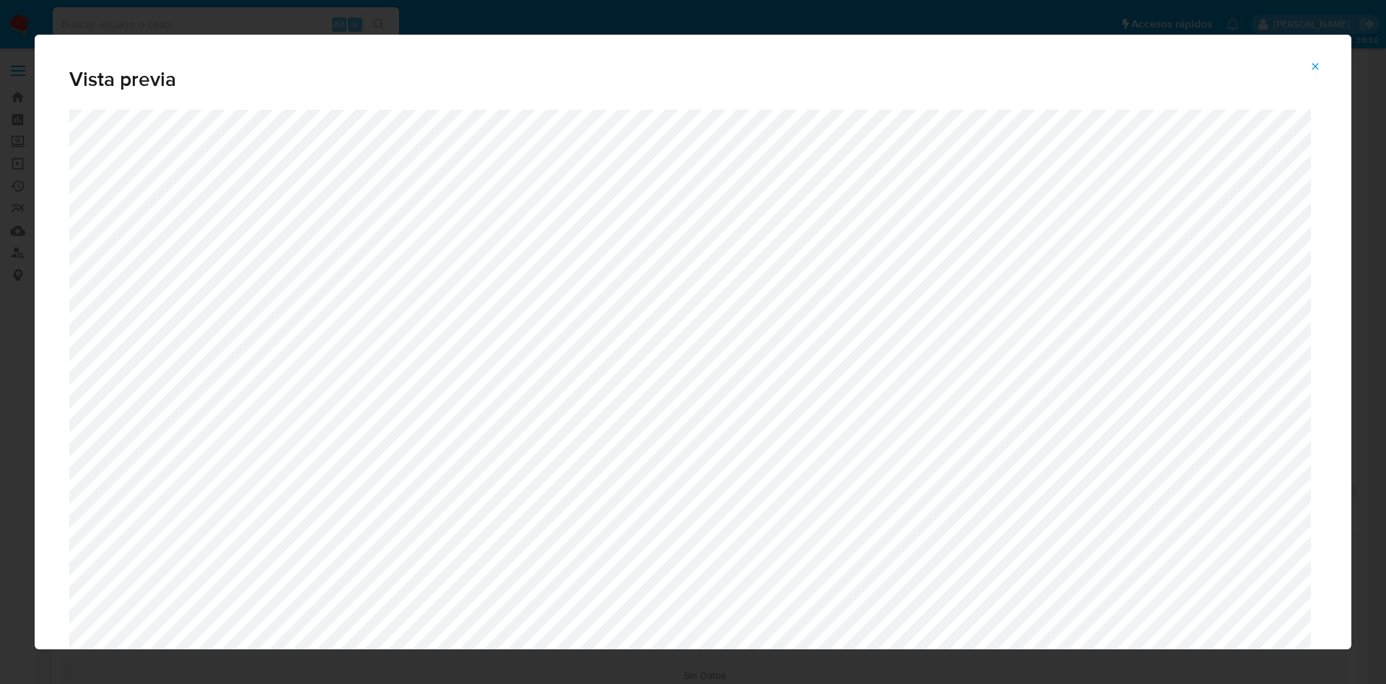
click at [1321, 69] on icon "Attachment preview" at bounding box center [1316, 67] width 12 height 12
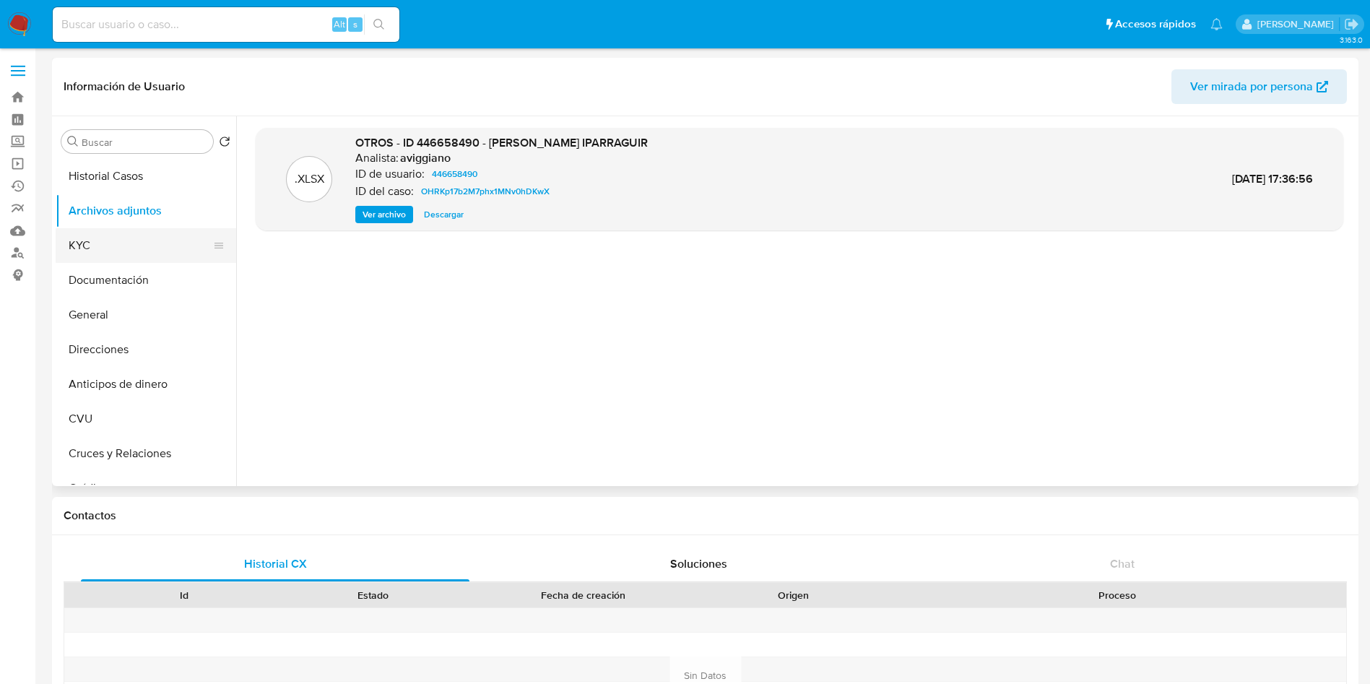
click at [129, 246] on button "KYC" at bounding box center [140, 245] width 169 height 35
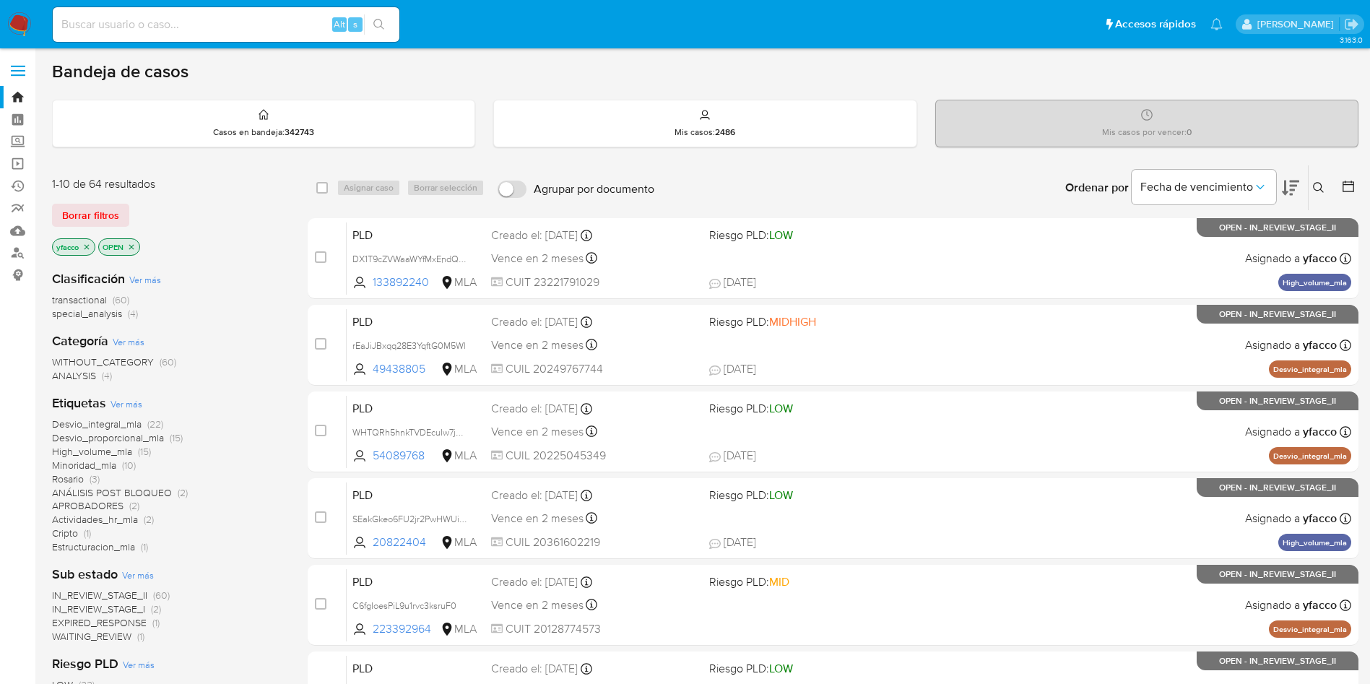
click at [203, 22] on input at bounding box center [226, 24] width 347 height 19
paste input "2415474458"
type input "2415474458"
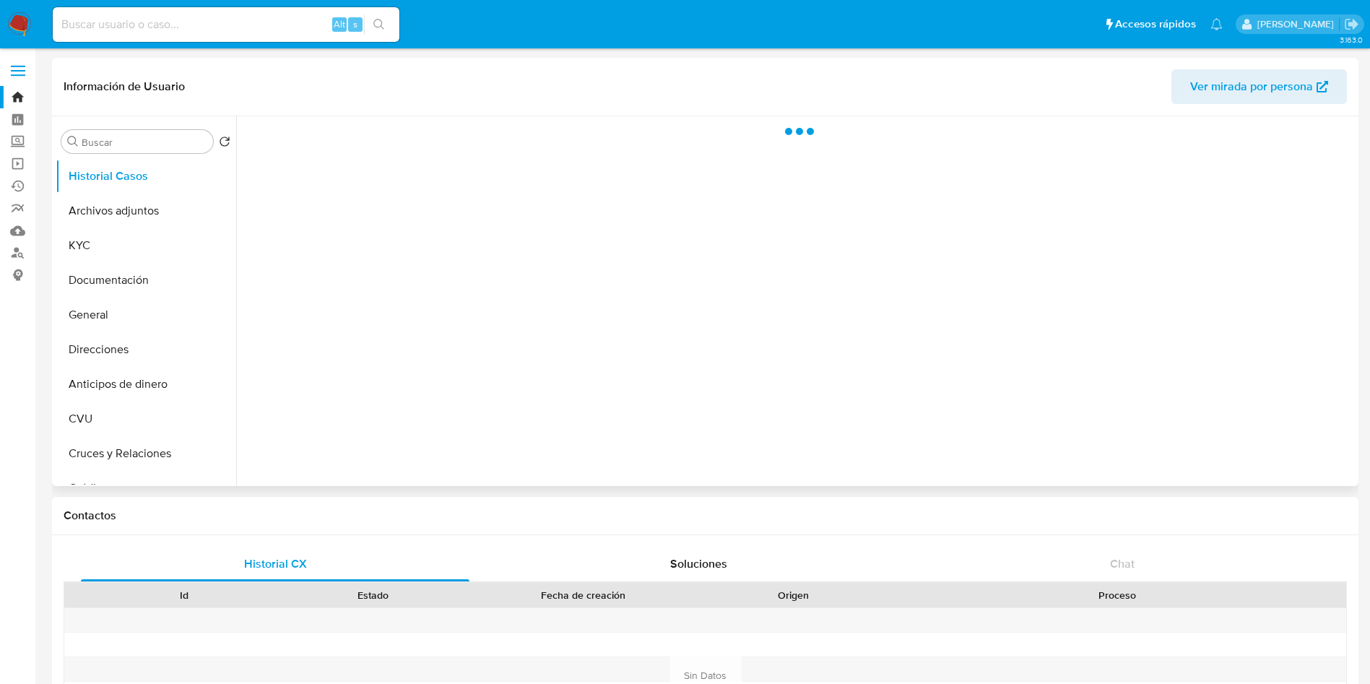
select select "10"
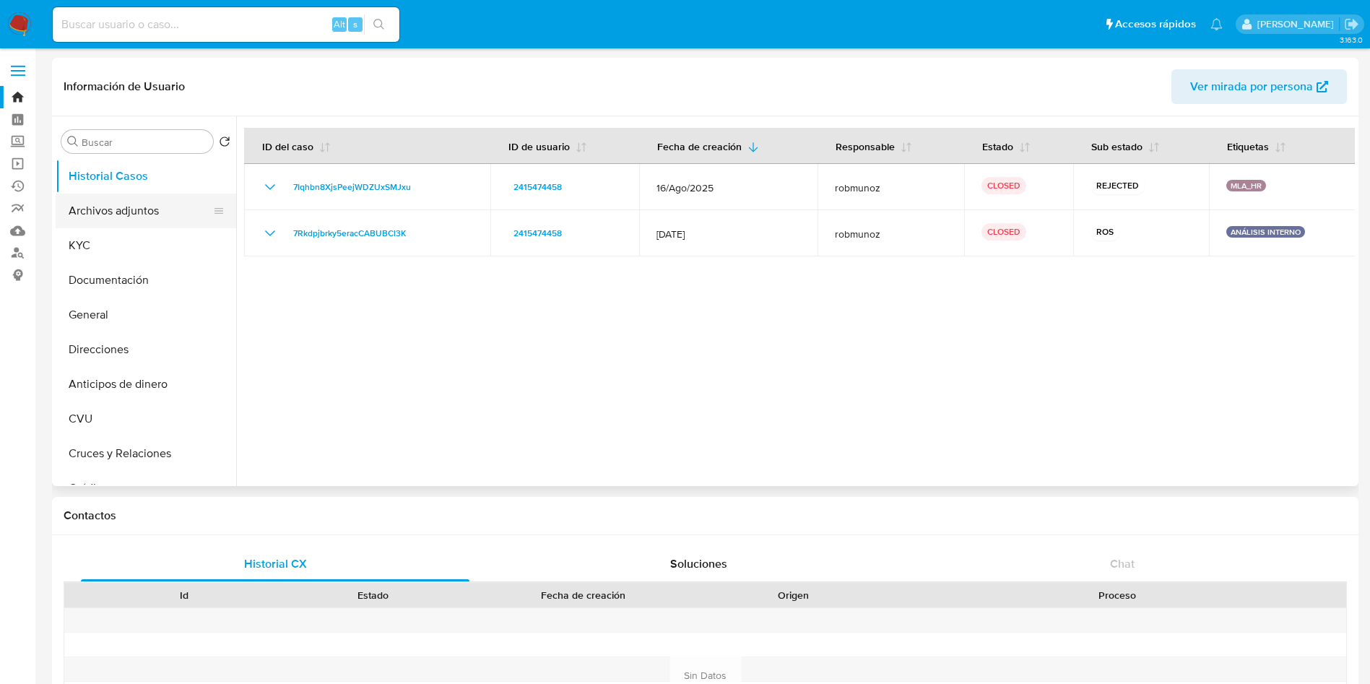
click at [150, 222] on button "Archivos adjuntos" at bounding box center [140, 211] width 169 height 35
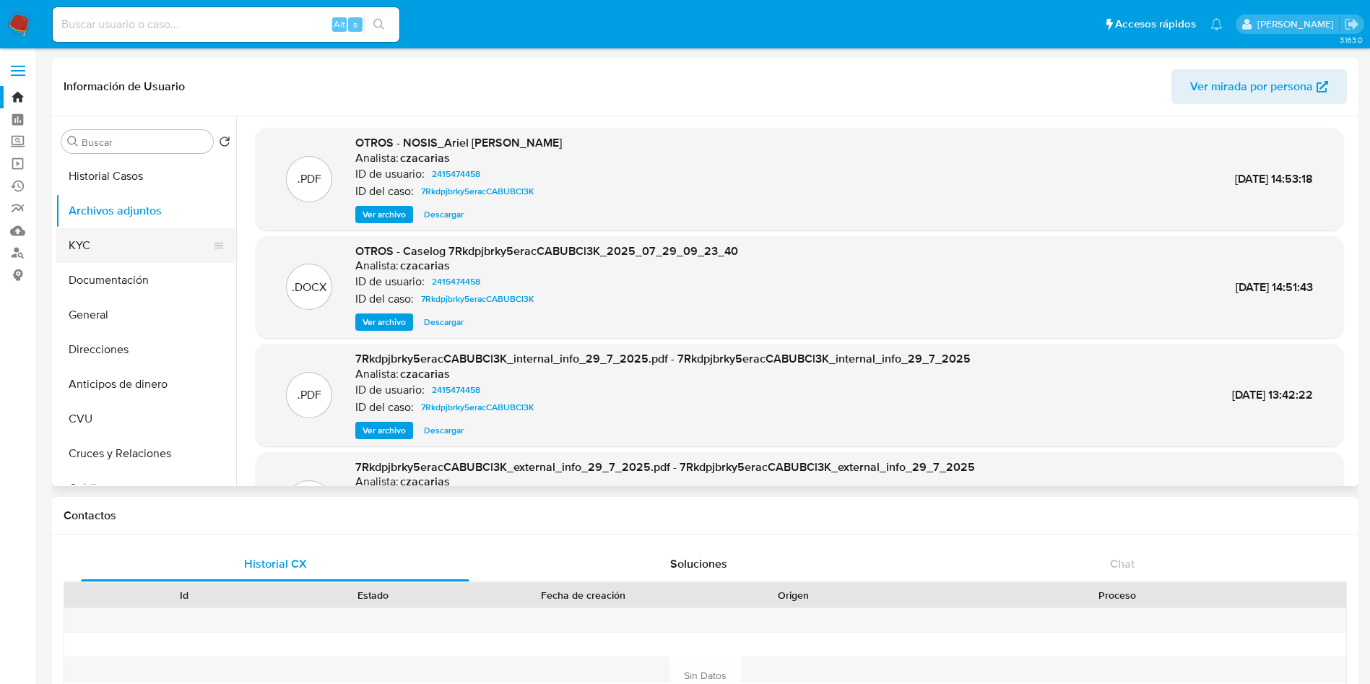
click at [113, 254] on button "KYC" at bounding box center [140, 245] width 169 height 35
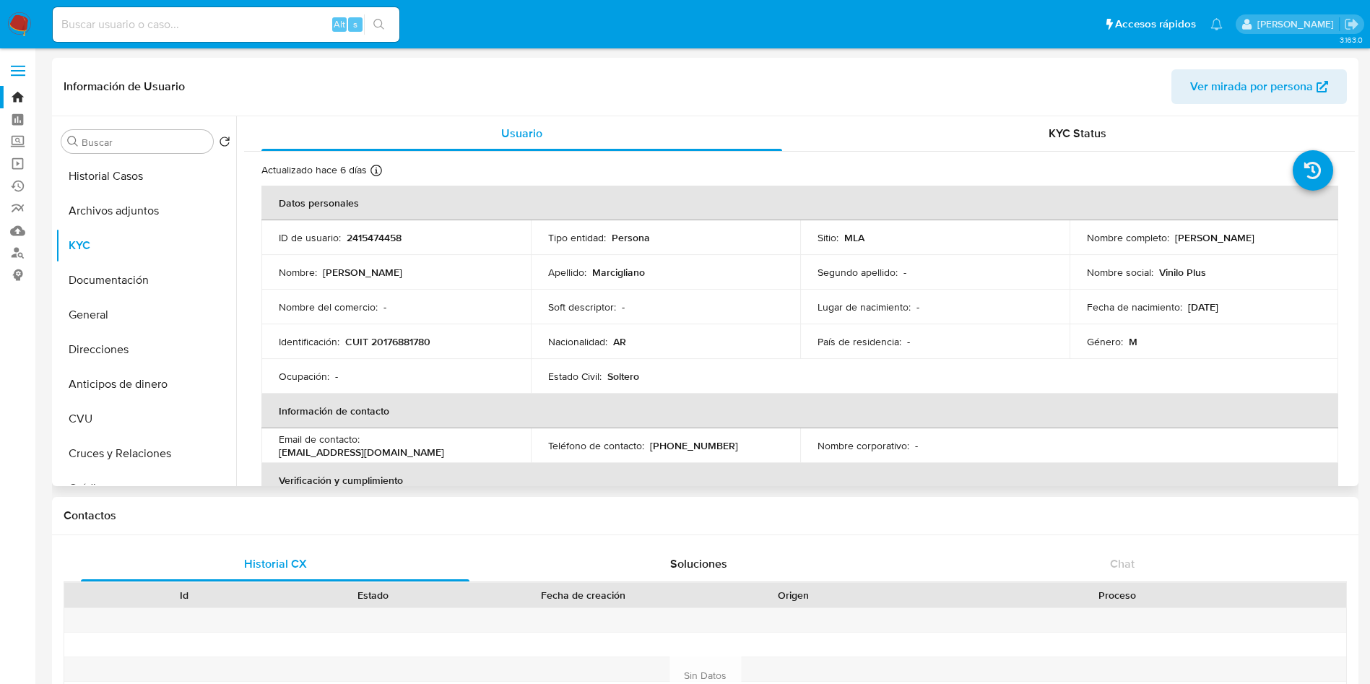
click at [400, 346] on p "CUIT 20176881780" at bounding box center [387, 341] width 85 height 13
copy p "20176881780"
click at [115, 200] on button "Archivos adjuntos" at bounding box center [140, 211] width 169 height 35
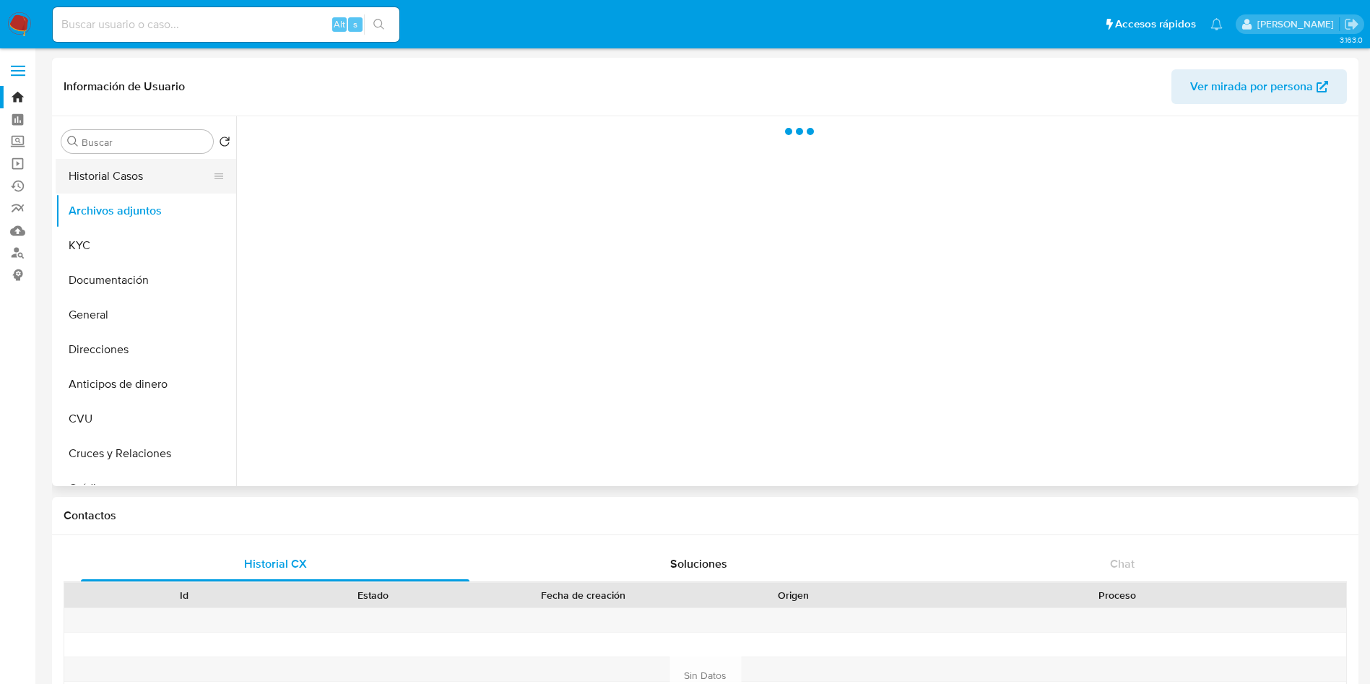
click at [123, 175] on button "Historial Casos" at bounding box center [140, 176] width 169 height 35
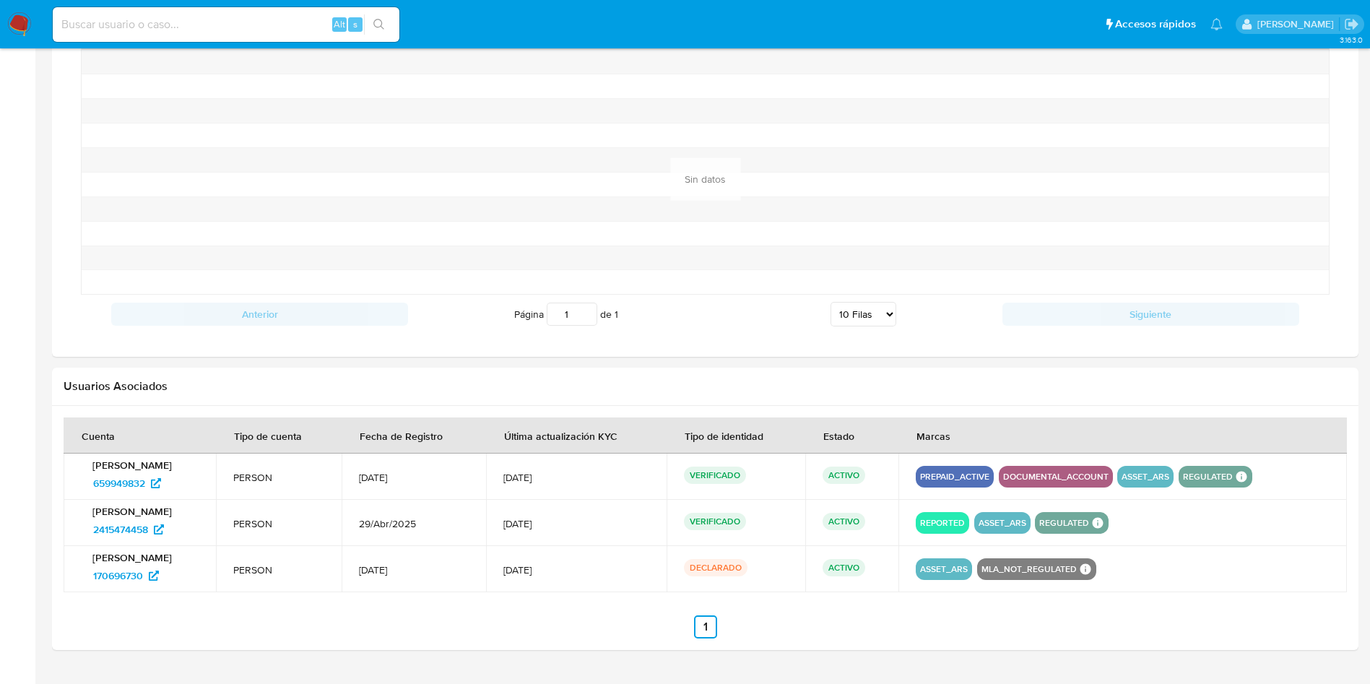
scroll to position [1152, 0]
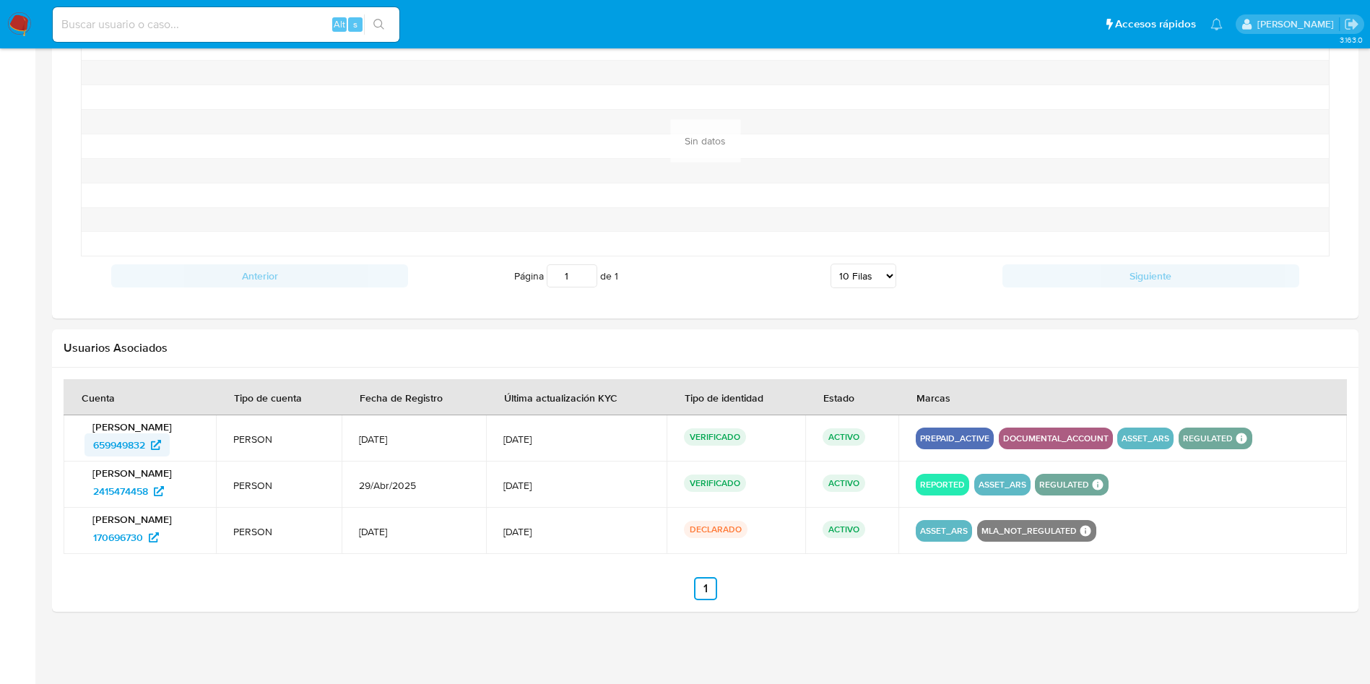
click at [142, 439] on span "659949832" at bounding box center [119, 444] width 52 height 23
click at [122, 492] on span "2415474458" at bounding box center [120, 490] width 55 height 23
click at [126, 538] on span "170696730" at bounding box center [118, 537] width 50 height 23
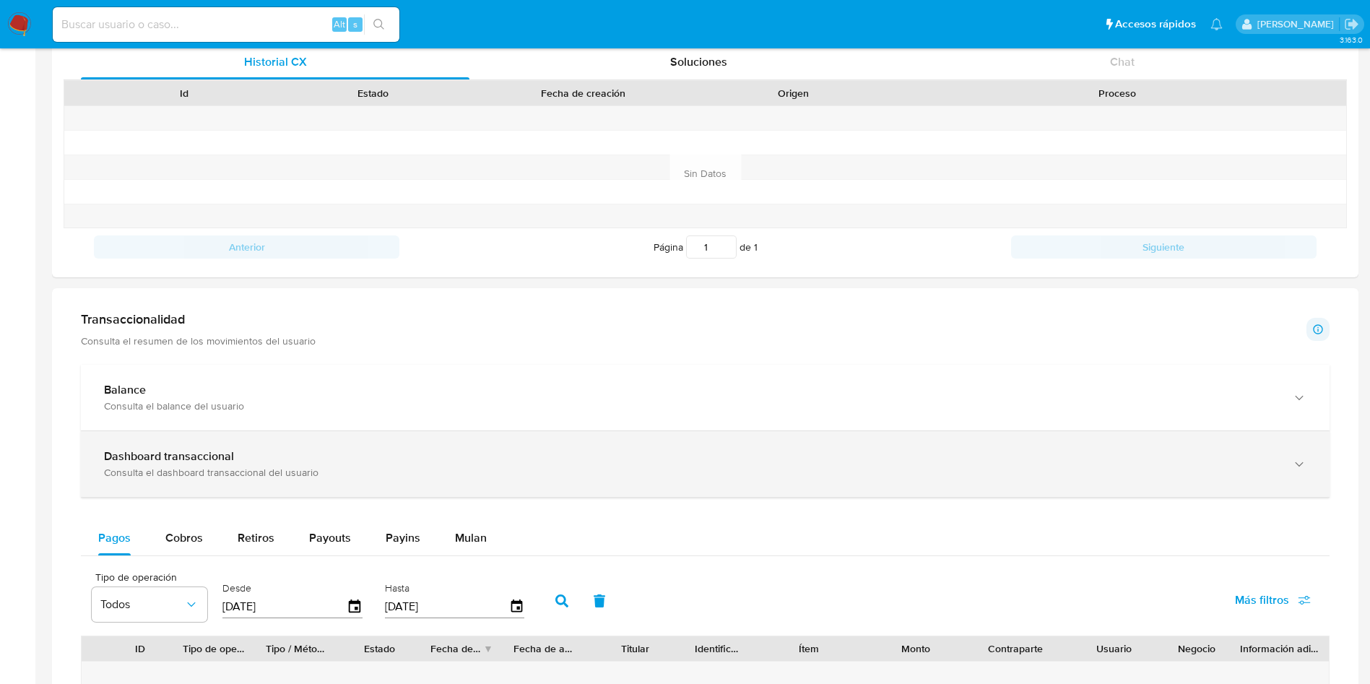
scroll to position [0, 0]
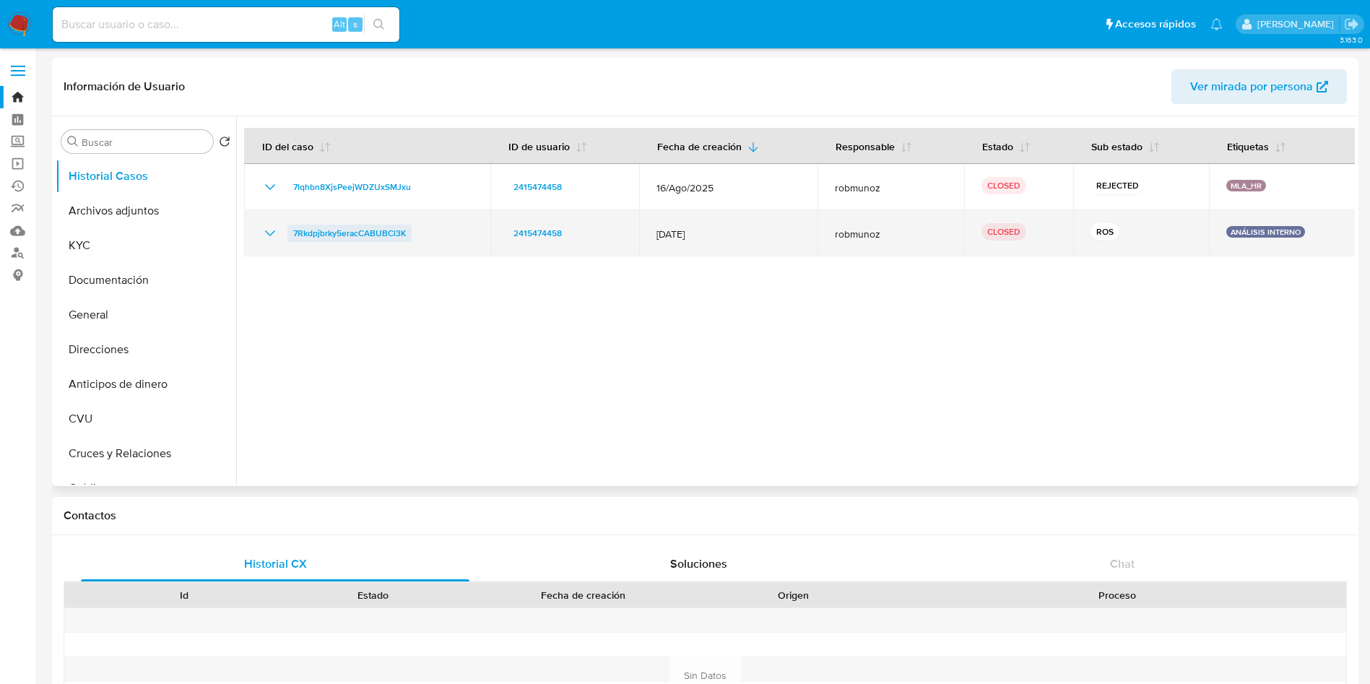
click at [391, 233] on span "7Rkdpjbrky5eracCABUBCl3K" at bounding box center [349, 233] width 113 height 17
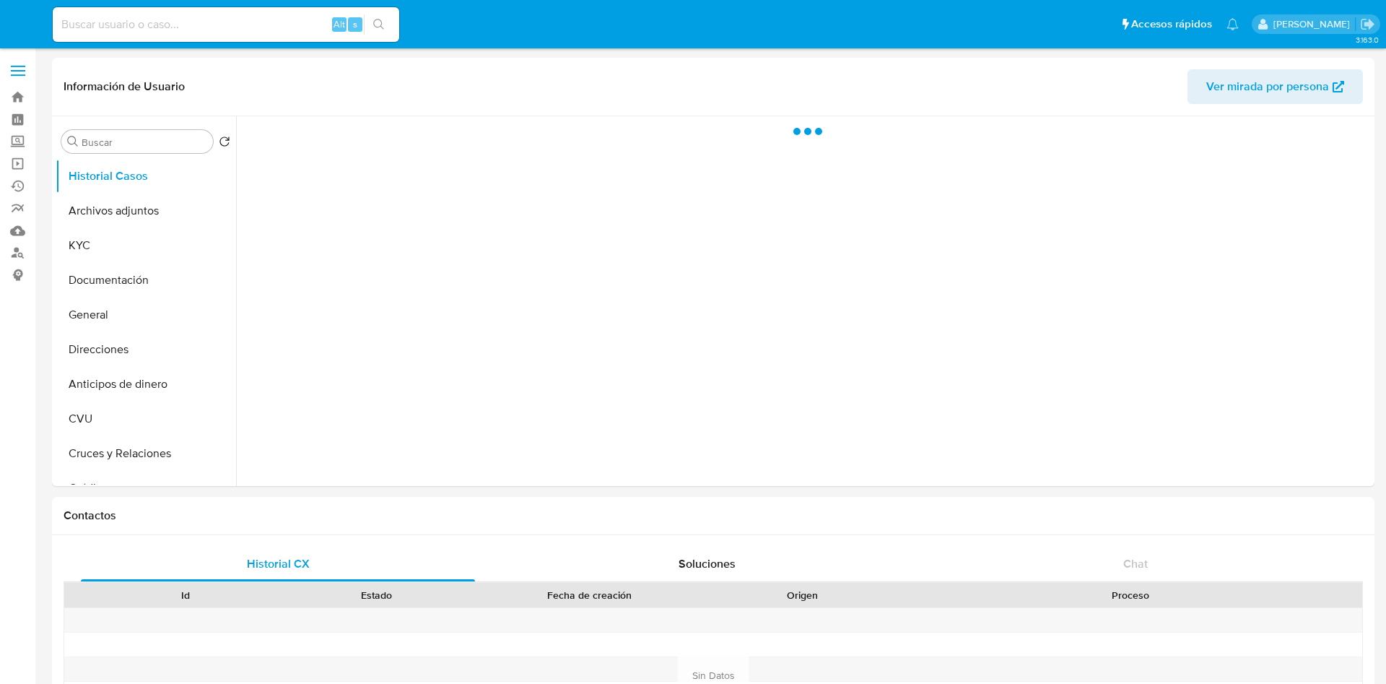
select select "10"
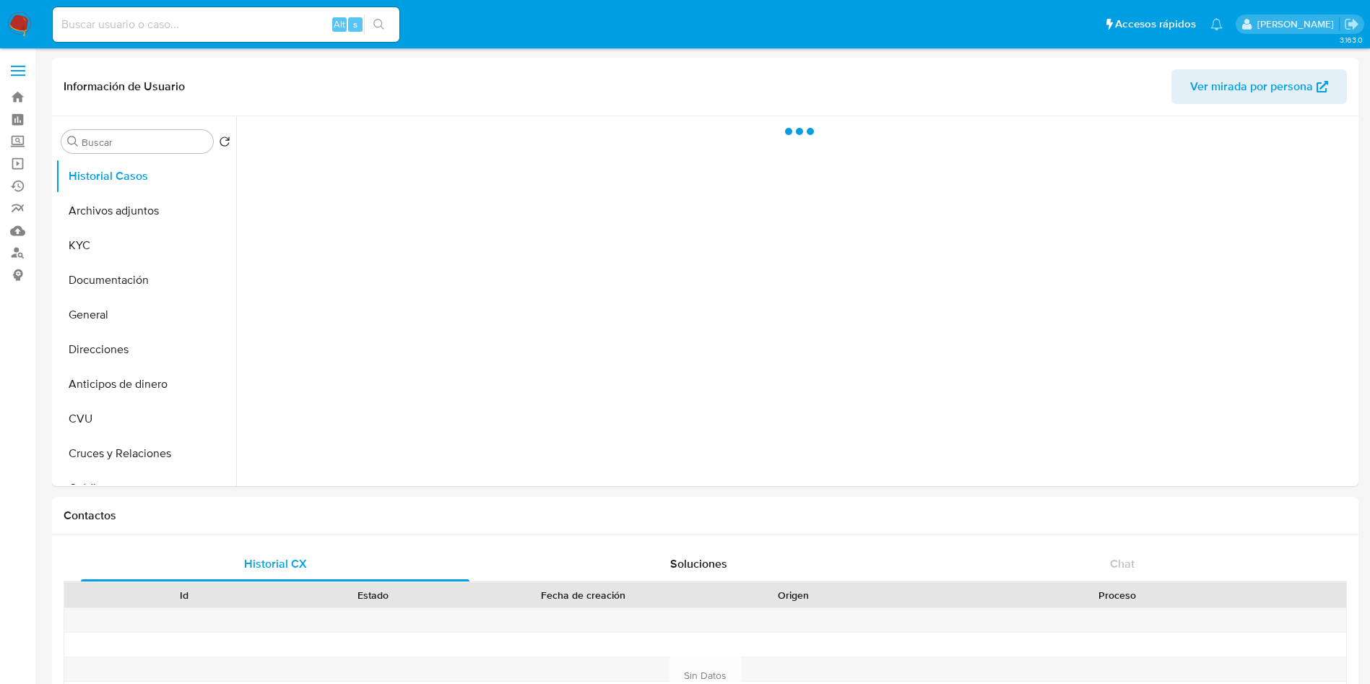
select select "10"
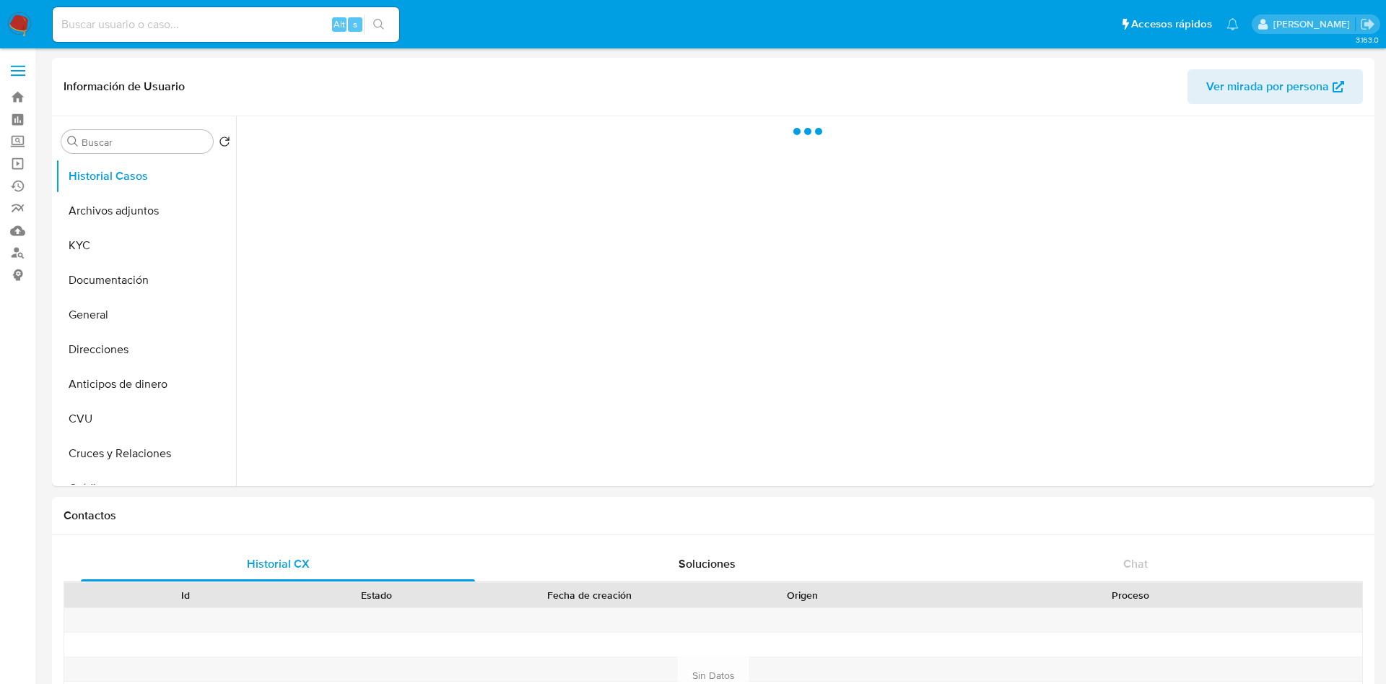
select select "10"
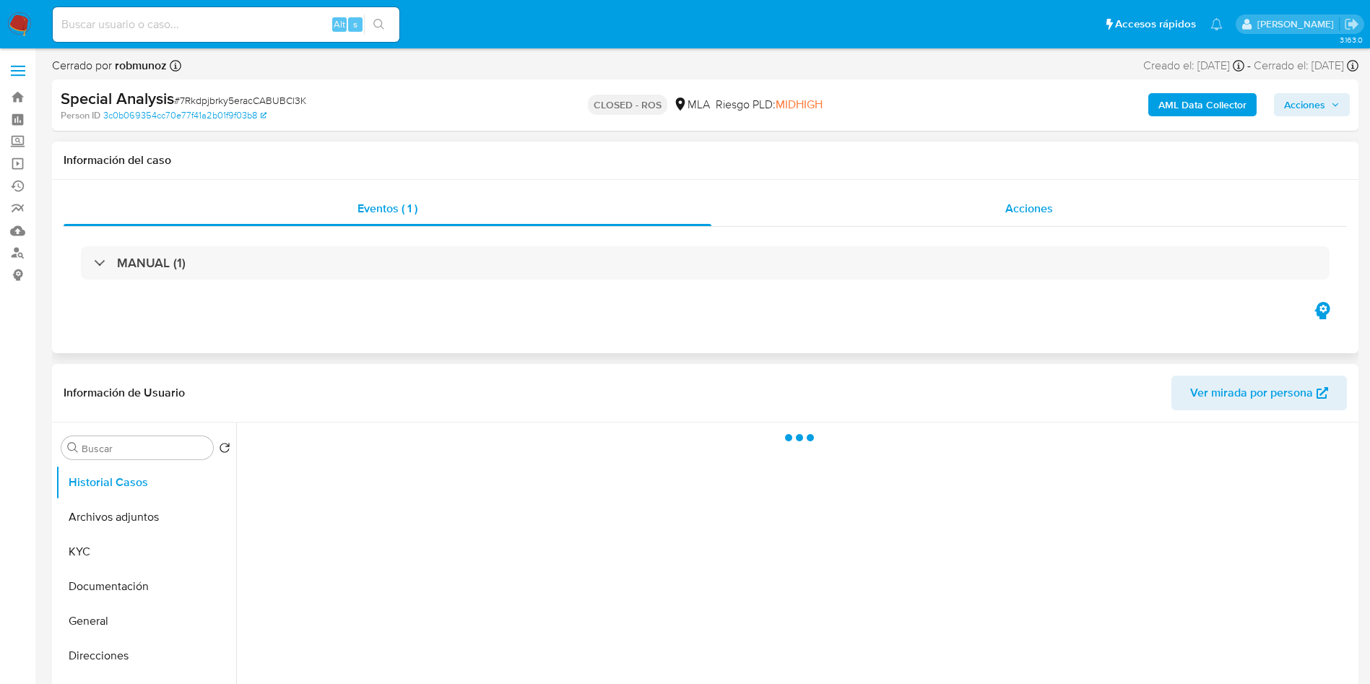
select select "10"
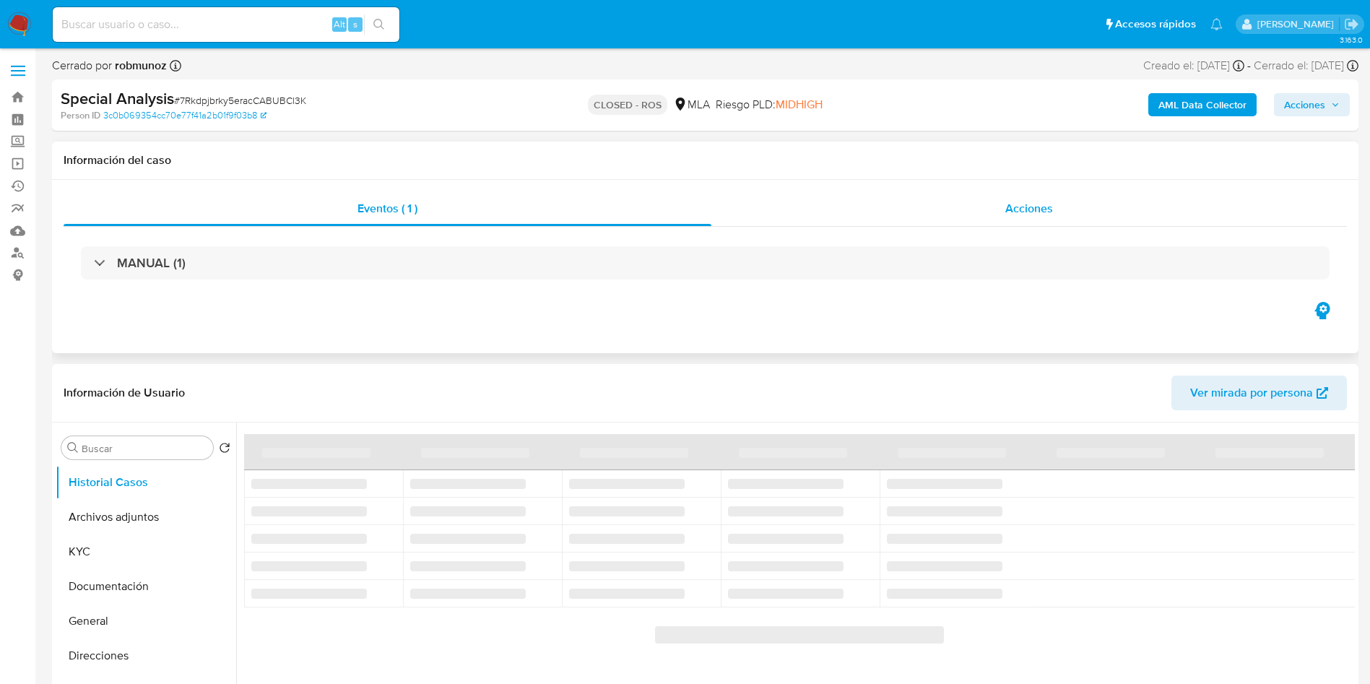
click at [1009, 208] on span "Acciones" at bounding box center [1029, 208] width 48 height 17
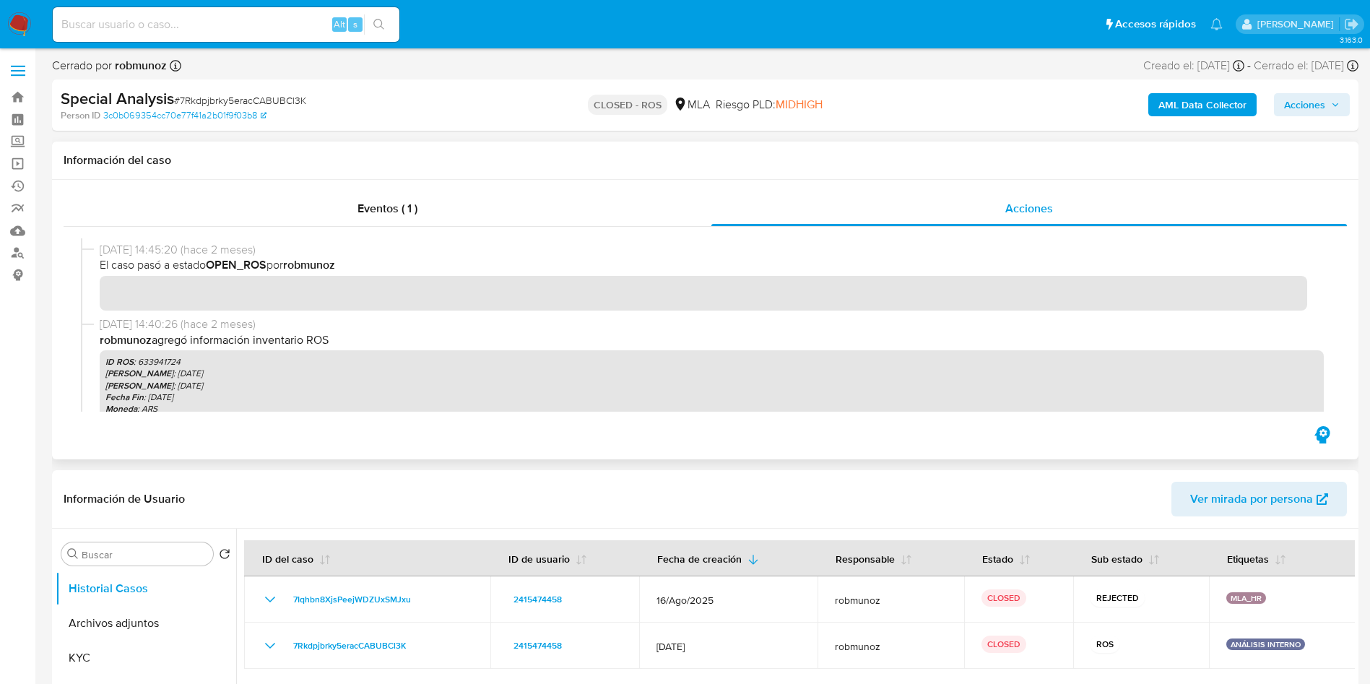
scroll to position [217, 0]
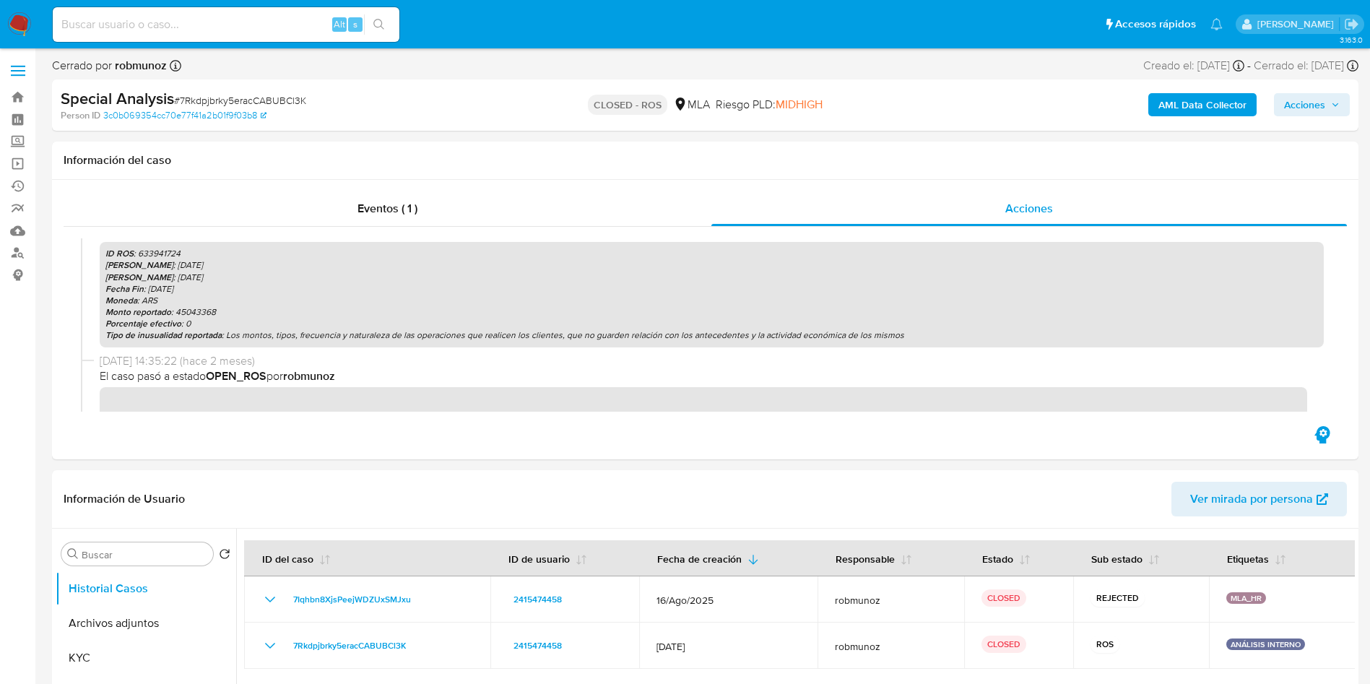
click at [295, 26] on input at bounding box center [226, 24] width 347 height 19
paste input "430320605"
type input "430320605"
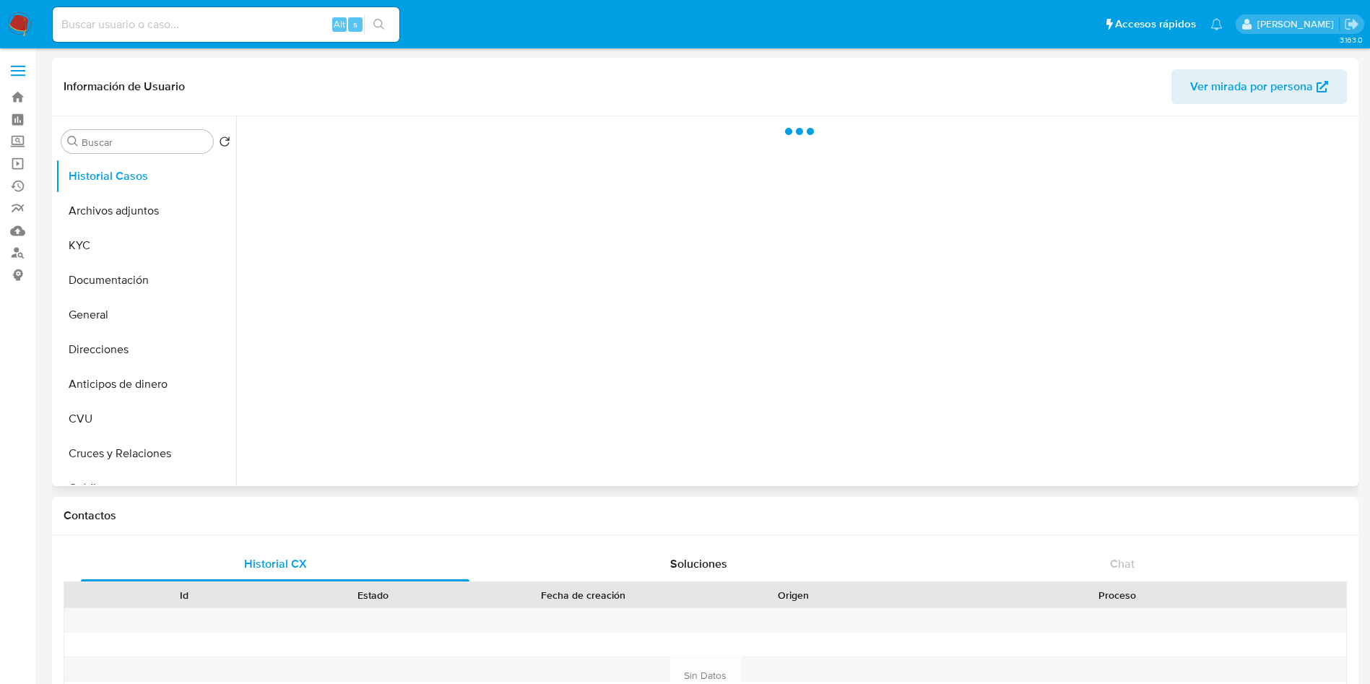
select select "10"
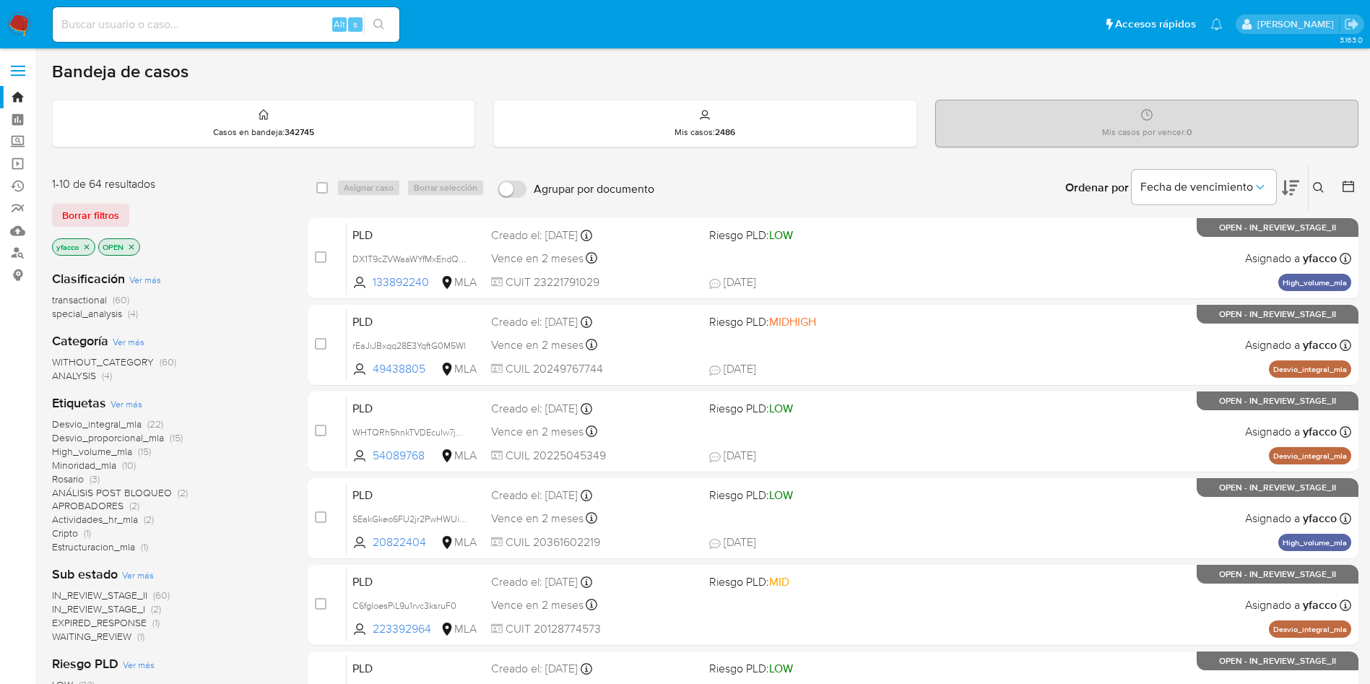
click at [252, 32] on input at bounding box center [226, 24] width 347 height 19
paste input "Sq5QnkPtE90srelokgBDJ7PR"
type input "Sq5QnkPtE90srelokgBDJ7PR"
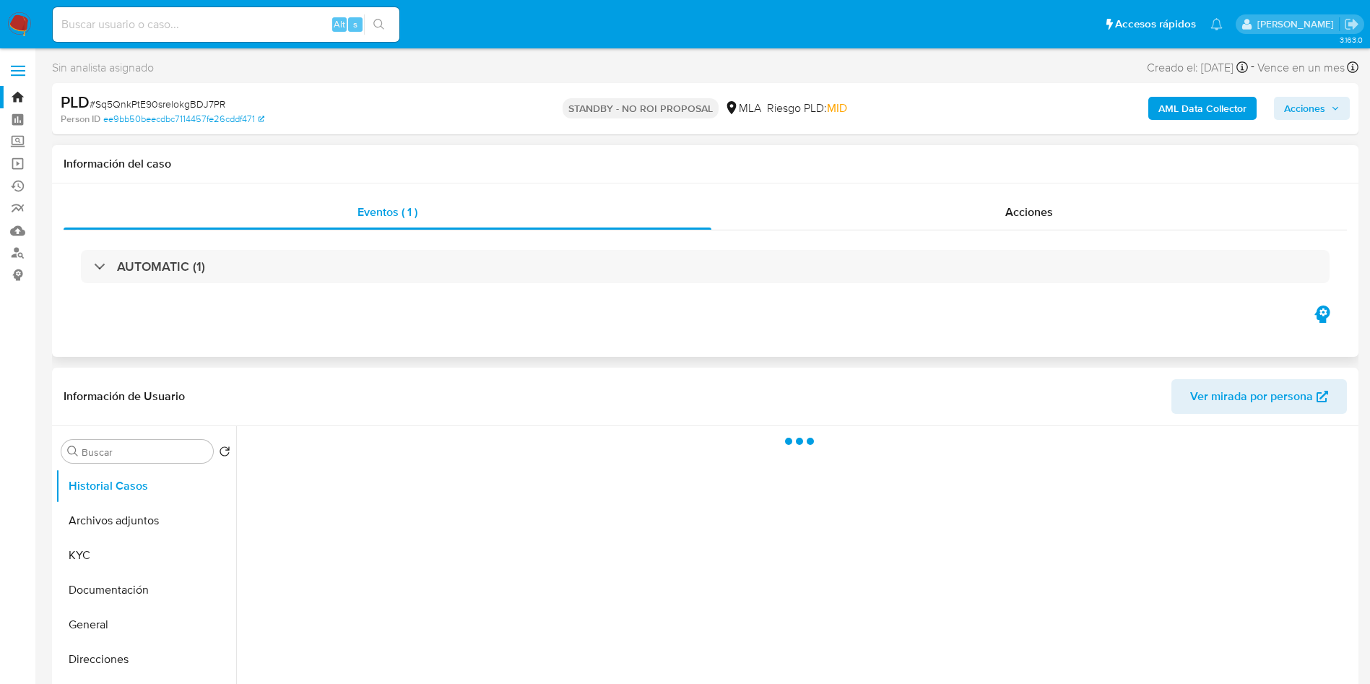
select select "10"
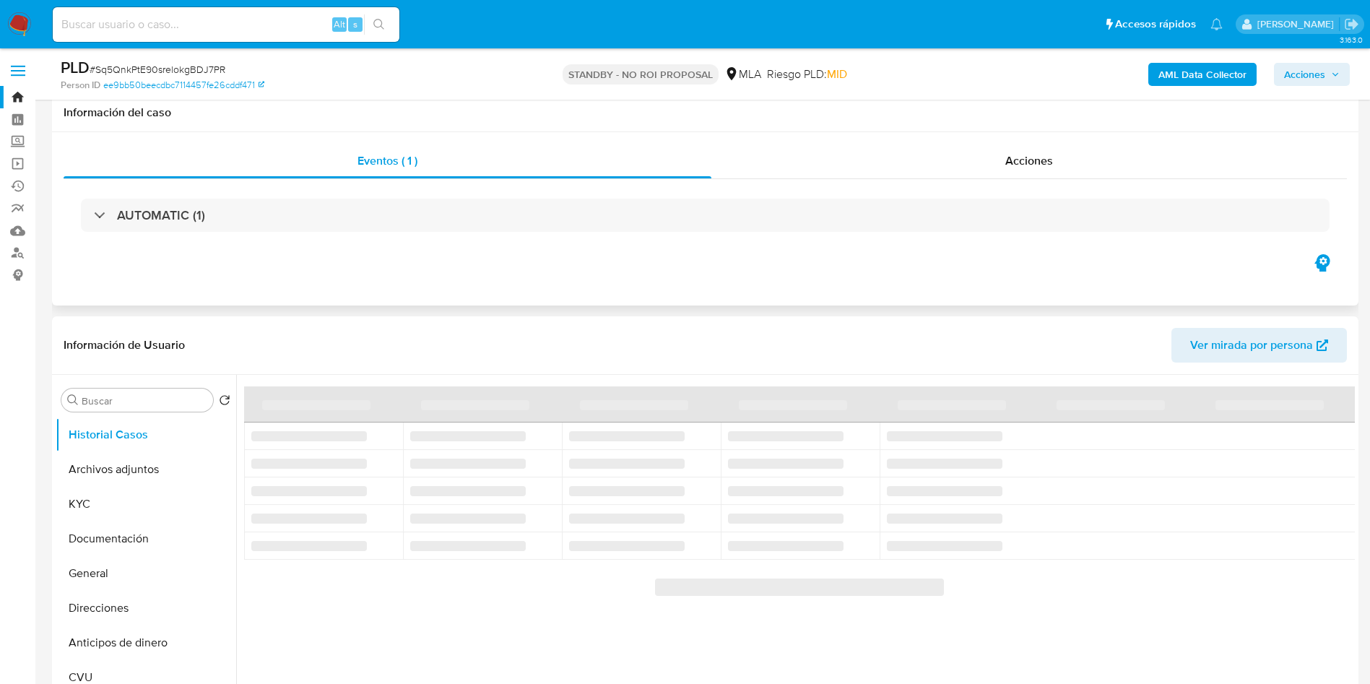
scroll to position [108, 0]
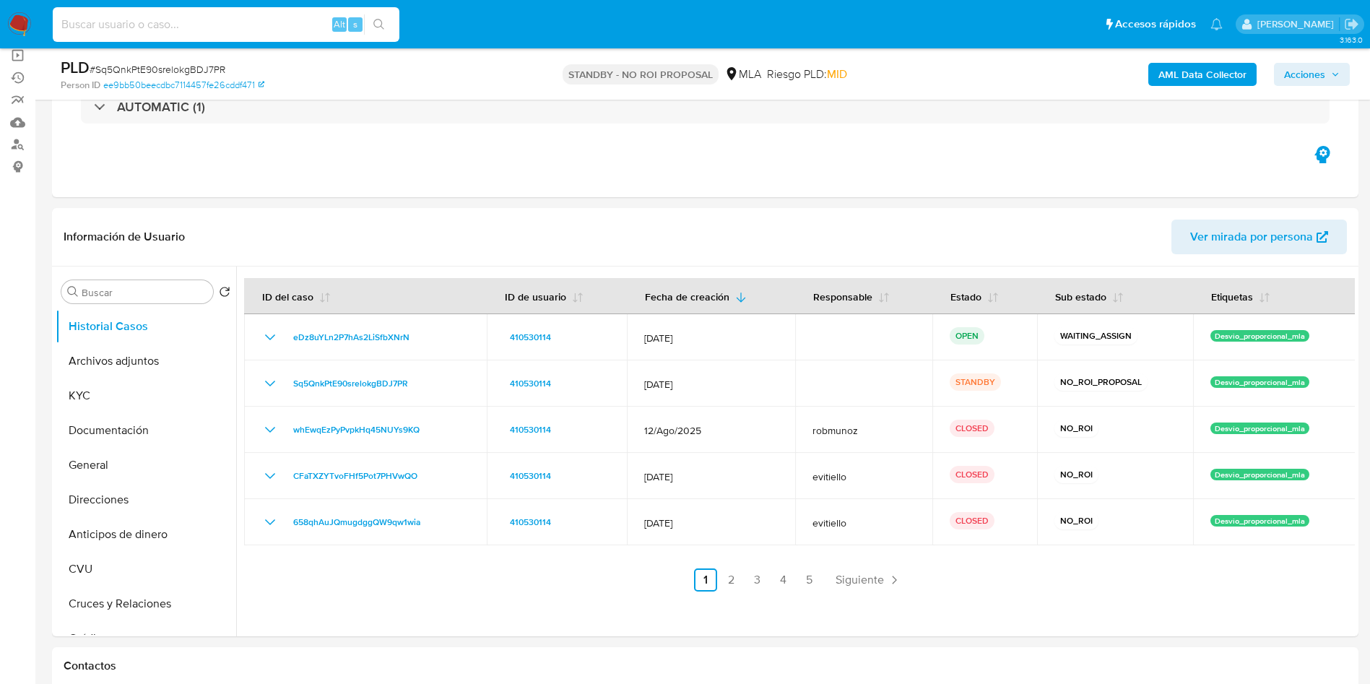
click at [245, 30] on input at bounding box center [226, 24] width 347 height 19
paste input "1nmM5VG9iVEIF0K4rLqQcrka"
type input "1nmM5VG9iVEIF0K4rLqQcrka"
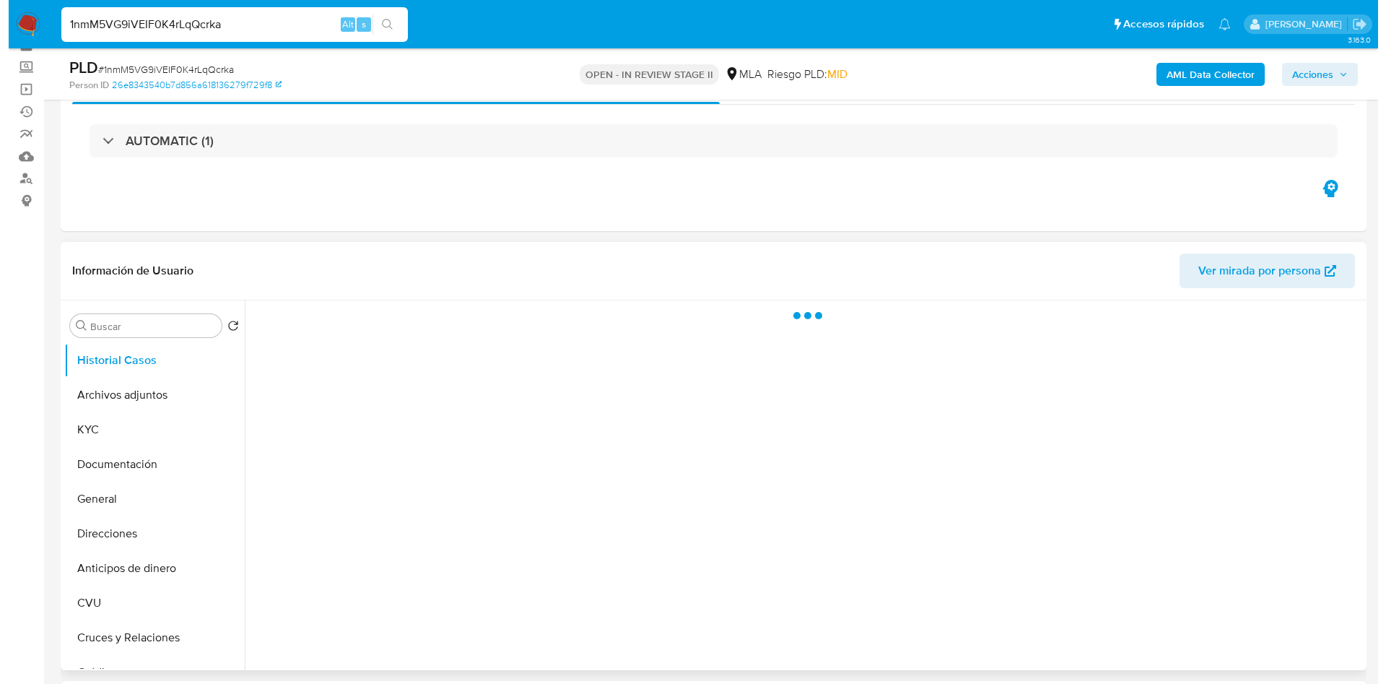
scroll to position [108, 0]
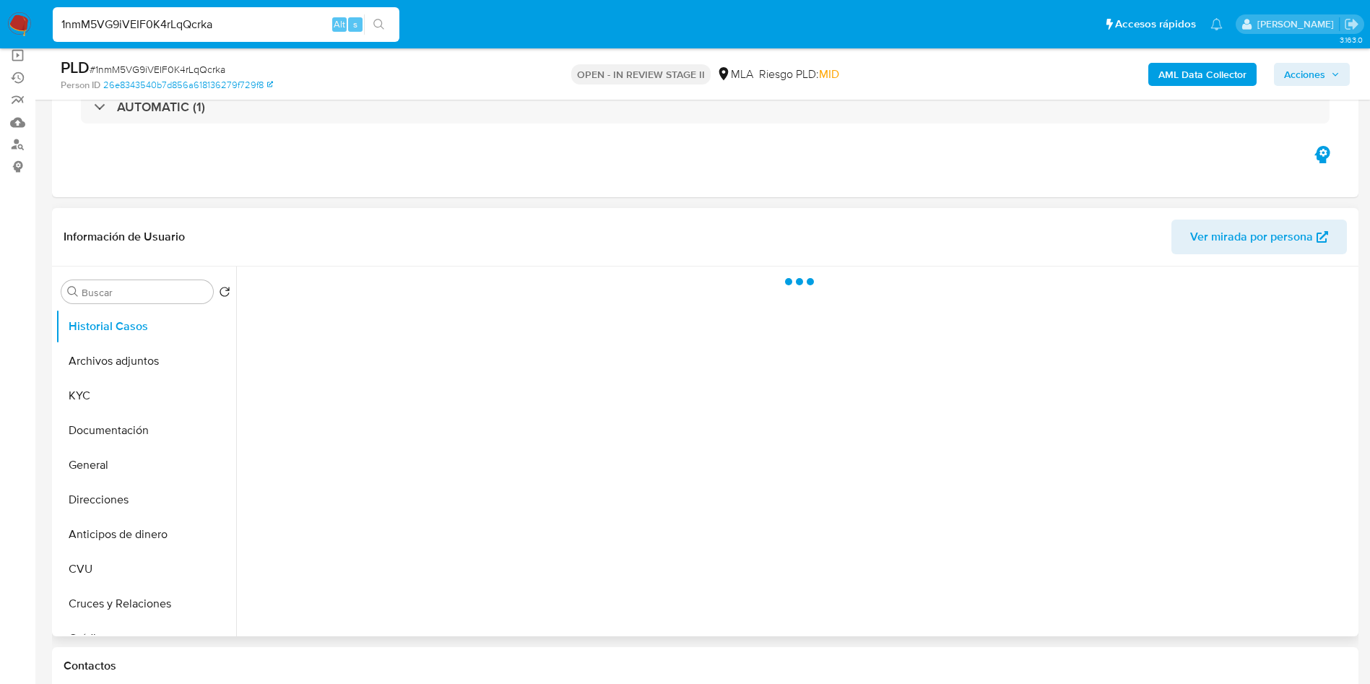
select select "10"
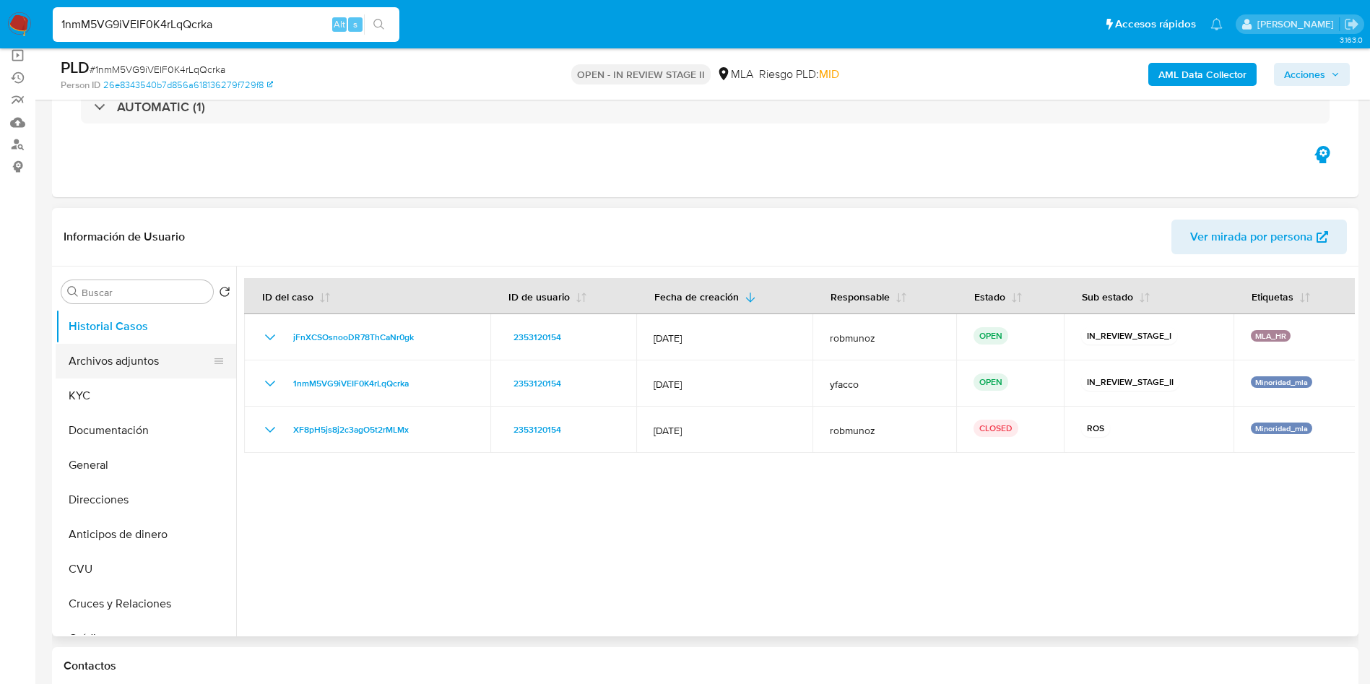
click at [132, 364] on button "Archivos adjuntos" at bounding box center [140, 361] width 169 height 35
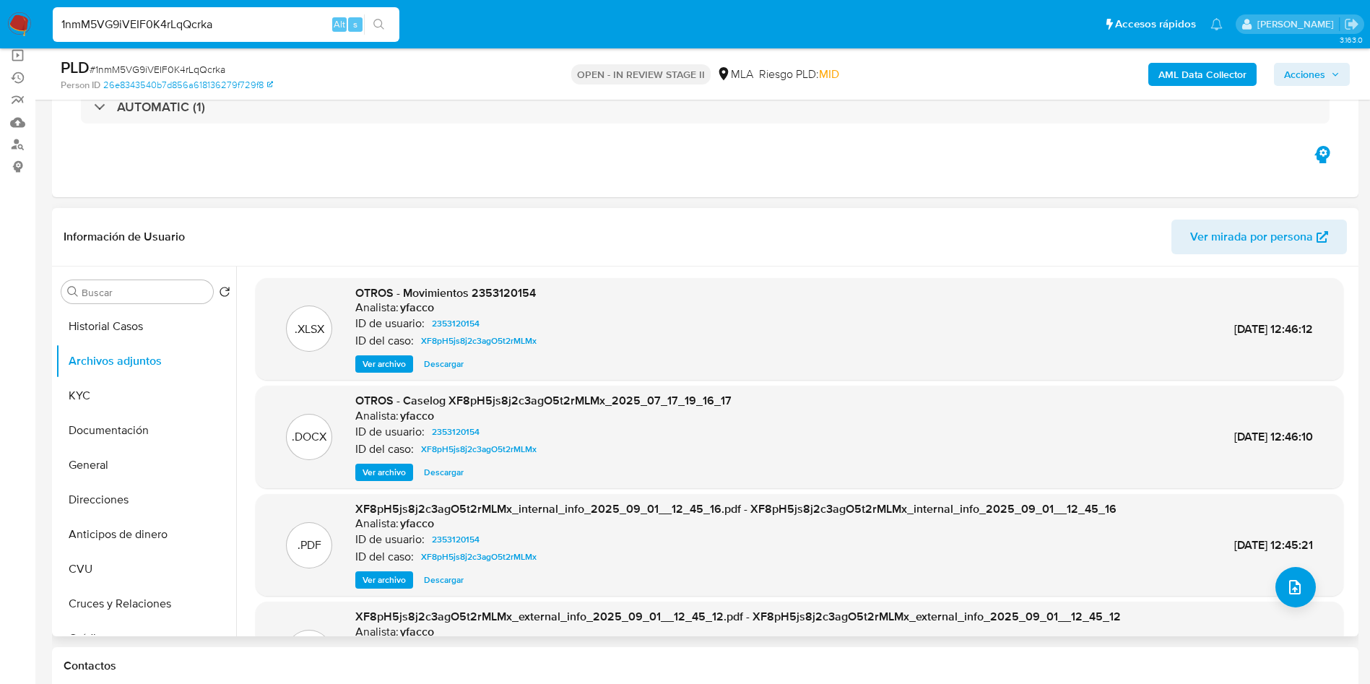
click at [388, 477] on span "Ver archivo" at bounding box center [383, 472] width 43 height 14
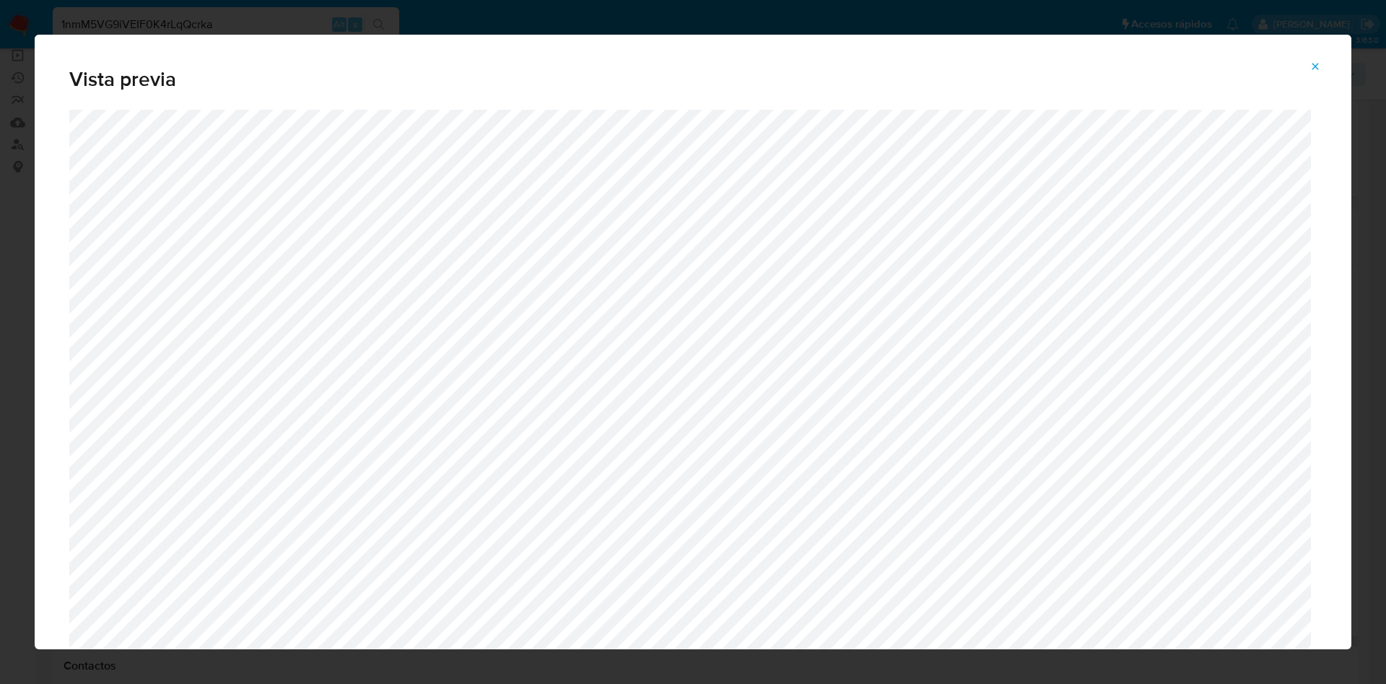
scroll to position [404, 0]
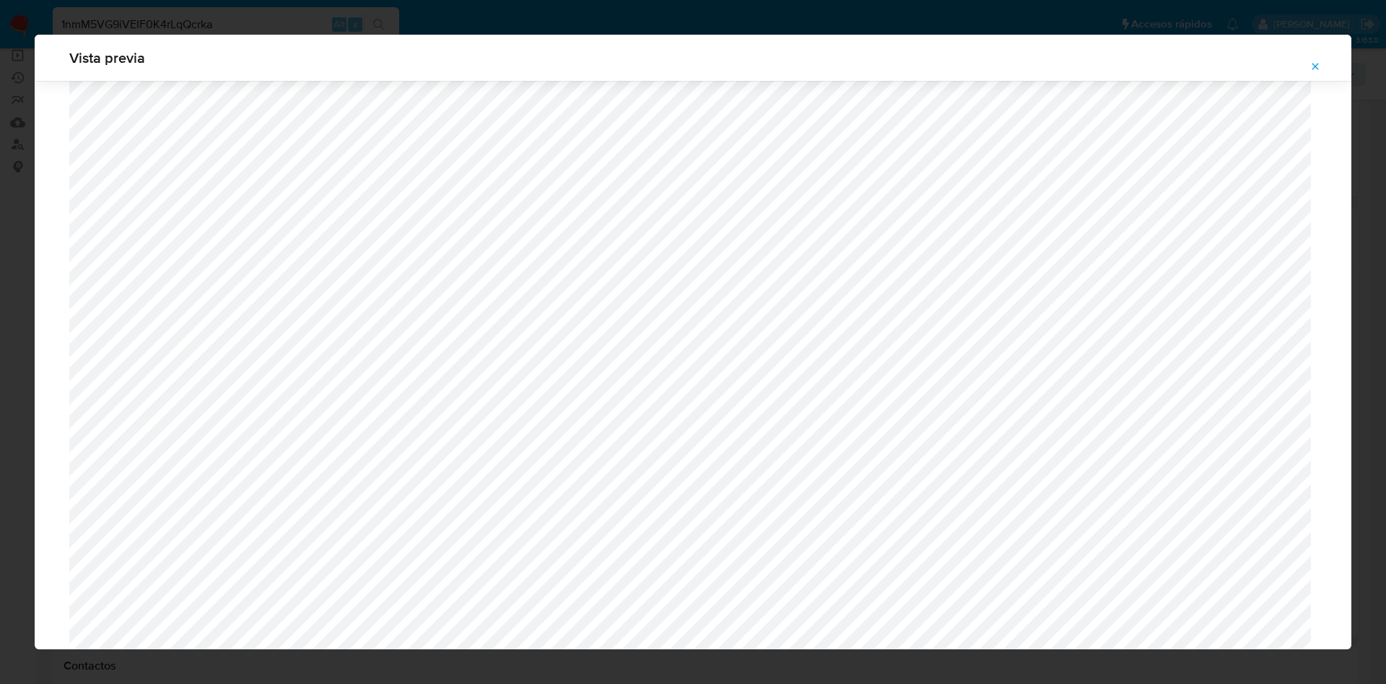
click at [1307, 63] on button "Attachment preview" at bounding box center [1316, 66] width 32 height 23
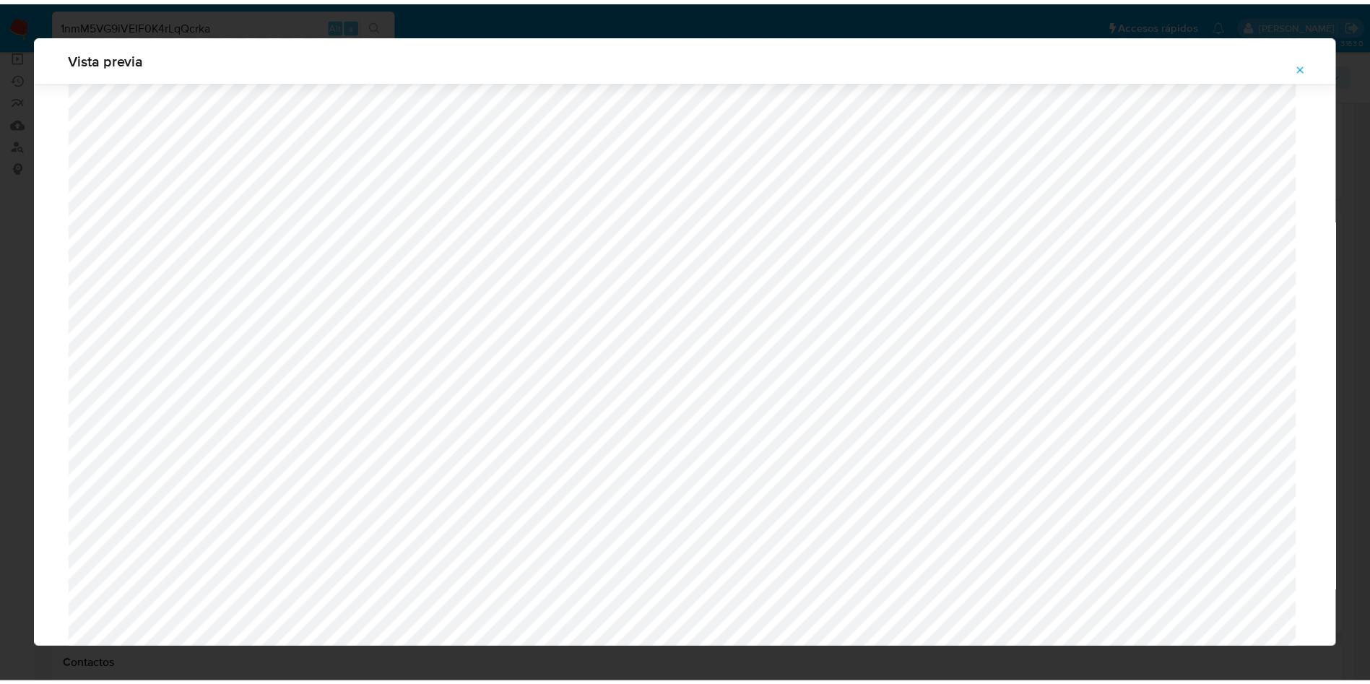
scroll to position [0, 0]
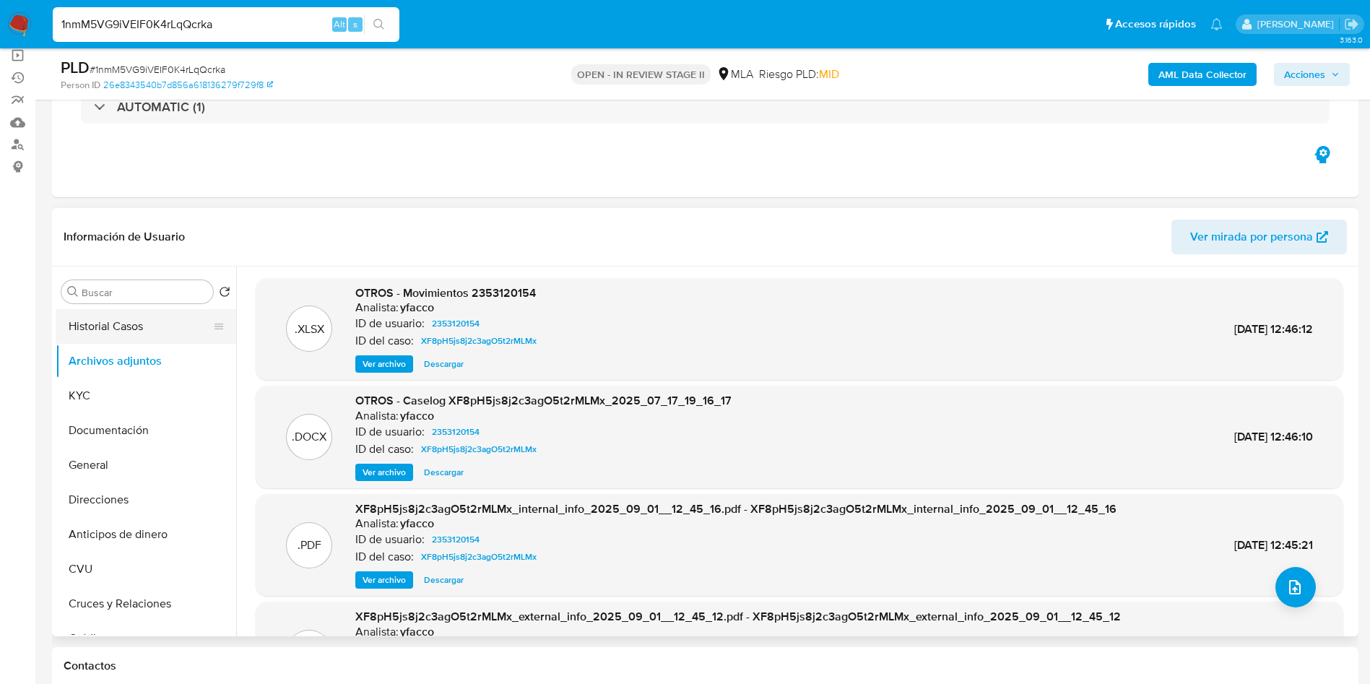
click at [109, 331] on button "Historial Casos" at bounding box center [140, 326] width 169 height 35
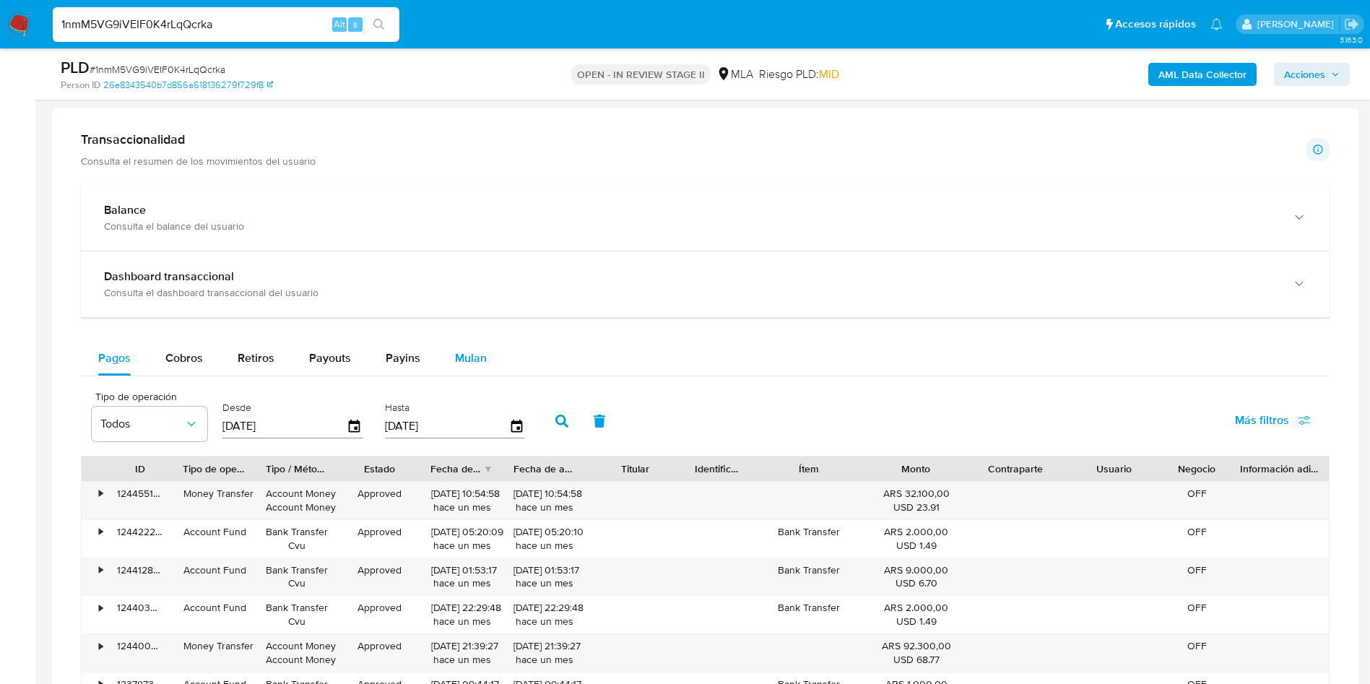
click at [482, 363] on span "Mulan" at bounding box center [471, 357] width 32 height 17
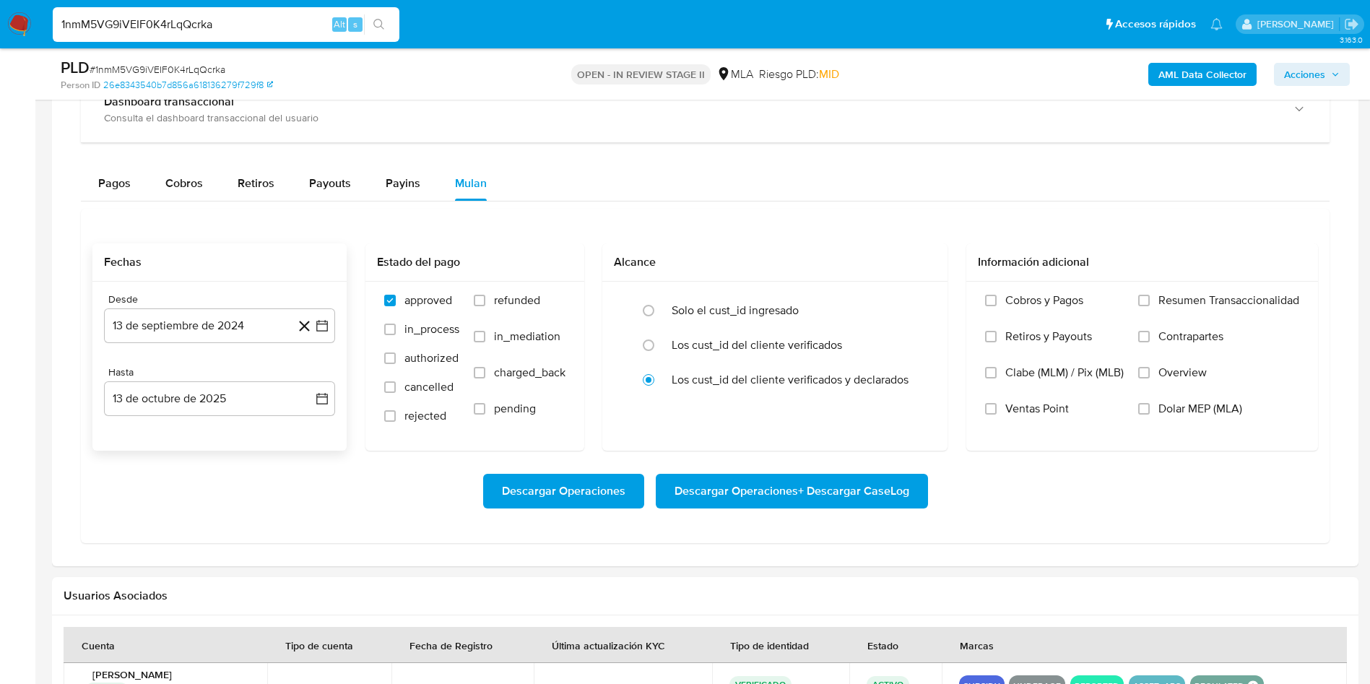
scroll to position [1191, 0]
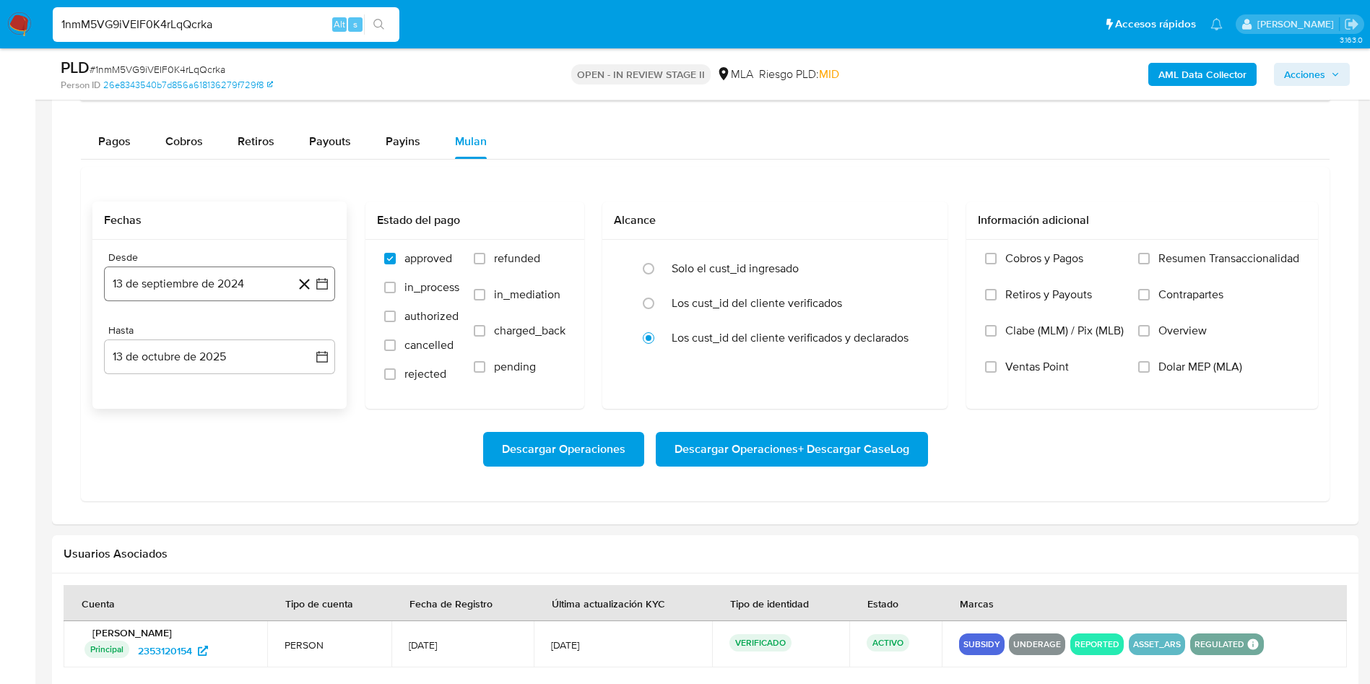
click at [243, 285] on button "13 de septiembre de 2024" at bounding box center [219, 283] width 231 height 35
click at [215, 337] on span "septiembre 2024" at bounding box center [212, 336] width 88 height 14
click at [306, 339] on icon "Año siguiente" at bounding box center [307, 336] width 6 height 10
click at [164, 480] on button "jul" at bounding box center [156, 469] width 40 height 23
click at [160, 395] on button "1" at bounding box center [161, 389] width 23 height 23
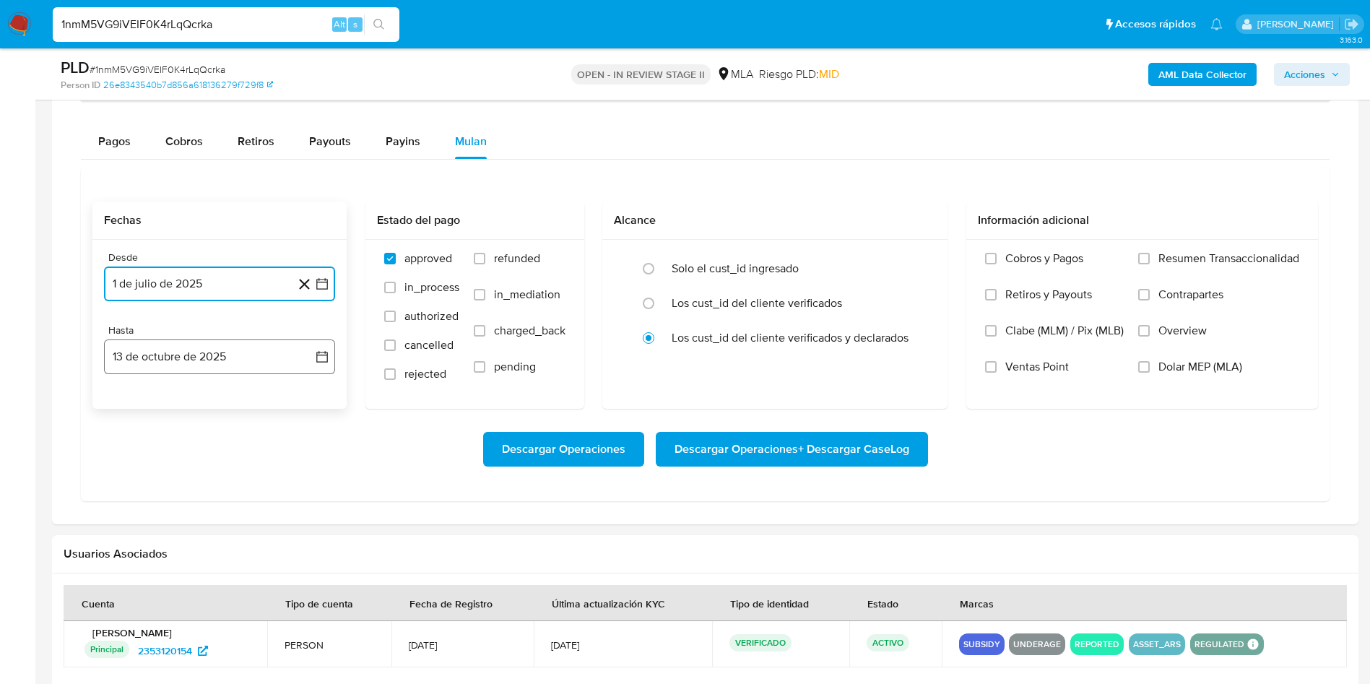
click at [203, 370] on button "13 de octubre de 2025" at bounding box center [219, 356] width 231 height 35
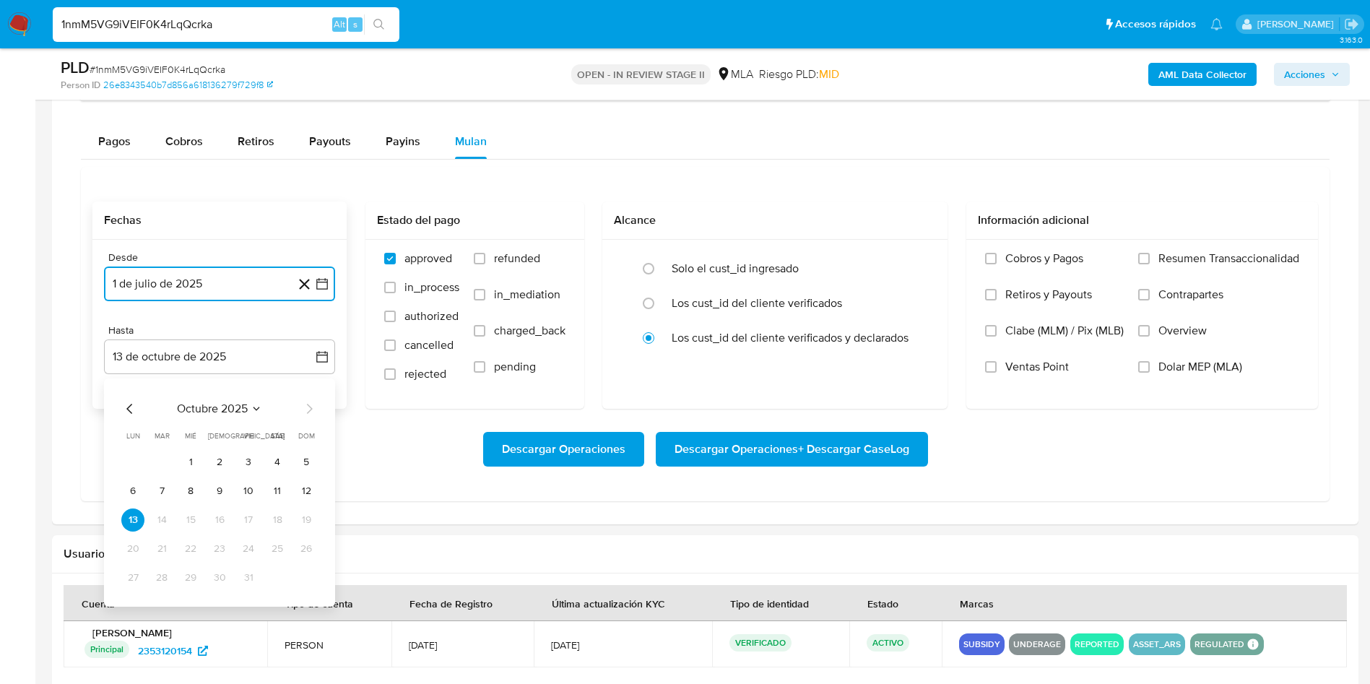
click at [129, 407] on icon "Mes anterior" at bounding box center [129, 409] width 6 height 10
click at [304, 573] on button "31" at bounding box center [306, 577] width 23 height 23
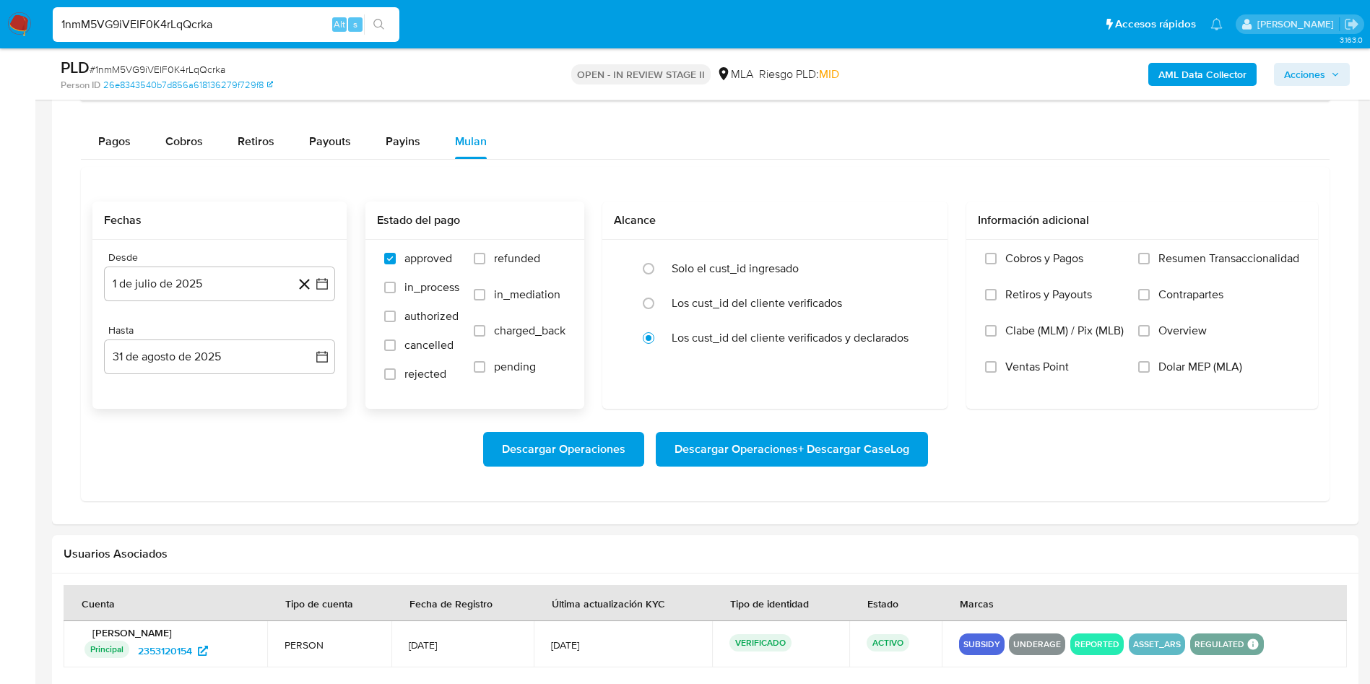
click at [507, 259] on span "refunded" at bounding box center [517, 258] width 46 height 14
click at [485, 259] on input "refunded" at bounding box center [480, 259] width 12 height 12
checkbox input "true"
click at [1158, 368] on span "Dolar MEP (MLA)" at bounding box center [1200, 367] width 84 height 14
click at [1150, 368] on input "Dolar MEP (MLA)" at bounding box center [1144, 367] width 12 height 12
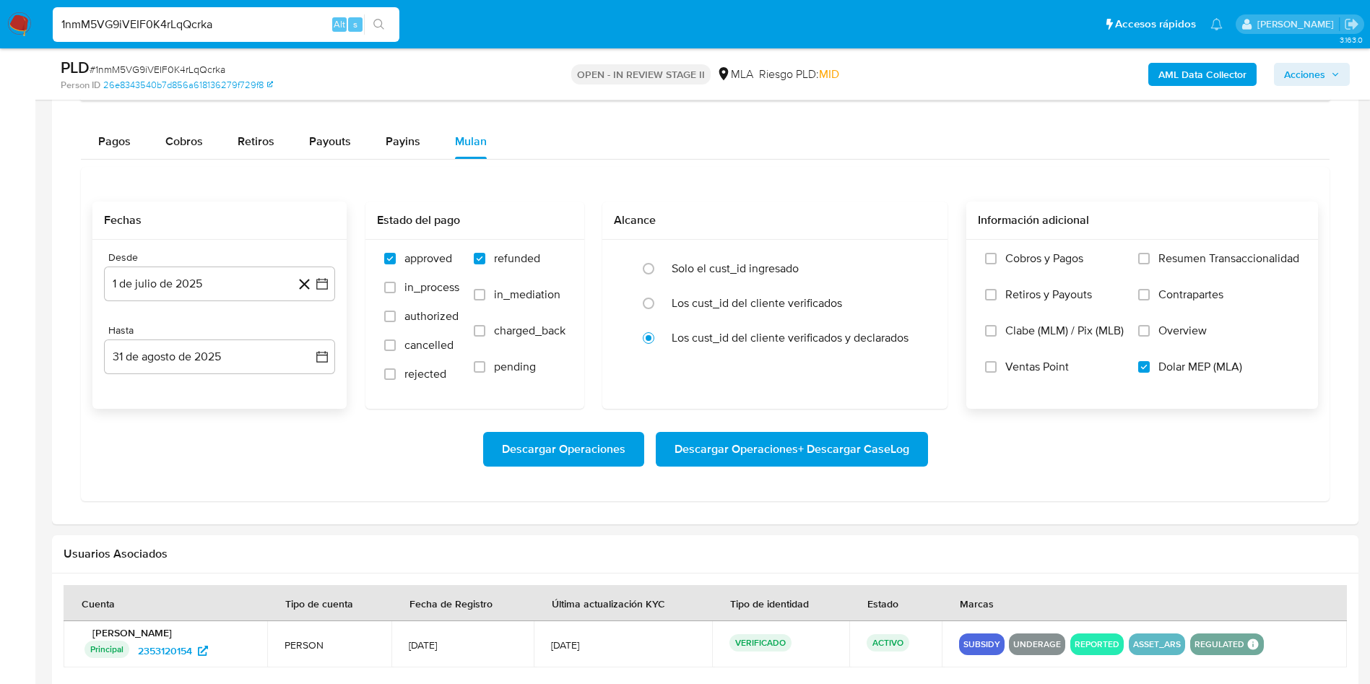
click at [785, 455] on span "Descargar Operaciones + Descargar CaseLog" at bounding box center [791, 449] width 235 height 32
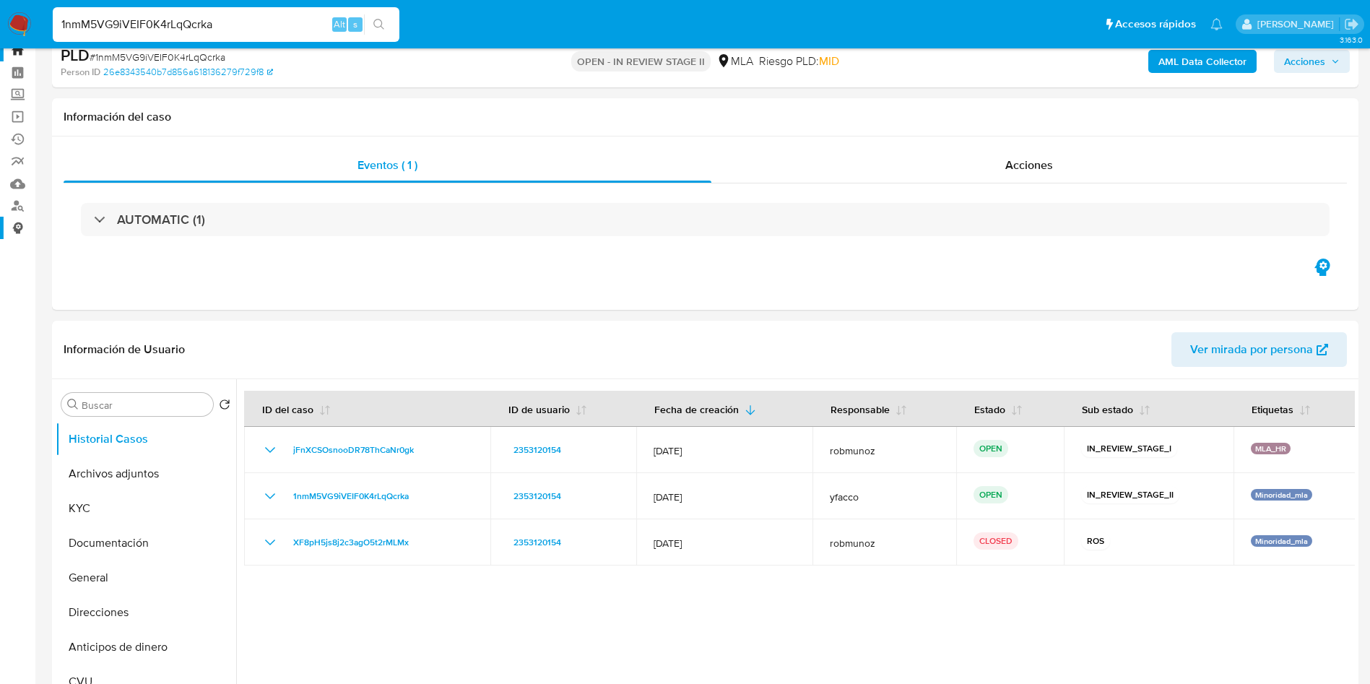
scroll to position [0, 0]
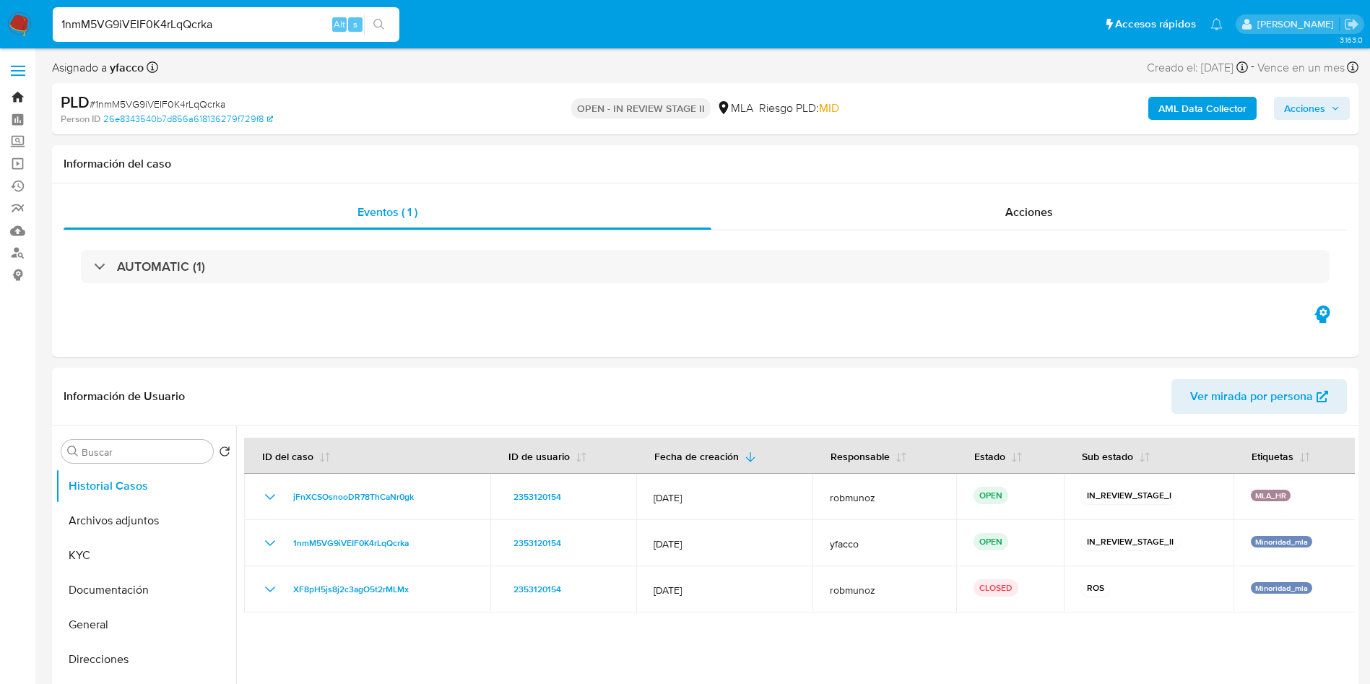
click at [17, 95] on link "Bandeja" at bounding box center [86, 97] width 172 height 22
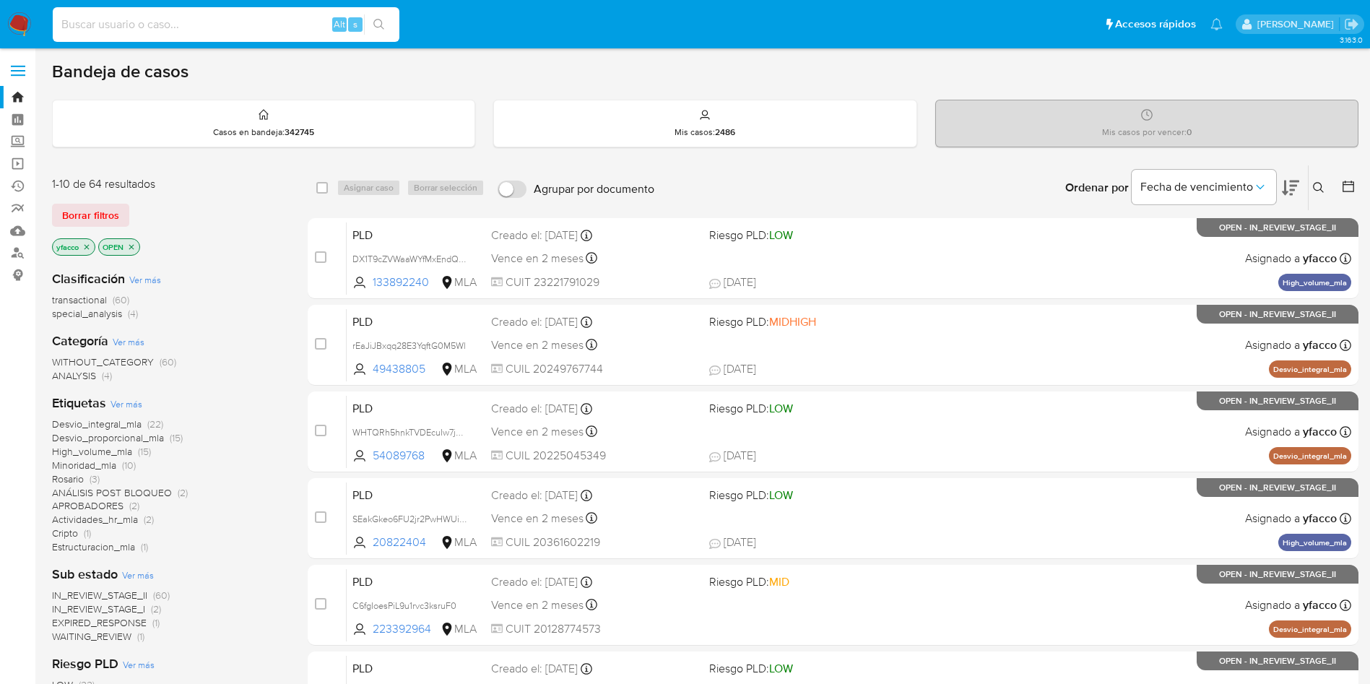
click at [149, 27] on input at bounding box center [226, 24] width 347 height 19
paste input "p0J2W7xH10i8a2U8MFDB5loF"
type input "p0J2W7xH10i8a2U8MFDB5loF"
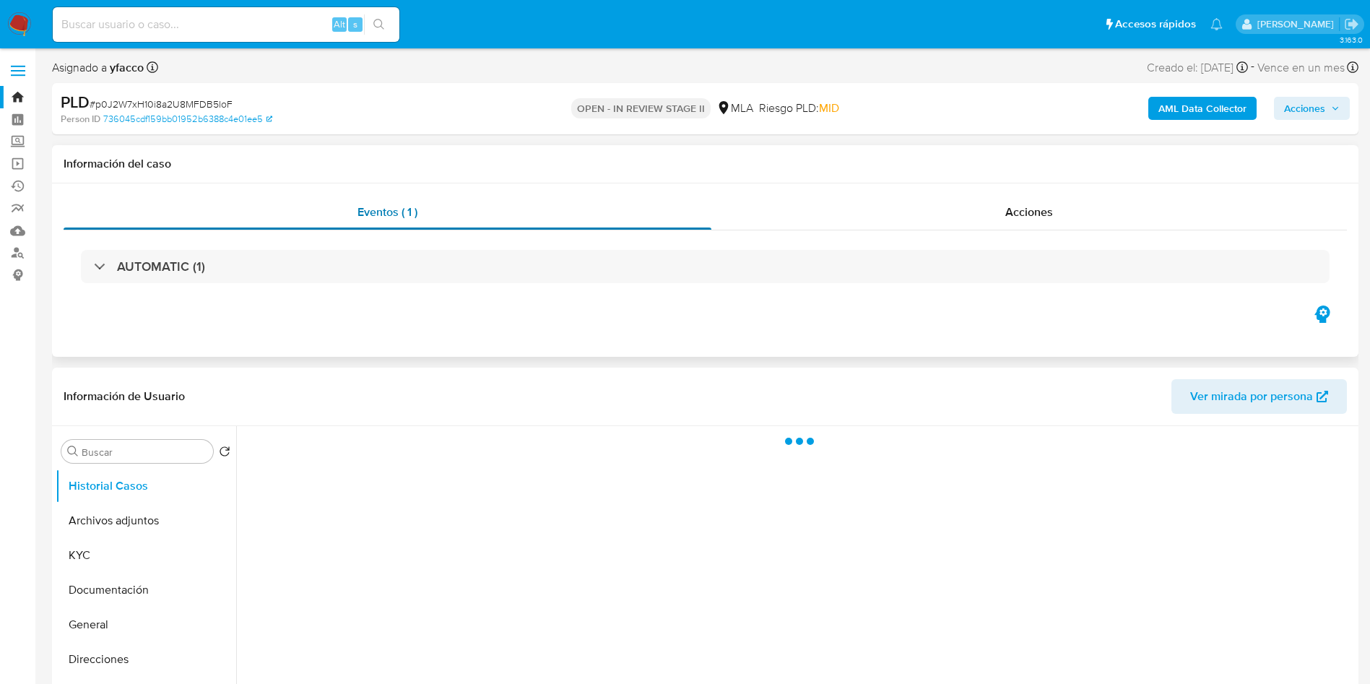
select select "10"
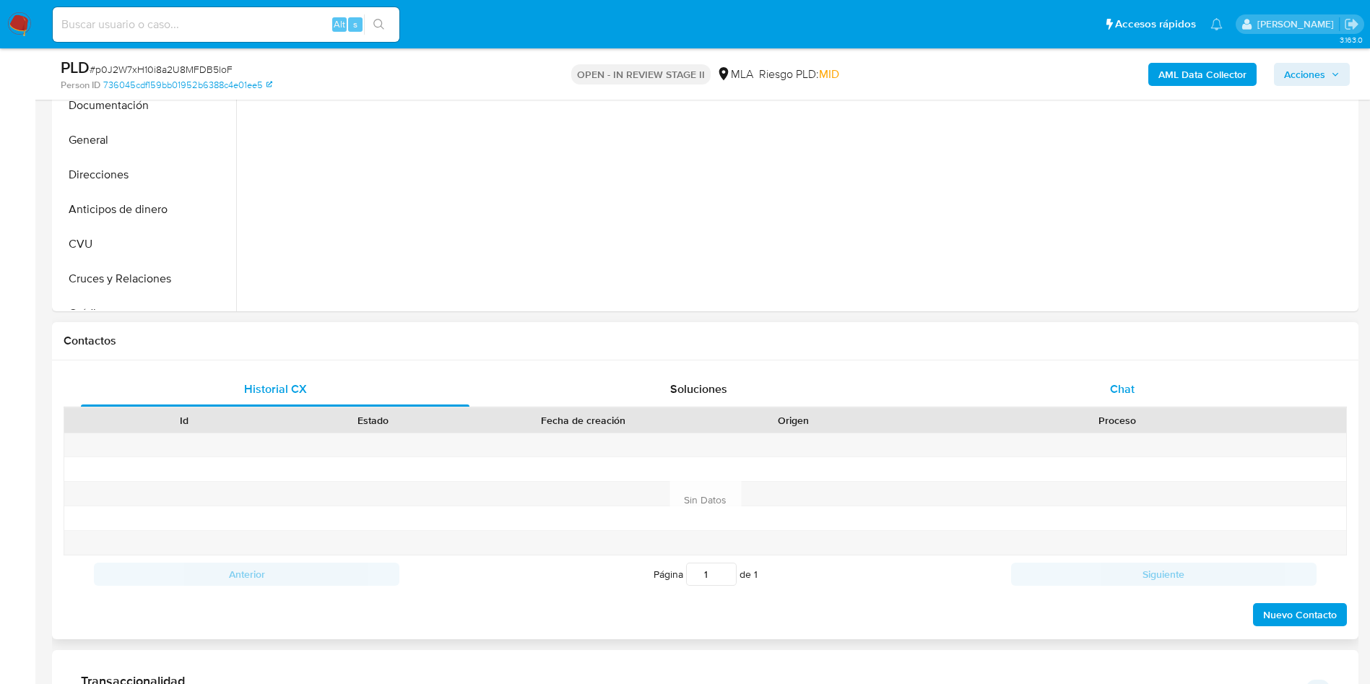
click at [1100, 373] on div "Chat" at bounding box center [1122, 389] width 388 height 35
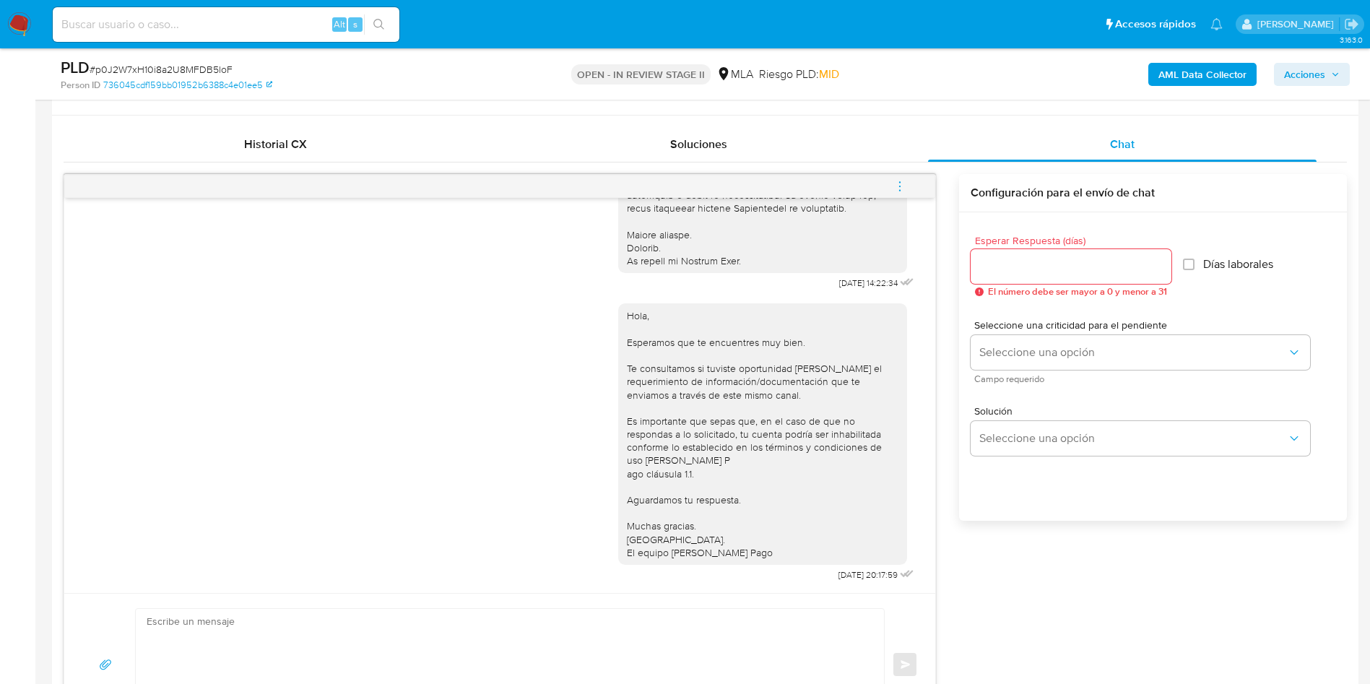
scroll to position [542, 0]
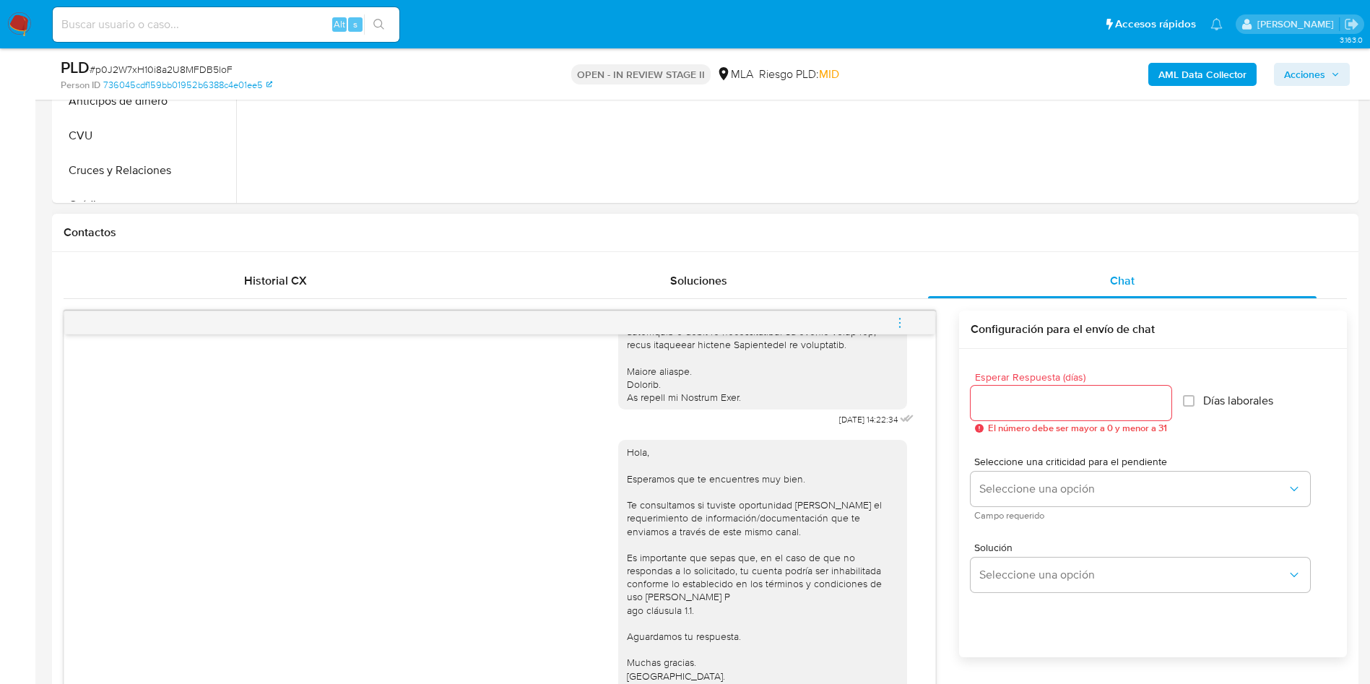
click at [905, 320] on icon "menu-action" at bounding box center [899, 322] width 13 height 13
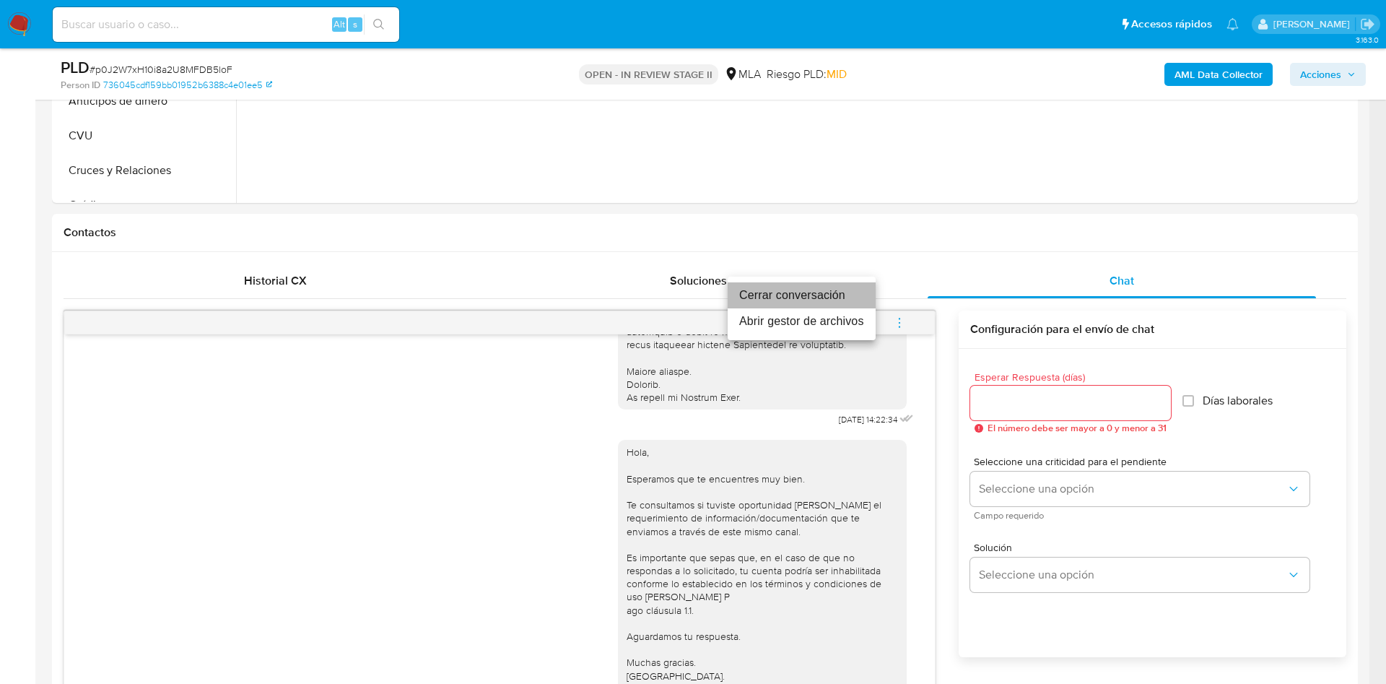
click at [833, 292] on li "Cerrar conversación" at bounding box center [802, 295] width 148 height 26
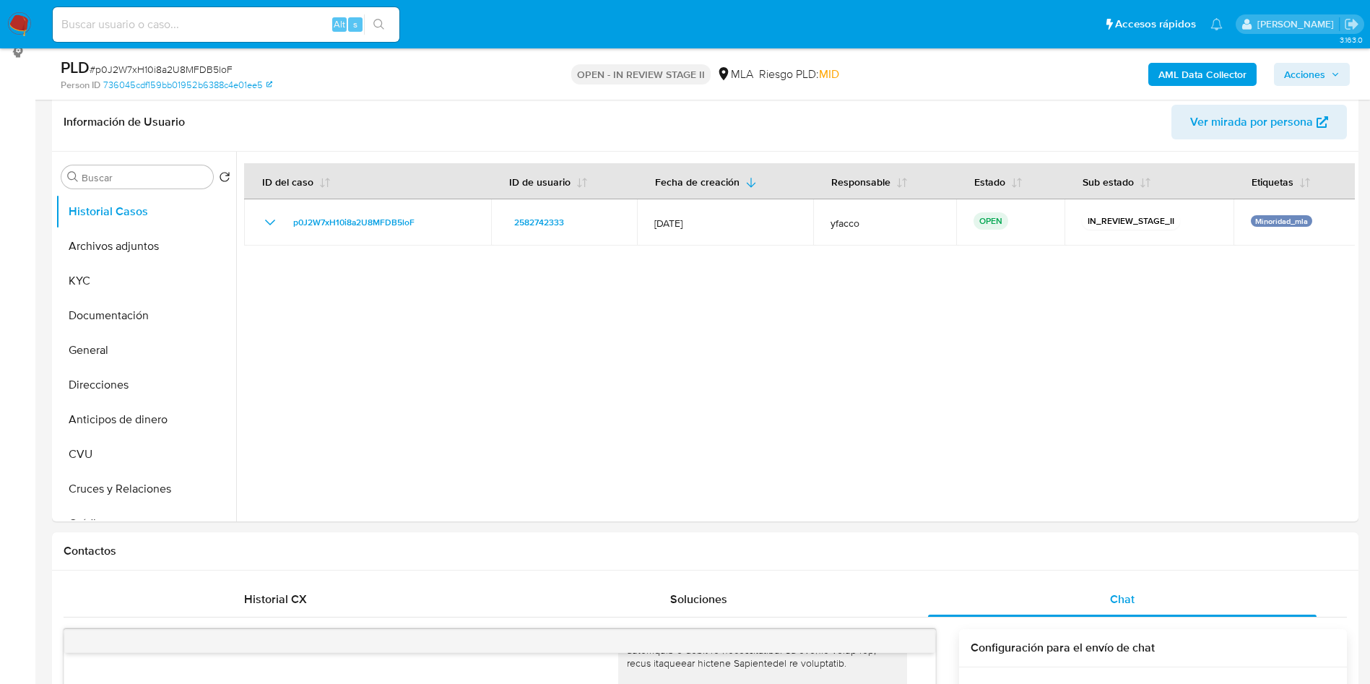
scroll to position [108, 0]
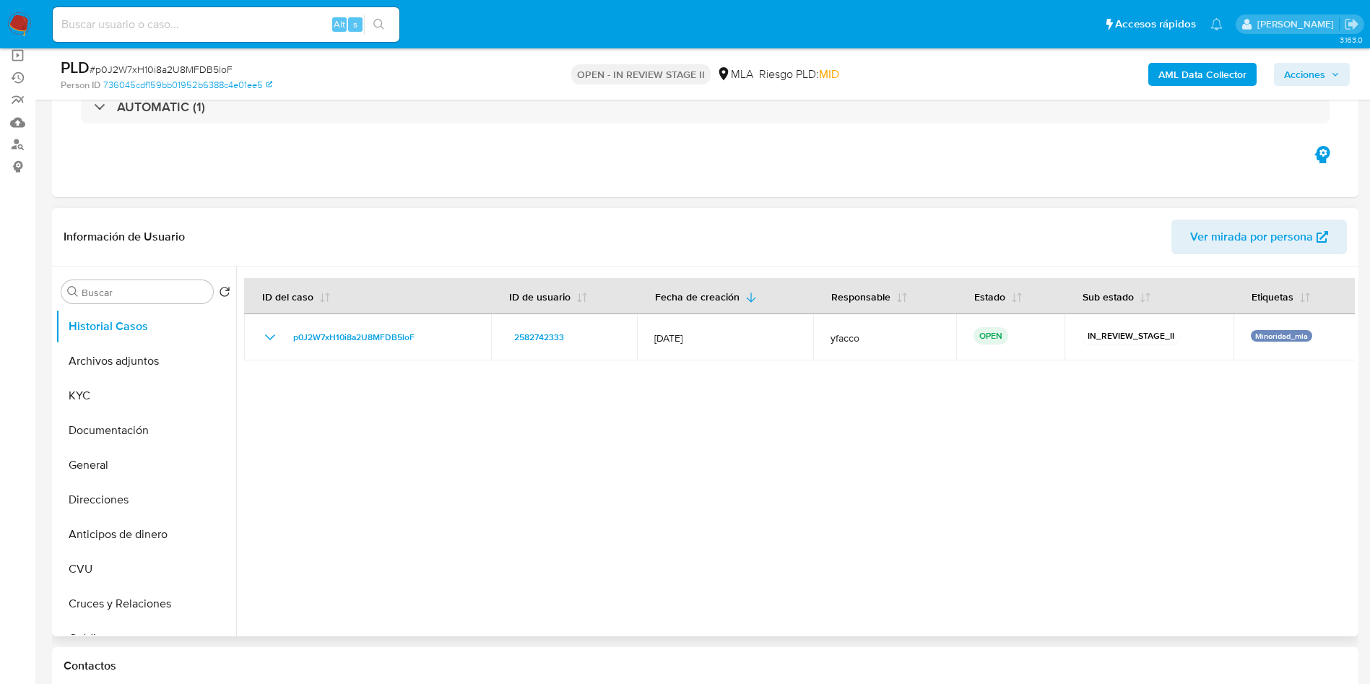
click at [131, 278] on div "Buscar Volver al orden por defecto Historial Casos Archivos adjuntos KYC Docume…" at bounding box center [146, 453] width 181 height 368
click at [131, 286] on input "Buscar" at bounding box center [145, 292] width 126 height 13
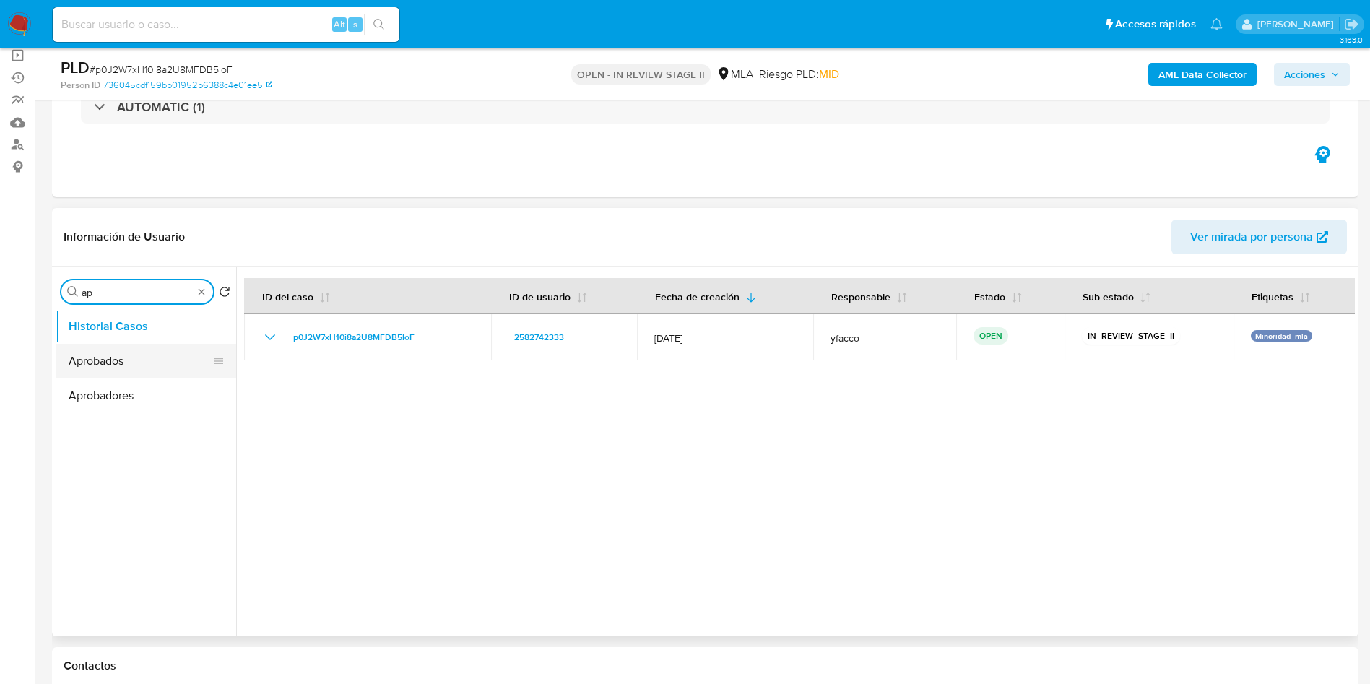
type input "ap"
click at [142, 365] on button "Aprobados" at bounding box center [140, 361] width 169 height 35
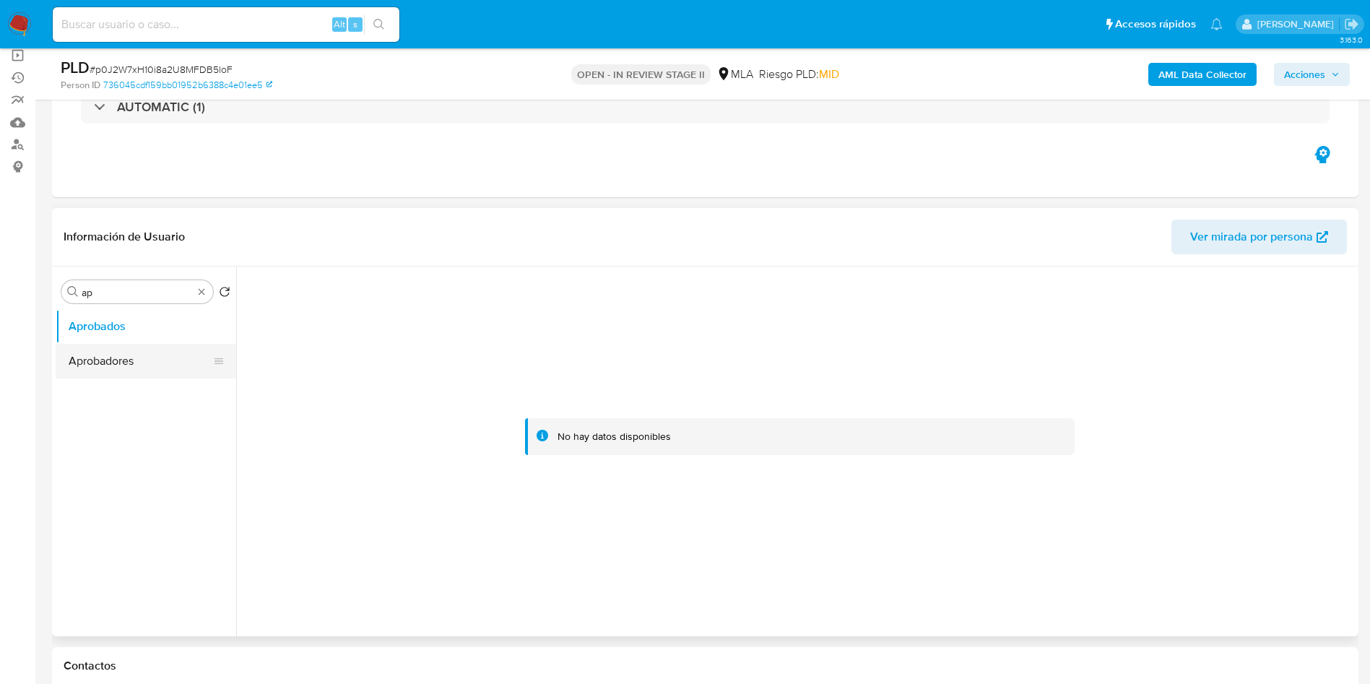
click at [105, 349] on button "Aprobadores" at bounding box center [140, 361] width 169 height 35
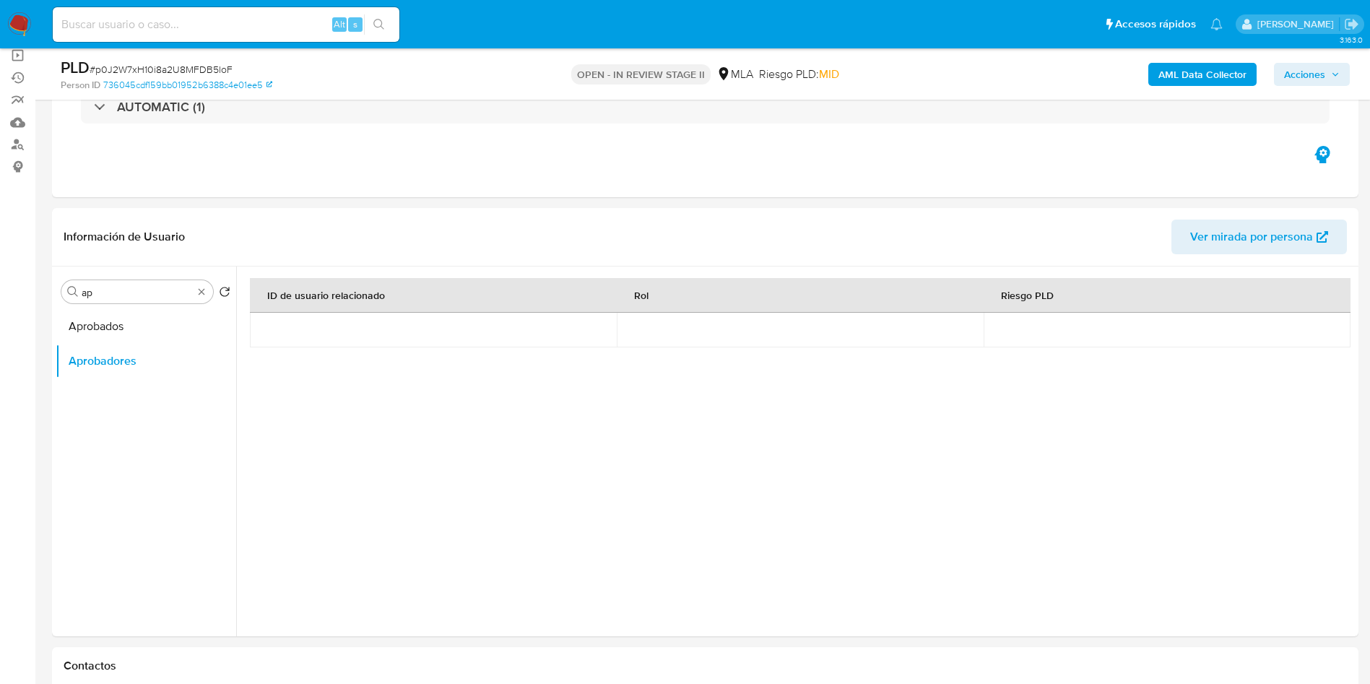
click at [1181, 82] on b "AML Data Collector" at bounding box center [1202, 74] width 88 height 23
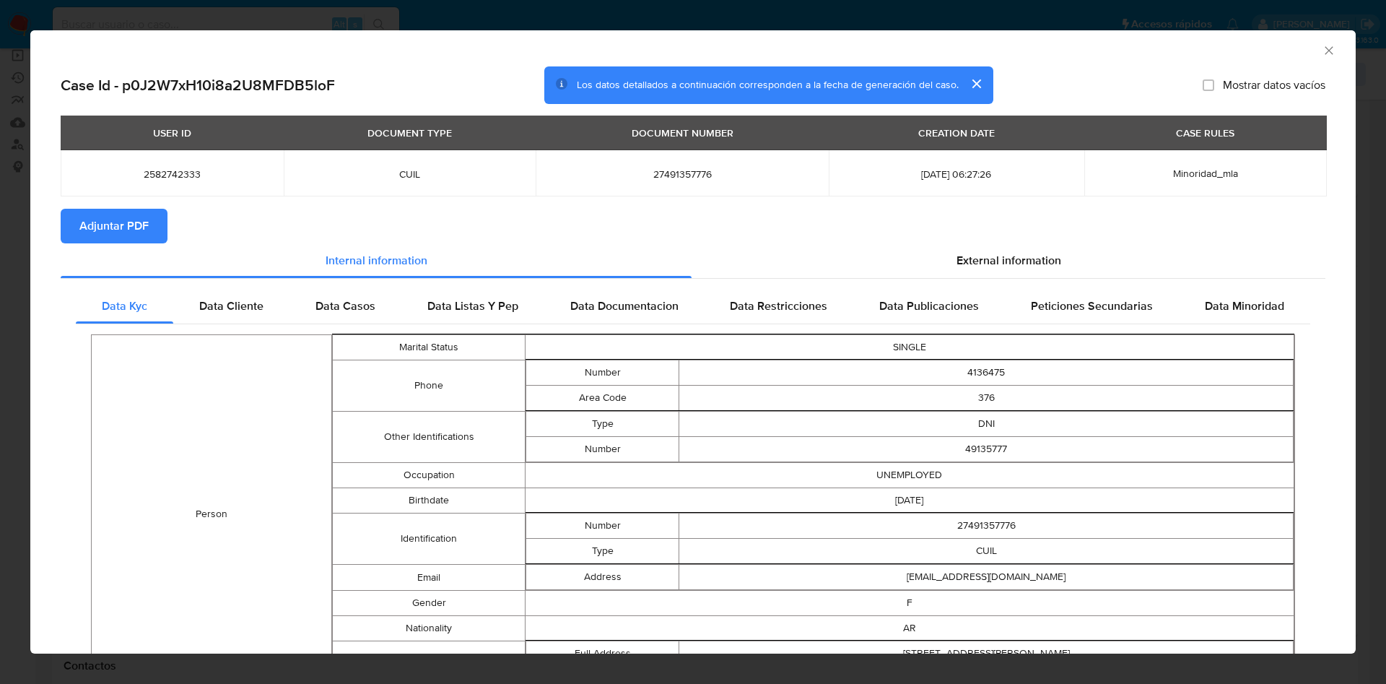
click at [121, 233] on span "Adjuntar PDF" at bounding box center [113, 226] width 69 height 32
click at [1321, 44] on div "AML Data Collector" at bounding box center [693, 48] width 1326 height 36
click at [1322, 48] on icon "Cerrar ventana" at bounding box center [1329, 50] width 14 height 14
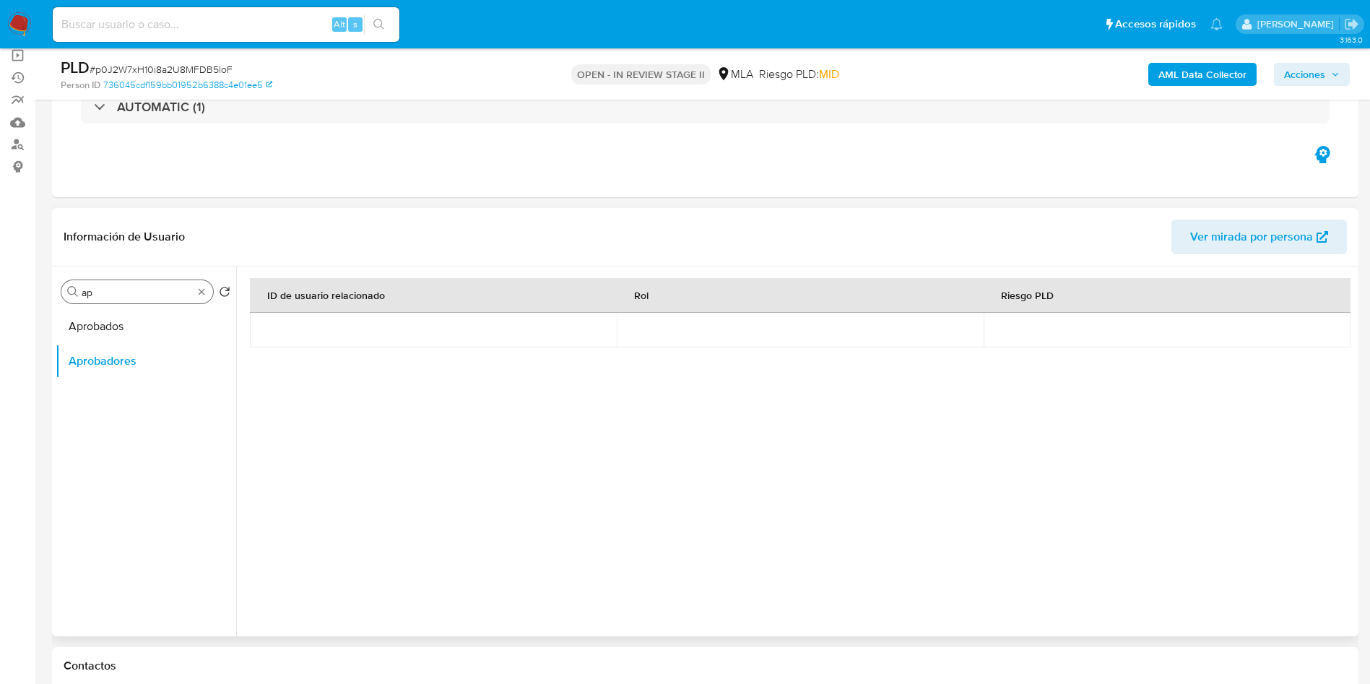
click at [202, 300] on div "Buscar ap" at bounding box center [137, 291] width 152 height 23
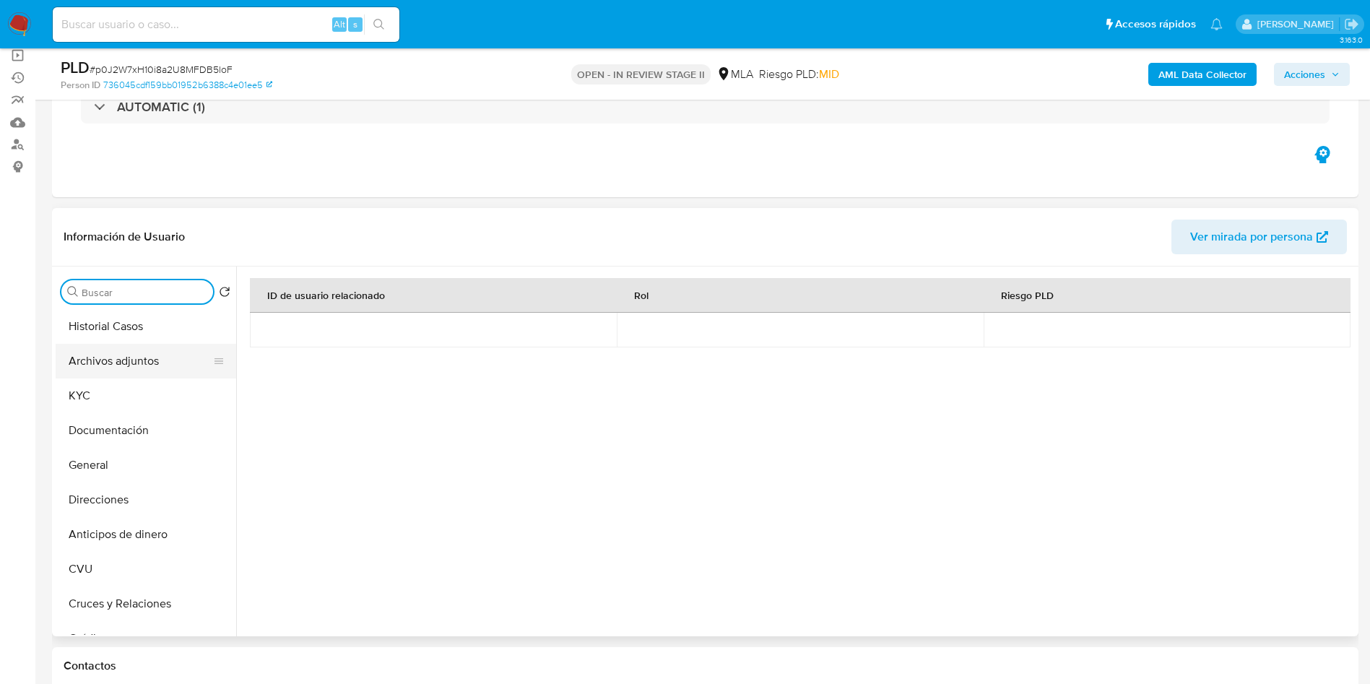
click at [145, 355] on button "Archivos adjuntos" at bounding box center [140, 361] width 169 height 35
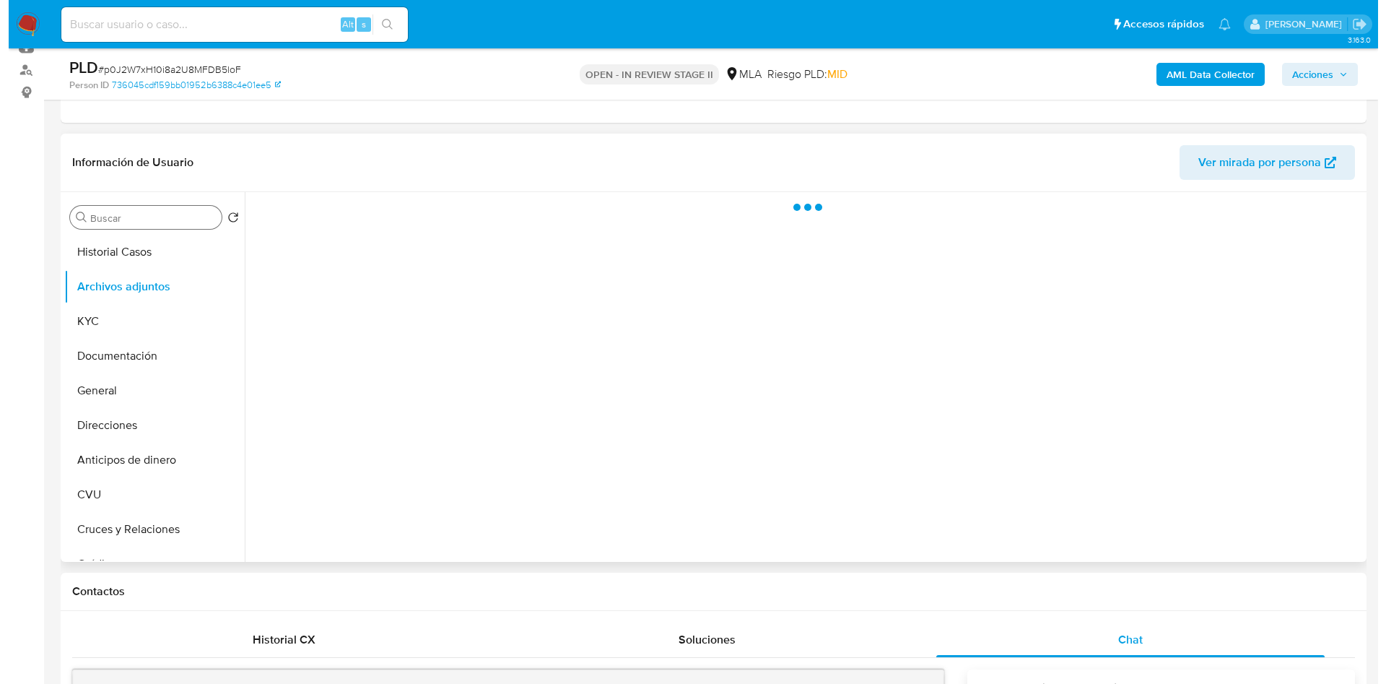
scroll to position [217, 0]
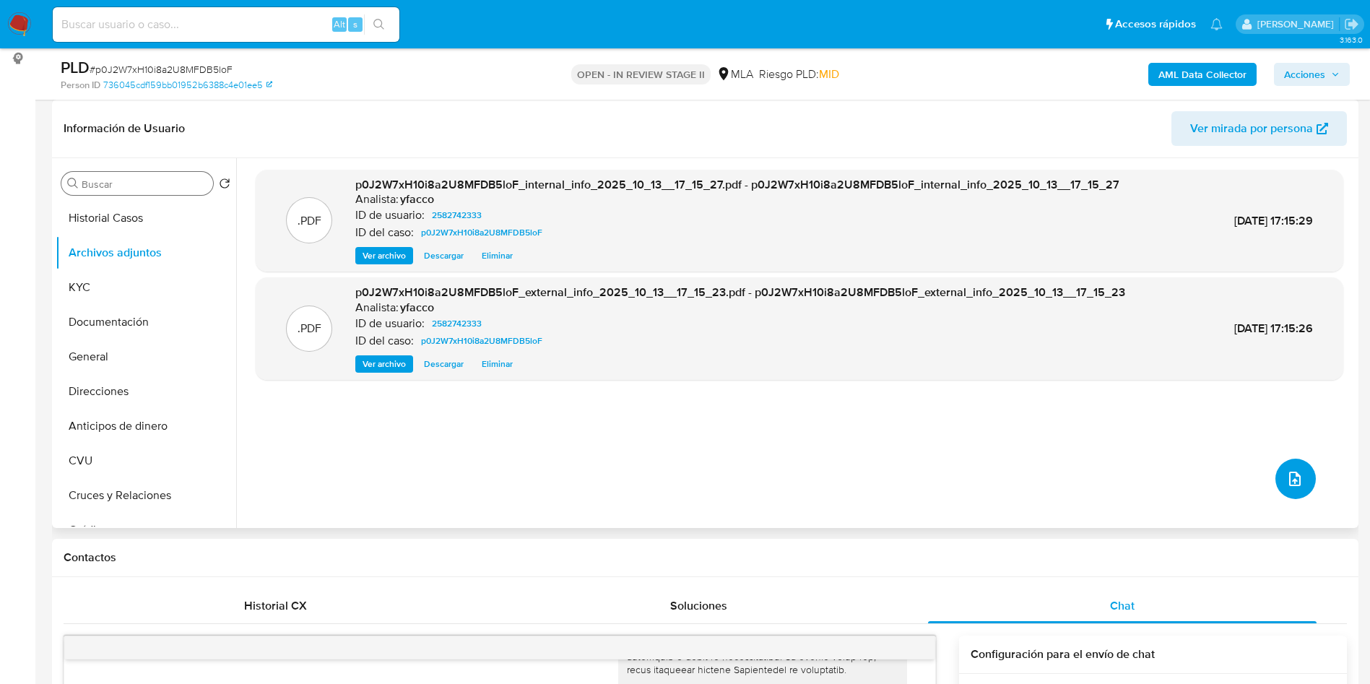
click at [1289, 486] on icon "upload-file" at bounding box center [1294, 478] width 17 height 17
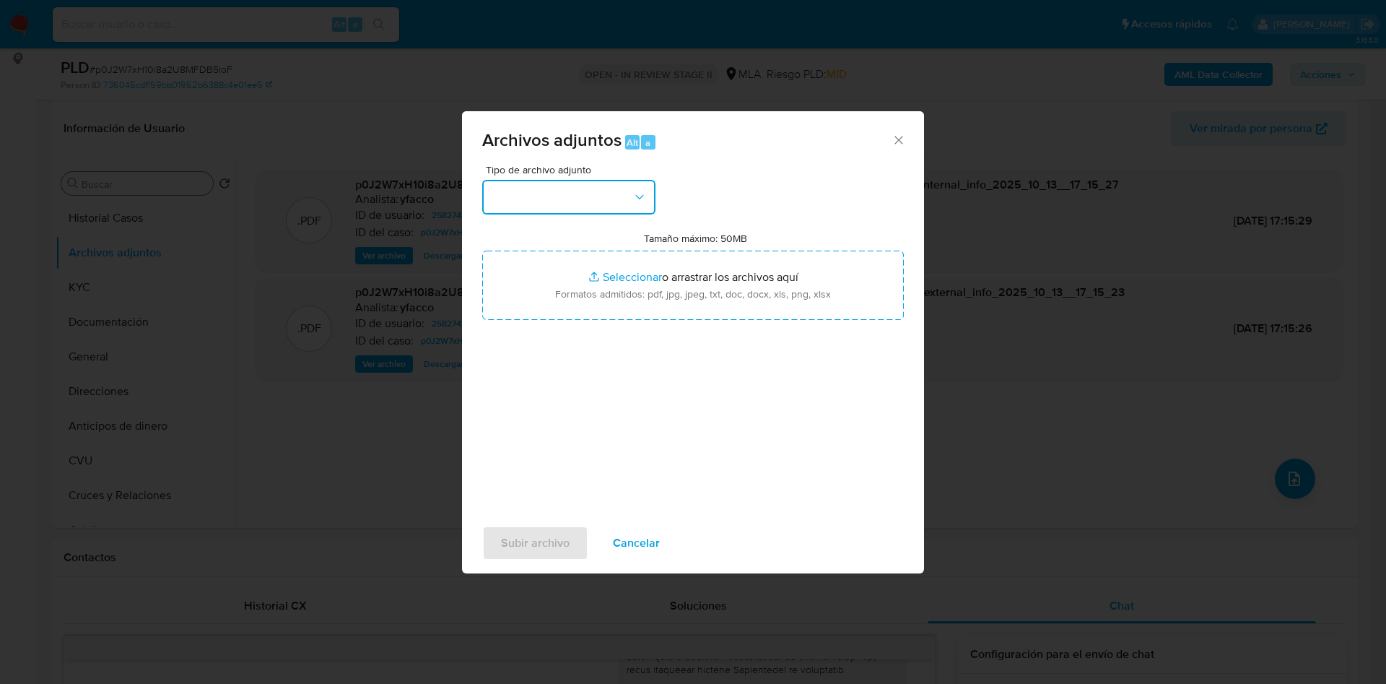
click at [614, 191] on button "button" at bounding box center [568, 197] width 173 height 35
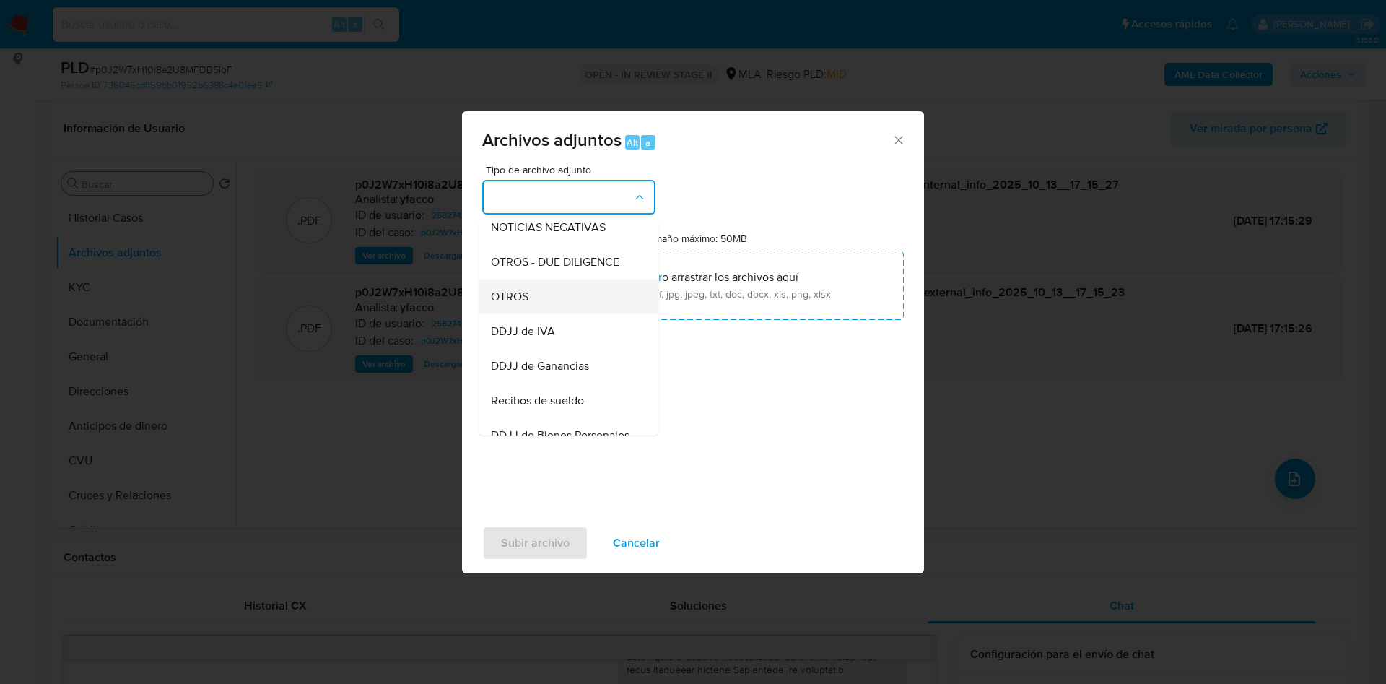
click at [524, 304] on span "OTROS" at bounding box center [510, 297] width 38 height 14
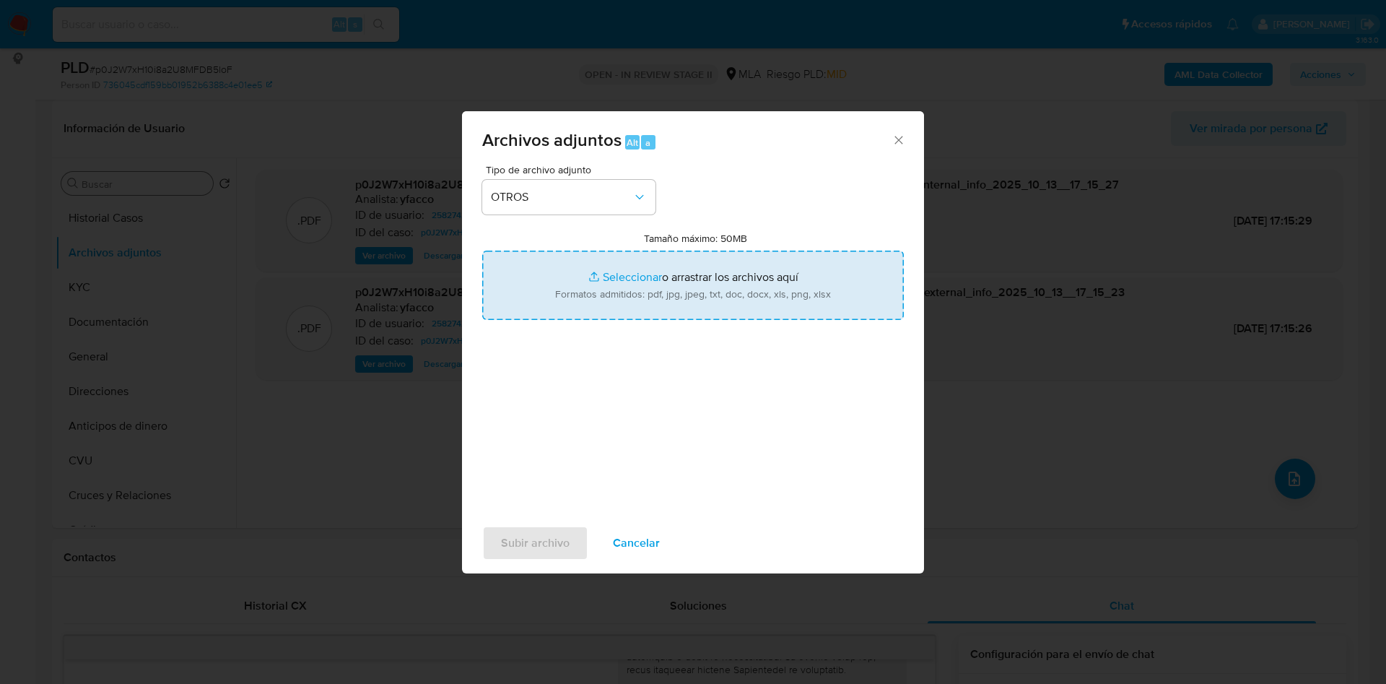
click at [605, 278] on input "Tamaño máximo: 50MB Seleccionar archivos" at bounding box center [693, 285] width 422 height 69
type input "C:\fakepath\Caselog p0J2W7xH10i8a2U8MFDB5loF_2025_09_18_05_14_20.docx"
click at [607, 282] on input "Tamaño máximo: 50MB Seleccionar archivos" at bounding box center [693, 285] width 422 height 69
type input "C:\fakepath\Movimientos 2582742333.xlsx"
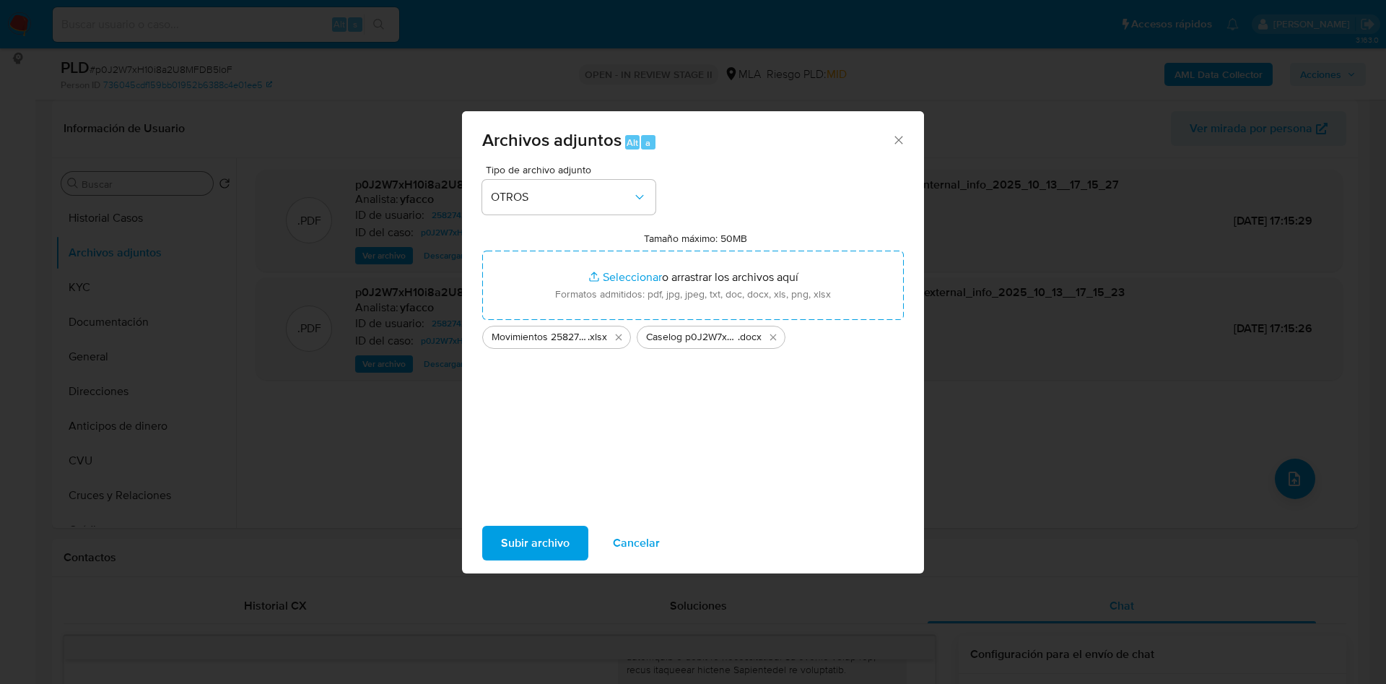
click at [554, 539] on span "Subir archivo" at bounding box center [535, 543] width 69 height 32
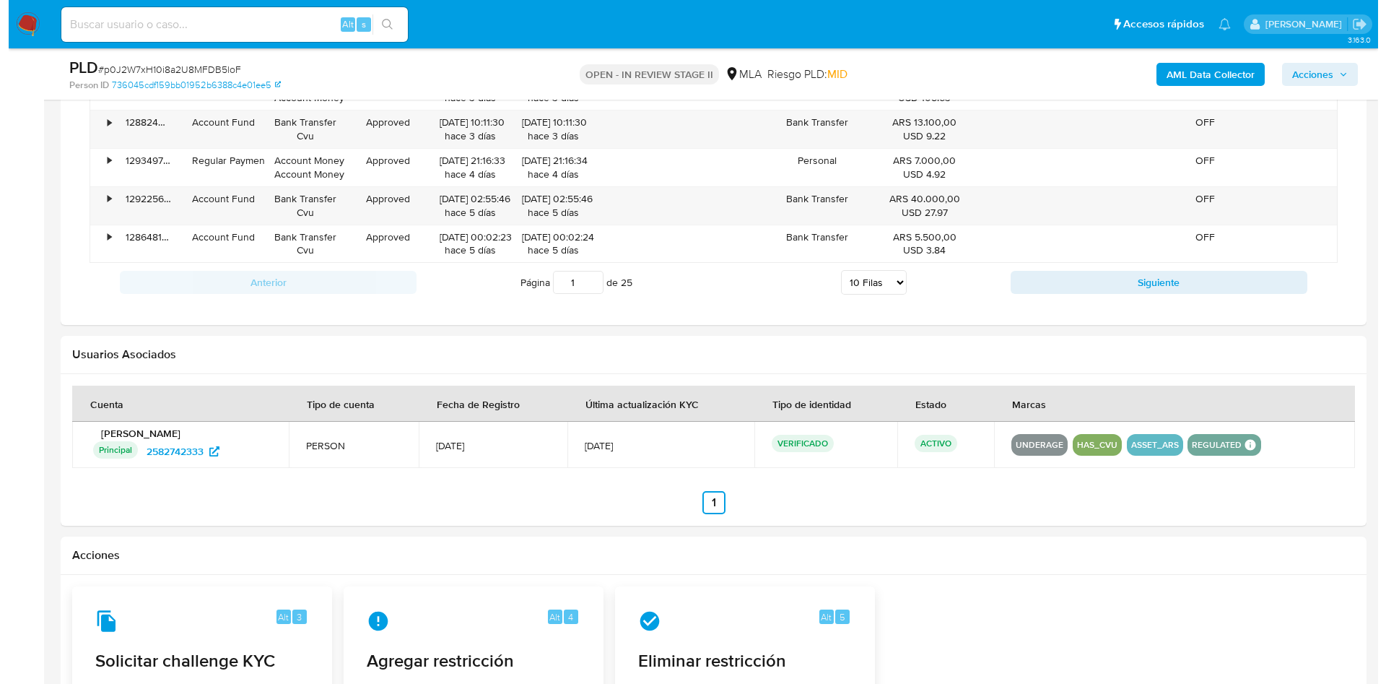
scroll to position [2166, 0]
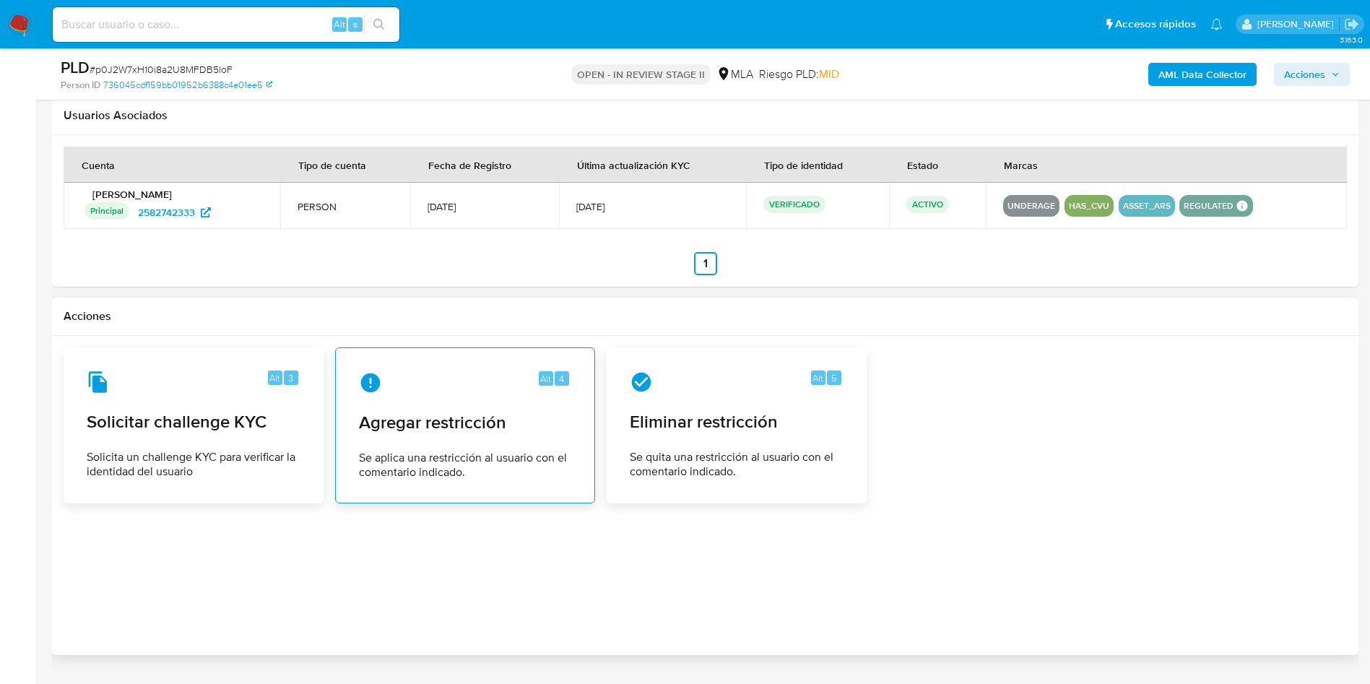
click at [436, 451] on span "Se aplica una restricción al usuario con el comentario indicado." at bounding box center [465, 465] width 212 height 29
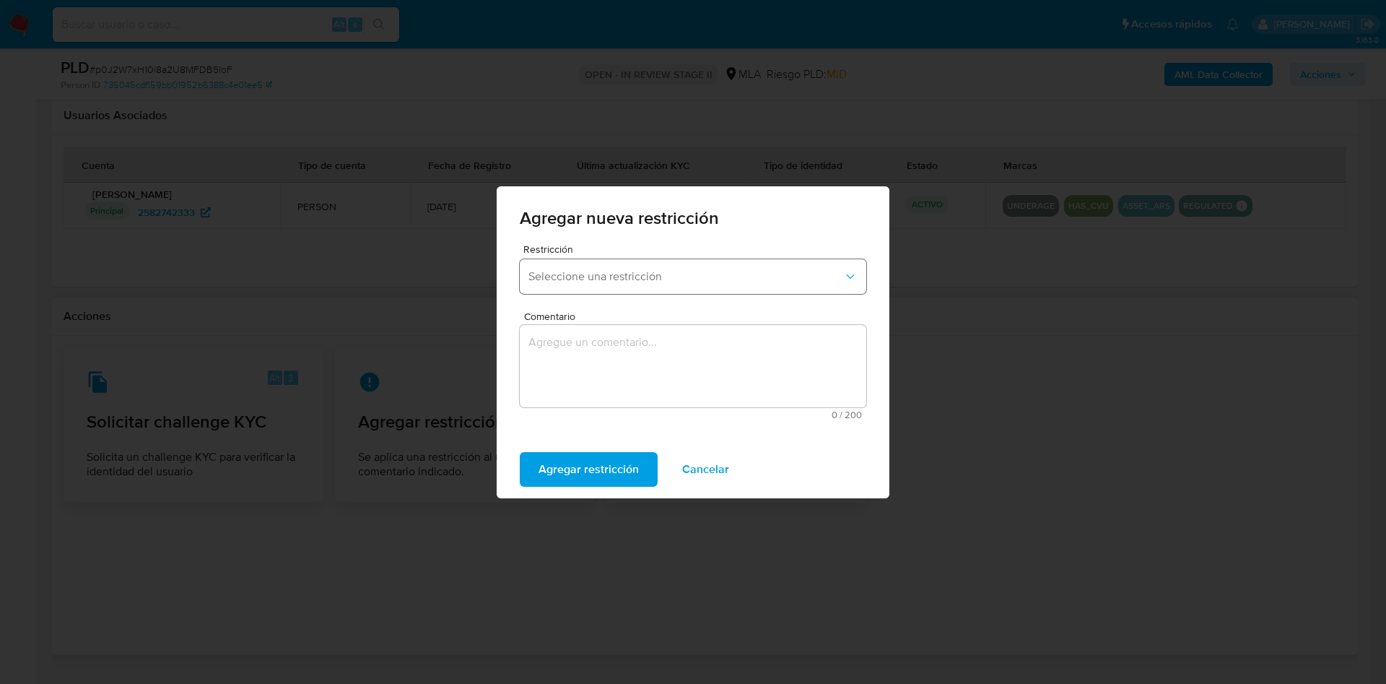
click at [632, 268] on button "Seleccione una restricción" at bounding box center [693, 276] width 347 height 35
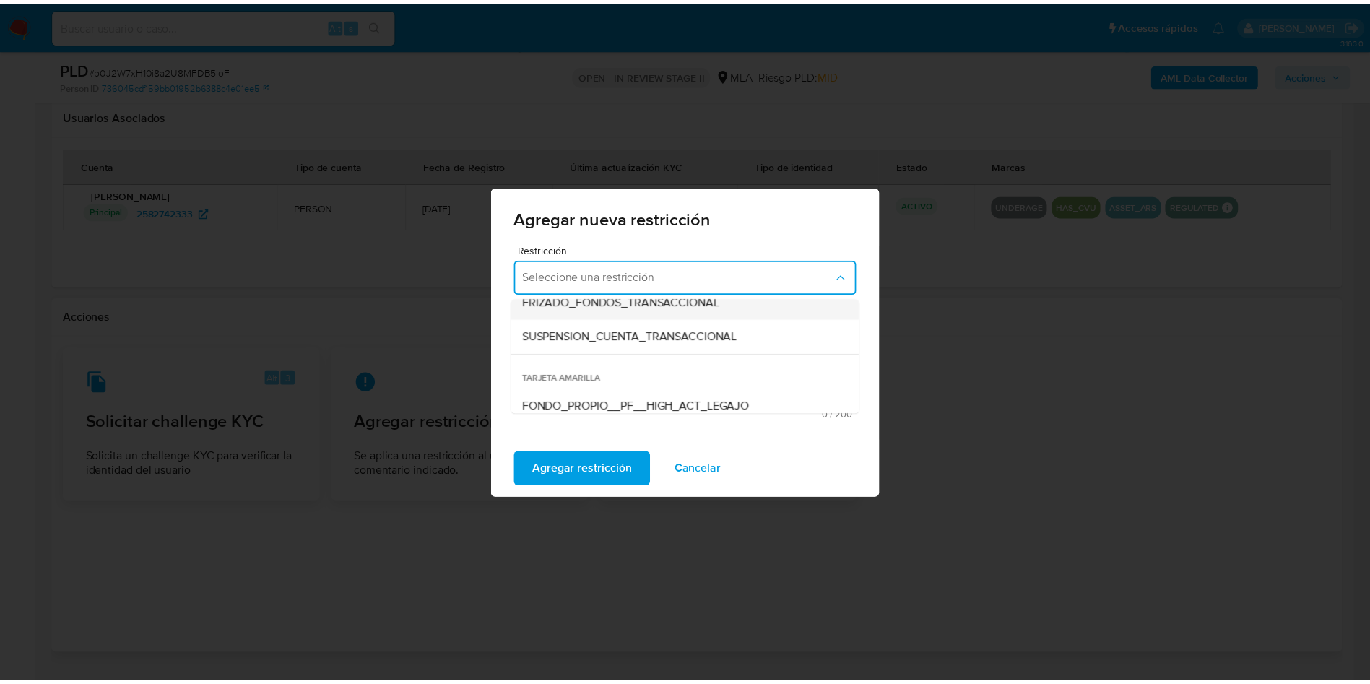
scroll to position [217, 0]
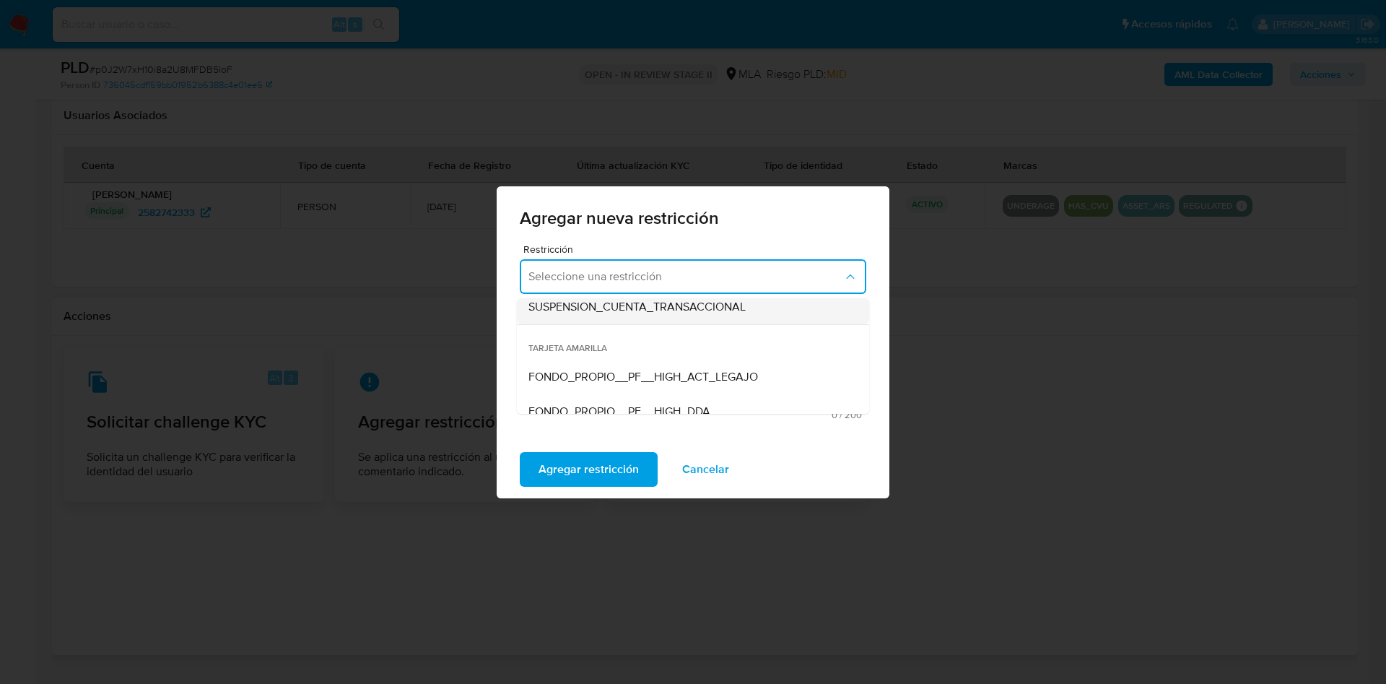
click at [687, 319] on div "SUSPENSION_CUENTA_TRANSACCIONAL" at bounding box center [689, 307] width 321 height 35
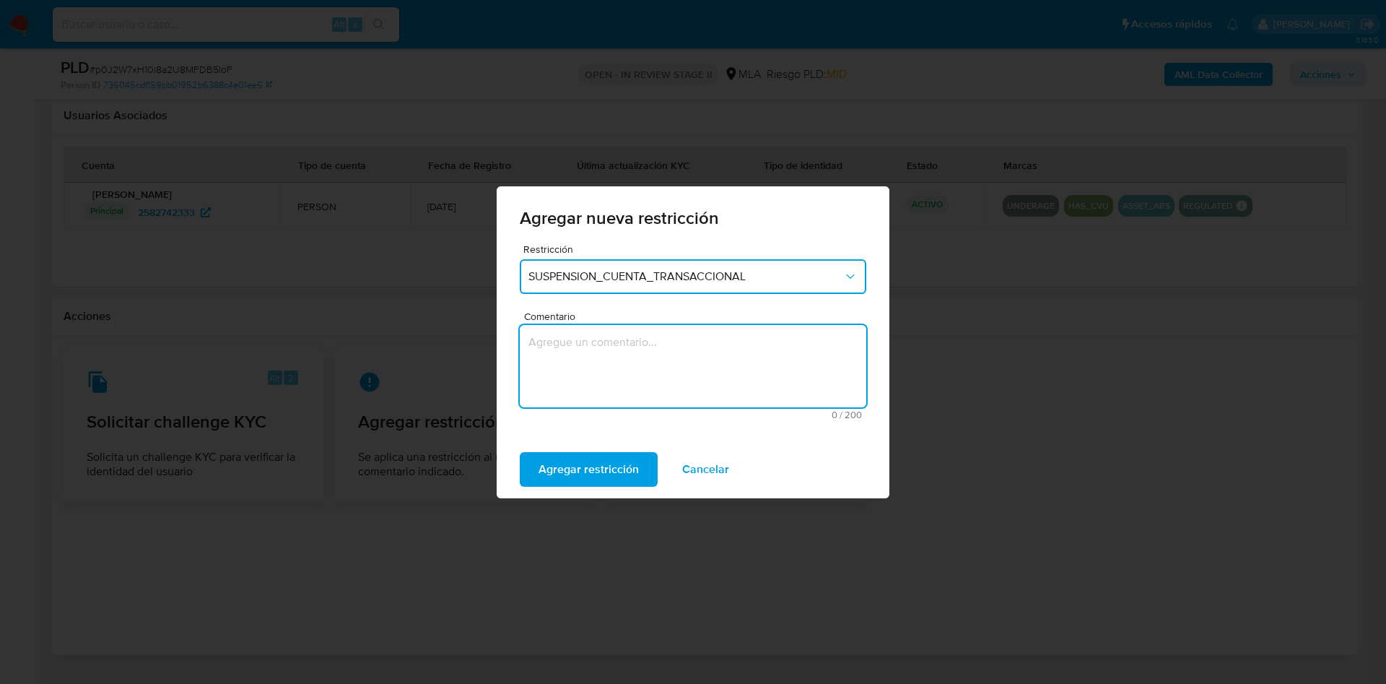
click at [660, 367] on textarea "Comentario" at bounding box center [693, 366] width 347 height 82
type textarea "AML"
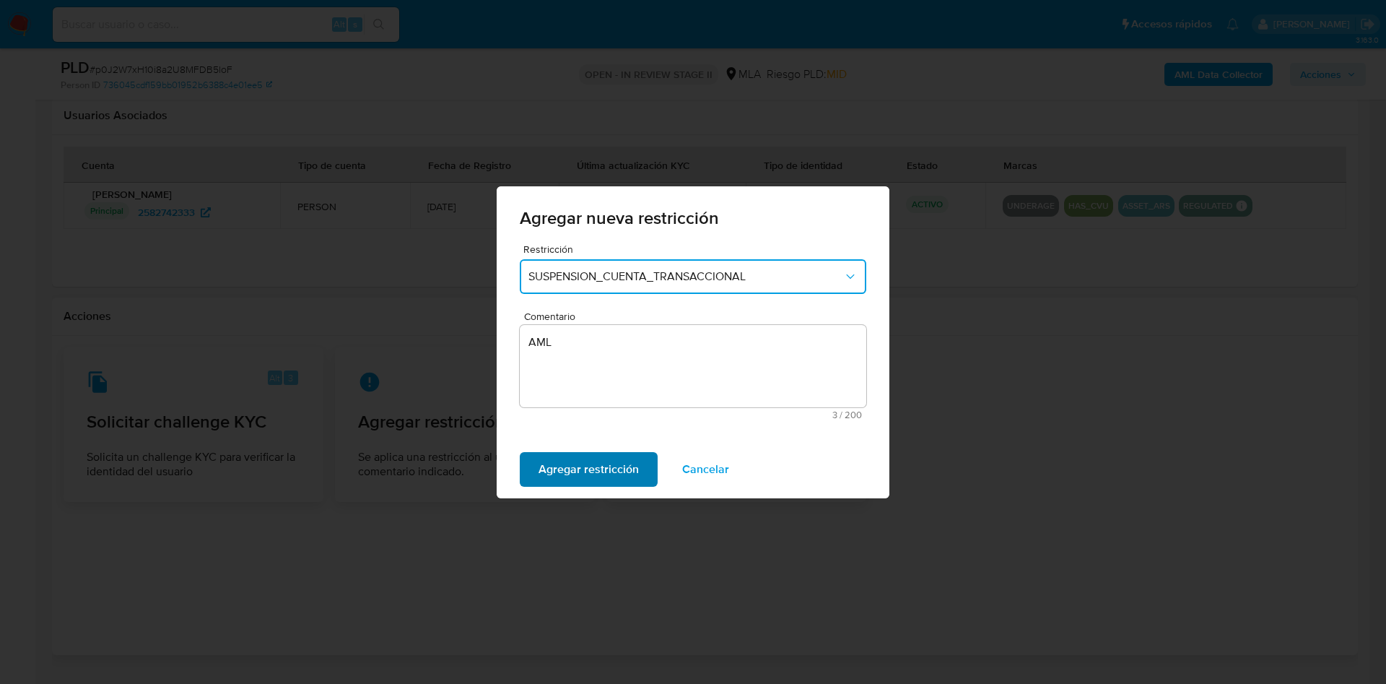
click at [576, 461] on span "Agregar restricción" at bounding box center [589, 469] width 100 height 32
click at [551, 467] on span "Confirmar" at bounding box center [565, 469] width 52 height 32
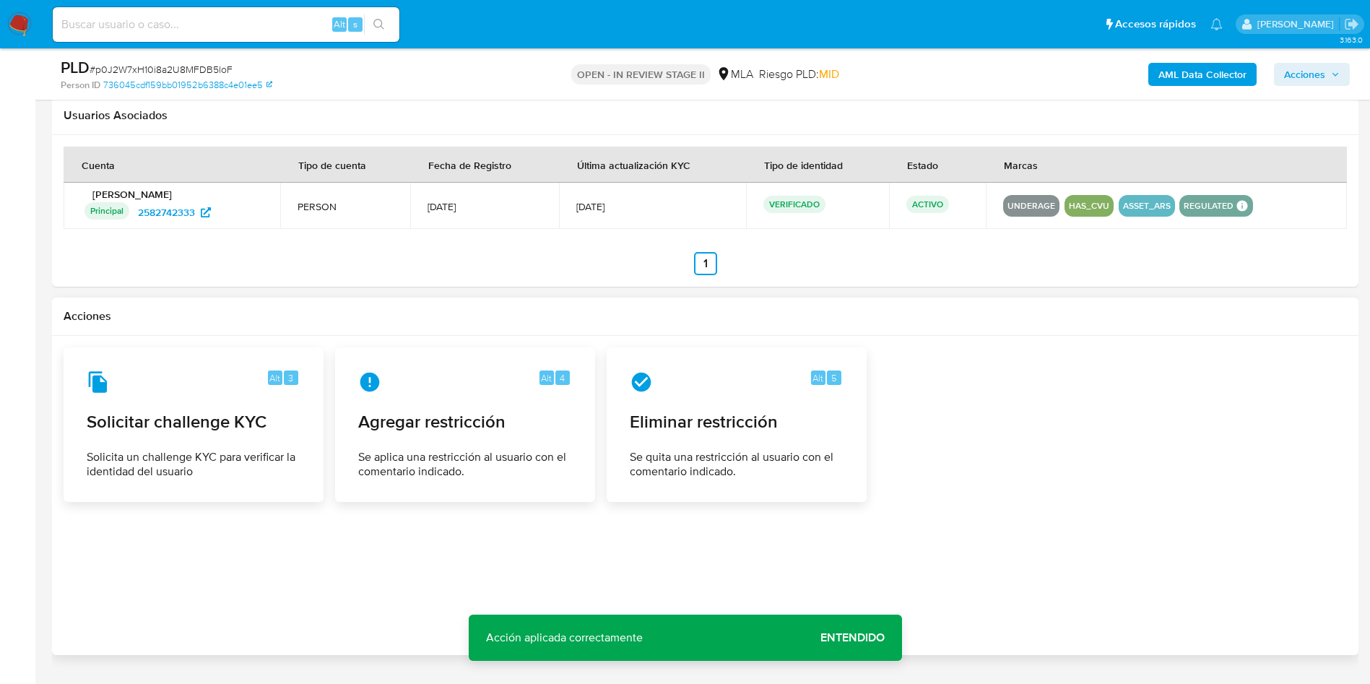
click at [1293, 76] on span "Acciones" at bounding box center [1304, 74] width 41 height 23
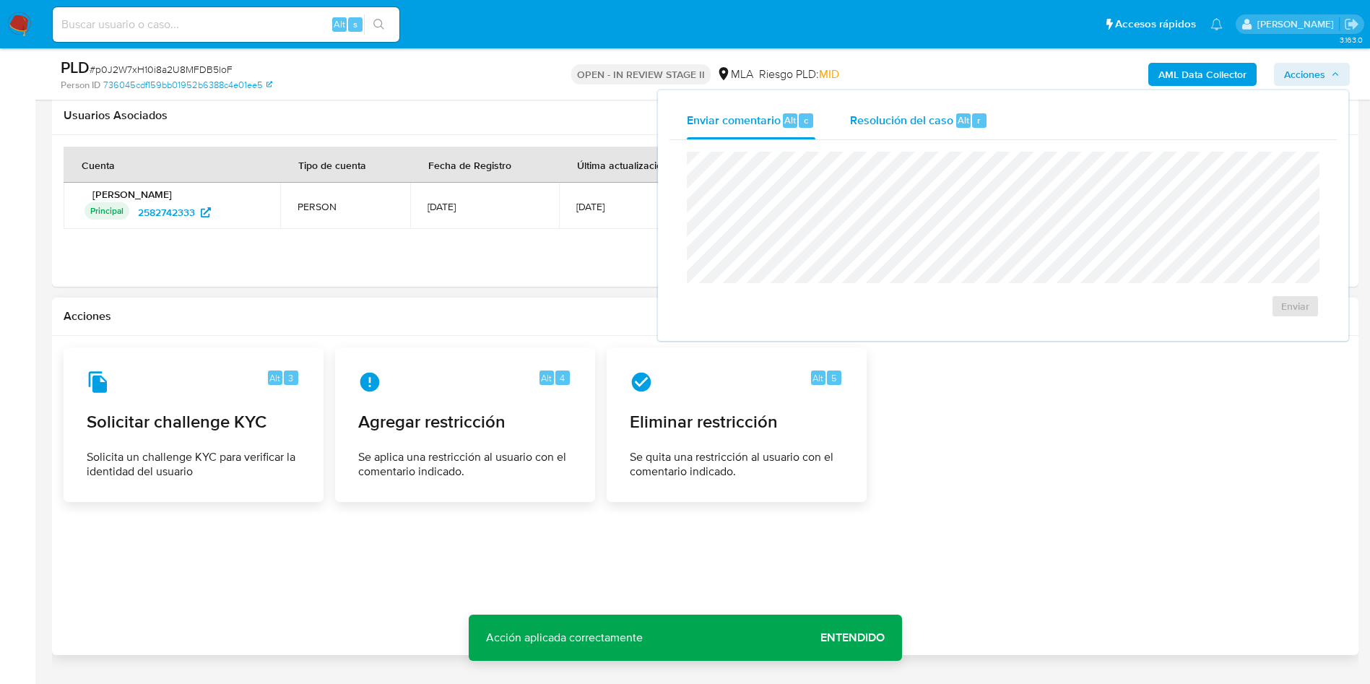
click at [916, 120] on span "Resolución del caso" at bounding box center [901, 119] width 103 height 17
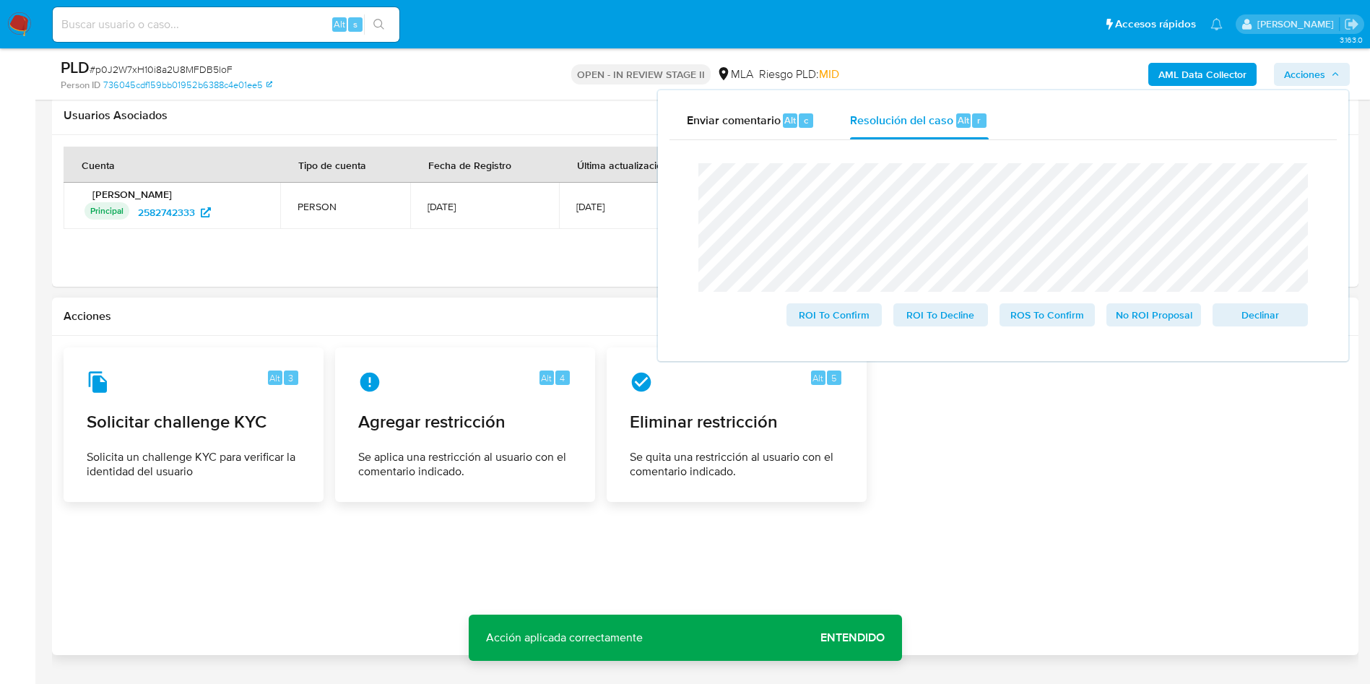
drag, startPoint x: 0, startPoint y: 279, endPoint x: 14, endPoint y: 279, distance: 14.4
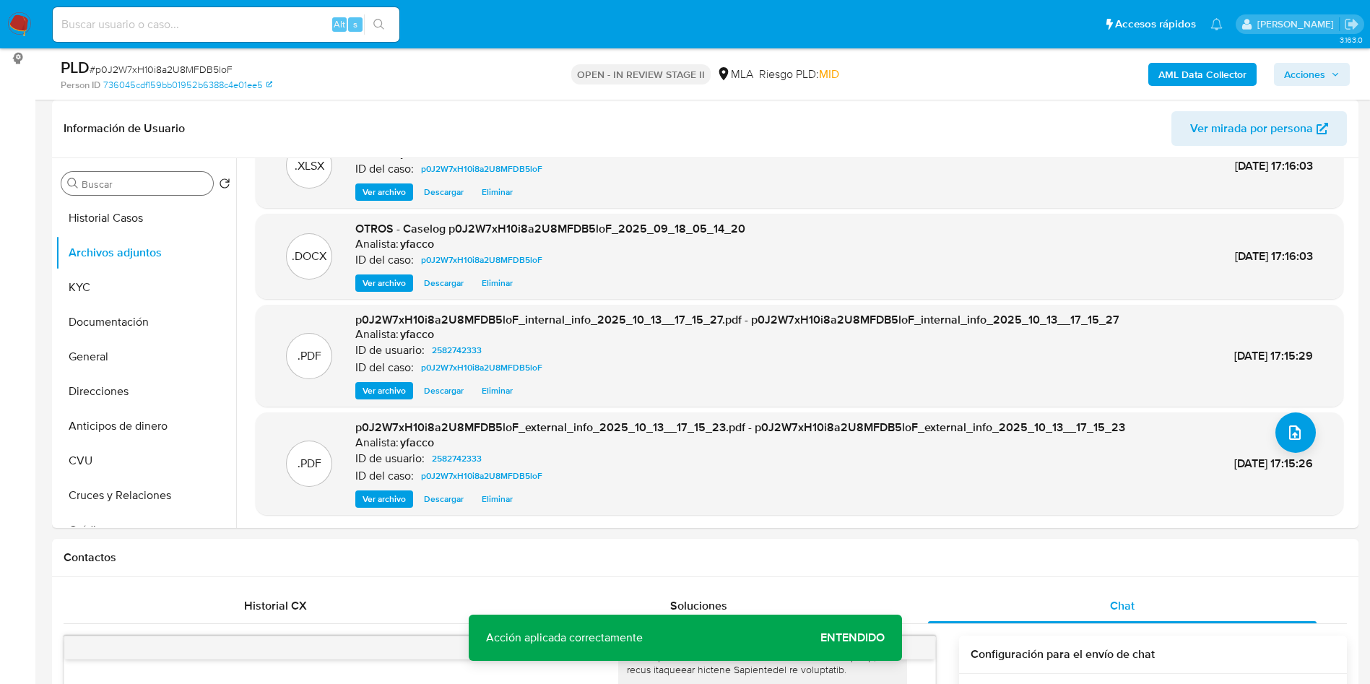
click at [153, 188] on input "Buscar" at bounding box center [145, 184] width 126 height 13
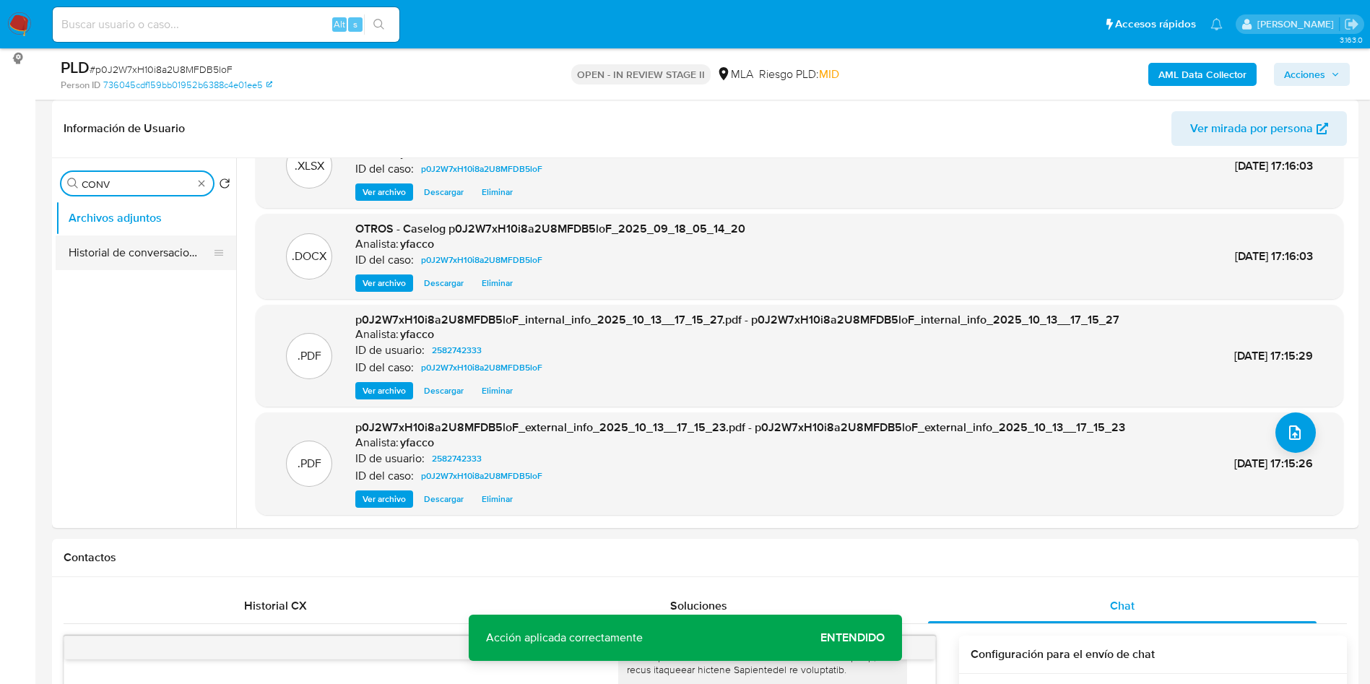
type input "CONV"
click at [140, 248] on button "Historial de conversaciones" at bounding box center [140, 252] width 169 height 35
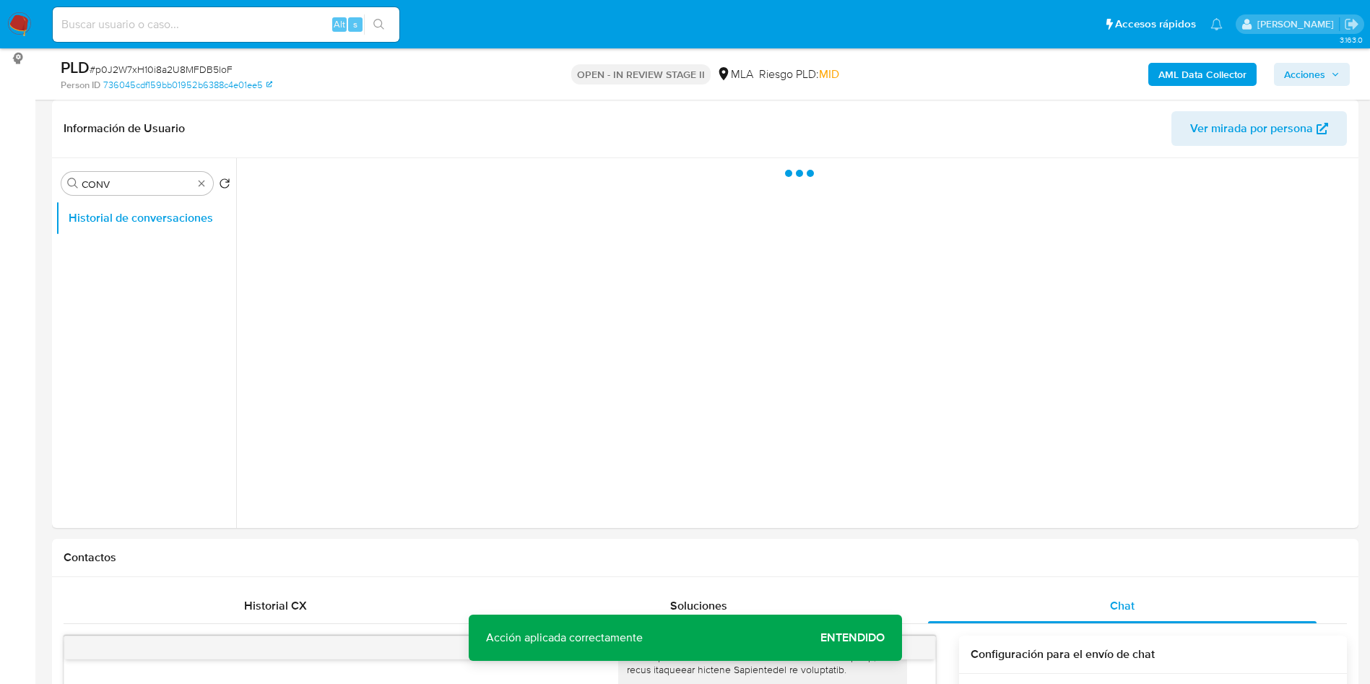
scroll to position [0, 0]
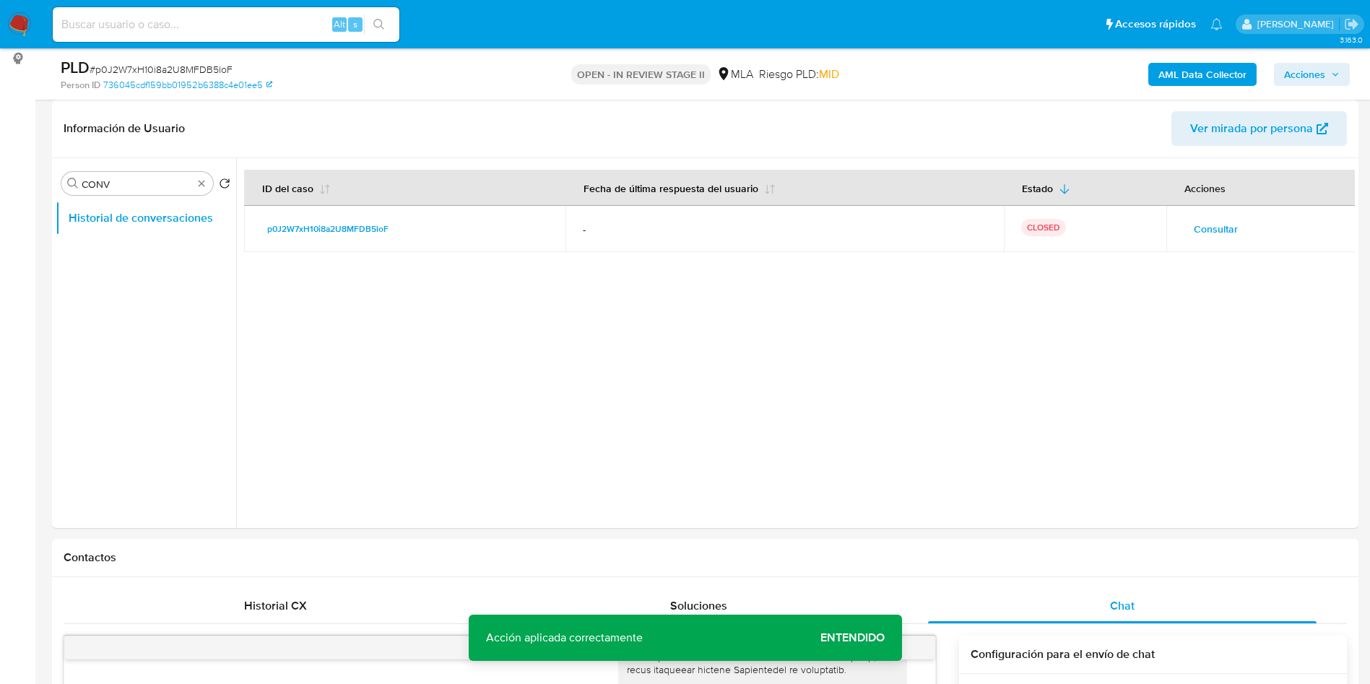
click at [1300, 75] on span "Acciones" at bounding box center [1304, 74] width 41 height 23
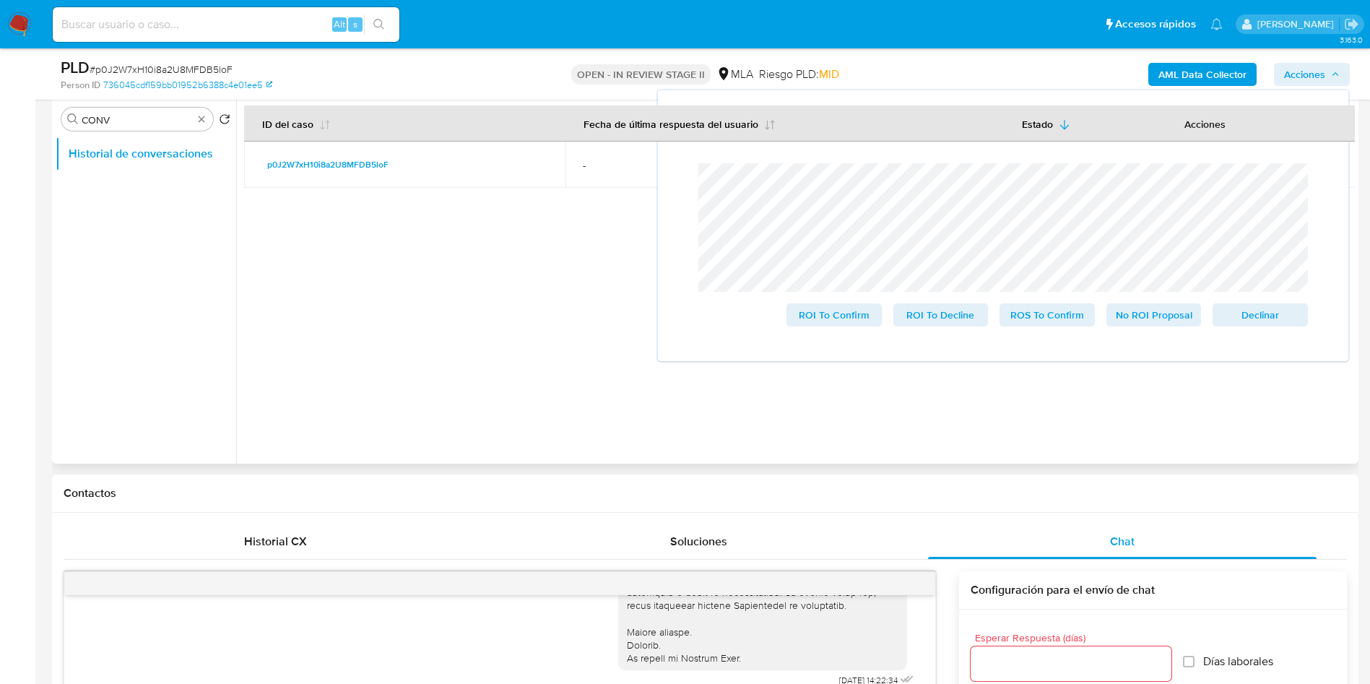
scroll to position [325, 0]
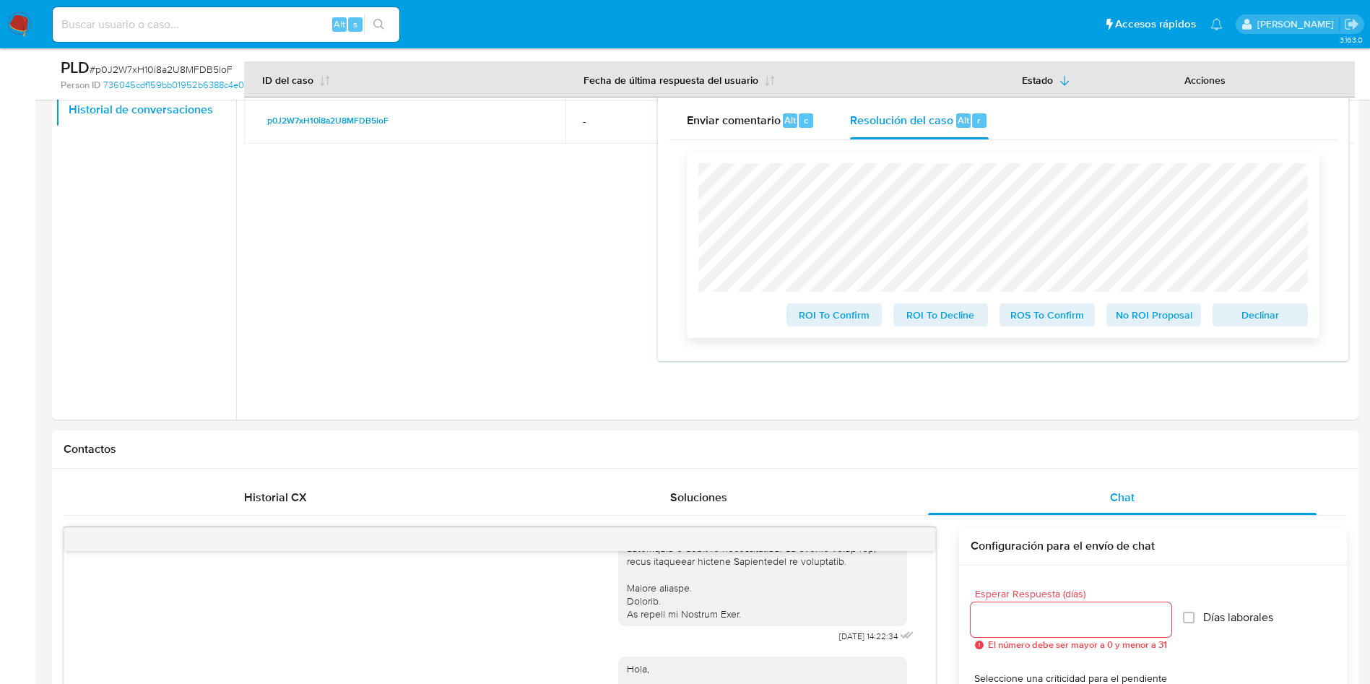
click at [689, 176] on div "ROI To Confirm ROI To Decline ROS To Confirm No ROI Proposal Declinar" at bounding box center [1003, 245] width 633 height 186
click at [1046, 316] on span "ROS To Confirm" at bounding box center [1046, 315] width 75 height 20
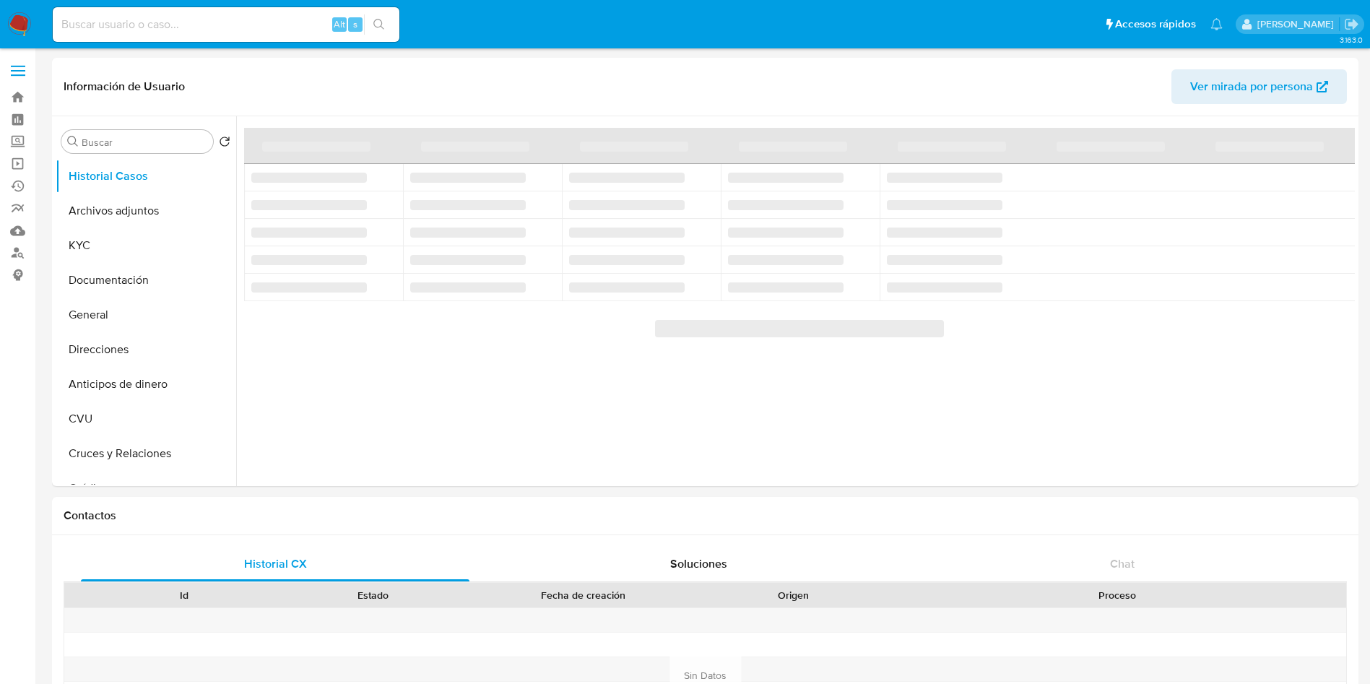
select select "10"
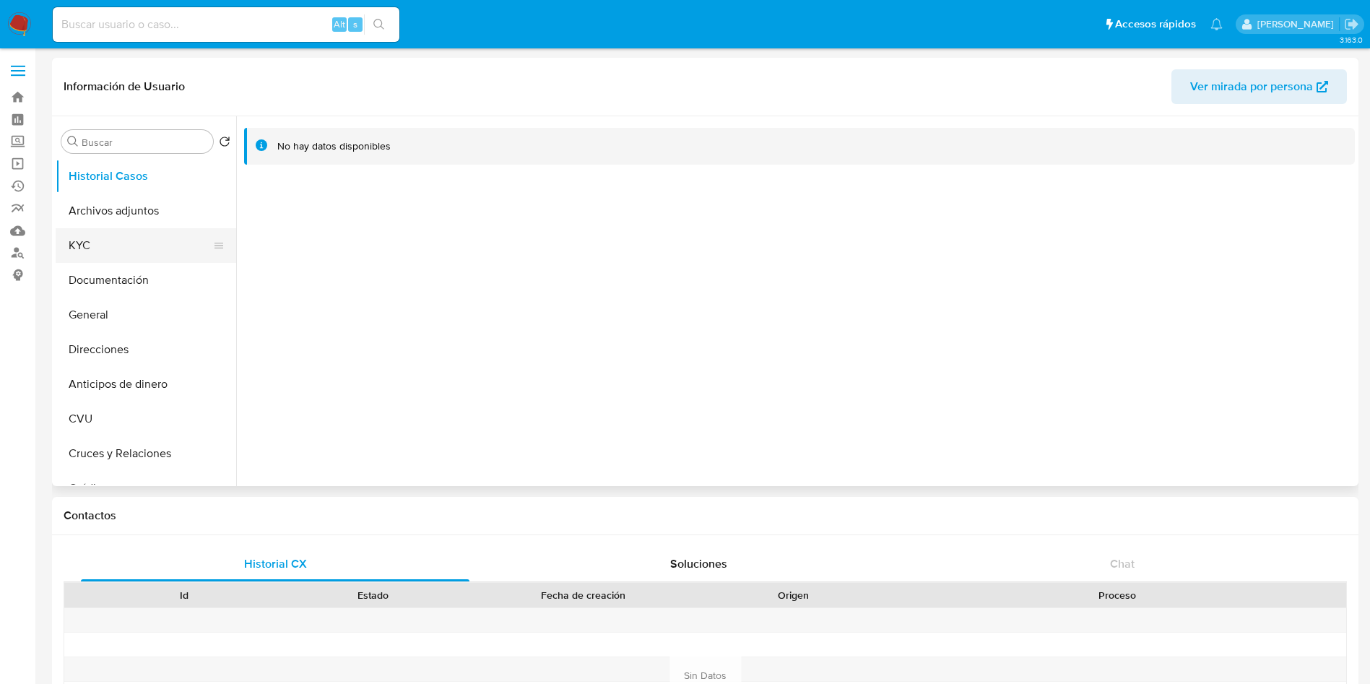
click at [164, 256] on button "KYC" at bounding box center [140, 245] width 169 height 35
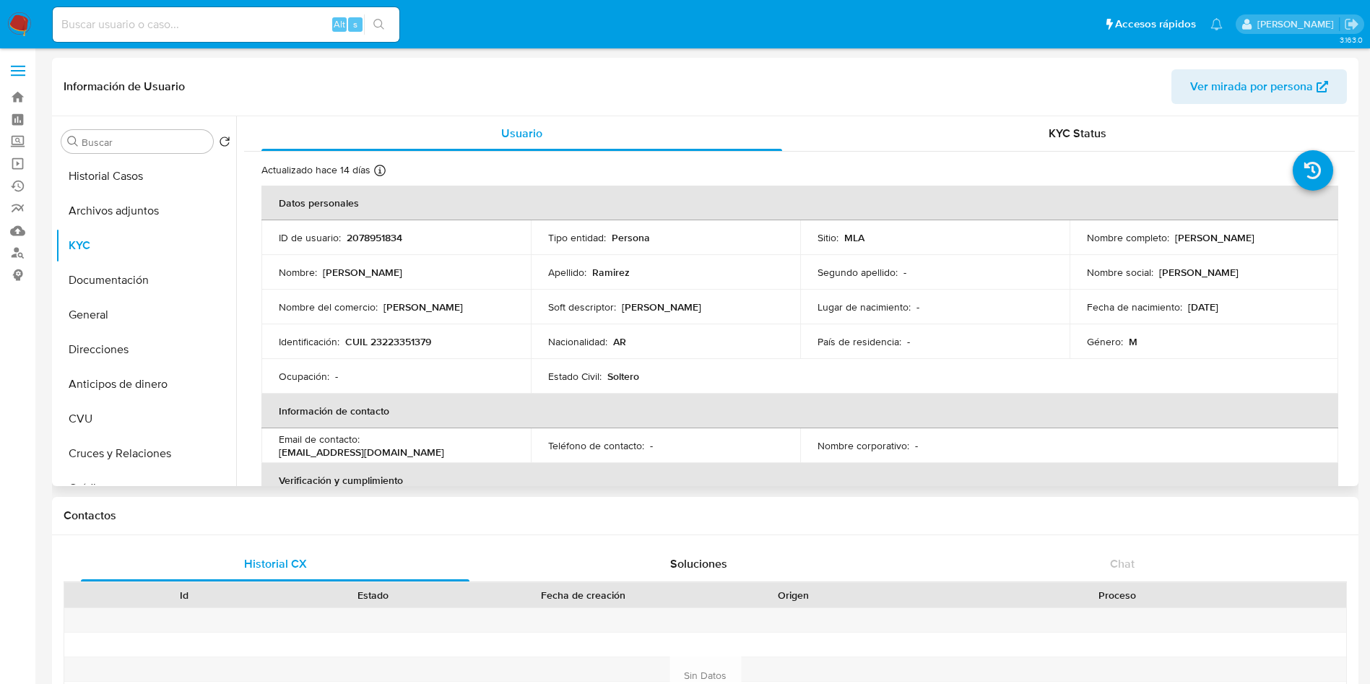
drag, startPoint x: 1170, startPoint y: 242, endPoint x: 1251, endPoint y: 242, distance: 80.2
click at [1251, 242] on div "Nombre completo : Sergio Ramirez" at bounding box center [1204, 237] width 235 height 13
copy p "Sergio Ramirez"
click at [407, 343] on p "CUIL 23223351379" at bounding box center [388, 341] width 86 height 13
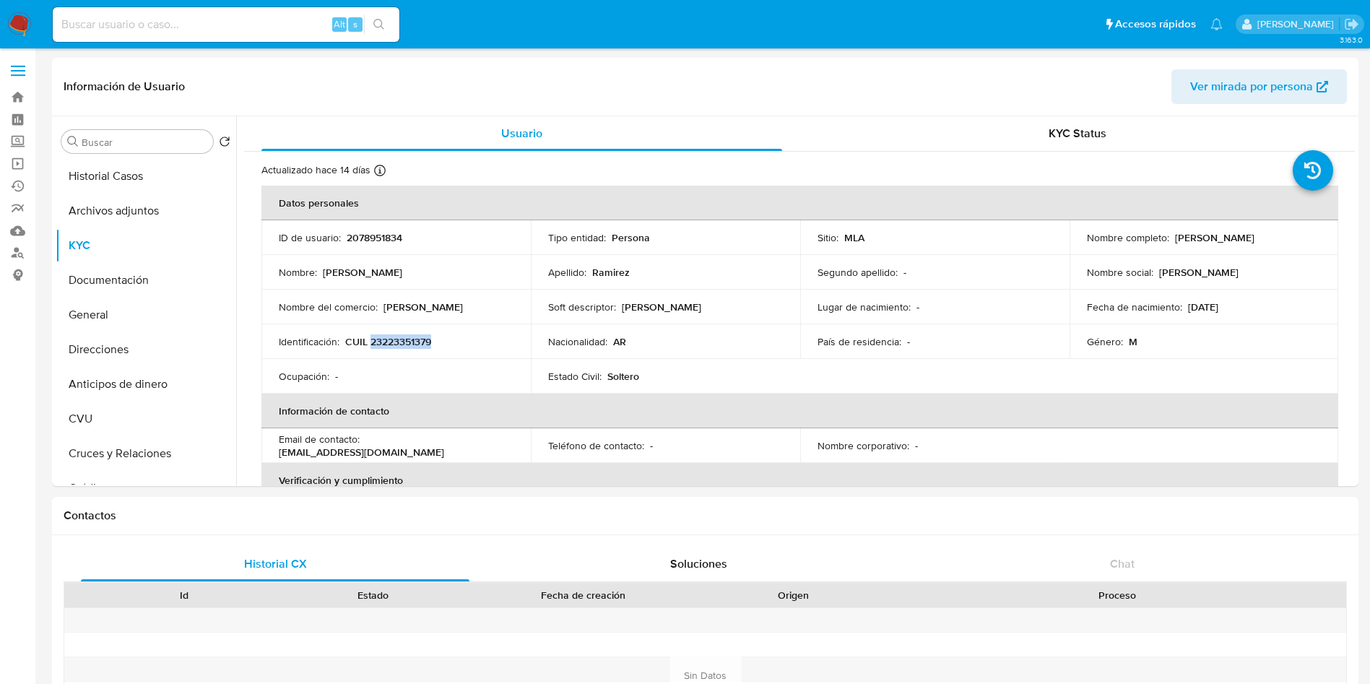
copy p "23223351379"
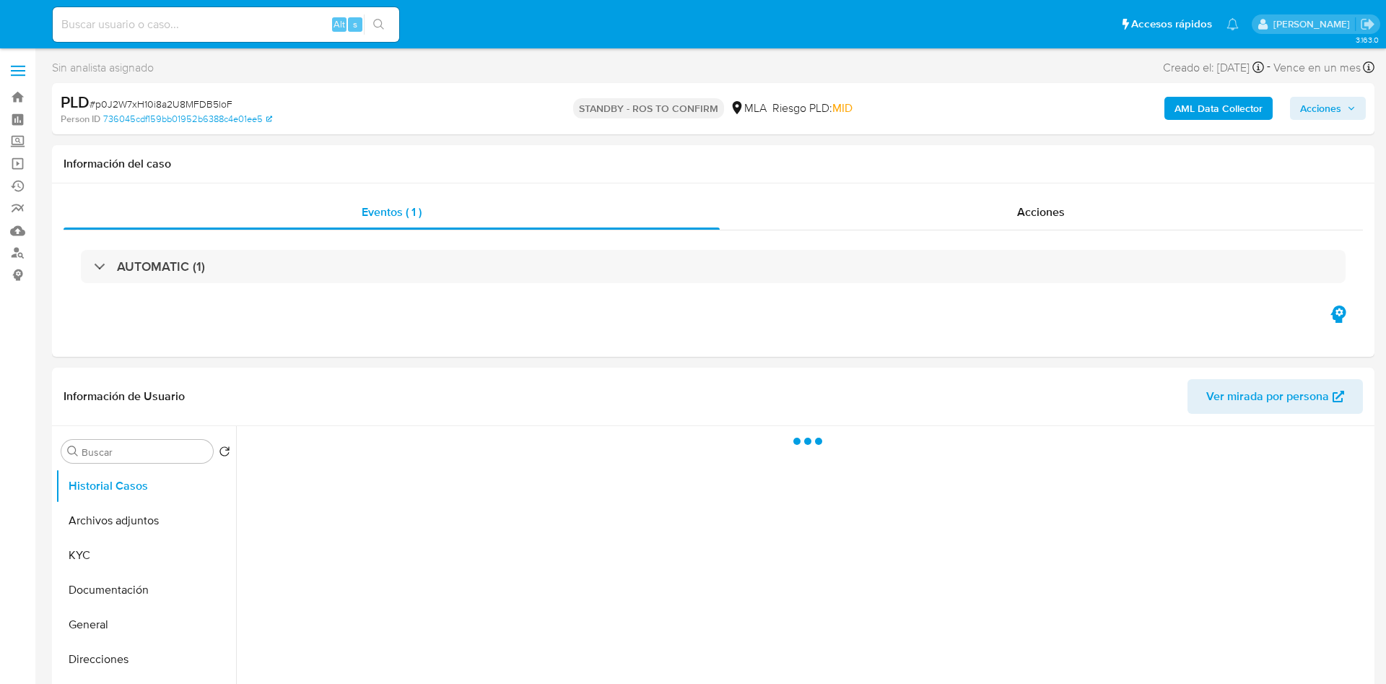
select select "10"
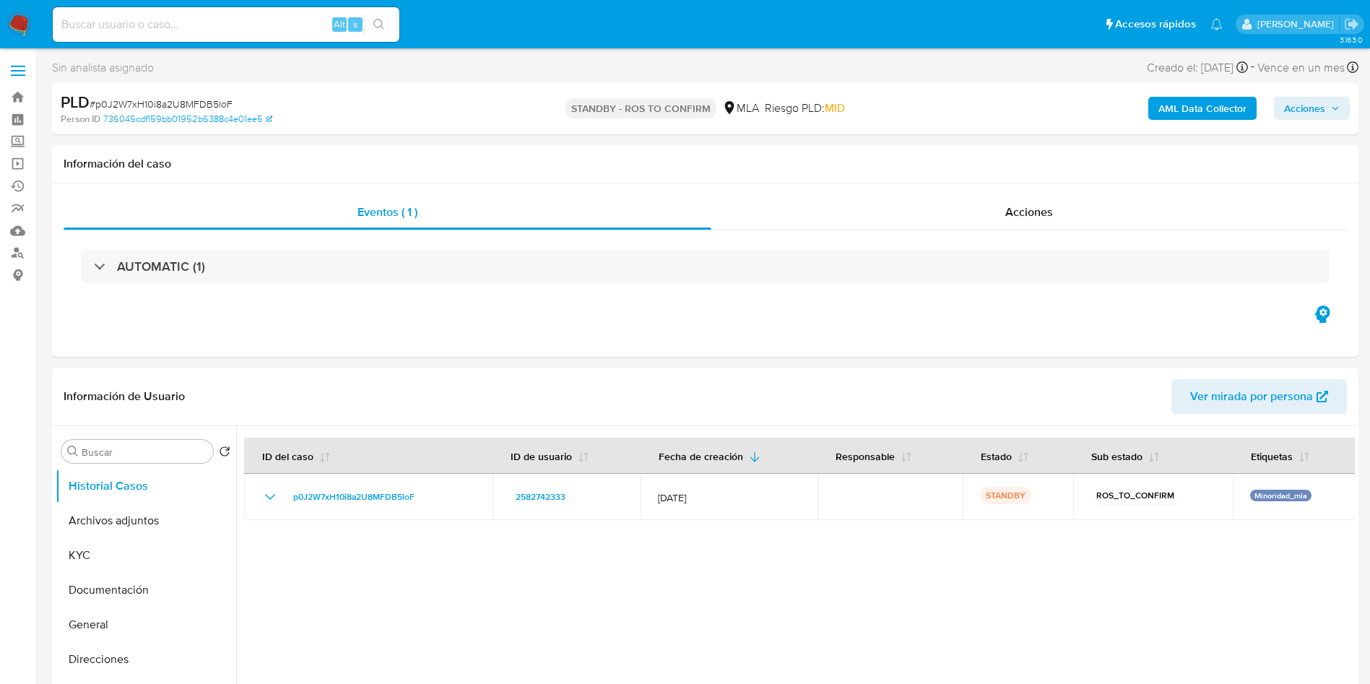
click at [286, 25] on input at bounding box center [226, 24] width 347 height 19
paste input "4bTcp7m16h0wmeadB6FujhVY"
type input "4bTcp7m16h0wmeadB6FujhVY"
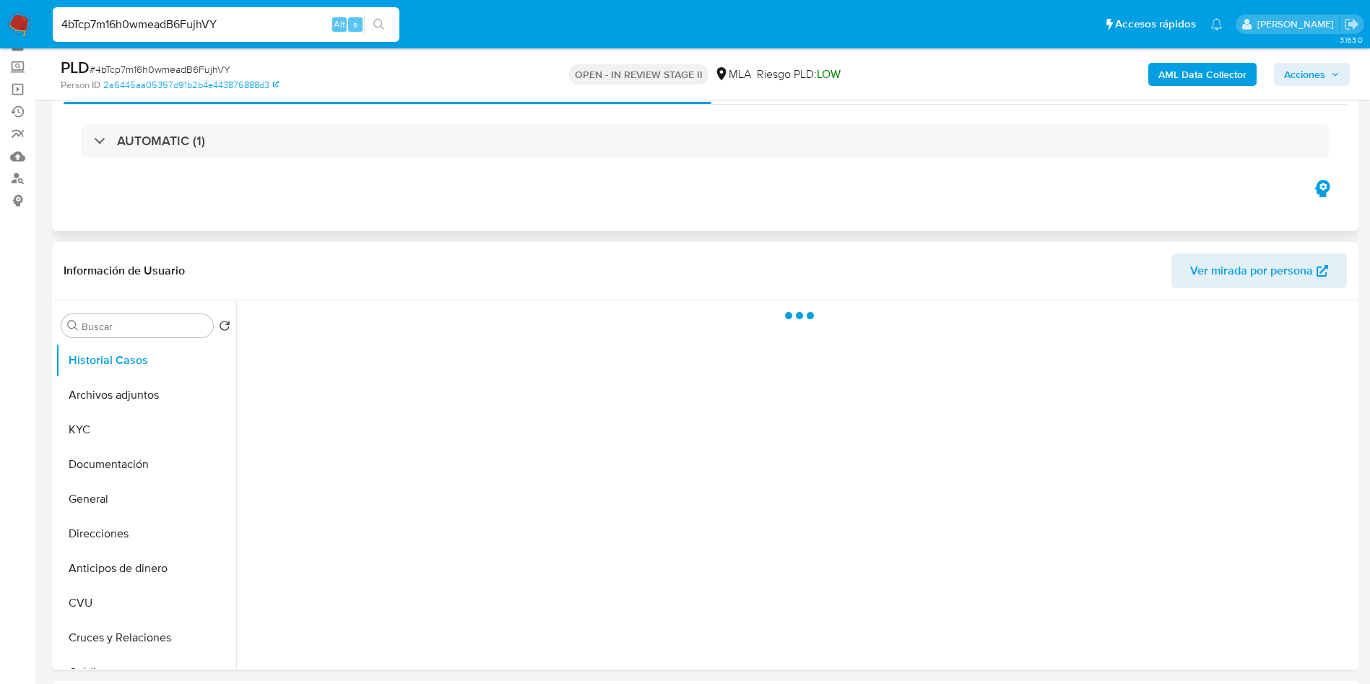
scroll to position [108, 0]
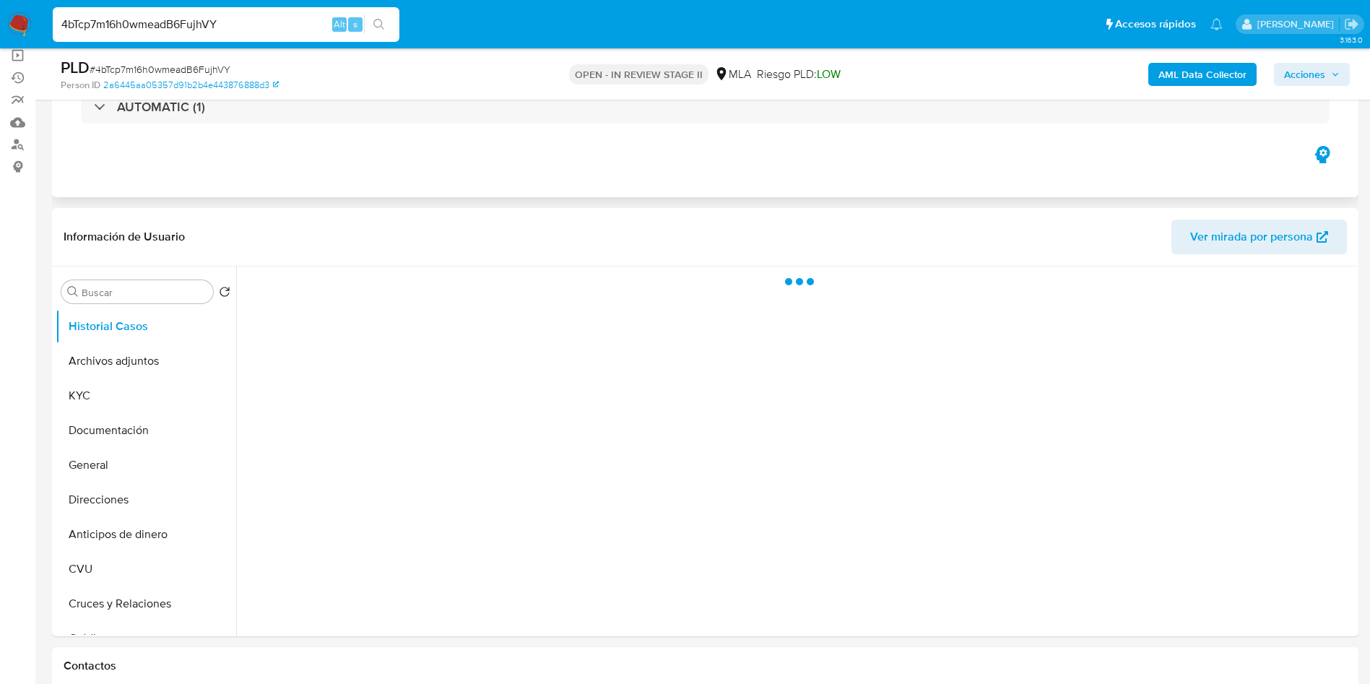
select select "10"
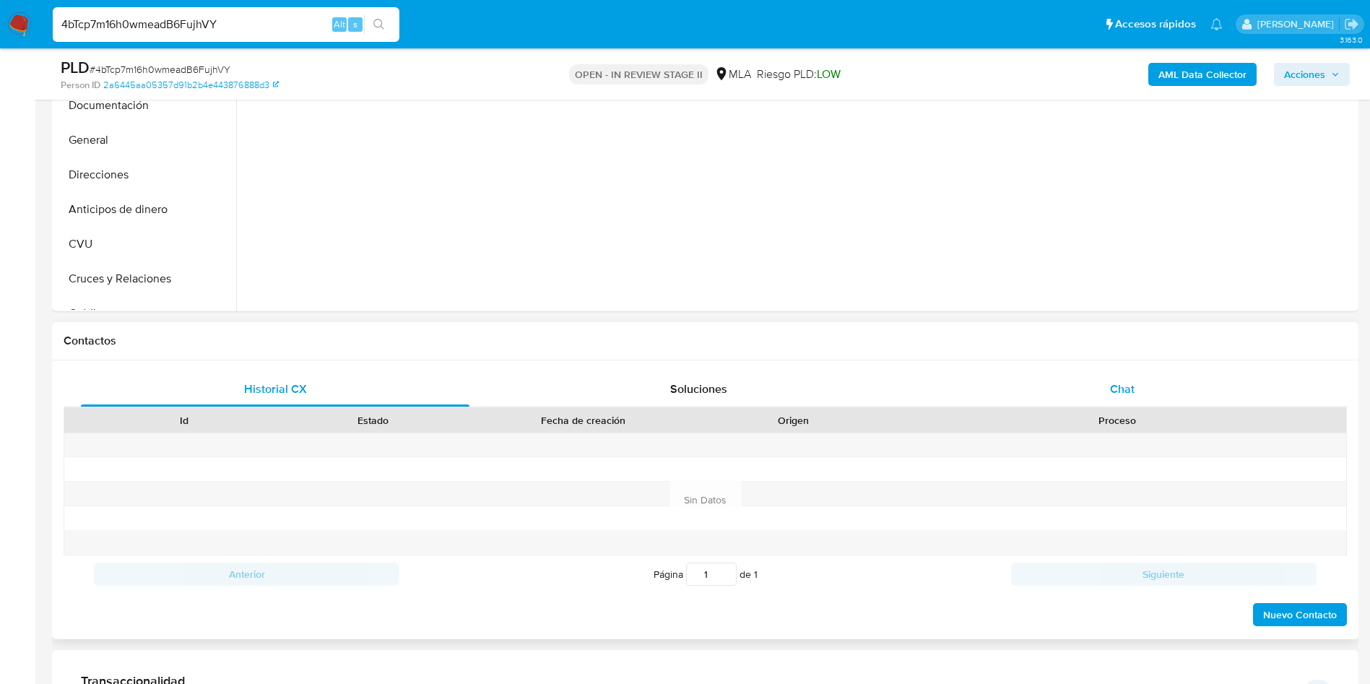
click at [1035, 382] on div "Chat" at bounding box center [1122, 389] width 388 height 35
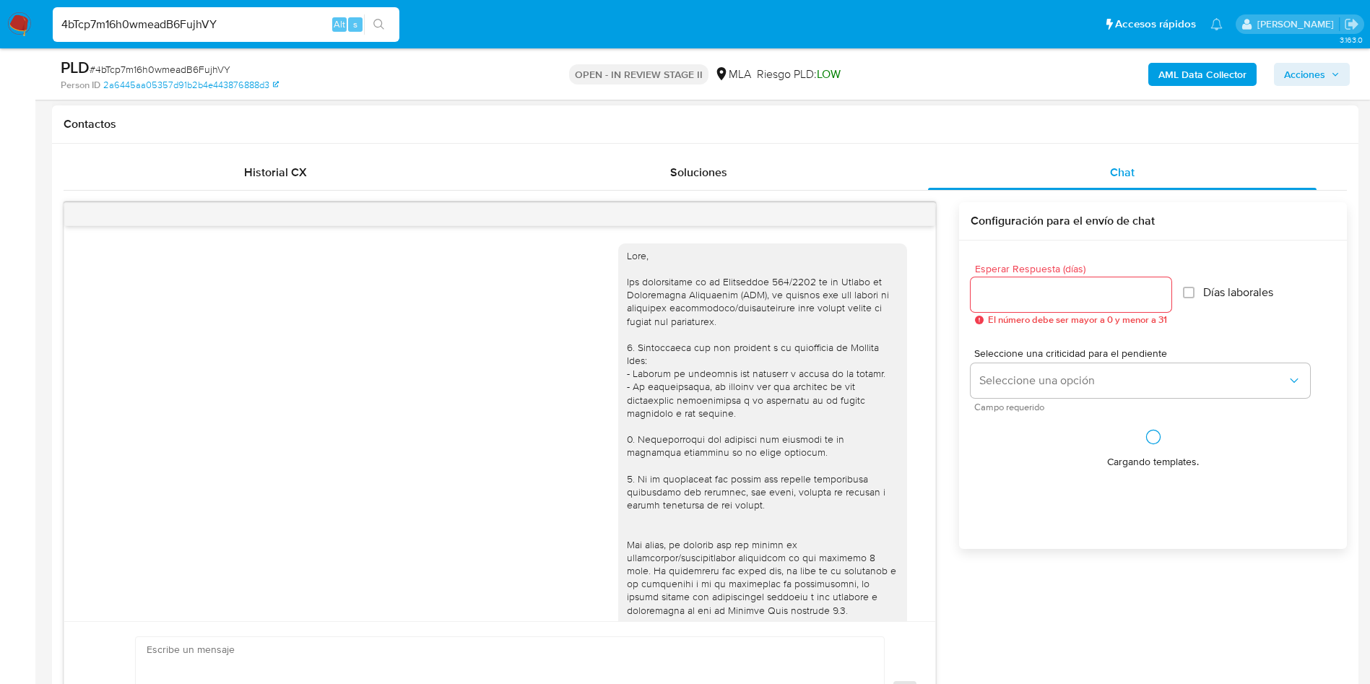
scroll to position [583, 0]
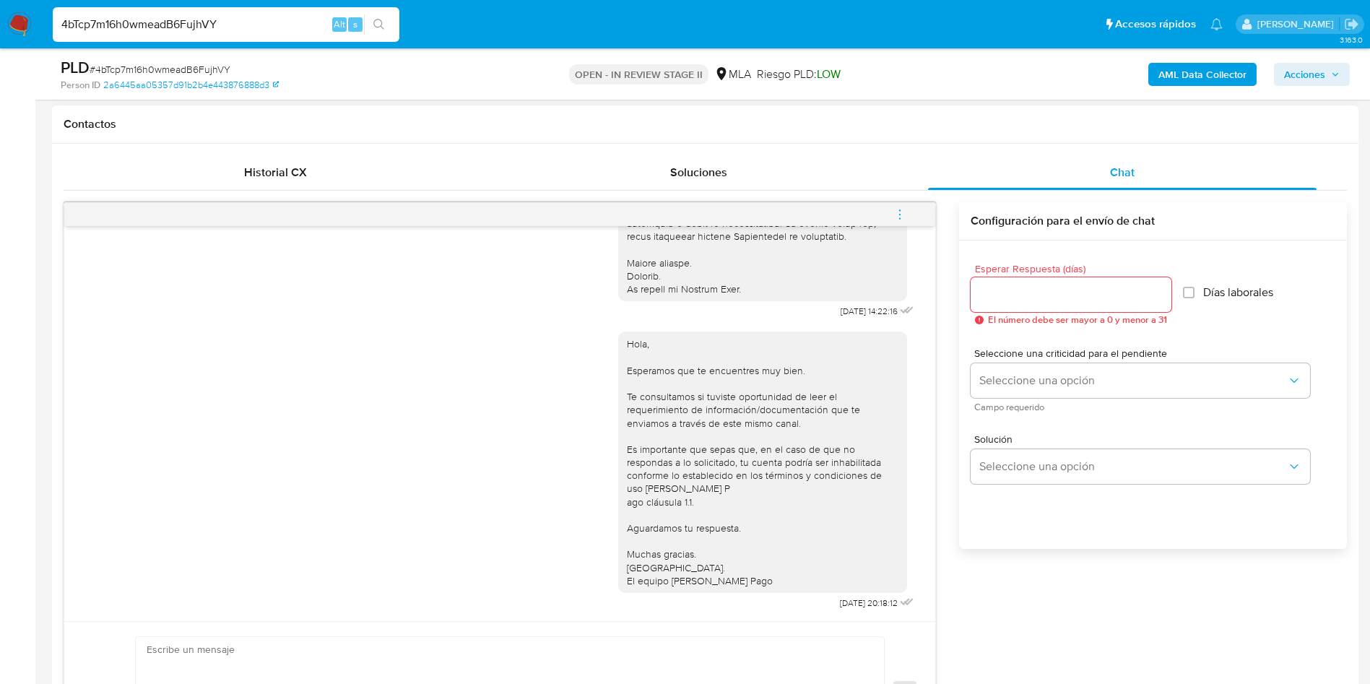
click at [901, 215] on icon "menu-action" at bounding box center [899, 214] width 13 height 13
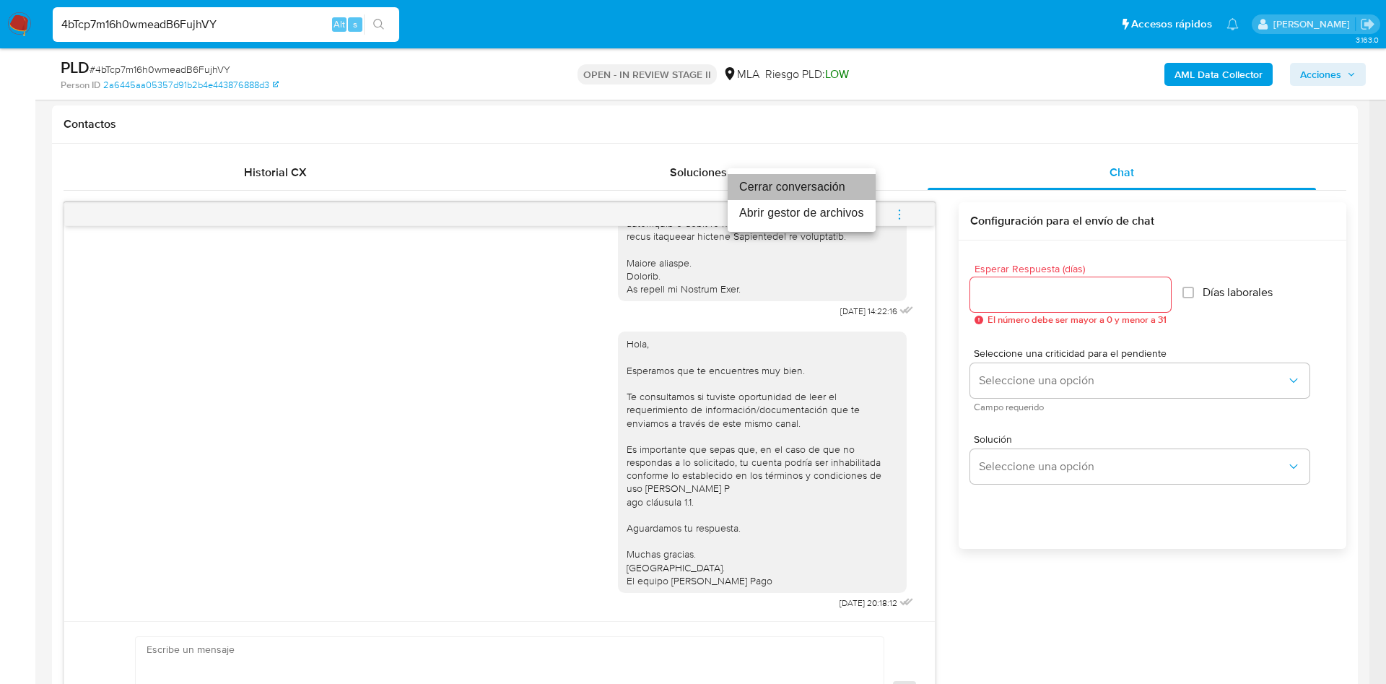
click at [767, 180] on li "Cerrar conversación" at bounding box center [802, 187] width 148 height 26
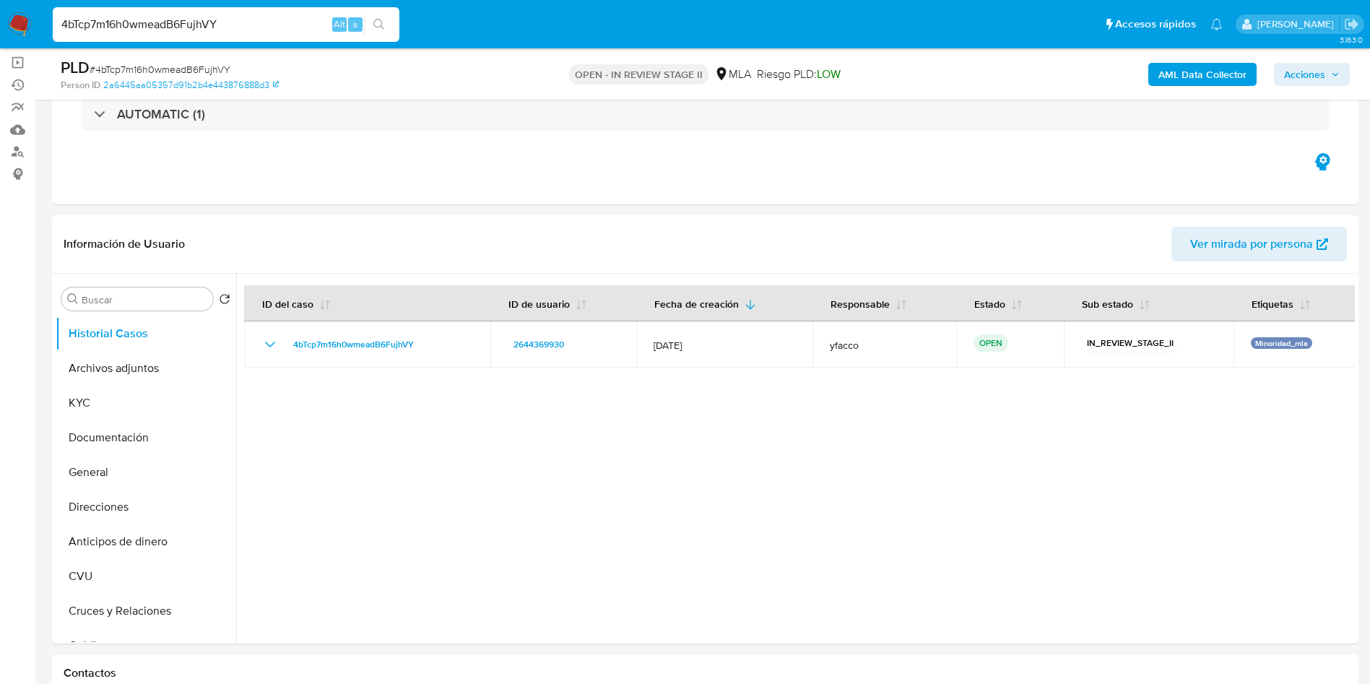
scroll to position [0, 0]
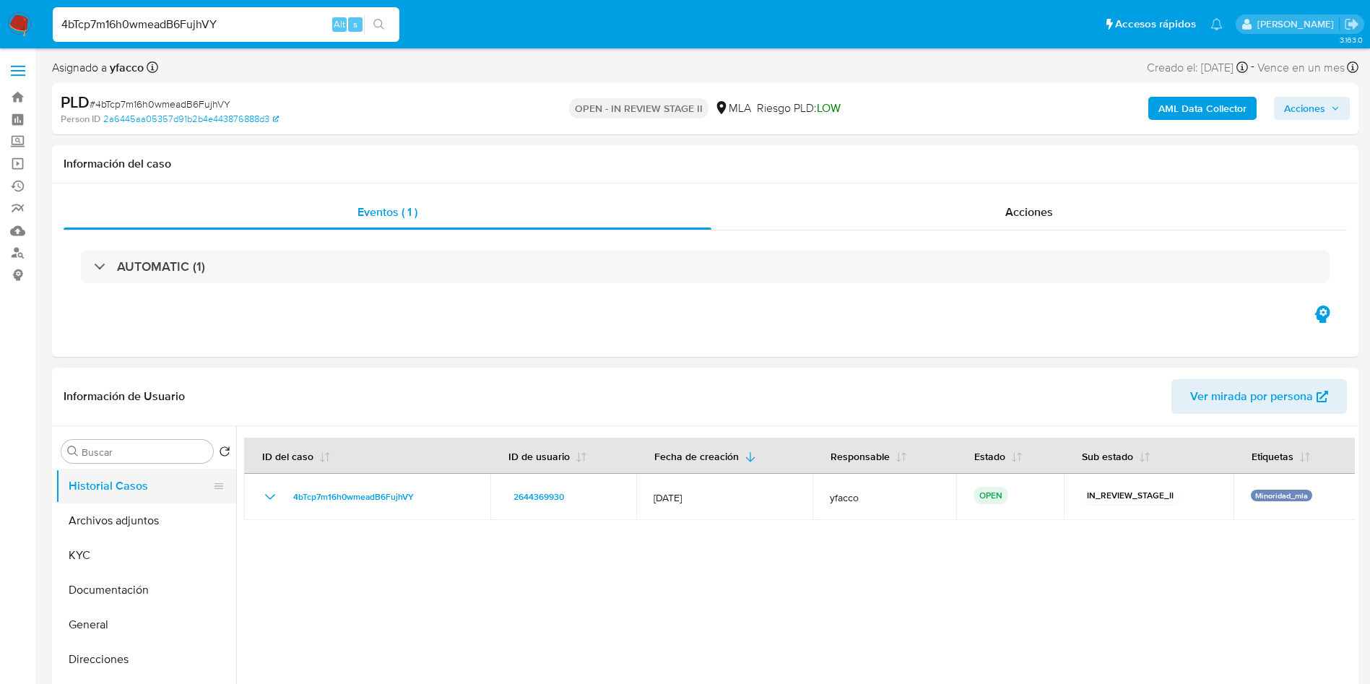
drag, startPoint x: 121, startPoint y: 625, endPoint x: 216, endPoint y: 493, distance: 161.9
click at [121, 625] on button "General" at bounding box center [146, 624] width 181 height 35
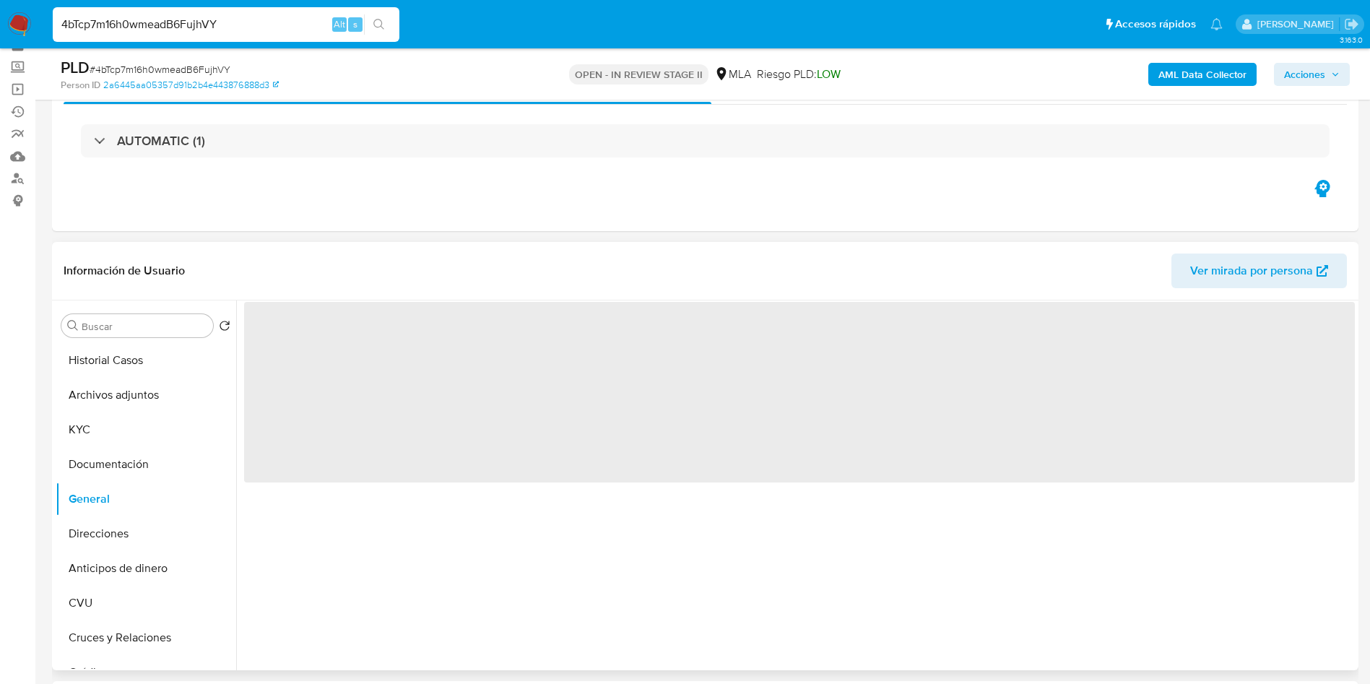
scroll to position [108, 0]
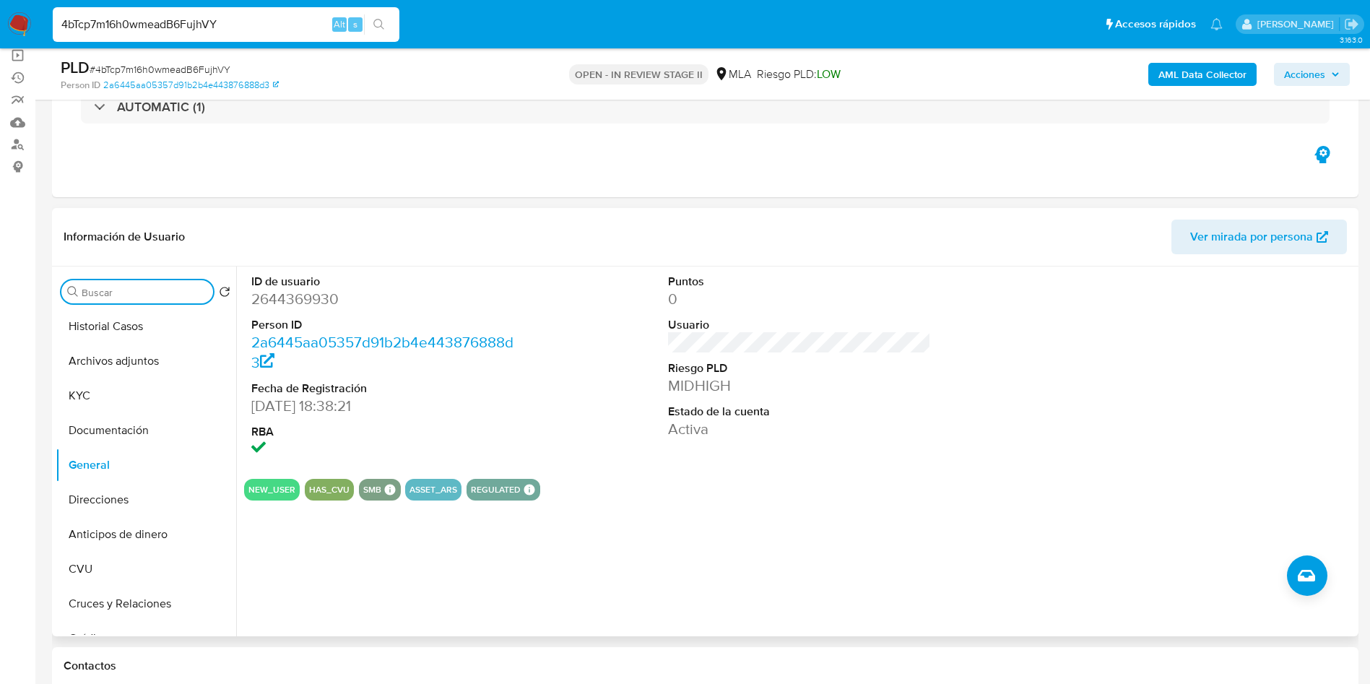
click at [157, 291] on input "Buscar" at bounding box center [145, 292] width 126 height 13
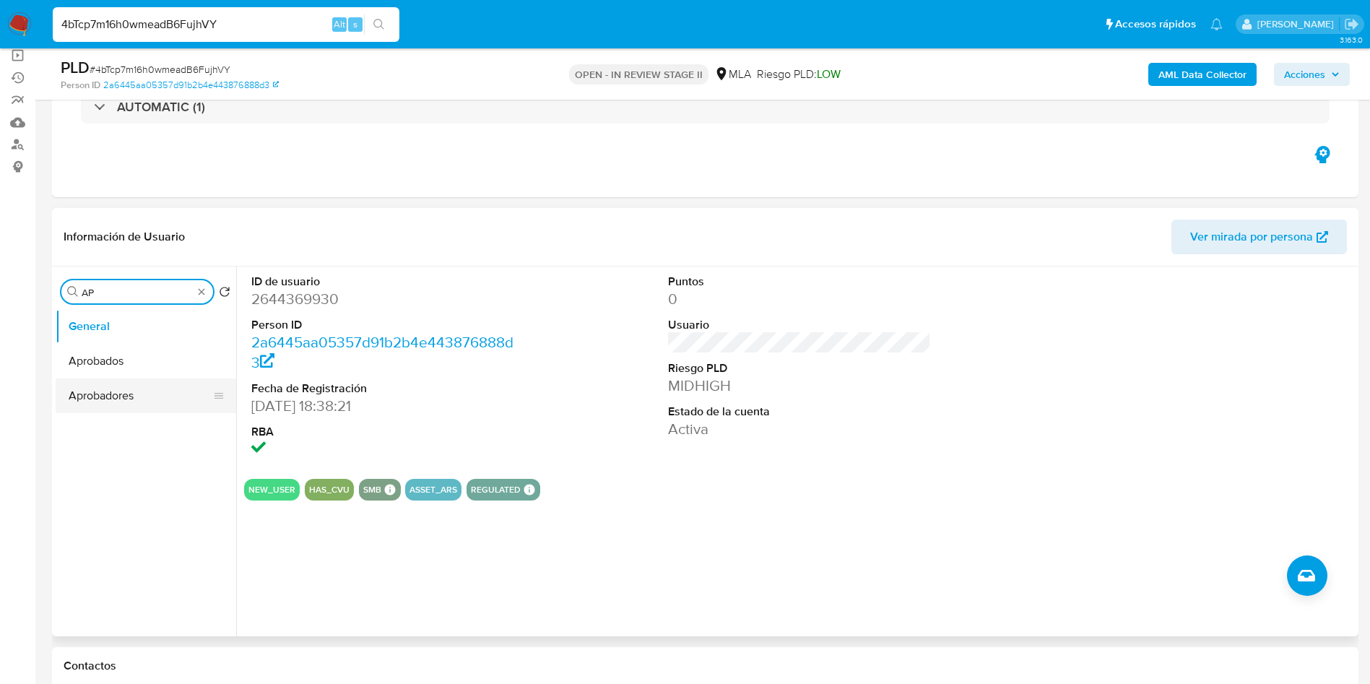
type input "AP"
click at [132, 390] on button "Aprobadores" at bounding box center [140, 395] width 169 height 35
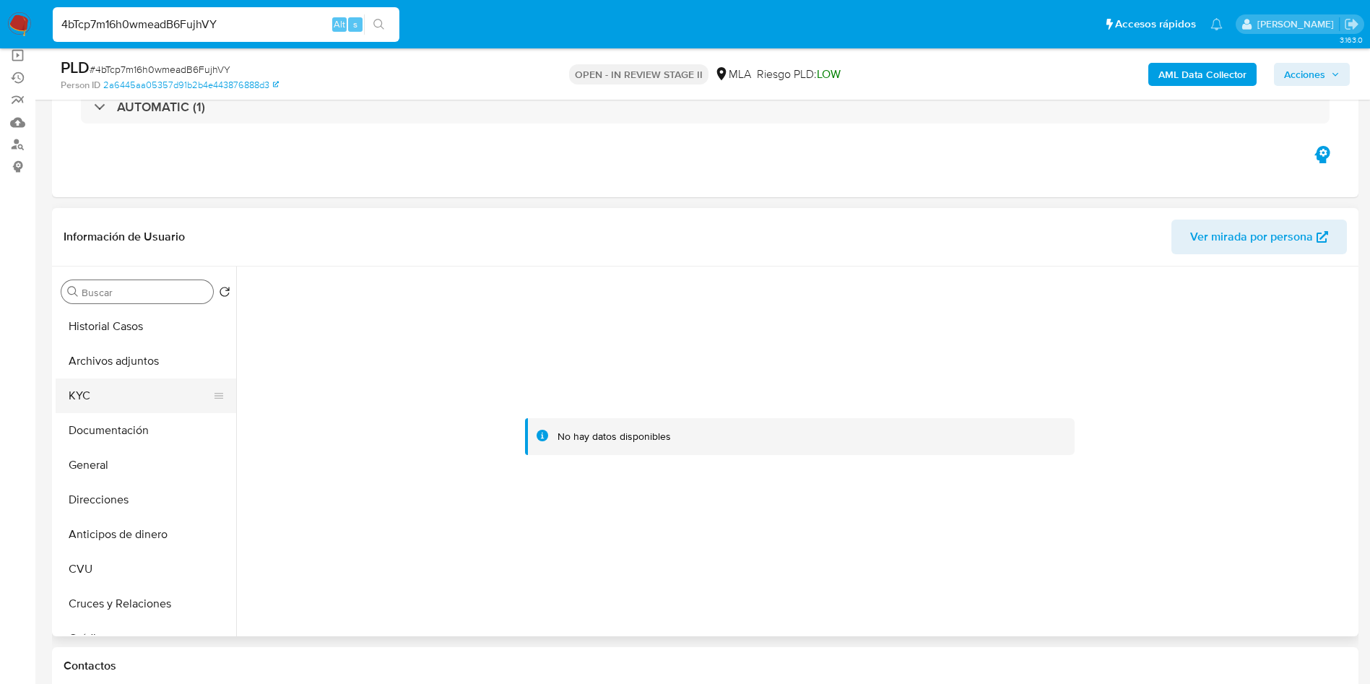
click at [149, 391] on button "KYC" at bounding box center [140, 395] width 169 height 35
click at [137, 355] on button "Archivos adjuntos" at bounding box center [140, 361] width 169 height 35
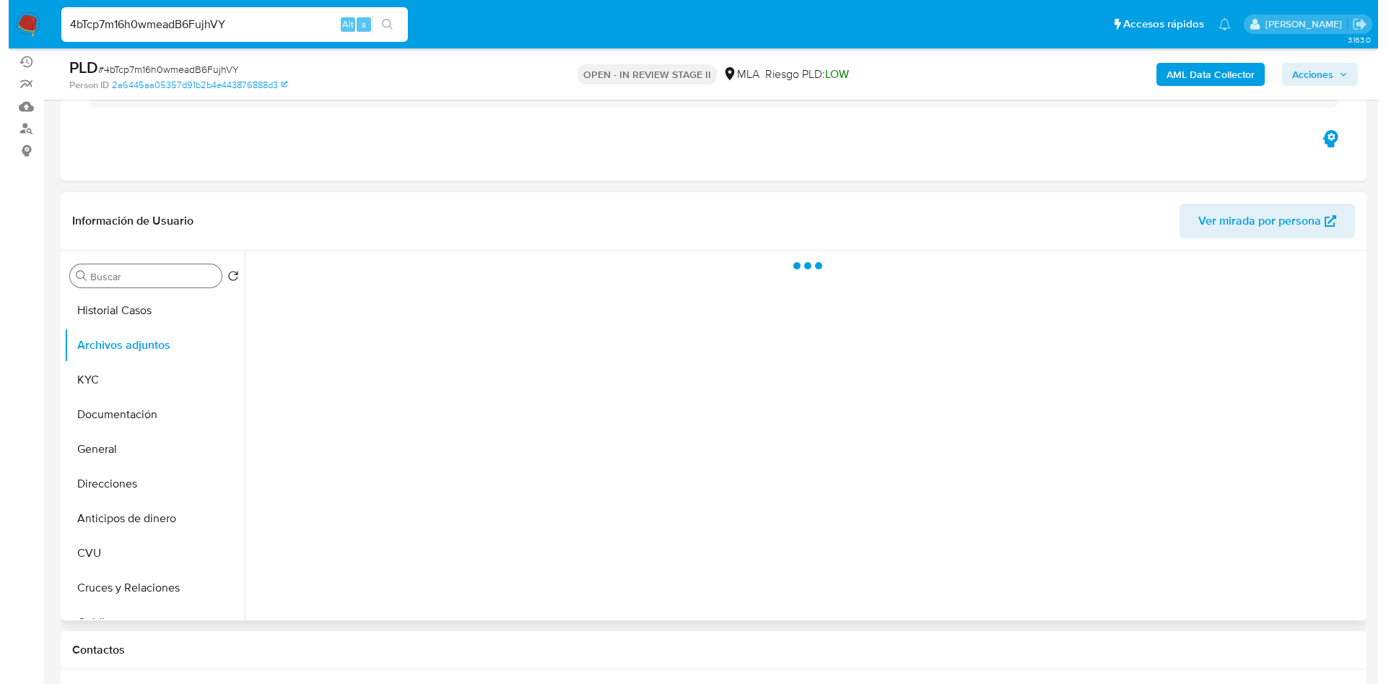
scroll to position [217, 0]
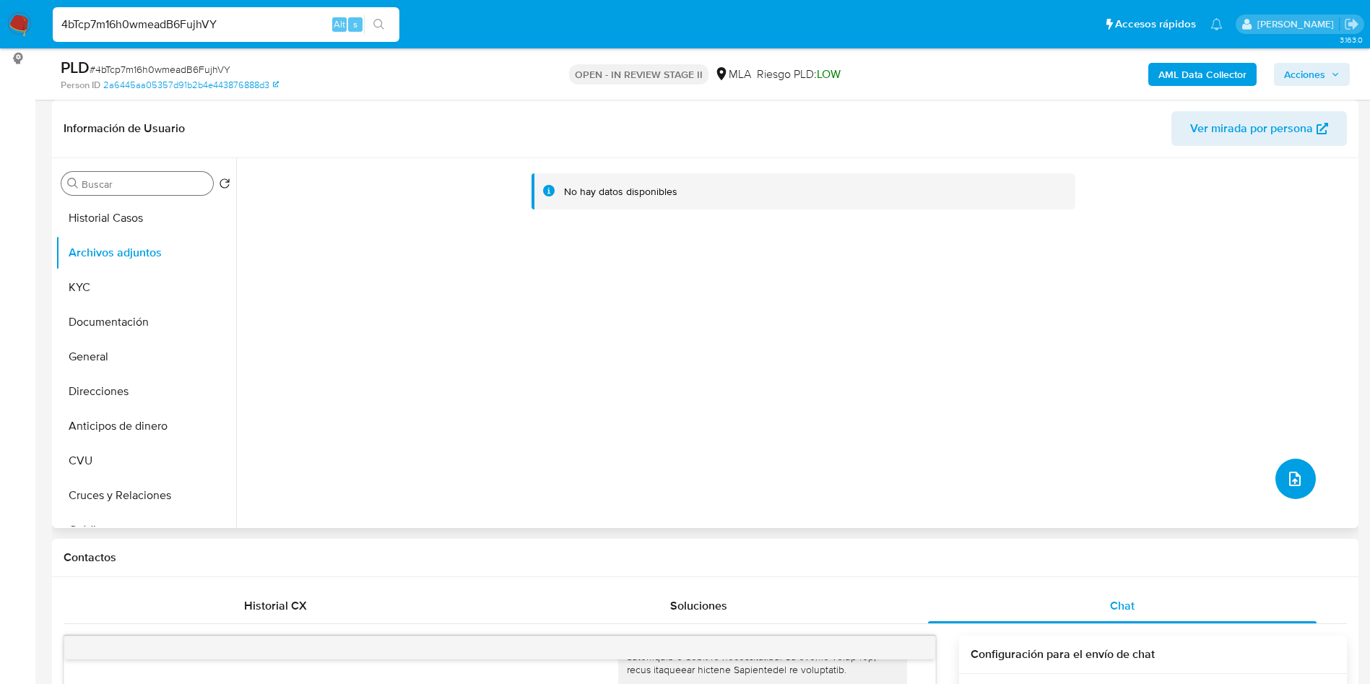
click at [1286, 474] on icon "upload-file" at bounding box center [1294, 478] width 17 height 17
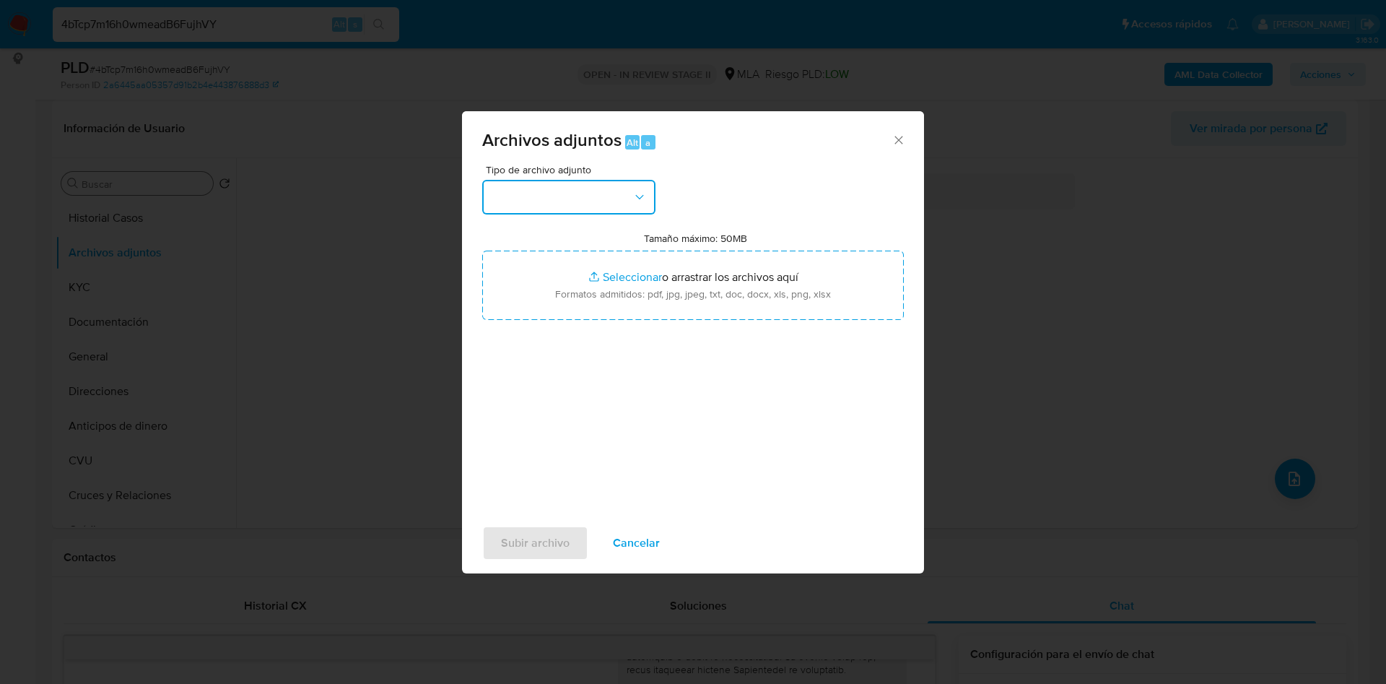
click at [596, 192] on button "button" at bounding box center [568, 197] width 173 height 35
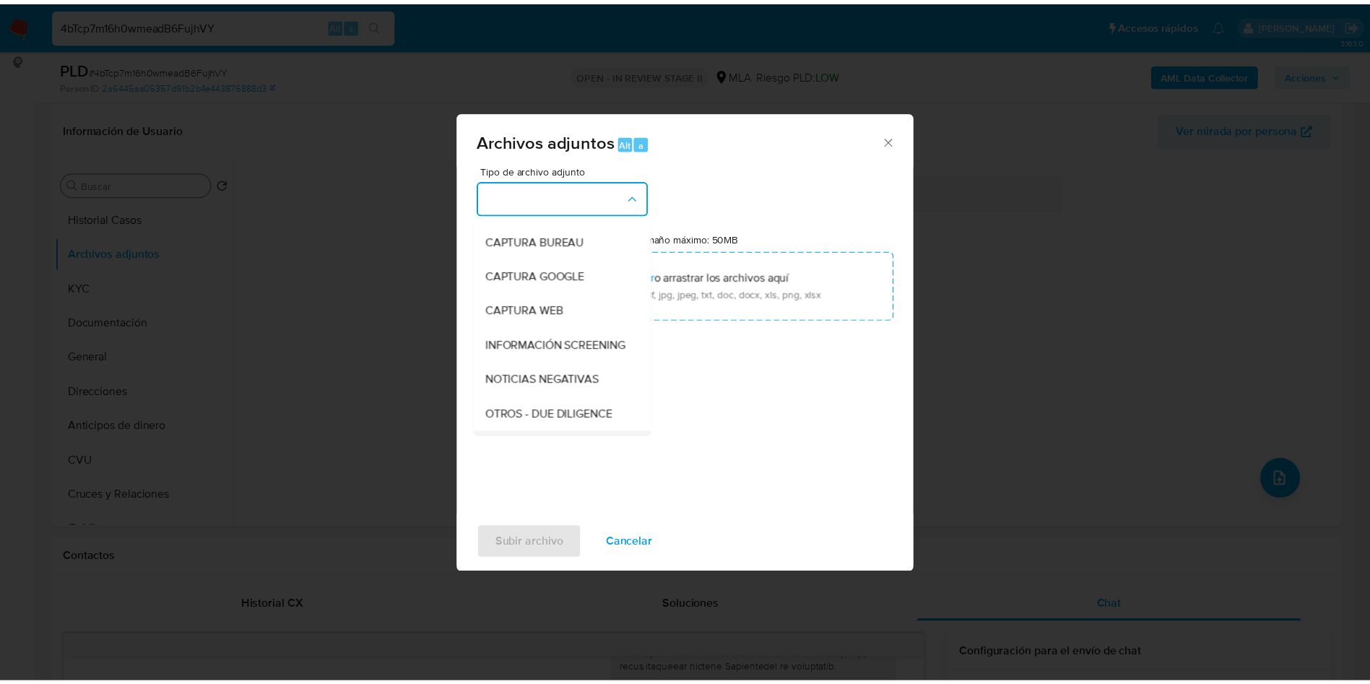
scroll to position [108, 0]
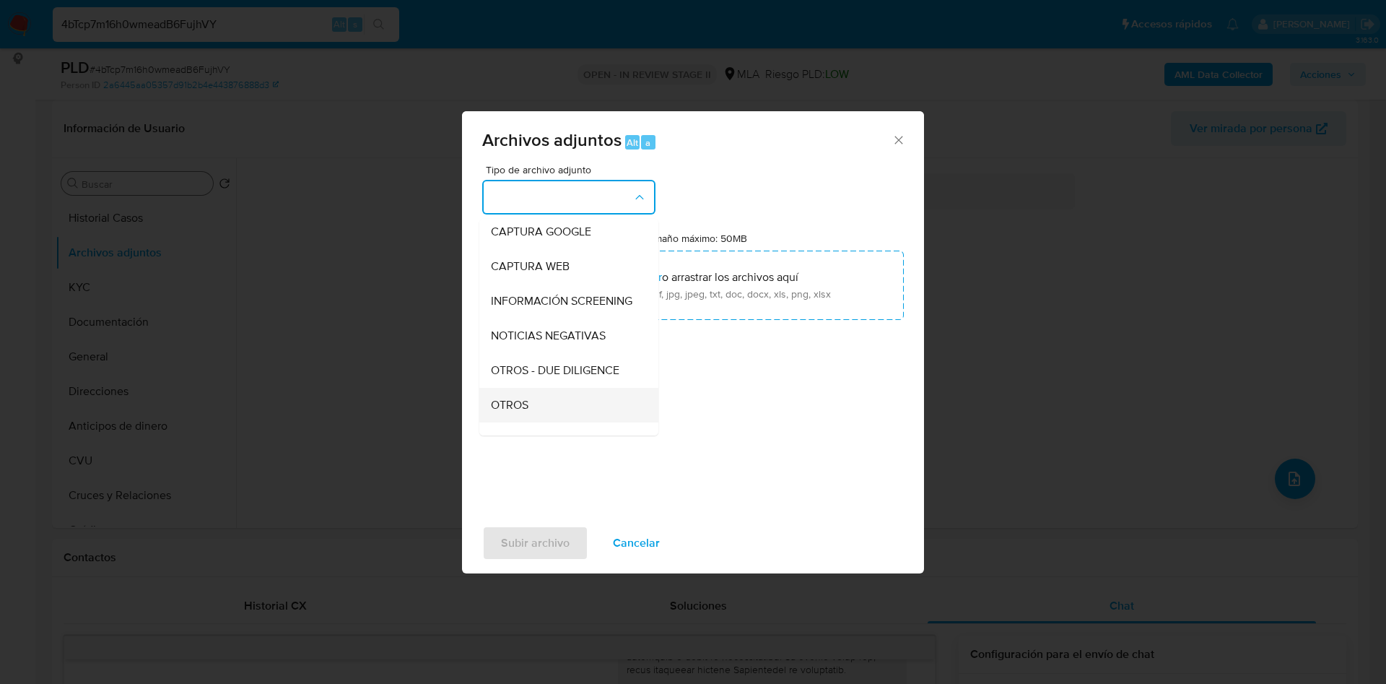
click at [518, 412] on span "OTROS" at bounding box center [510, 405] width 38 height 14
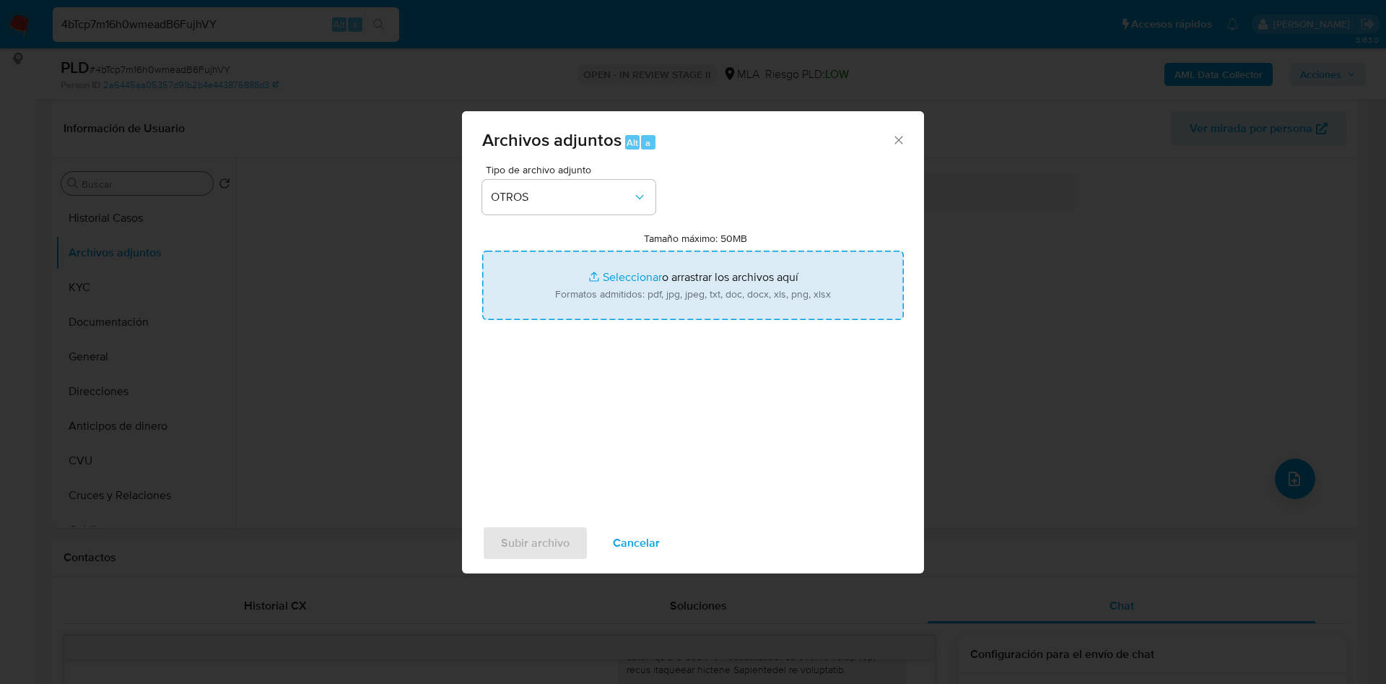
click at [614, 275] on input "Tamaño máximo: 50MB Seleccionar archivos" at bounding box center [693, 285] width 422 height 69
type input "C:\fakepath\Caselog 4bTcp7m16h0wmeadB6FujhVY_2025_09_18_01_03_39.docx"
click at [614, 273] on input "Tamaño máximo: 50MB Seleccionar archivos" at bounding box center [693, 285] width 422 height 69
type input "C:\fakepath\Movimientos 2644369930.xlsx"
click at [540, 538] on span "Subir archivo" at bounding box center [535, 543] width 69 height 32
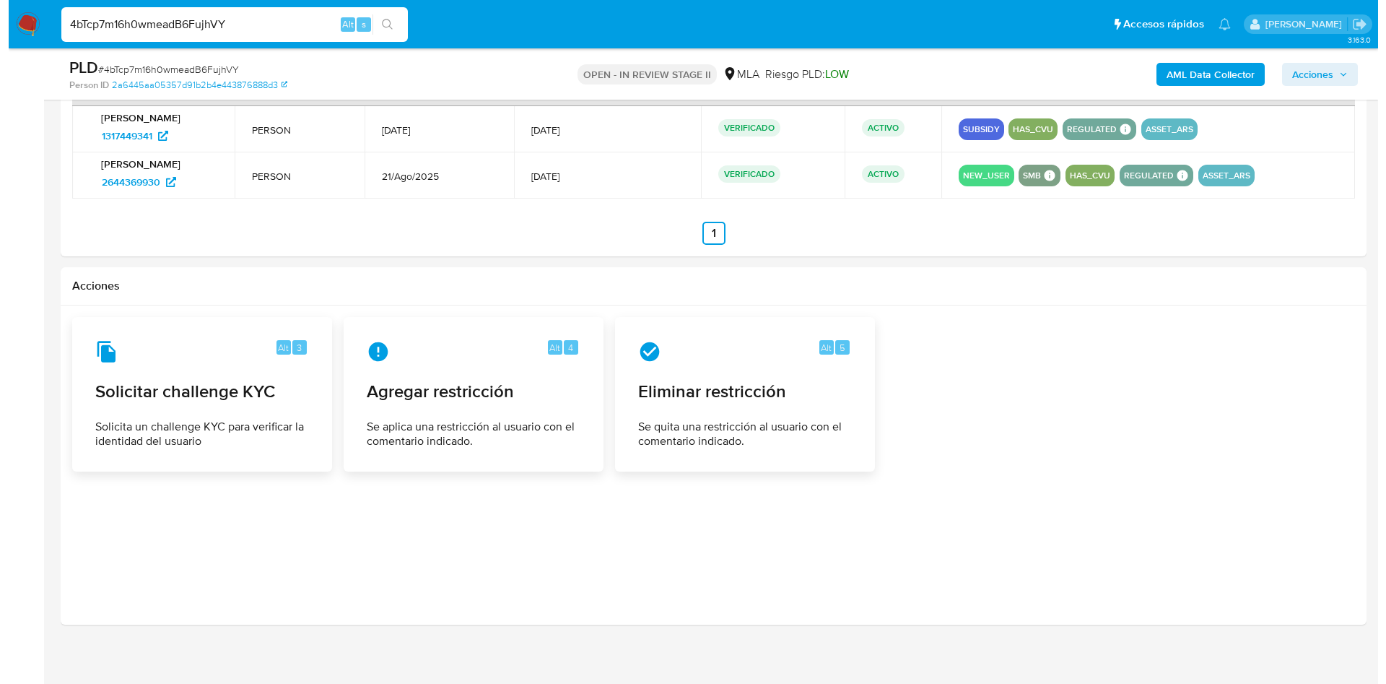
scroll to position [2256, 0]
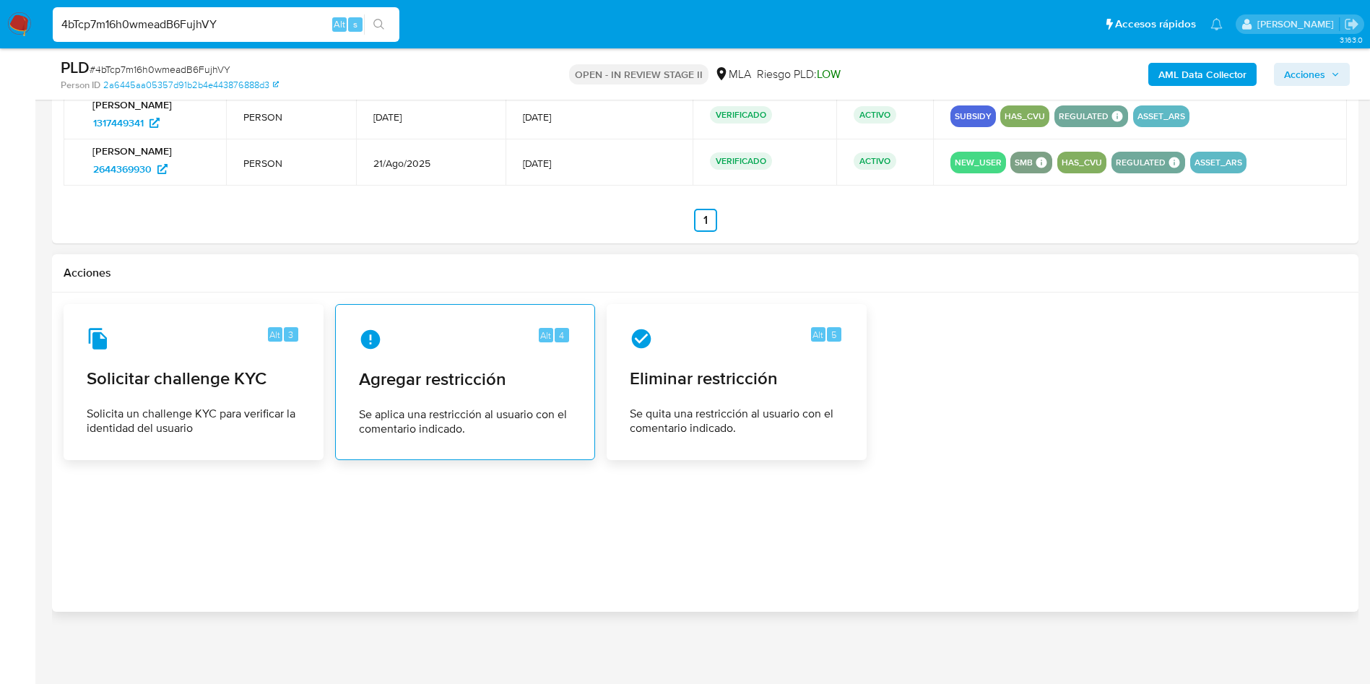
click at [487, 403] on div "Alt 4 Agregar restricción Se aplica una restricción al usuario con el comentari…" at bounding box center [464, 381] width 235 height 131
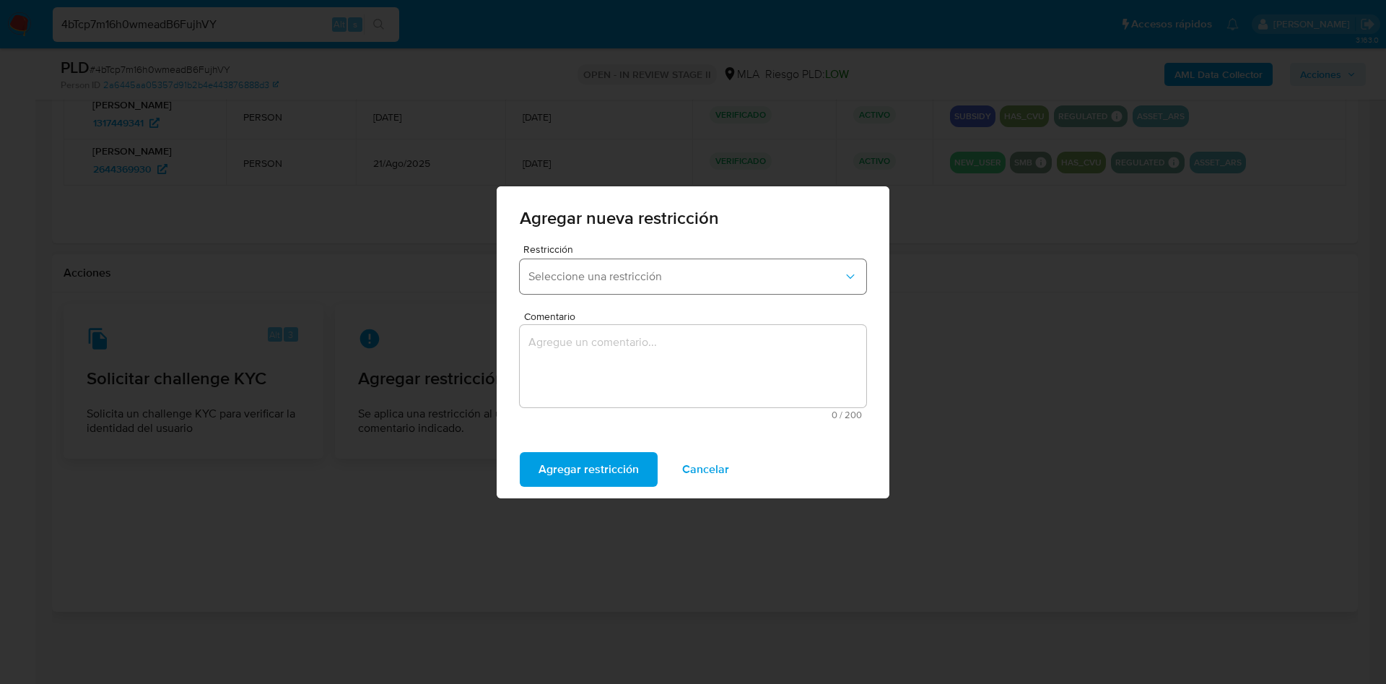
click at [637, 270] on button "Seleccione una restricción" at bounding box center [693, 276] width 347 height 35
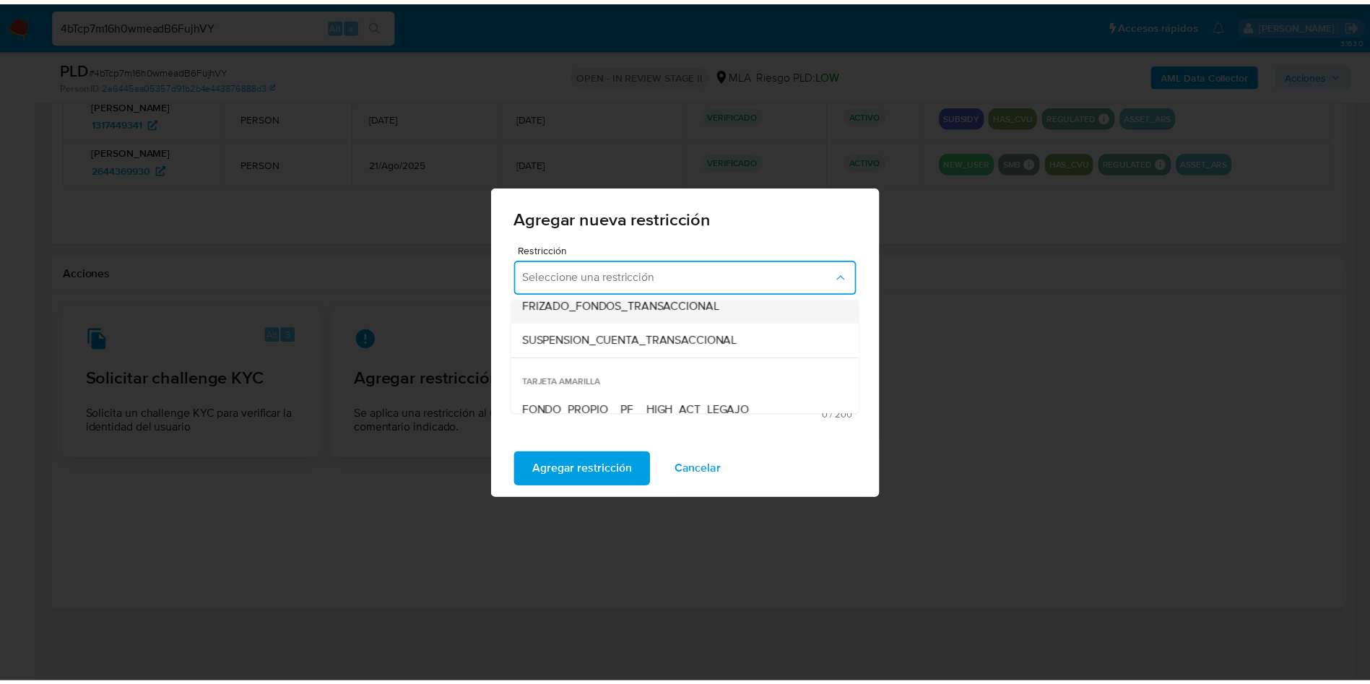
scroll to position [217, 0]
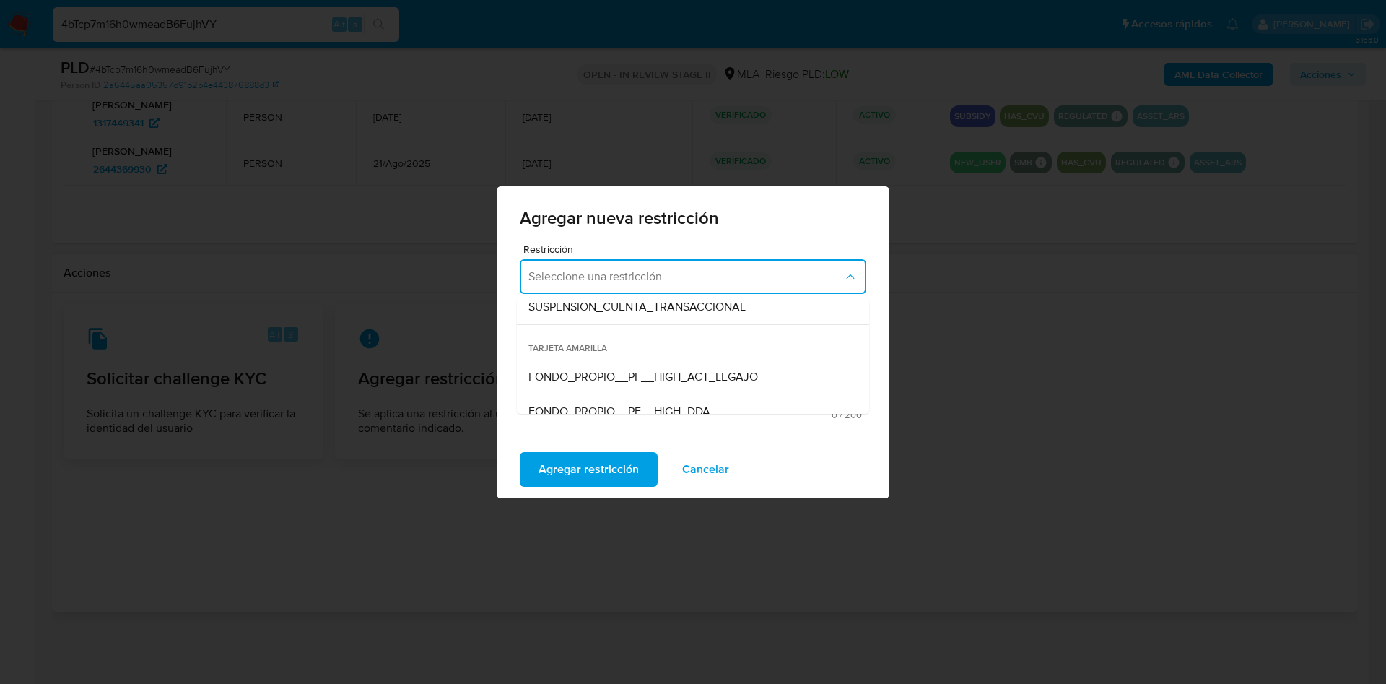
drag, startPoint x: 659, startPoint y: 311, endPoint x: 664, endPoint y: 339, distance: 27.8
click at [659, 311] on span "SUSPENSION_CUENTA_TRANSACCIONAL" at bounding box center [637, 307] width 217 height 14
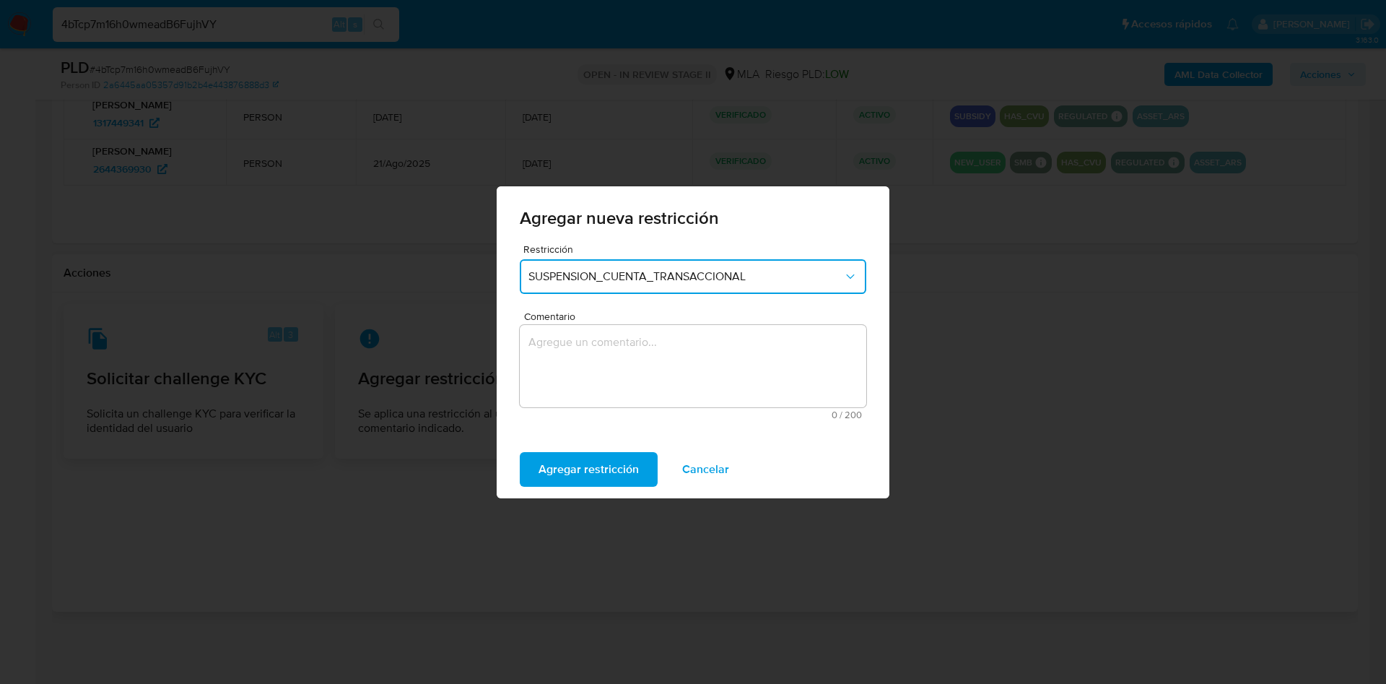
click at [663, 368] on textarea "Comentario" at bounding box center [693, 366] width 347 height 82
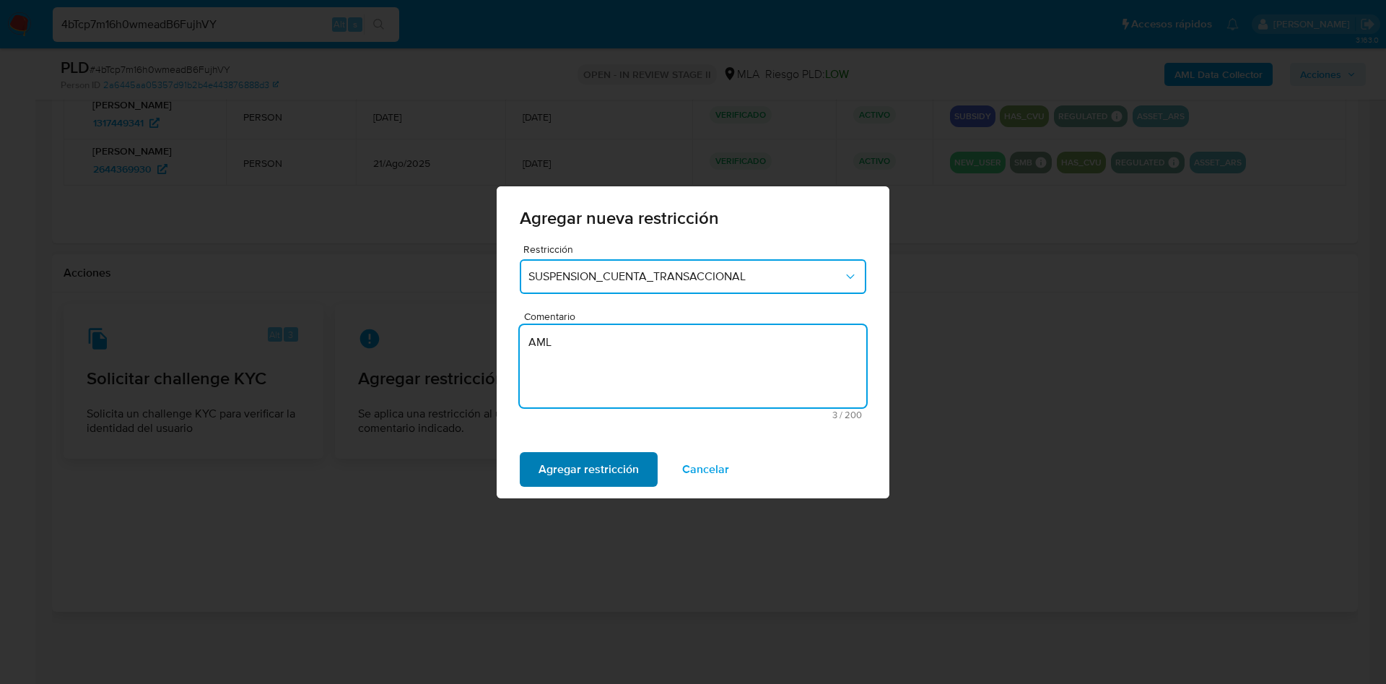
type textarea "AML"
click at [597, 456] on span "Agregar restricción" at bounding box center [589, 469] width 100 height 32
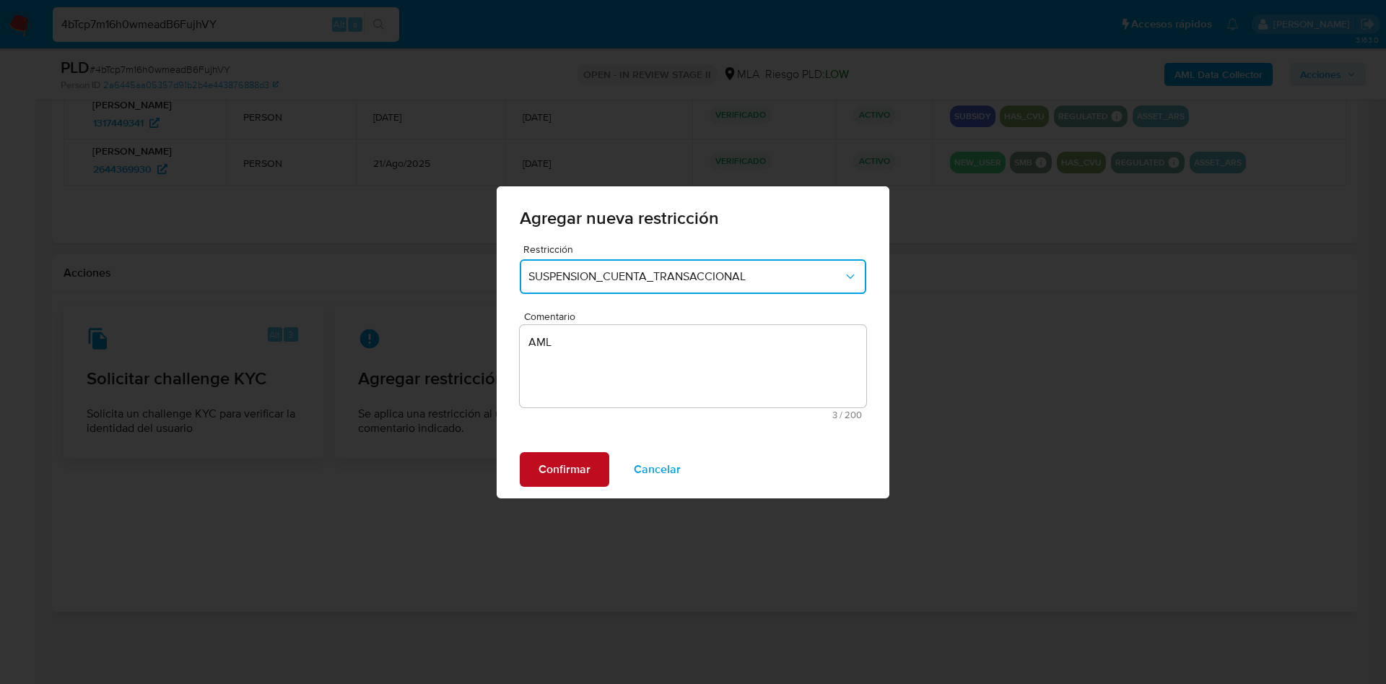
click at [561, 472] on span "Confirmar" at bounding box center [565, 469] width 52 height 32
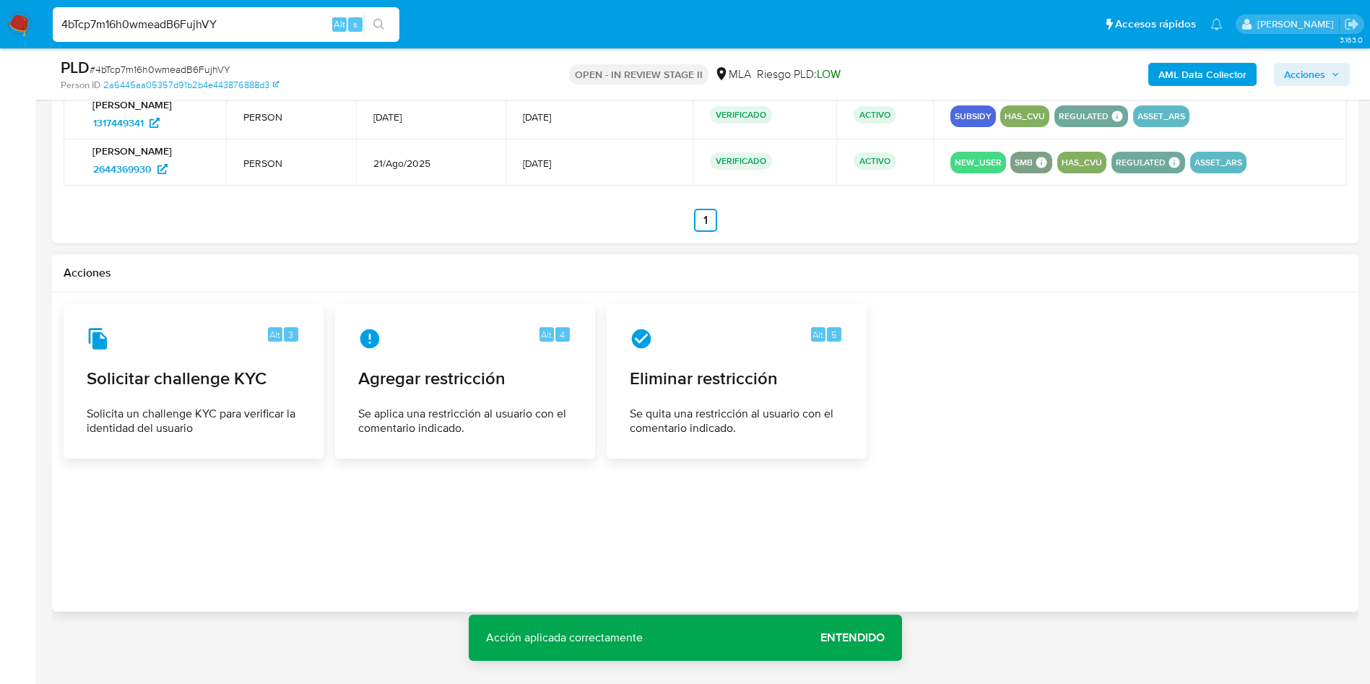
click at [1321, 71] on span "Acciones" at bounding box center [1304, 74] width 41 height 23
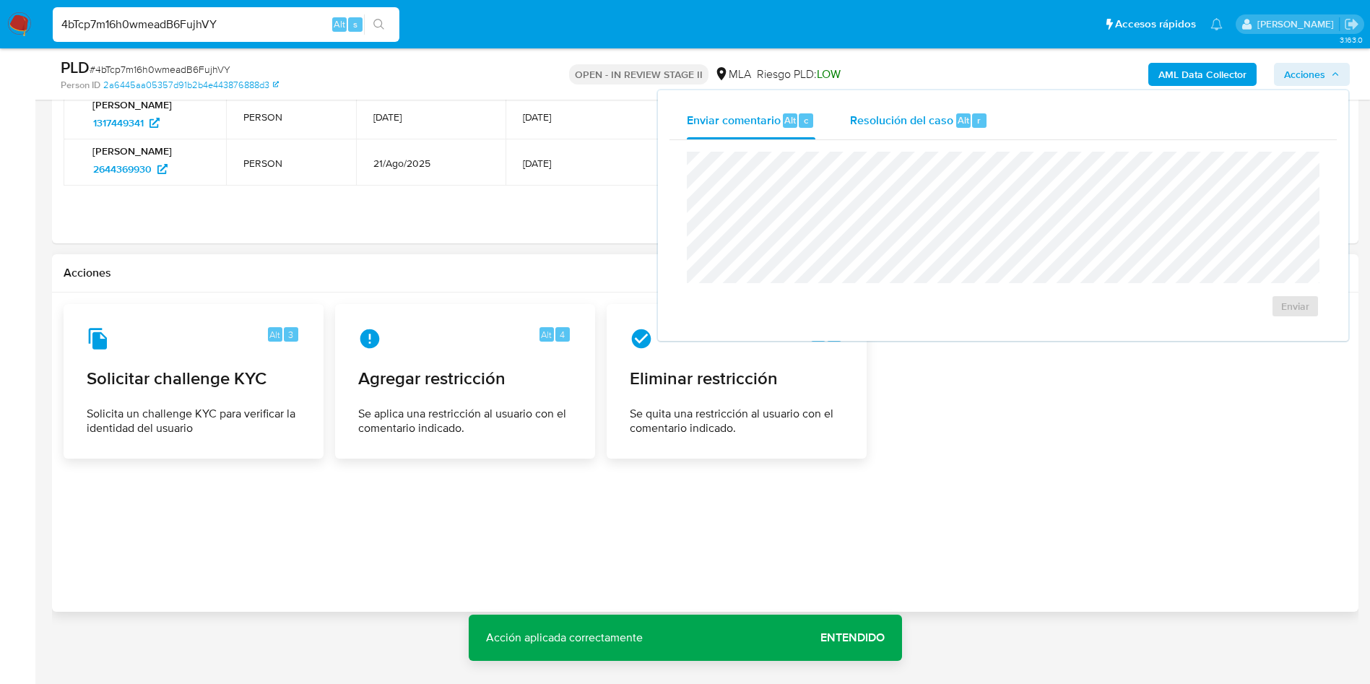
click at [978, 129] on div "Resolución del caso Alt r" at bounding box center [919, 121] width 138 height 38
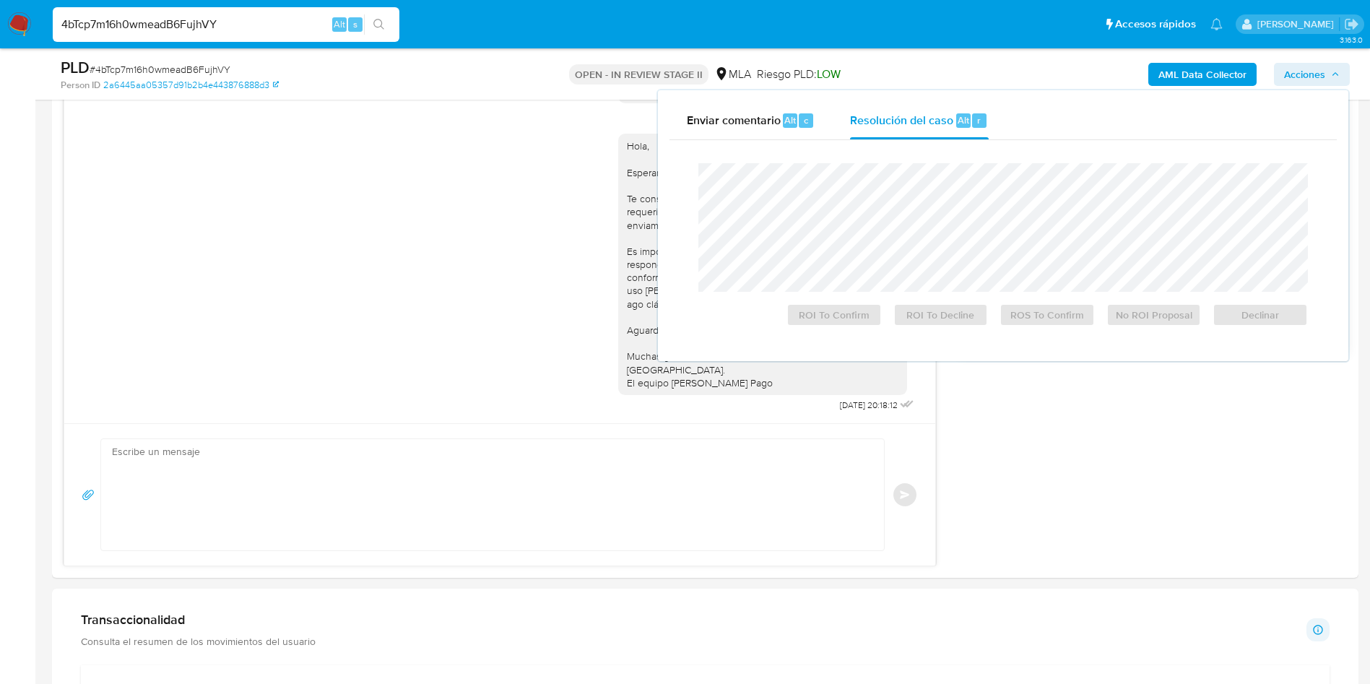
scroll to position [306, 0]
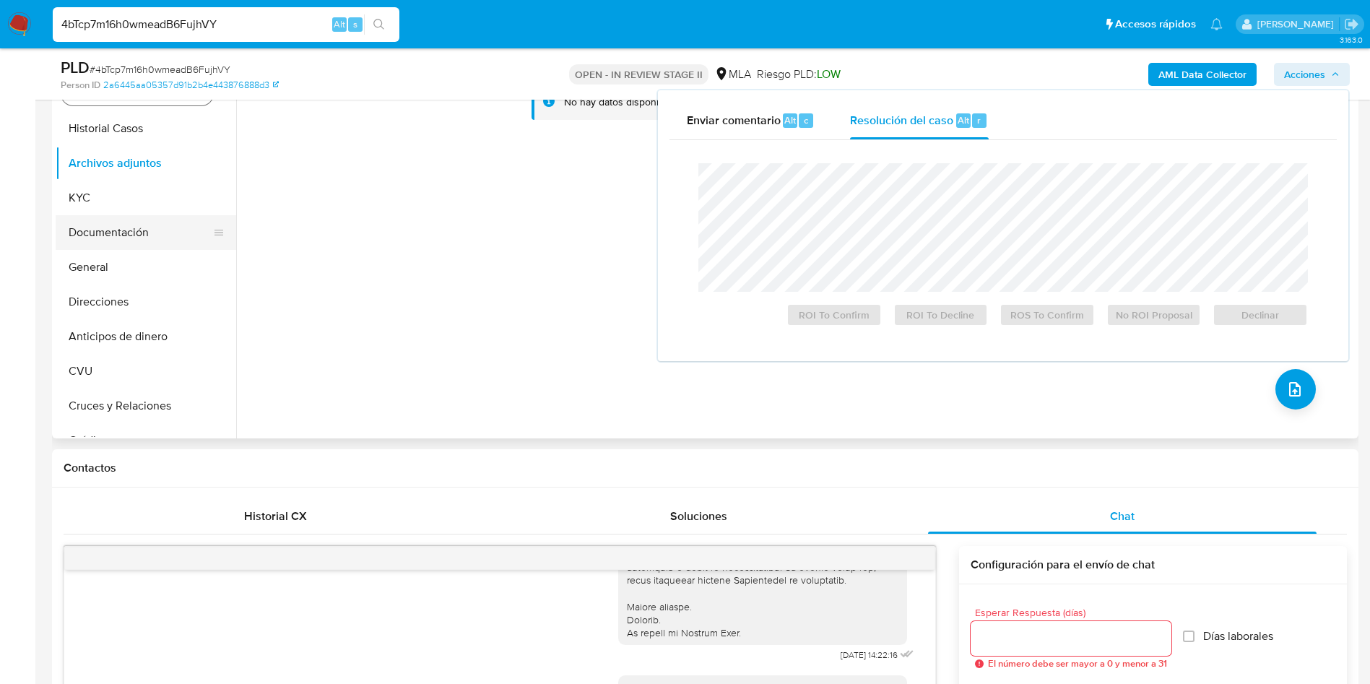
click at [136, 221] on button "Documentación" at bounding box center [140, 232] width 169 height 35
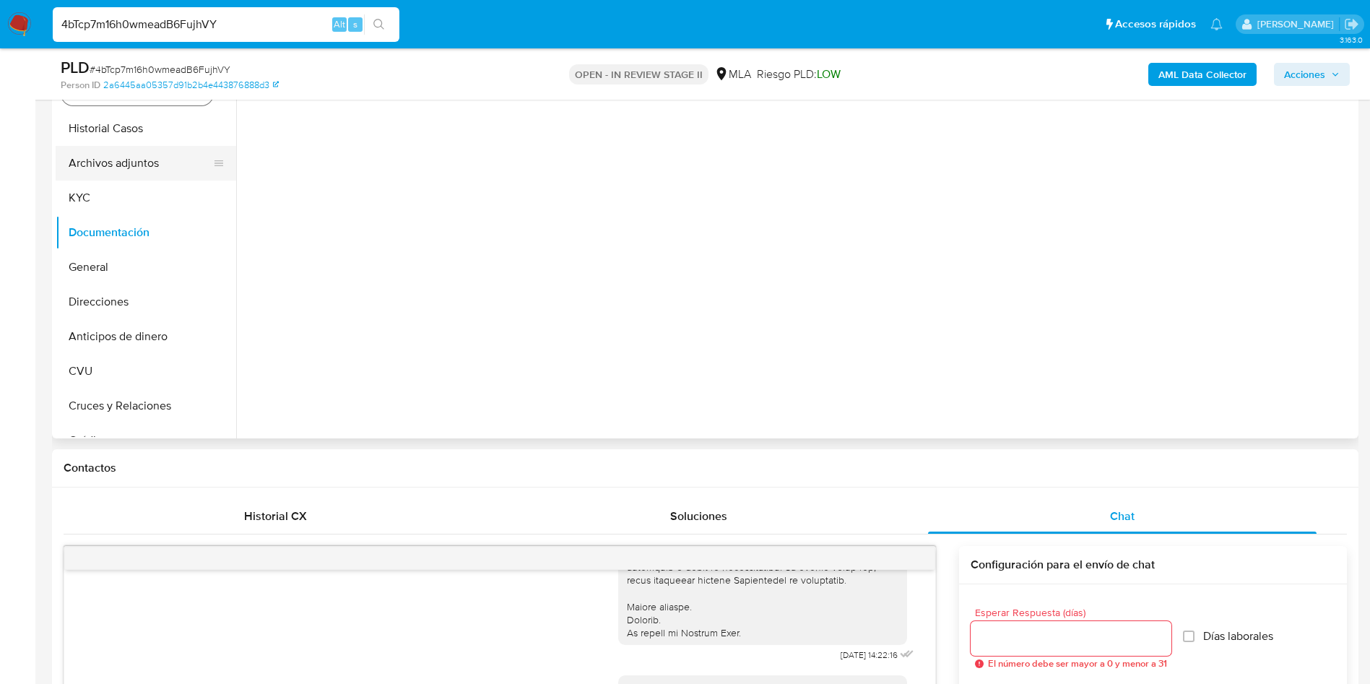
click at [127, 159] on button "Archivos adjuntos" at bounding box center [140, 163] width 169 height 35
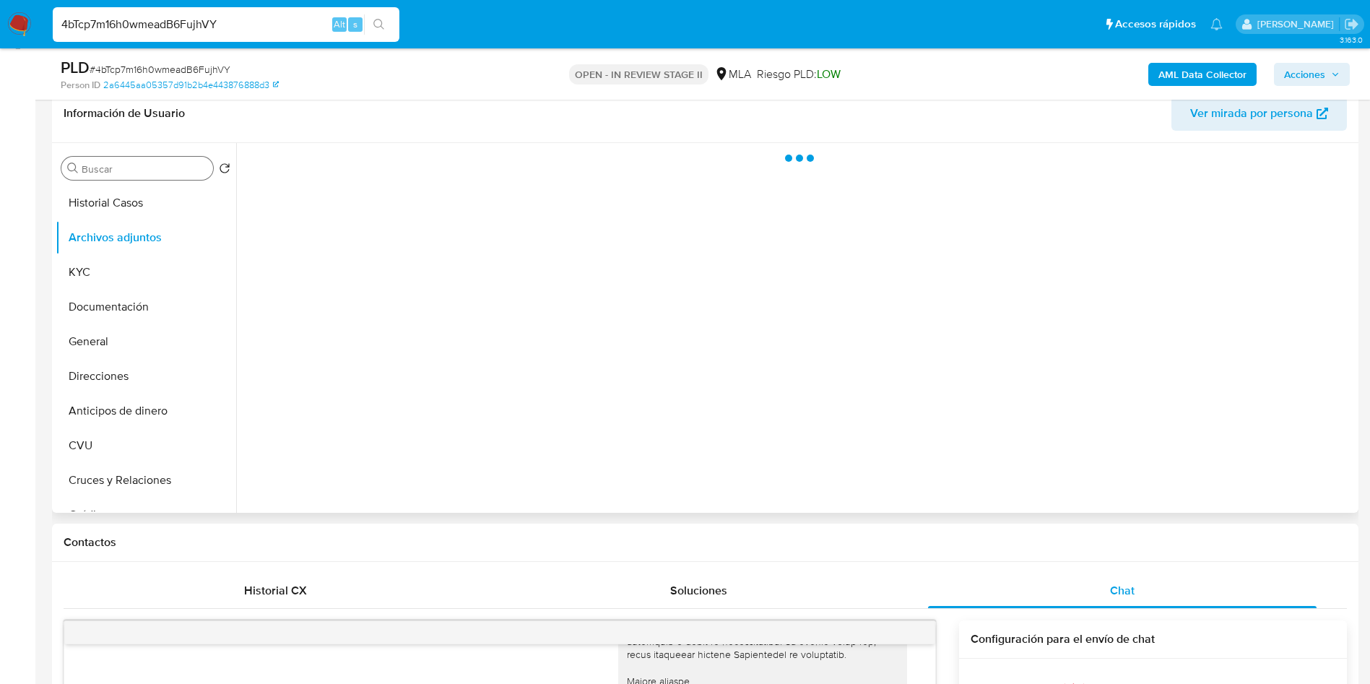
scroll to position [198, 0]
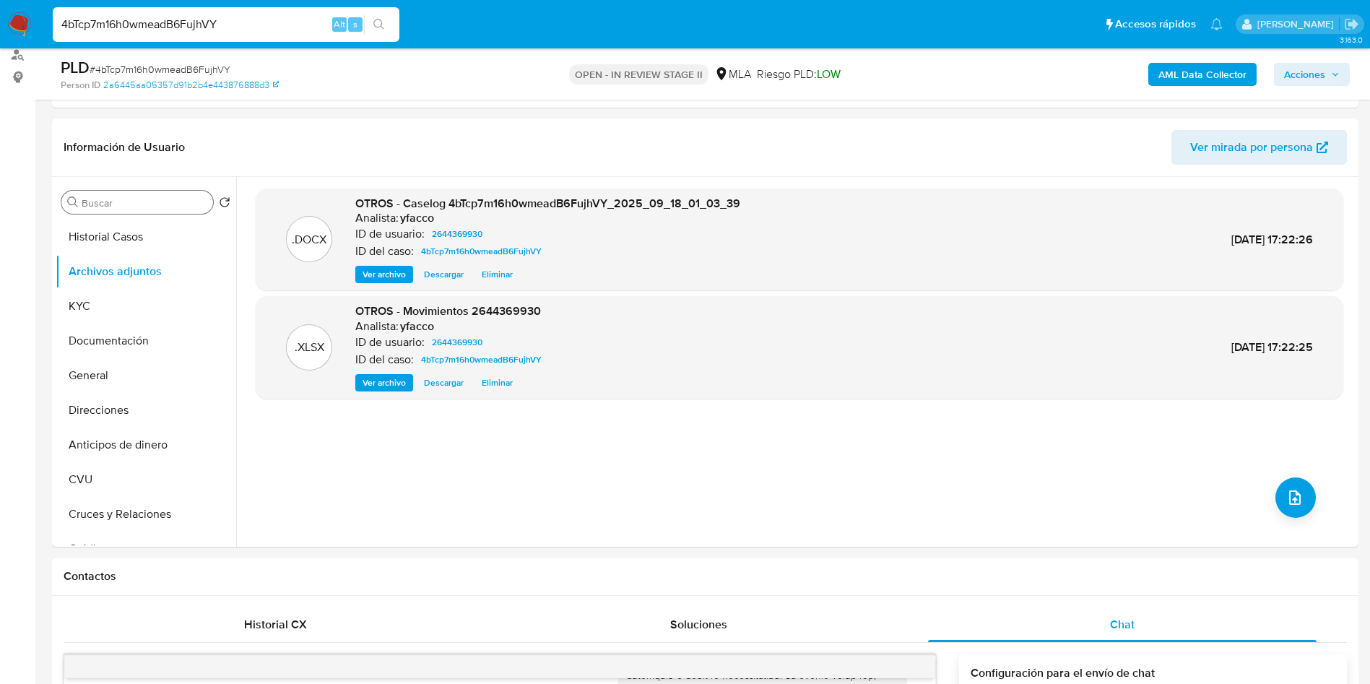
click at [1169, 74] on b "AML Data Collector" at bounding box center [1202, 74] width 88 height 23
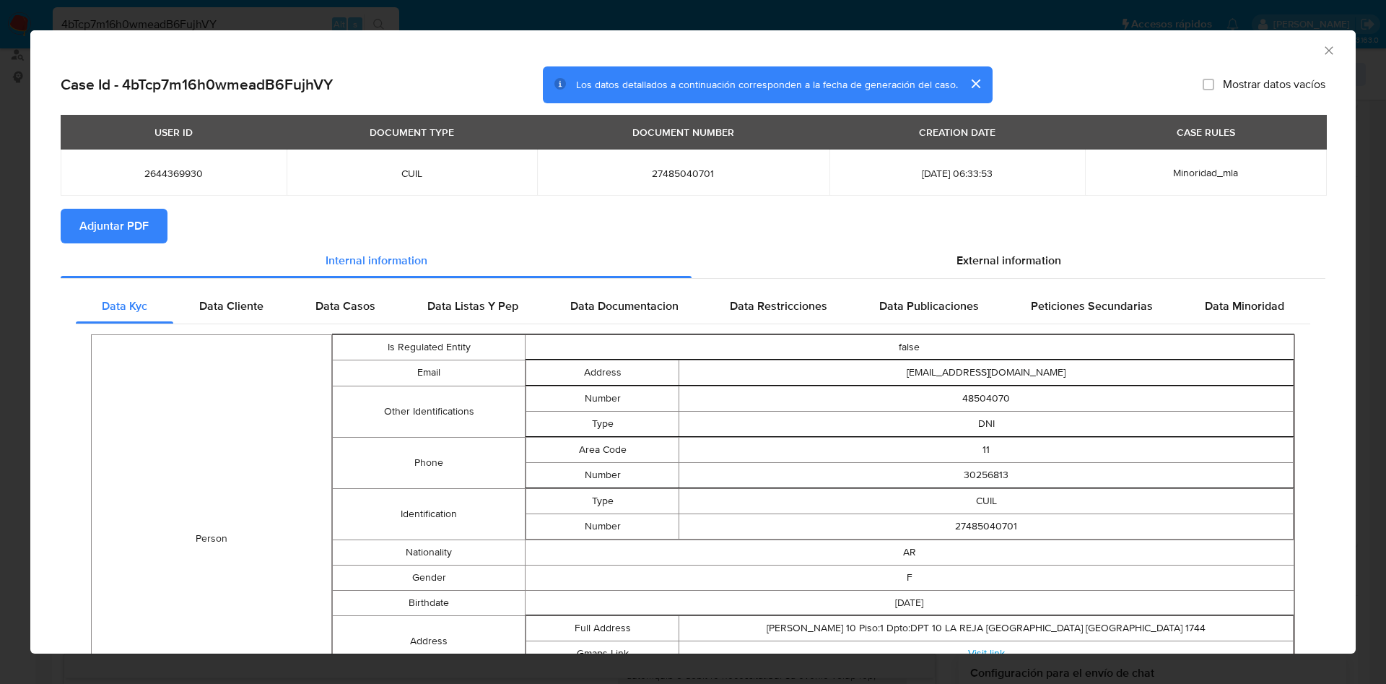
click at [122, 225] on span "Adjuntar PDF" at bounding box center [113, 226] width 69 height 32
click at [1322, 49] on icon "Cerrar ventana" at bounding box center [1329, 50] width 14 height 14
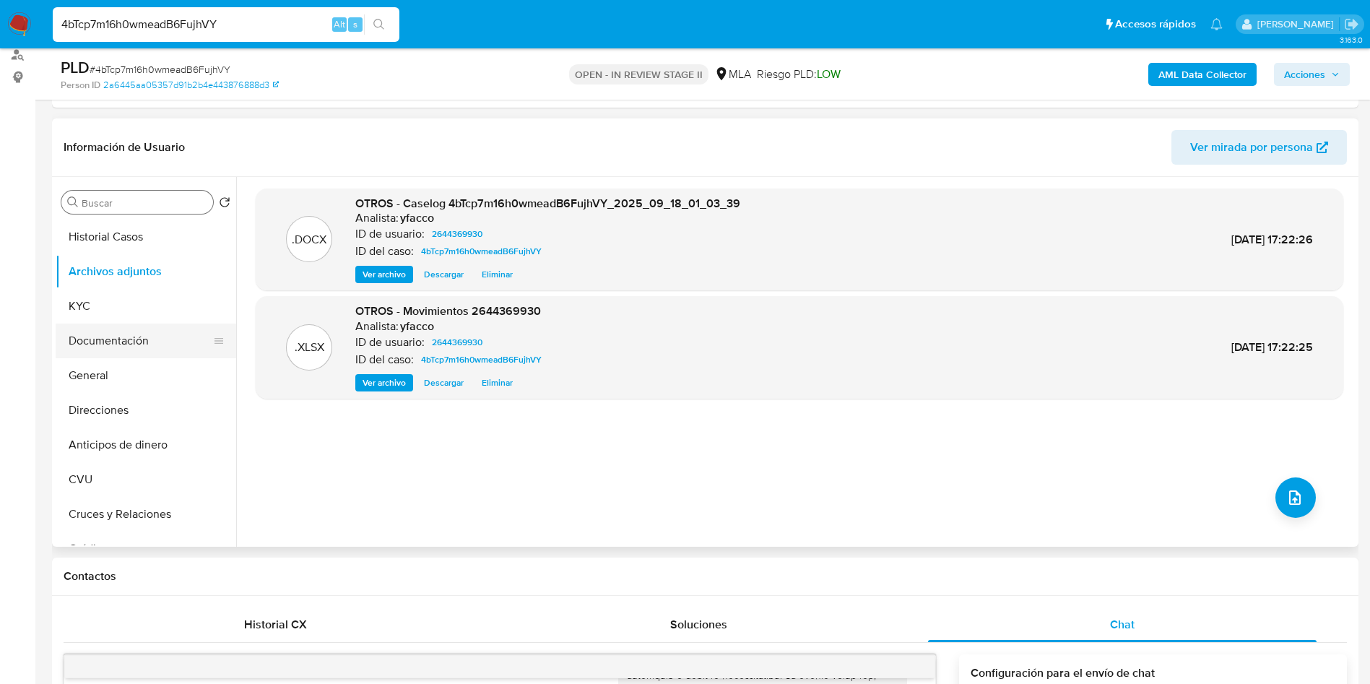
click at [138, 353] on button "Documentación" at bounding box center [140, 340] width 169 height 35
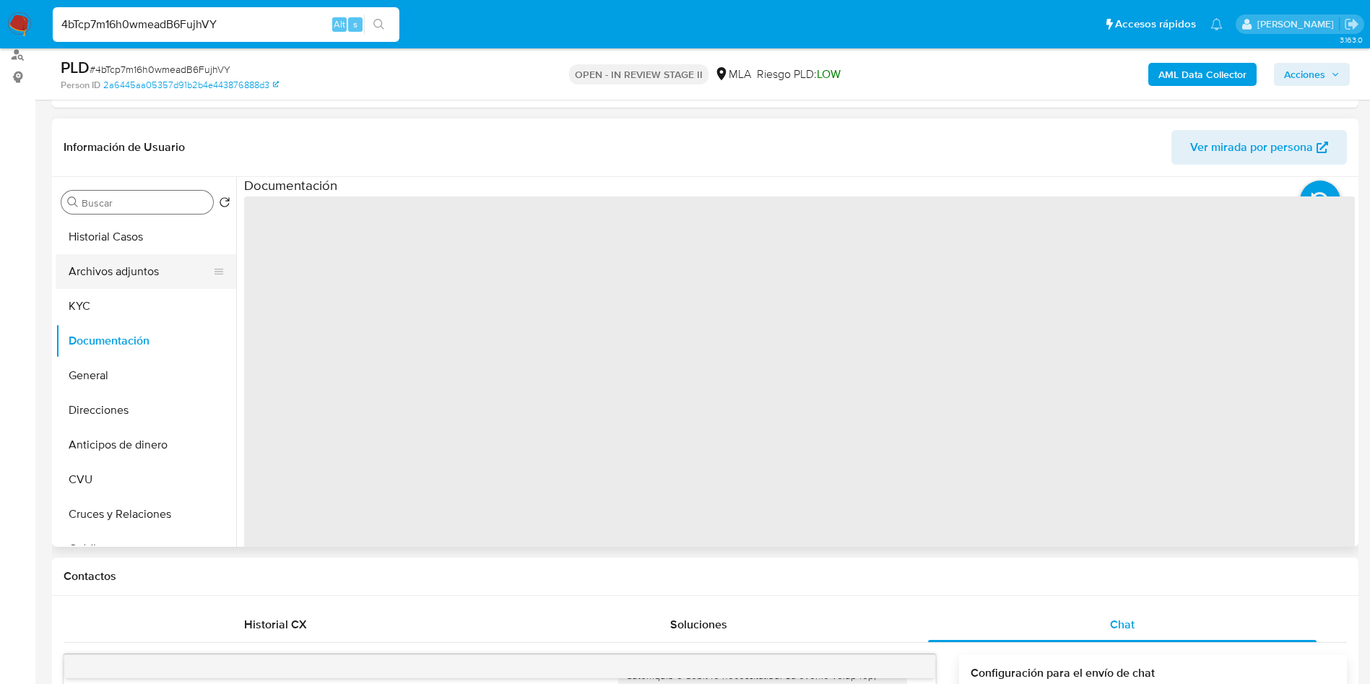
click at [123, 280] on button "Archivos adjuntos" at bounding box center [140, 271] width 169 height 35
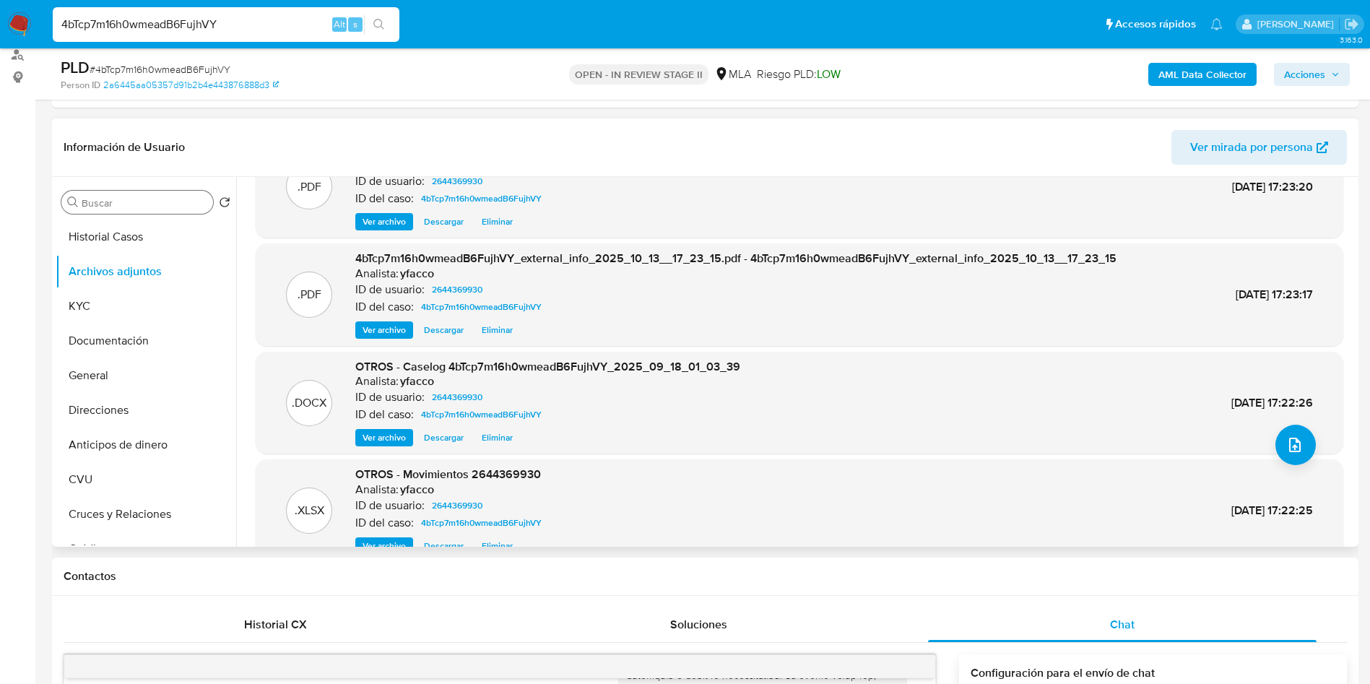
scroll to position [81, 0]
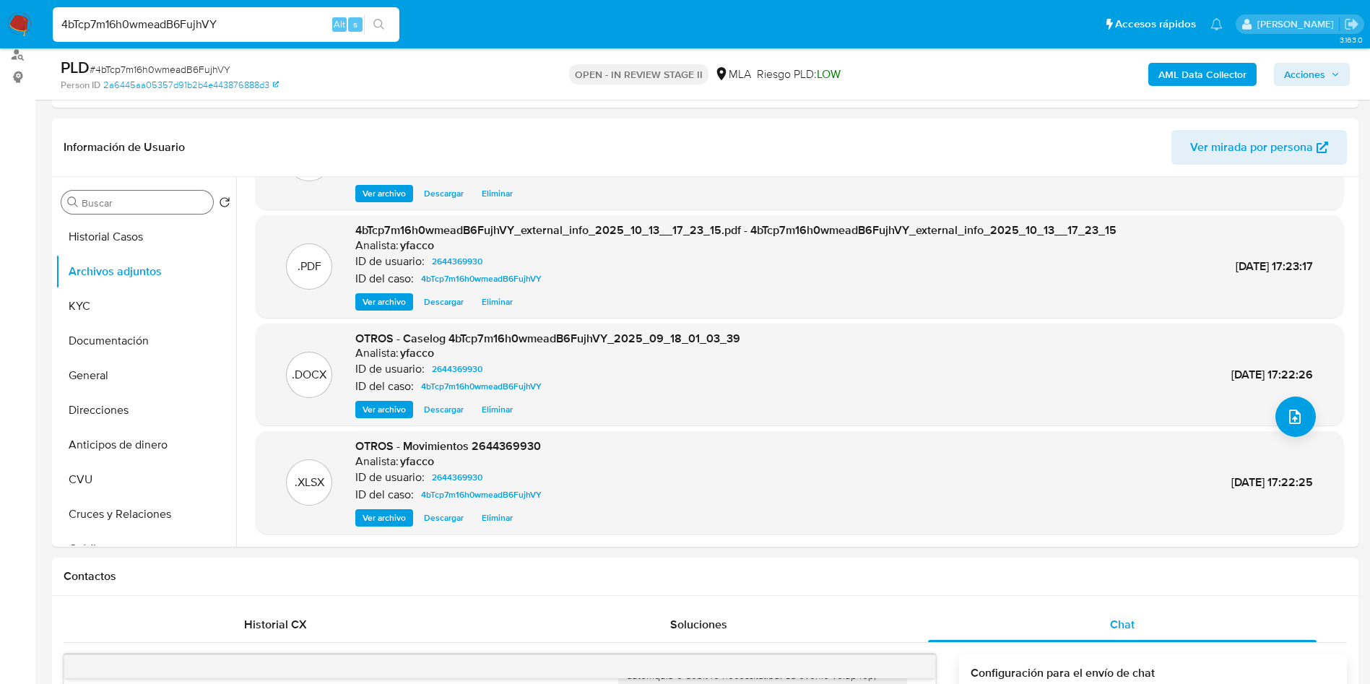
click at [150, 207] on input "Buscar" at bounding box center [145, 202] width 126 height 13
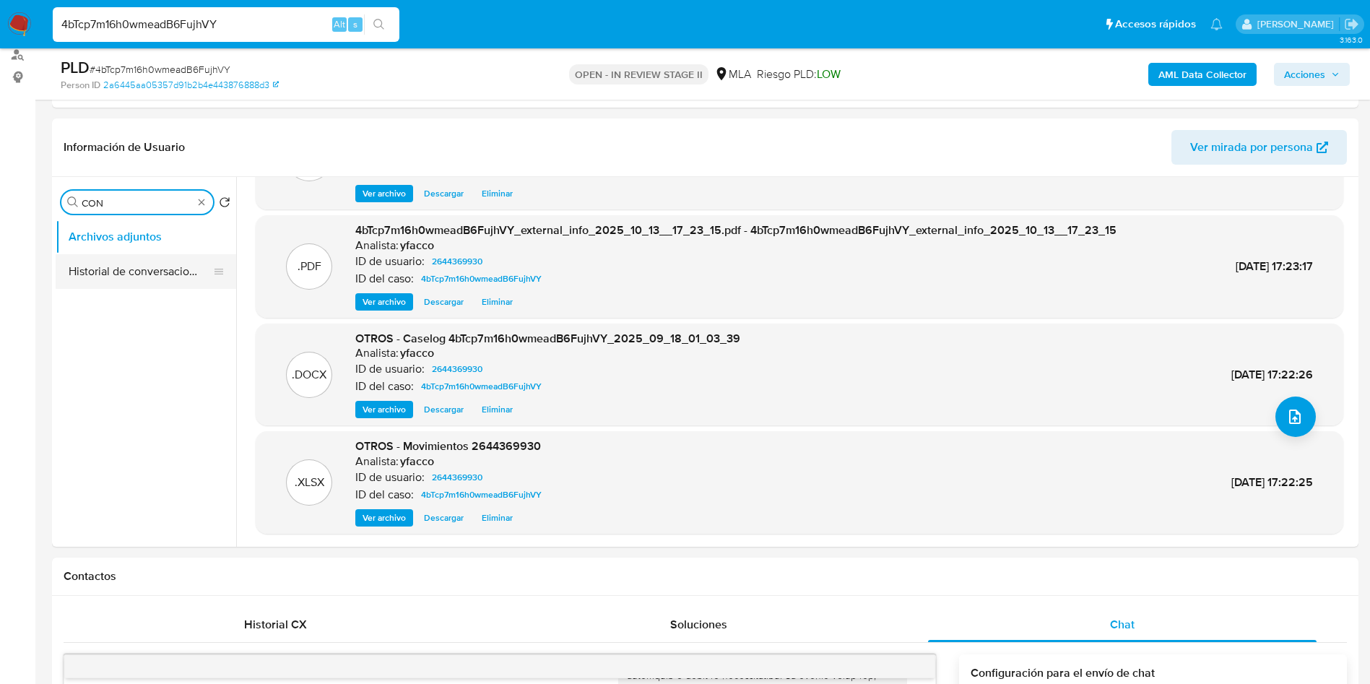
type input "CON"
click at [140, 280] on button "Historial de conversaciones" at bounding box center [140, 271] width 169 height 35
click at [144, 262] on button "Historial de conversaciones" at bounding box center [140, 271] width 169 height 35
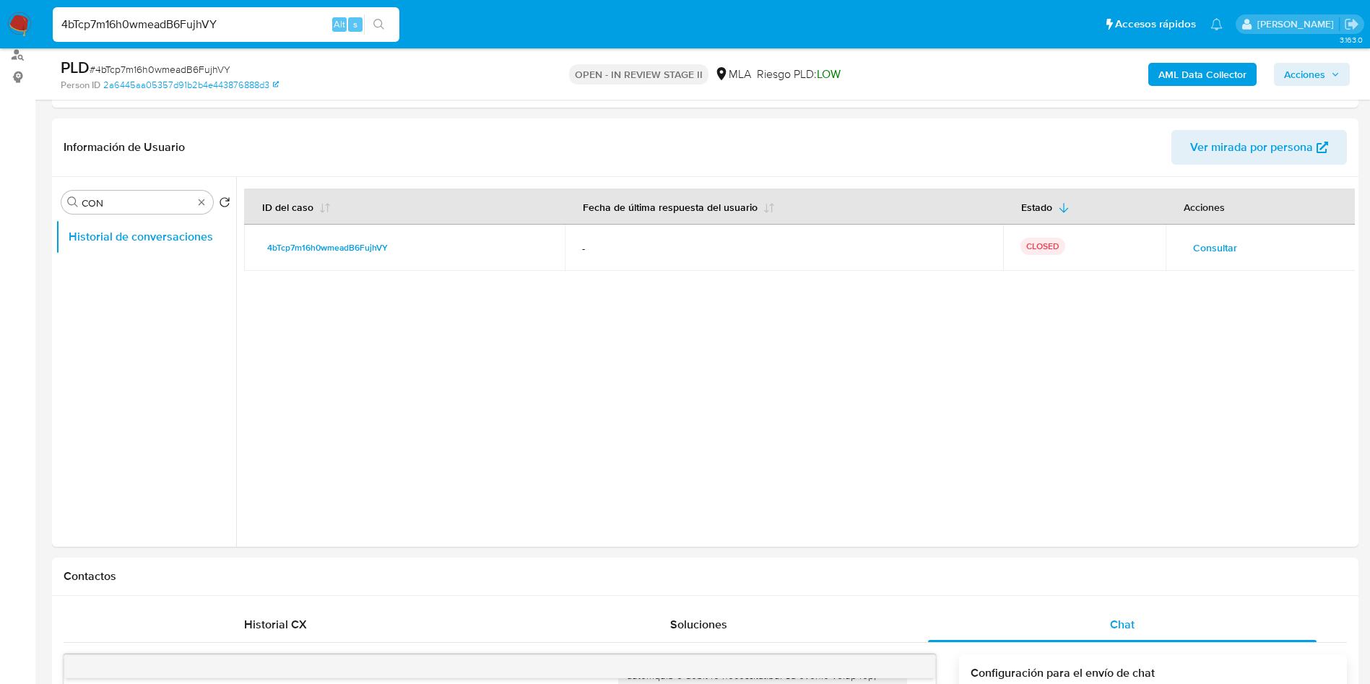
click at [1324, 81] on span "Acciones" at bounding box center [1304, 74] width 41 height 23
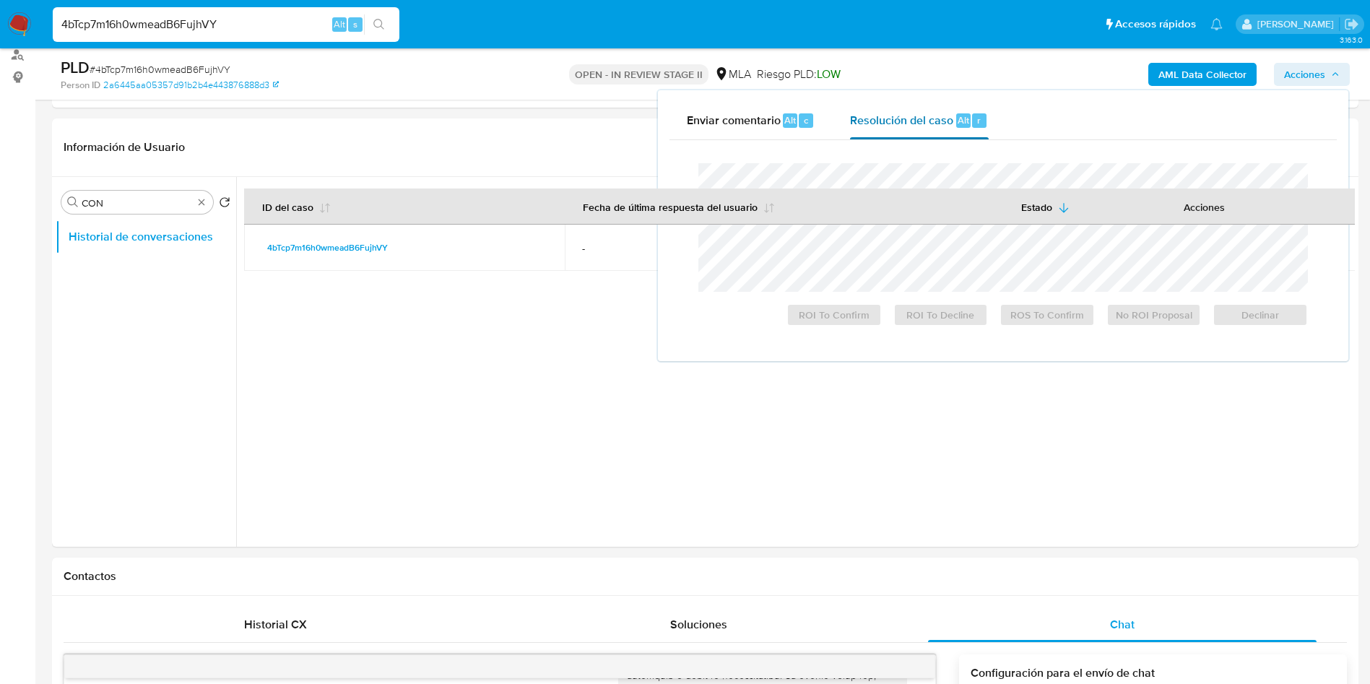
click at [913, 134] on div "Resolución del caso Alt r" at bounding box center [919, 121] width 138 height 38
click at [911, 191] on th "Fecha de última respuesta del usuario" at bounding box center [784, 206] width 438 height 36
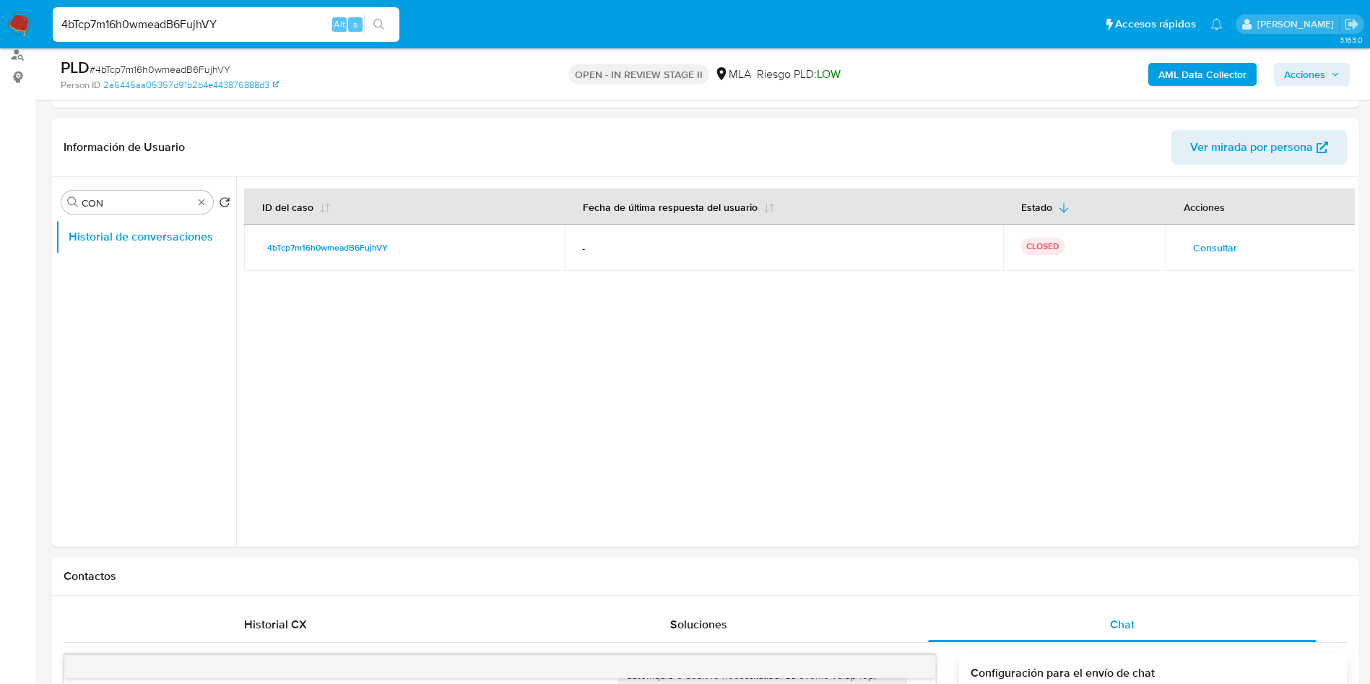
click at [1287, 75] on span "Acciones" at bounding box center [1304, 74] width 41 height 23
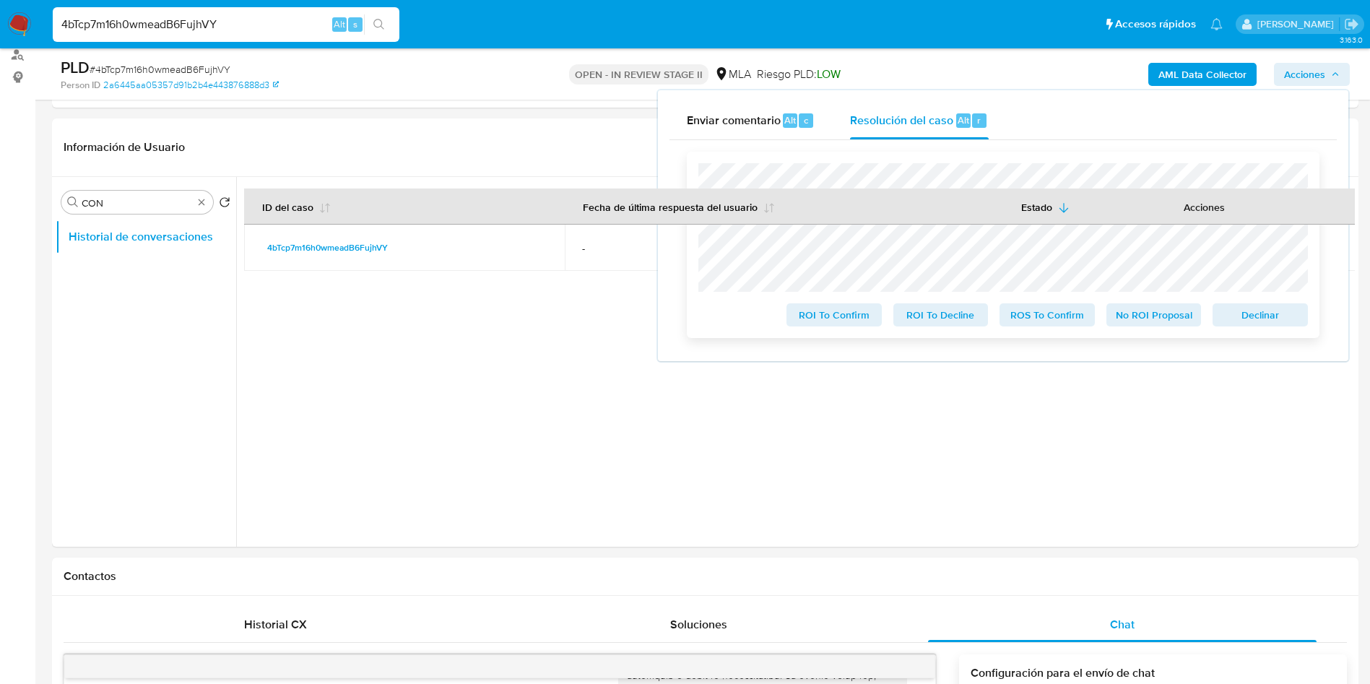
click at [1045, 316] on span "ROS To Confirm" at bounding box center [1046, 315] width 75 height 20
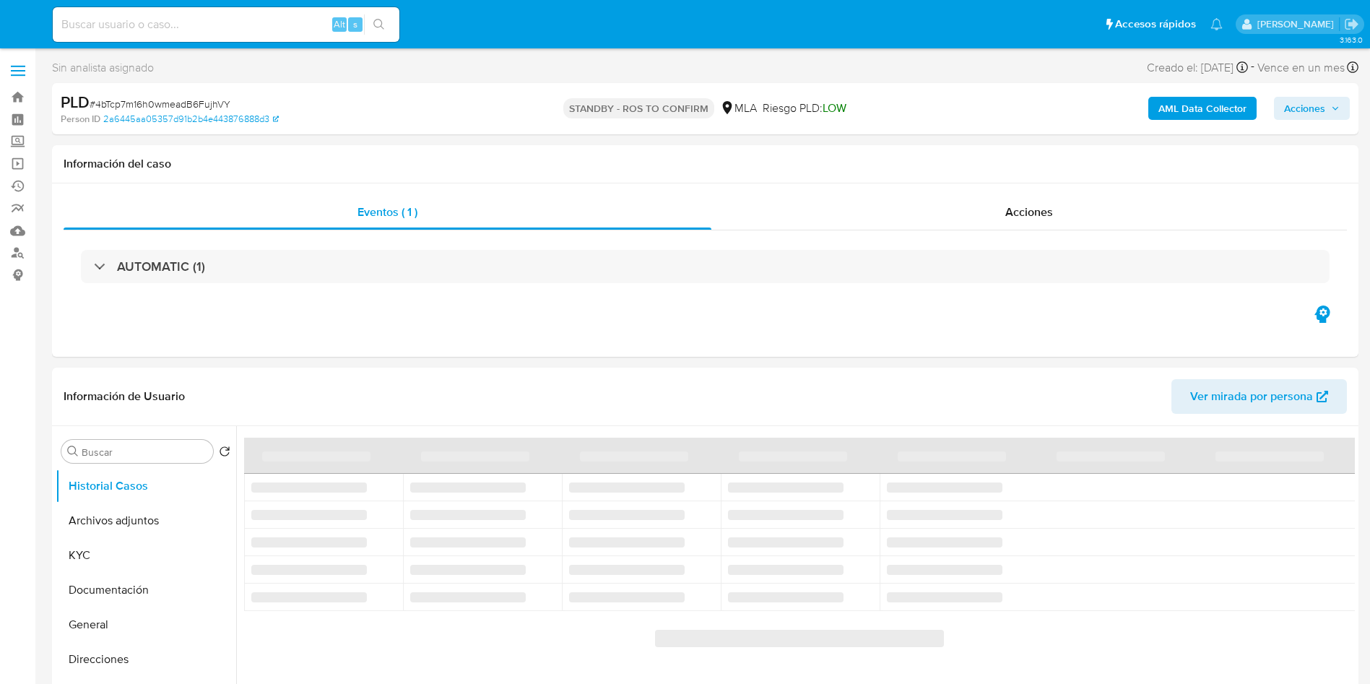
select select "10"
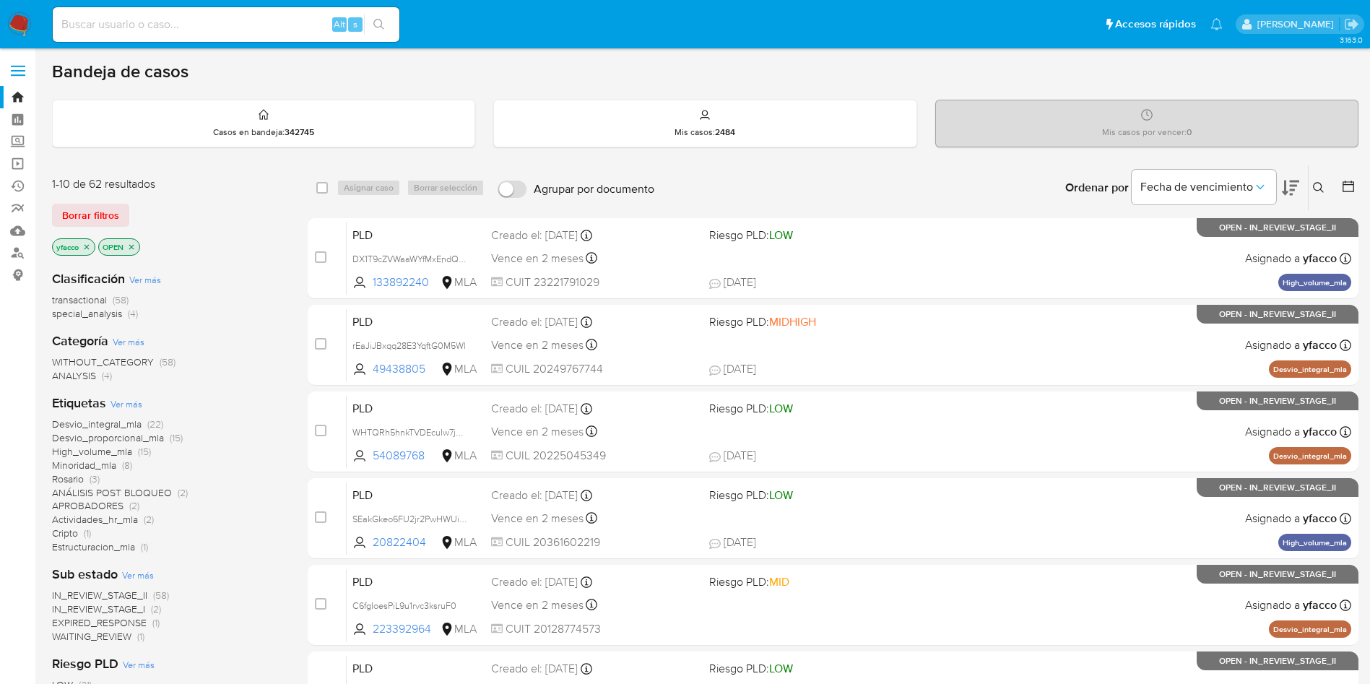
click at [91, 302] on span "transactional" at bounding box center [79, 299] width 55 height 14
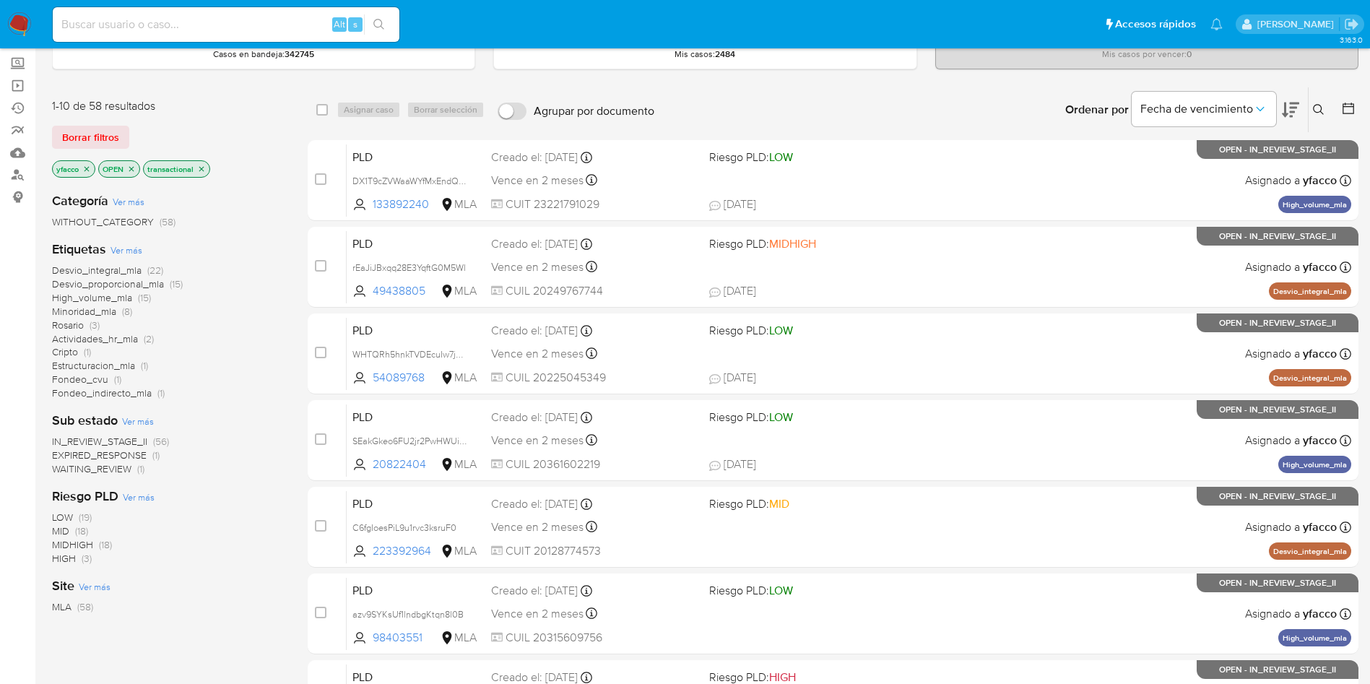
scroll to position [108, 0]
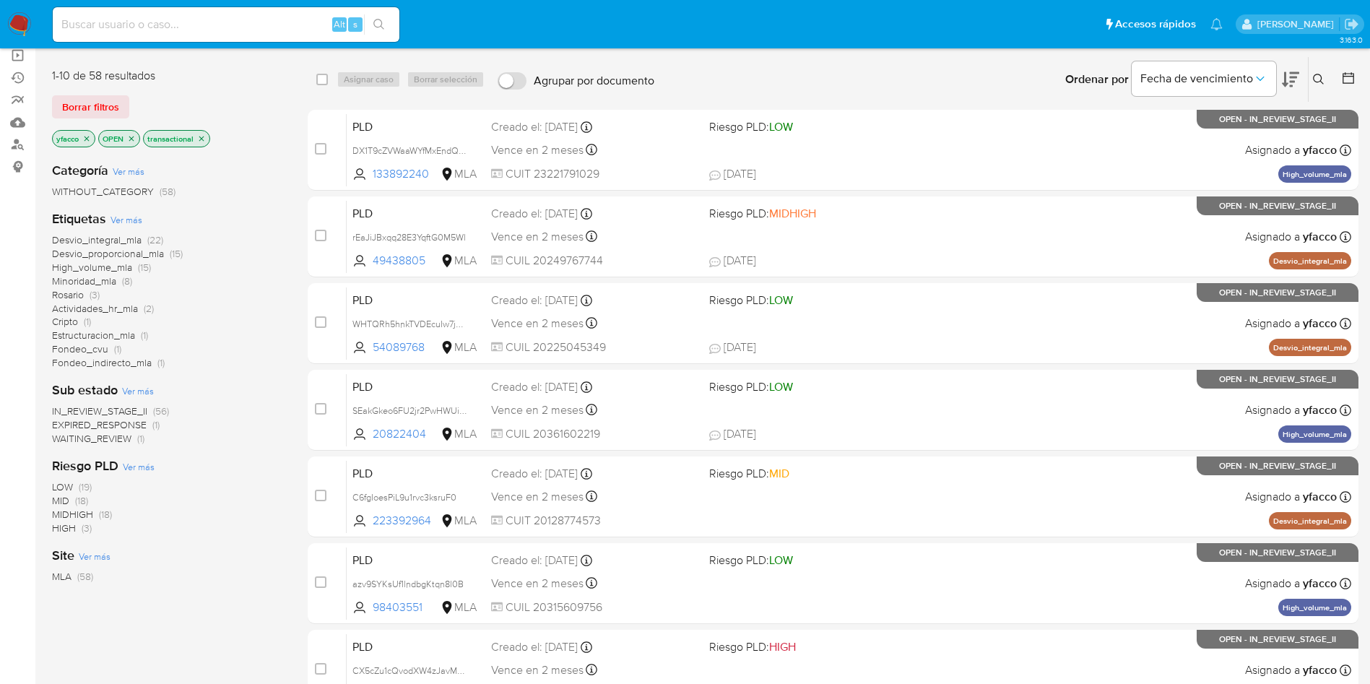
click at [90, 134] on icon "close-filter" at bounding box center [86, 138] width 9 height 9
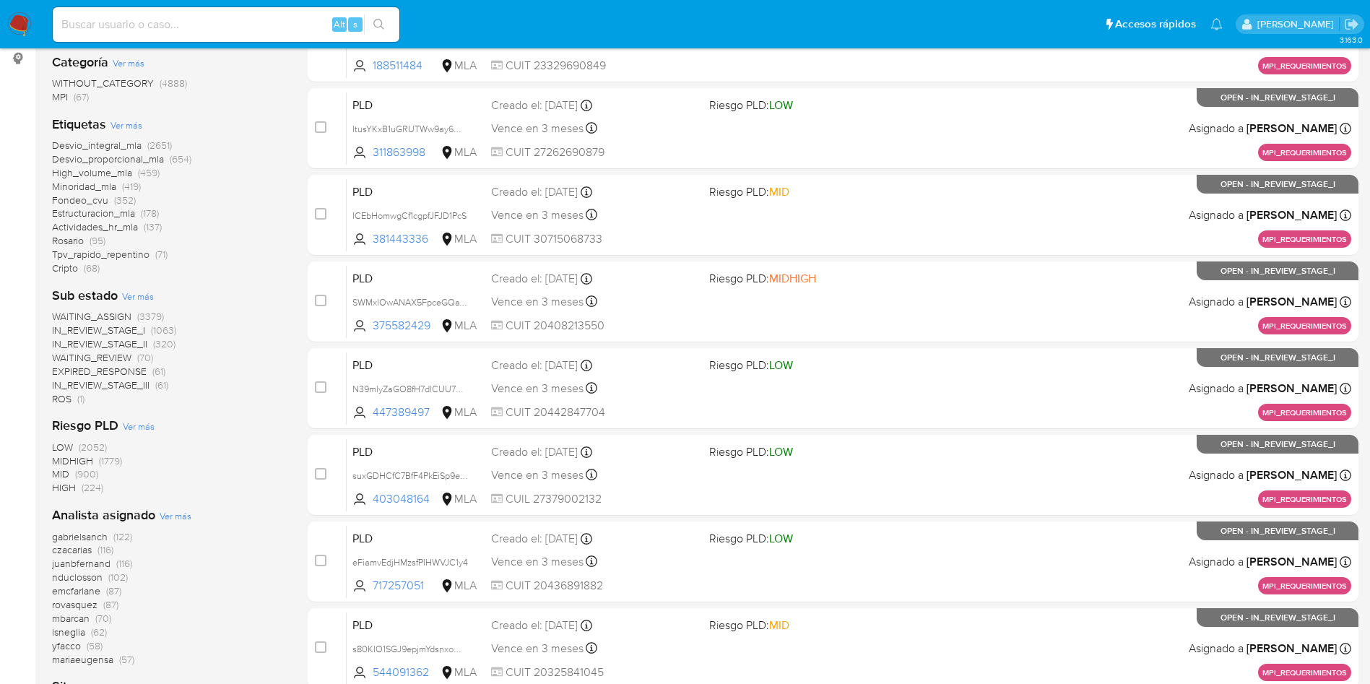
scroll to position [325, 0]
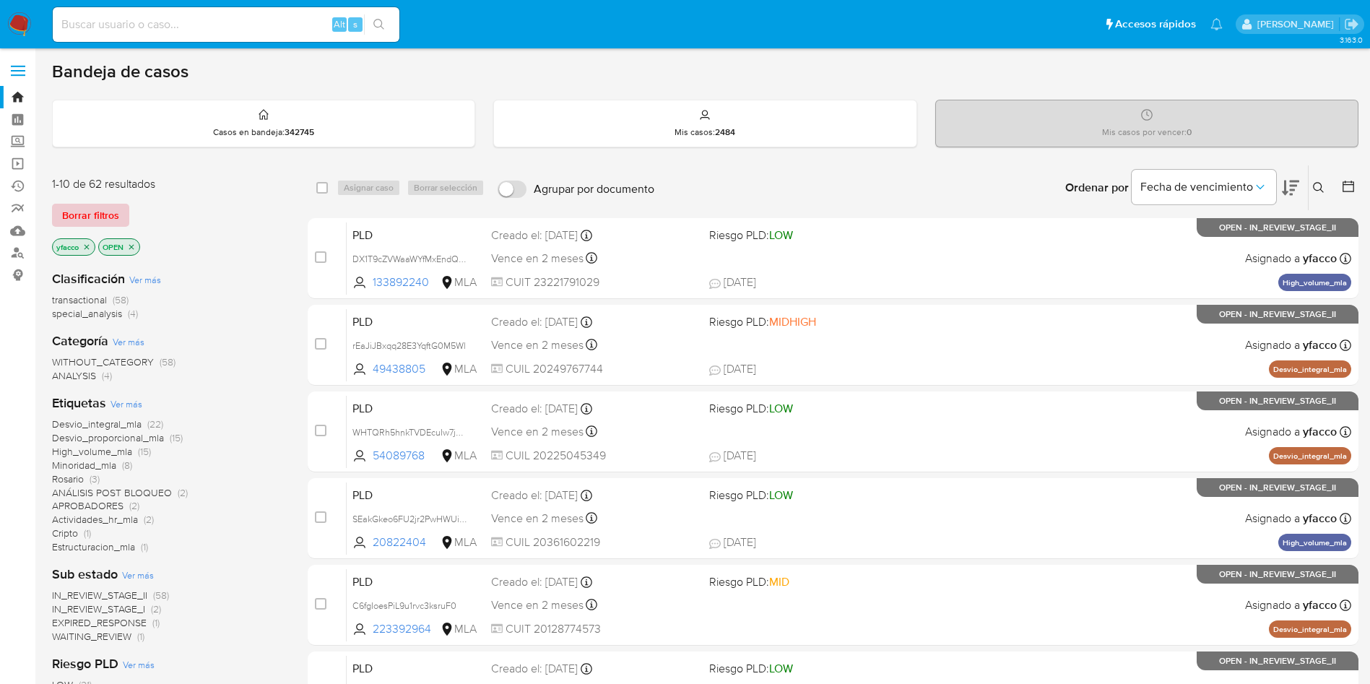
click at [108, 211] on span "Borrar filtros" at bounding box center [90, 215] width 57 height 20
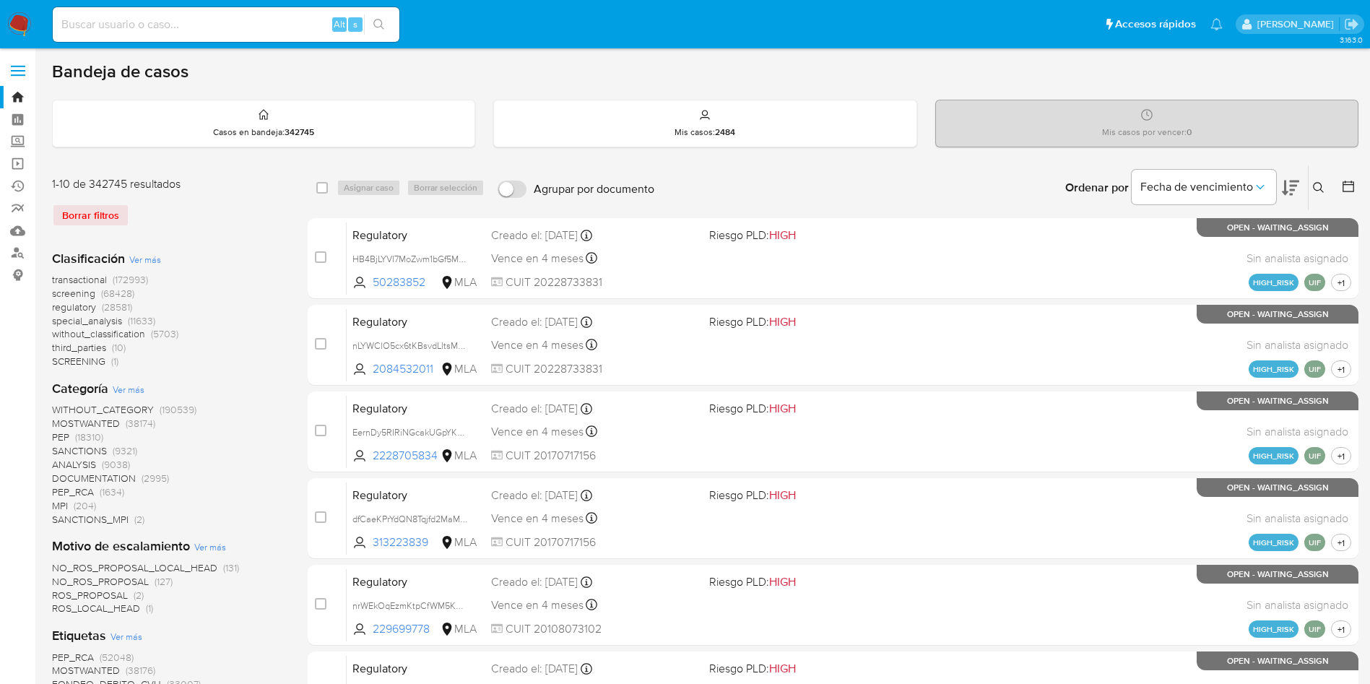
click at [1317, 189] on icon at bounding box center [1319, 188] width 12 height 12
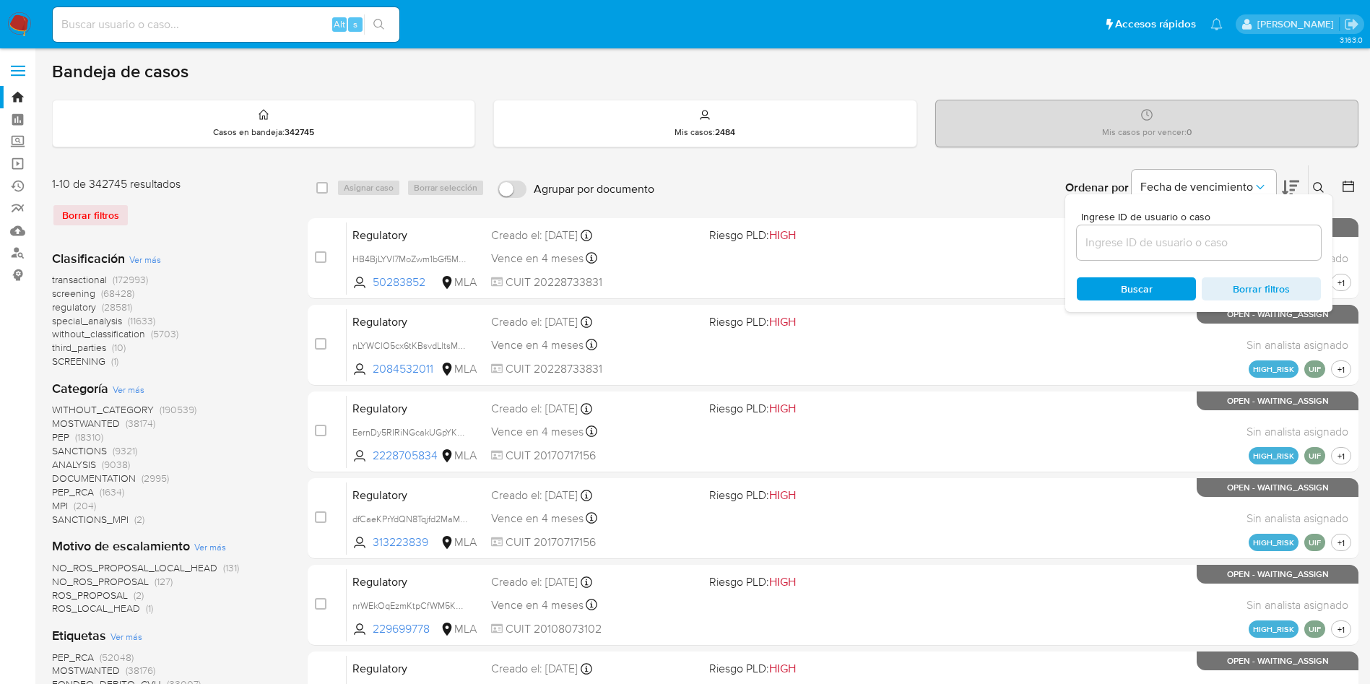
click at [1242, 243] on input at bounding box center [1199, 242] width 244 height 19
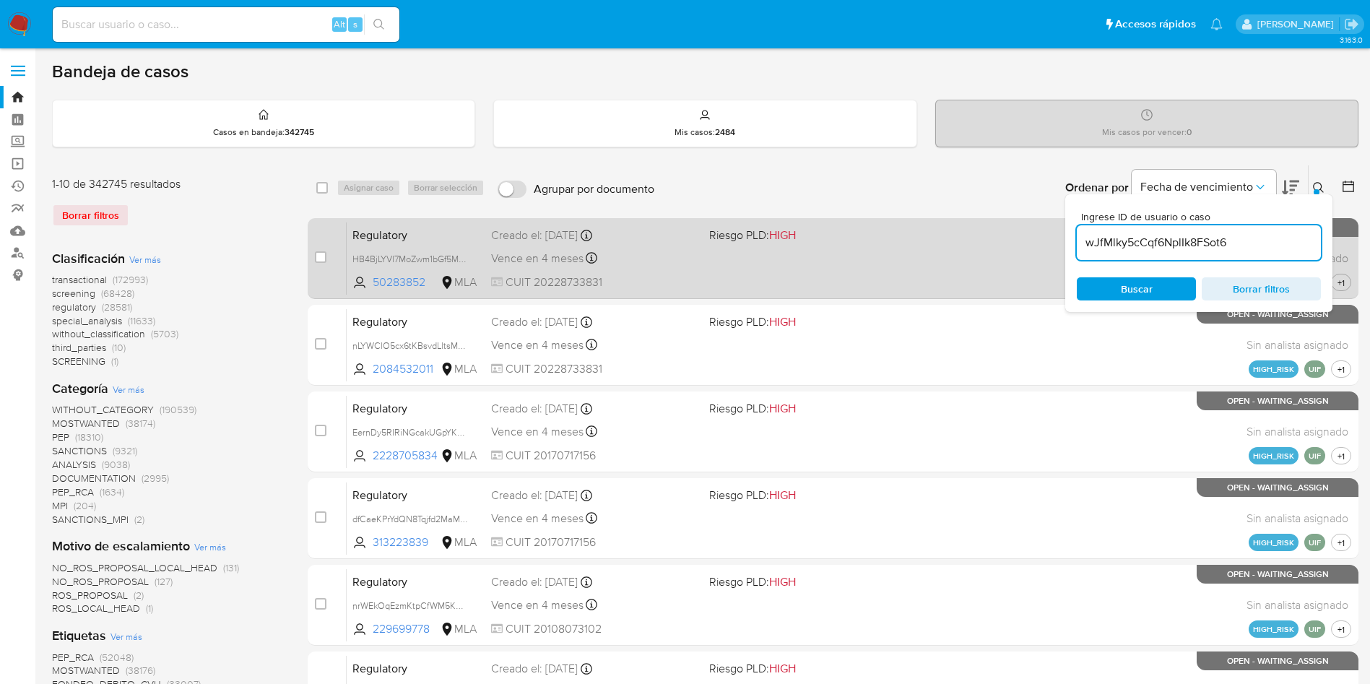
type input "wJfMlky5cCqf6NplIk8FSot6"
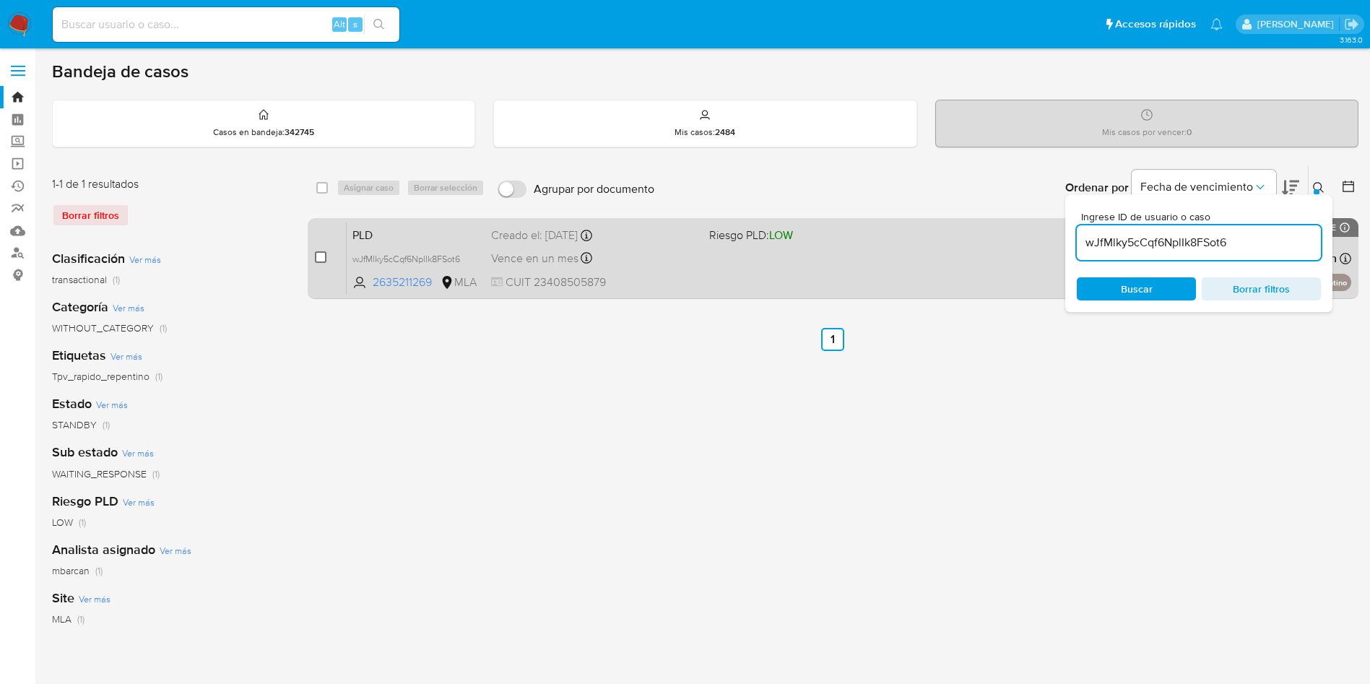
click at [321, 259] on input "checkbox" at bounding box center [321, 257] width 12 height 12
checkbox input "true"
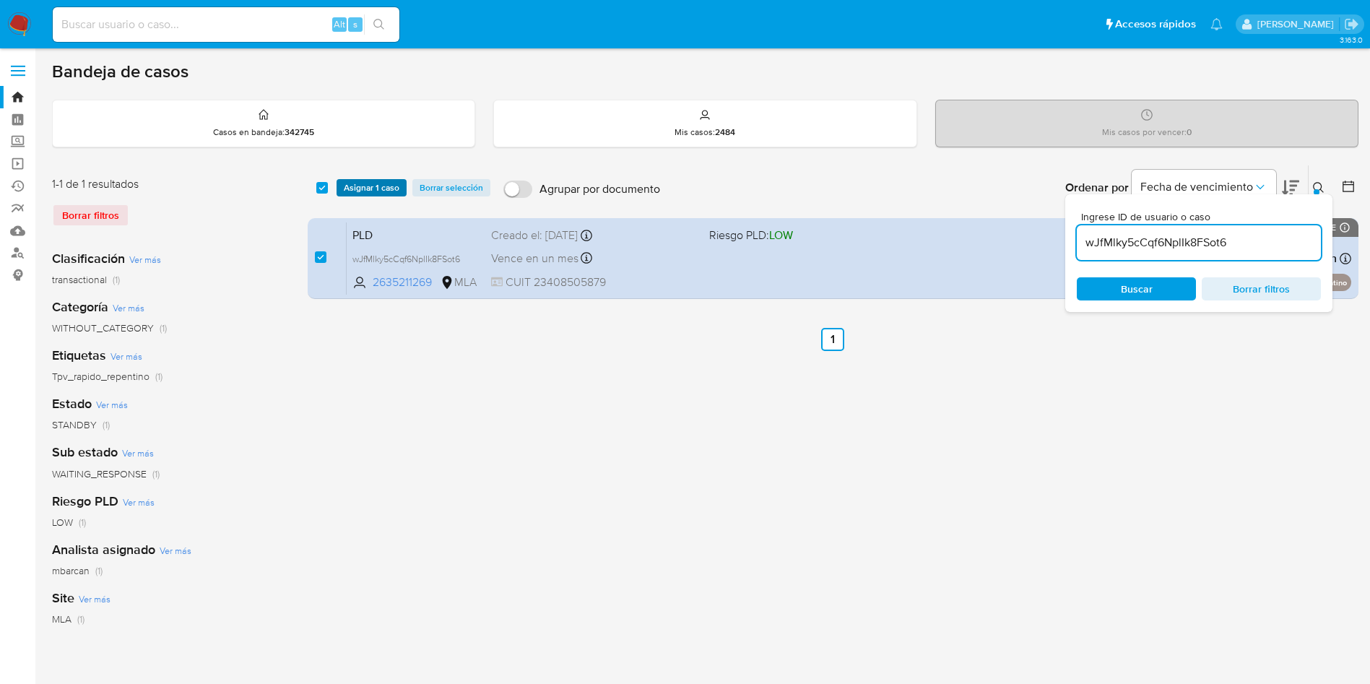
click at [373, 184] on span "Asignar 1 caso" at bounding box center [372, 188] width 56 height 14
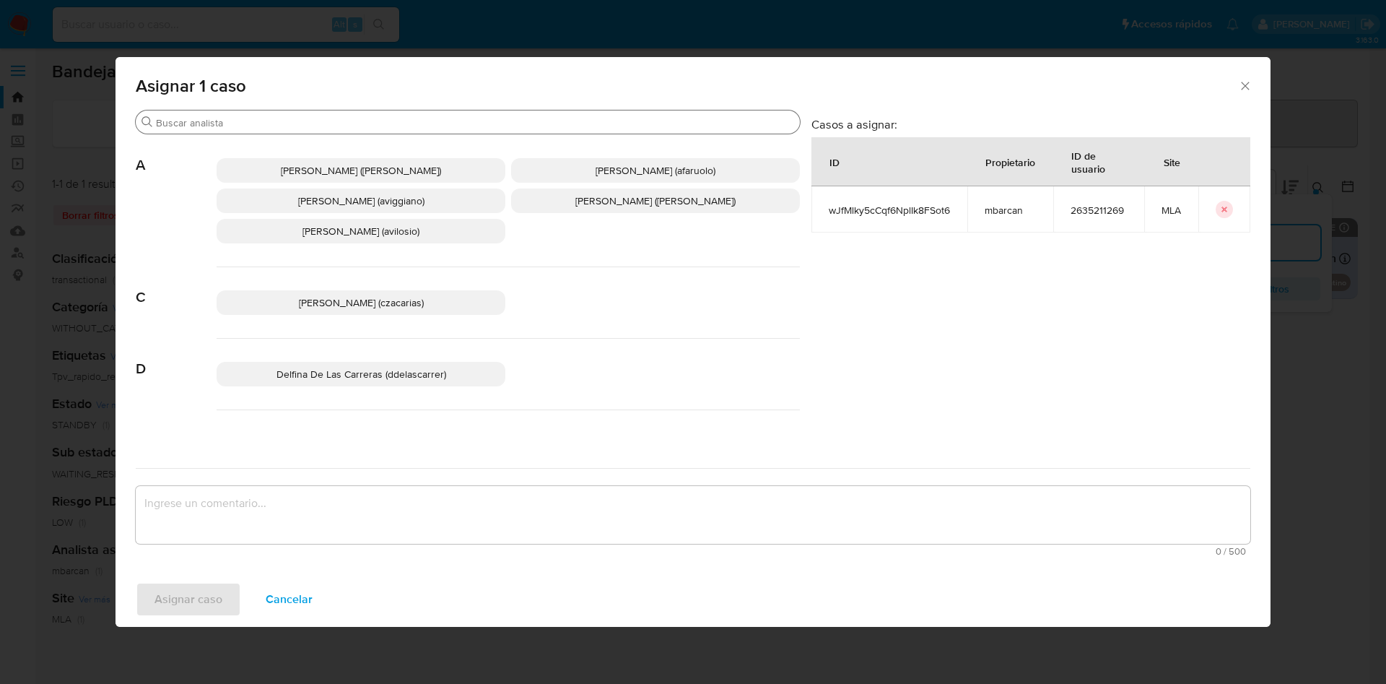
click at [246, 122] on input "Buscar" at bounding box center [475, 122] width 638 height 13
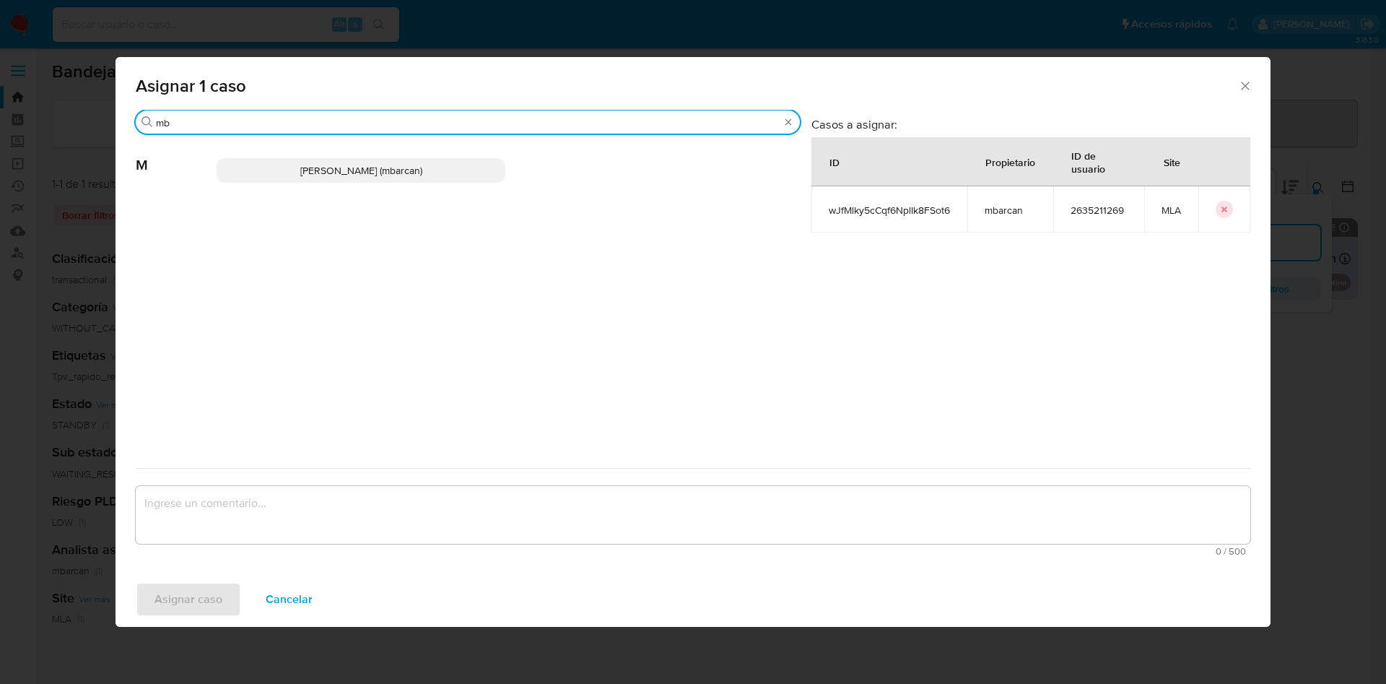
type input "mb"
click at [282, 171] on p "Magali Iael Barcan (mbarcan)" at bounding box center [361, 170] width 289 height 25
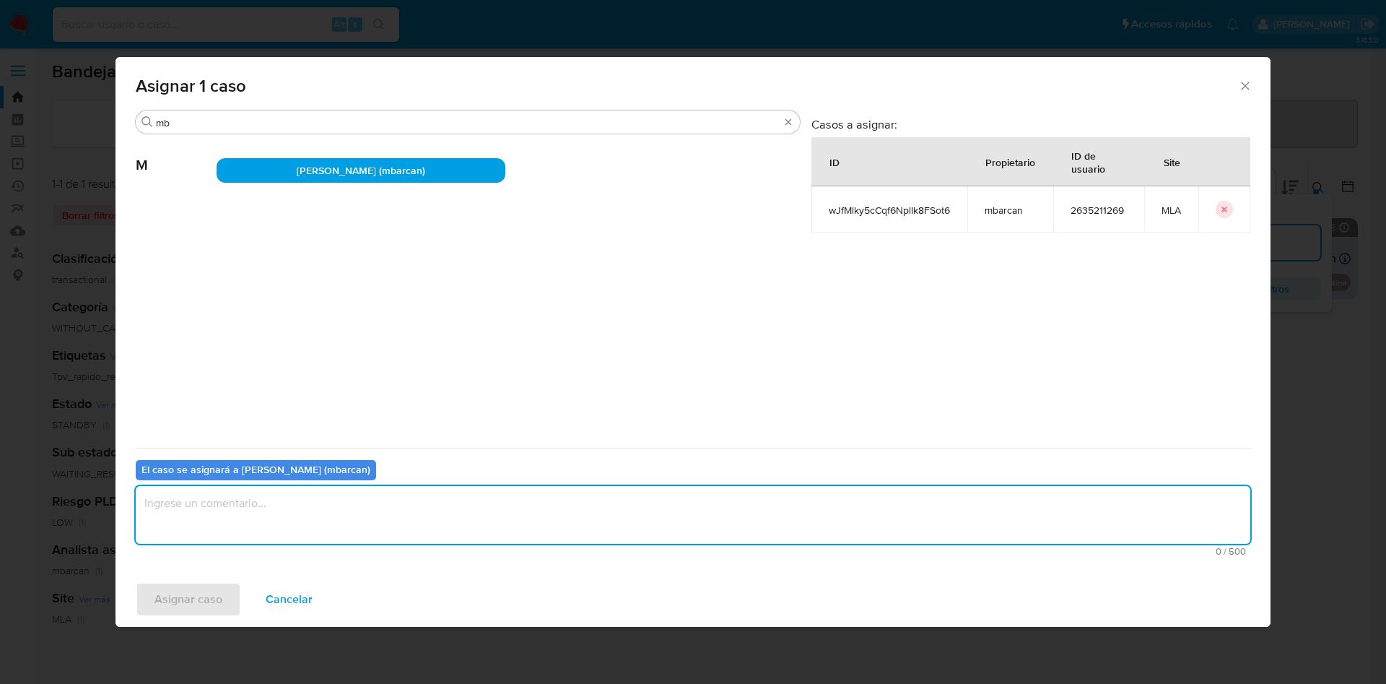
click at [232, 528] on textarea "assign-modal" at bounding box center [693, 515] width 1115 height 58
click at [181, 594] on span "Asignar caso" at bounding box center [189, 599] width 68 height 32
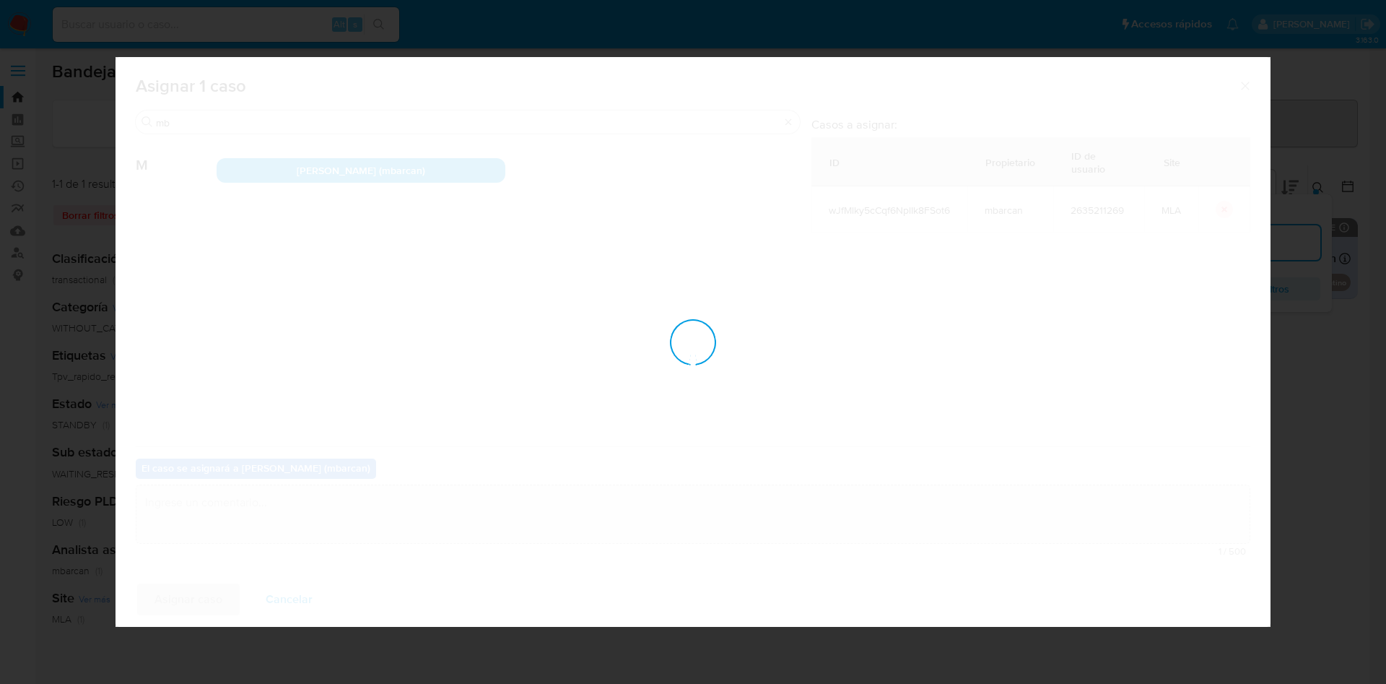
checkbox input "false"
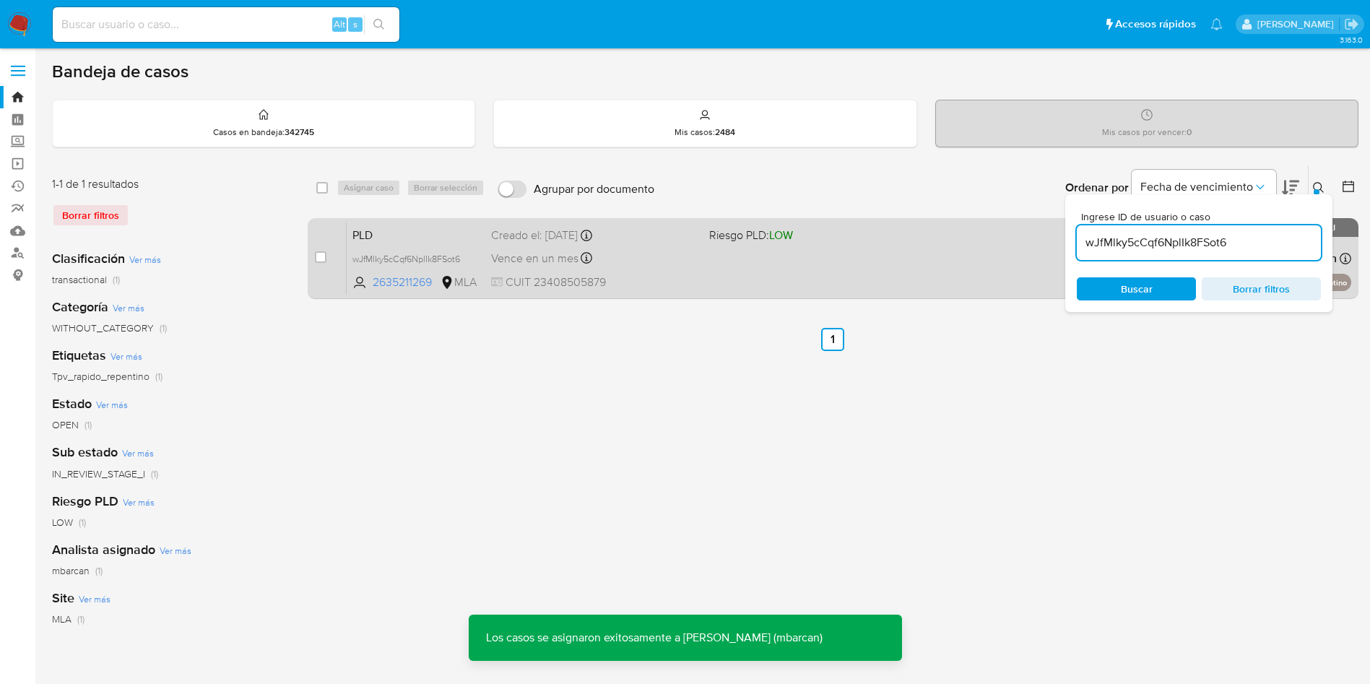
click at [565, 255] on span "Vence en un mes" at bounding box center [534, 259] width 87 height 16
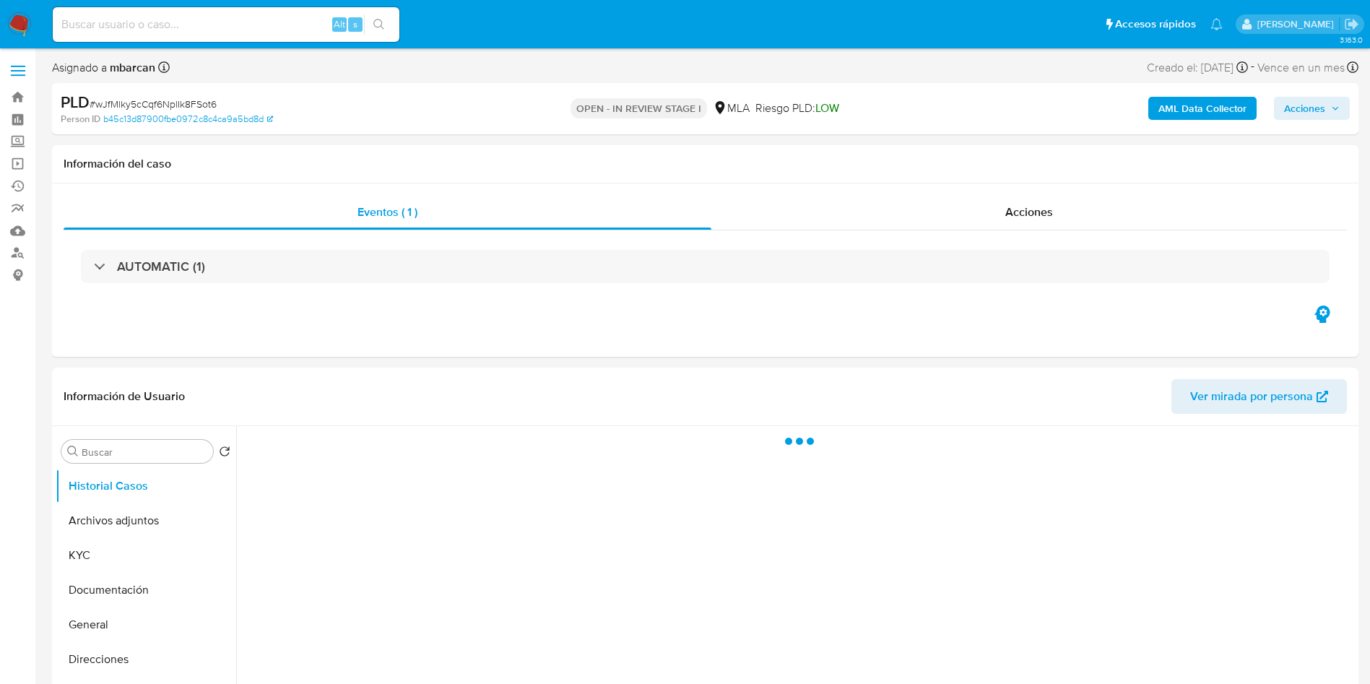
select select "10"
